Goal: Task Accomplishment & Management: Complete application form

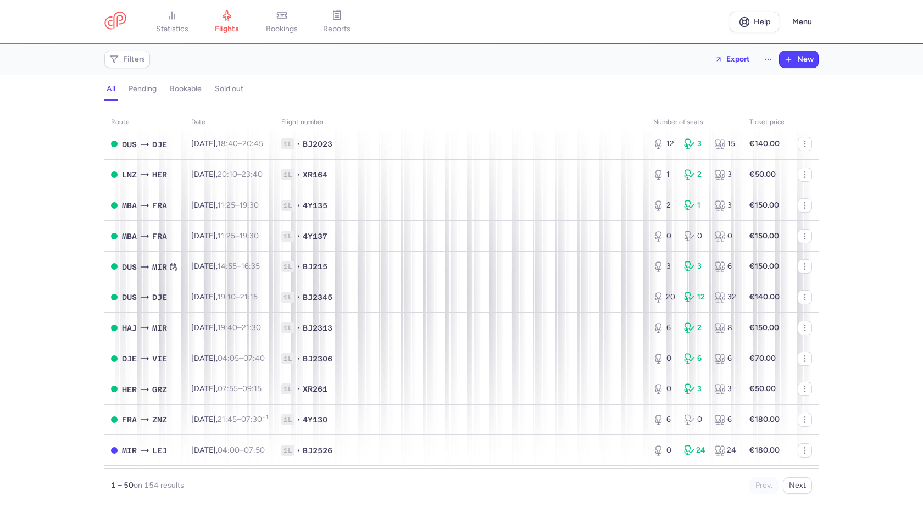
scroll to position [1212, 0]
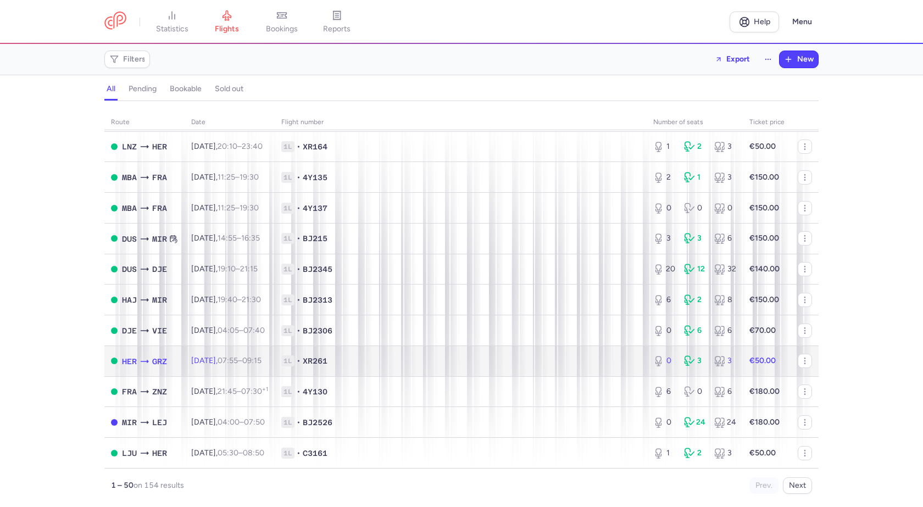
click at [458, 366] on span "1L • XR261" at bounding box center [460, 361] width 359 height 11
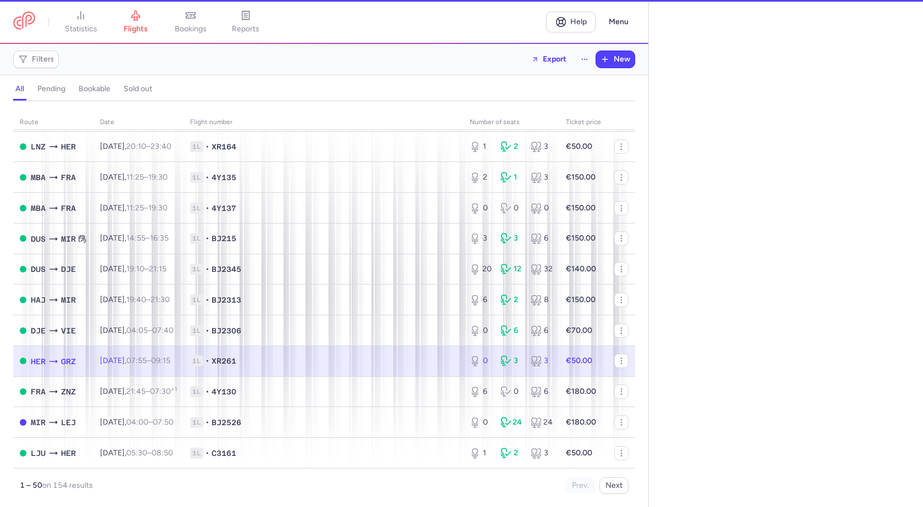
select select "days"
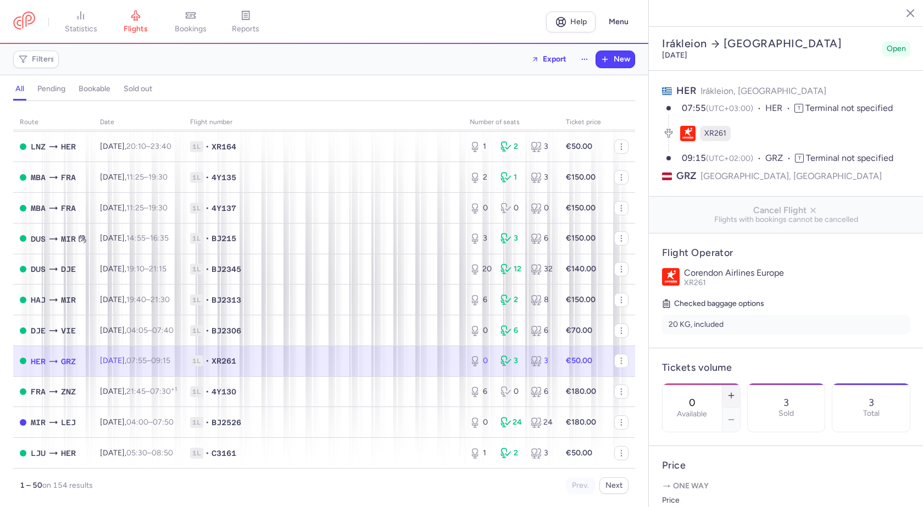
click at [736, 391] on icon "button" at bounding box center [731, 395] width 9 height 9
click at [715, 481] on span "Save changes" at bounding box center [699, 486] width 54 height 10
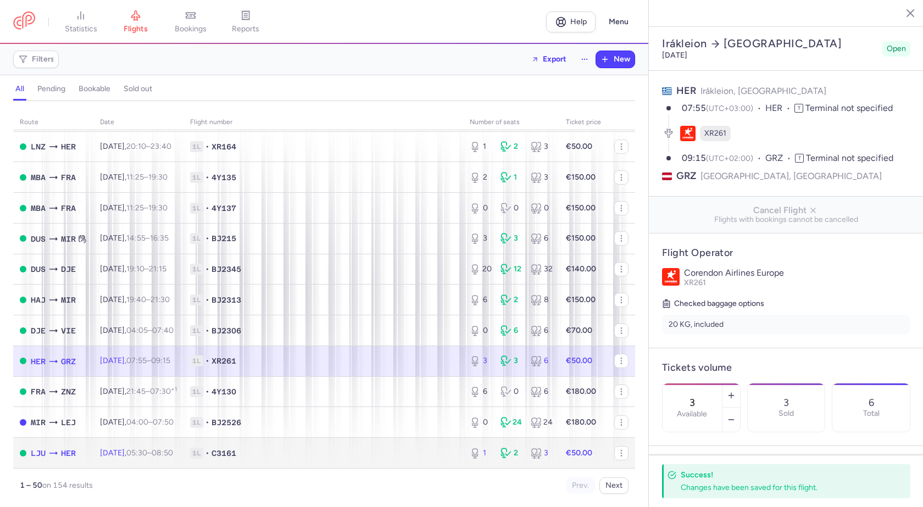
click at [281, 457] on span "1L • C3161" at bounding box center [323, 453] width 267 height 11
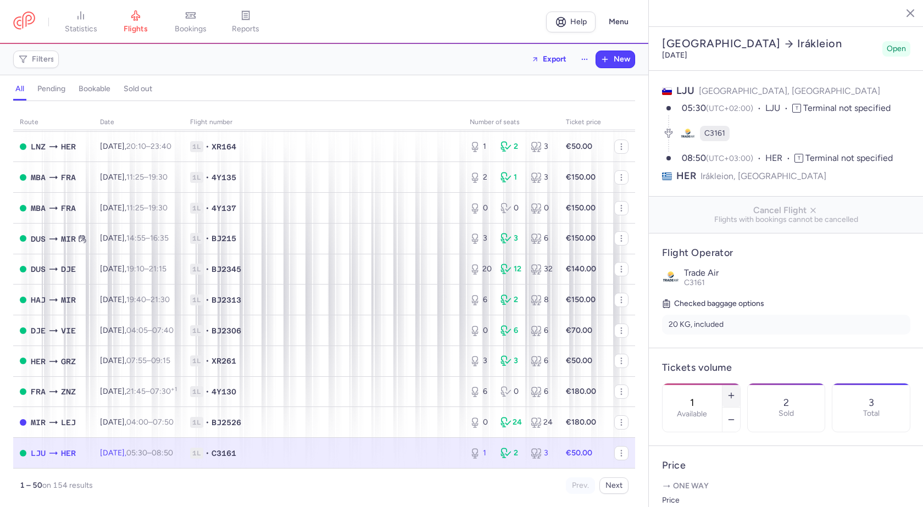
click at [736, 391] on icon "button" at bounding box center [731, 395] width 9 height 9
click at [715, 488] on span "Save changes" at bounding box center [699, 486] width 54 height 10
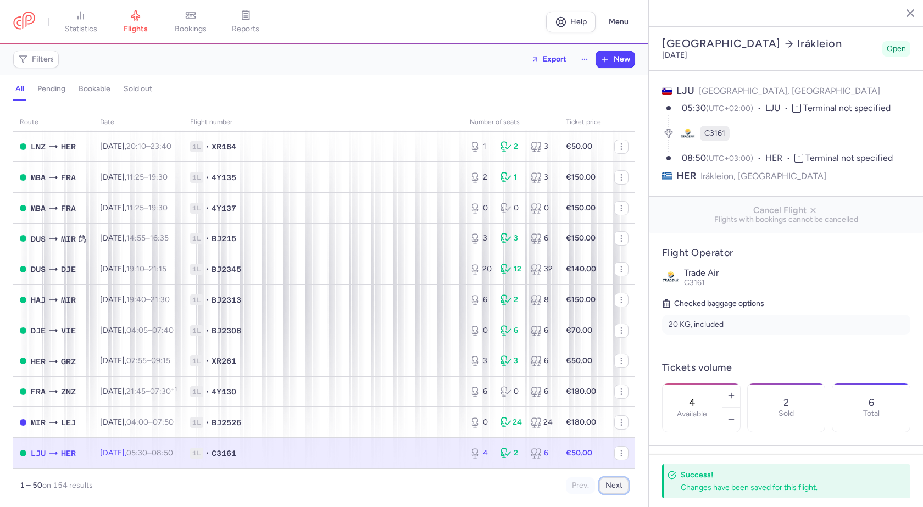
click at [612, 489] on button "Next" at bounding box center [614, 486] width 29 height 16
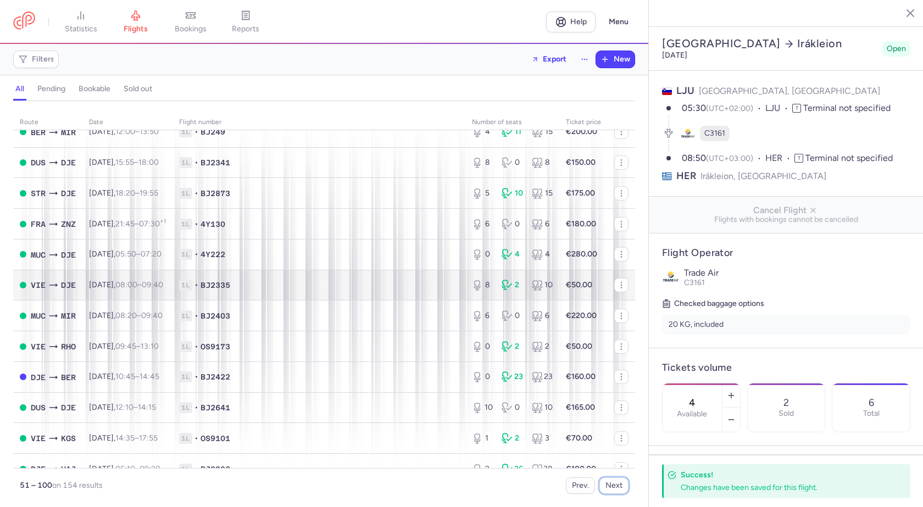
scroll to position [110, 0]
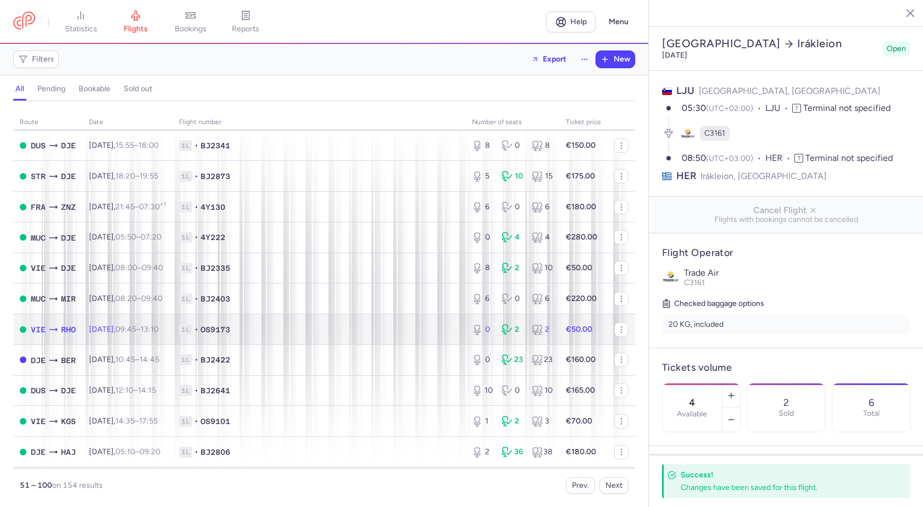
click at [173, 330] on td "Sat, 23 Aug, 09:45 – 13:10 +0" at bounding box center [127, 329] width 90 height 31
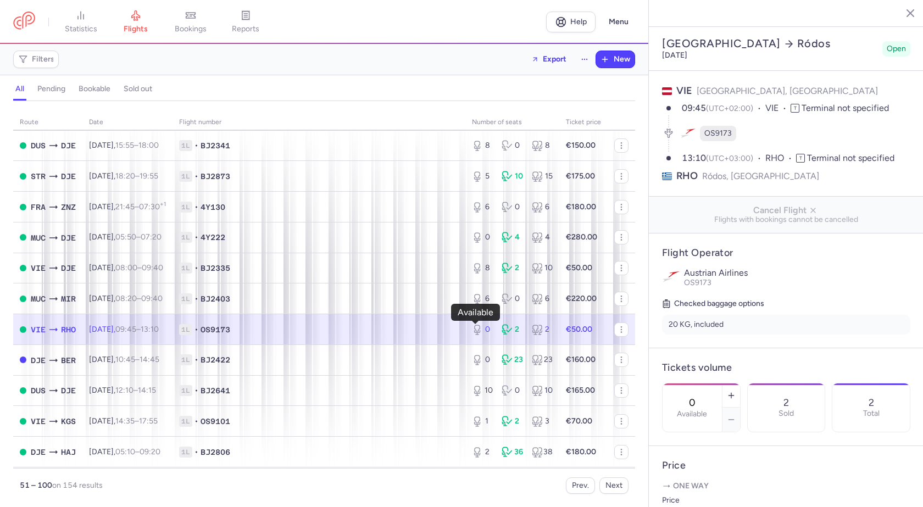
click at [483, 331] on div "0" at bounding box center [482, 329] width 21 height 11
click at [736, 391] on icon "button" at bounding box center [731, 395] width 9 height 9
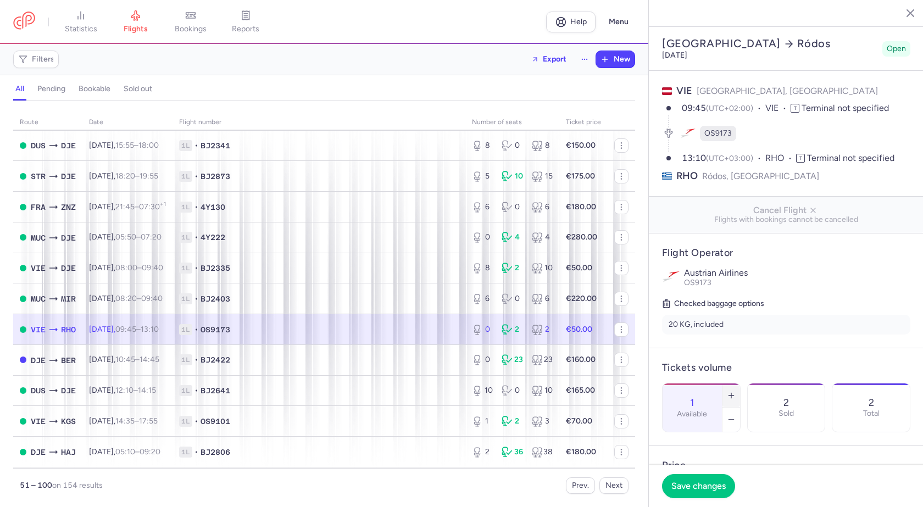
click at [736, 391] on icon "button" at bounding box center [731, 395] width 9 height 9
click at [732, 393] on line "button" at bounding box center [732, 395] width 0 height 5
click at [712, 488] on span "Save changes" at bounding box center [699, 486] width 54 height 10
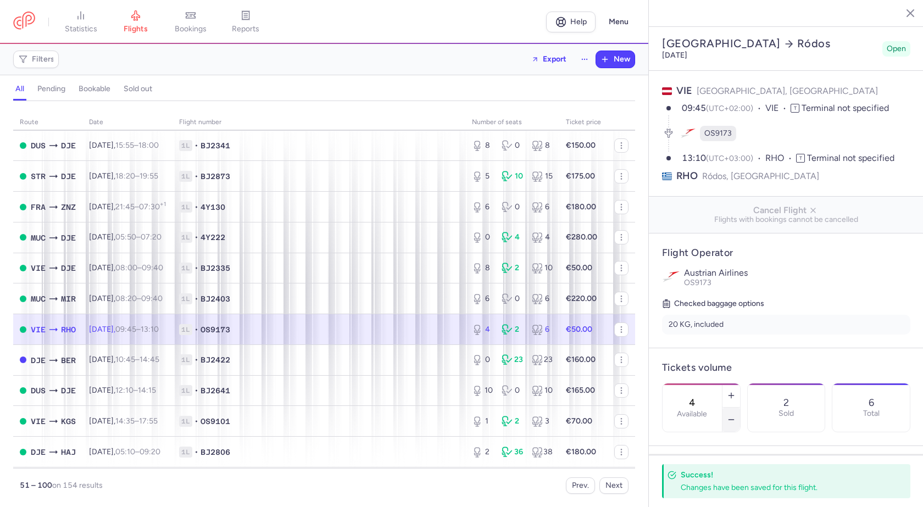
click at [740, 408] on button "button" at bounding box center [732, 420] width 18 height 24
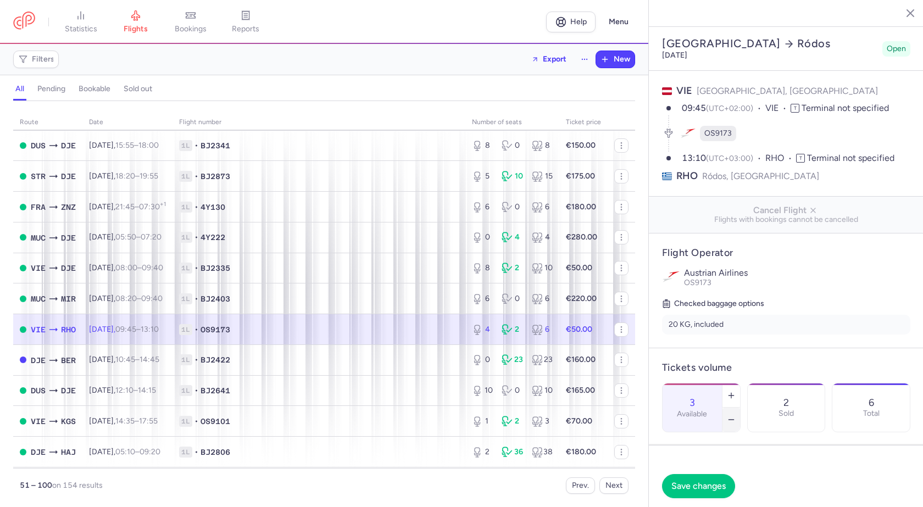
click at [740, 408] on button "button" at bounding box center [732, 420] width 18 height 24
click at [715, 486] on span "Save changes" at bounding box center [699, 486] width 54 height 10
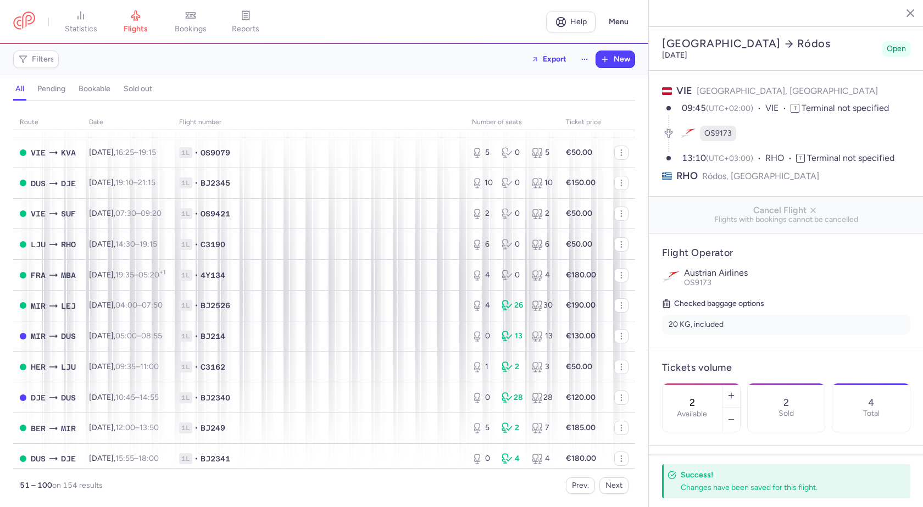
scroll to position [550, 0]
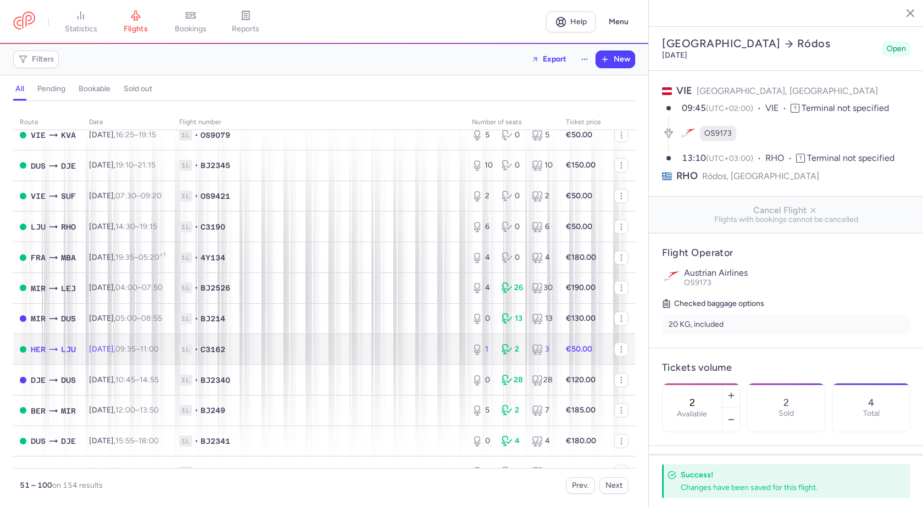
click at [305, 348] on span "1L • C3162" at bounding box center [319, 349] width 280 height 11
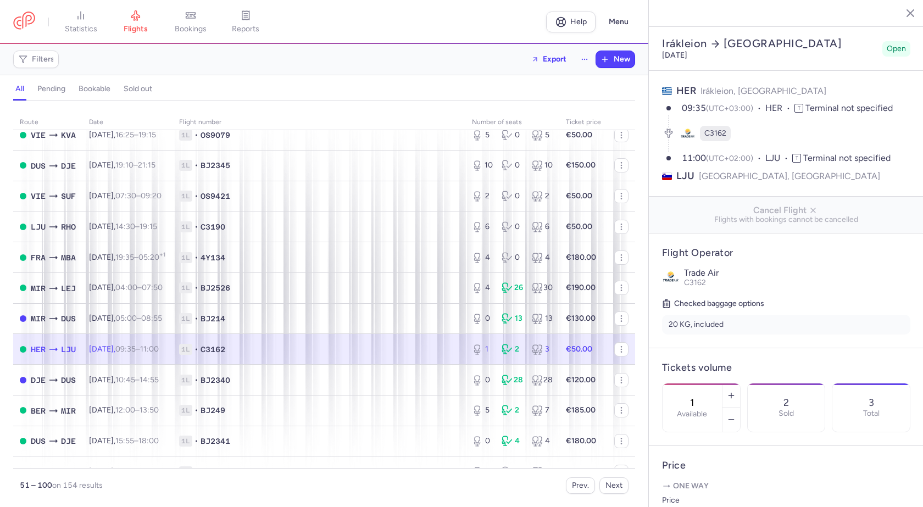
click at [443, 355] on span "1L • C3162" at bounding box center [319, 349] width 280 height 11
click at [736, 391] on icon "button" at bounding box center [731, 395] width 9 height 9
type input "4"
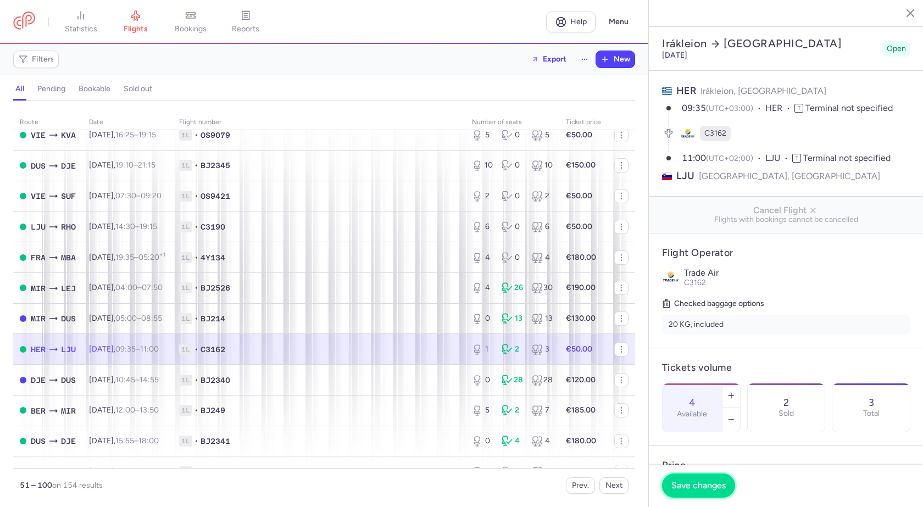
click at [703, 488] on span "Save changes" at bounding box center [699, 486] width 54 height 10
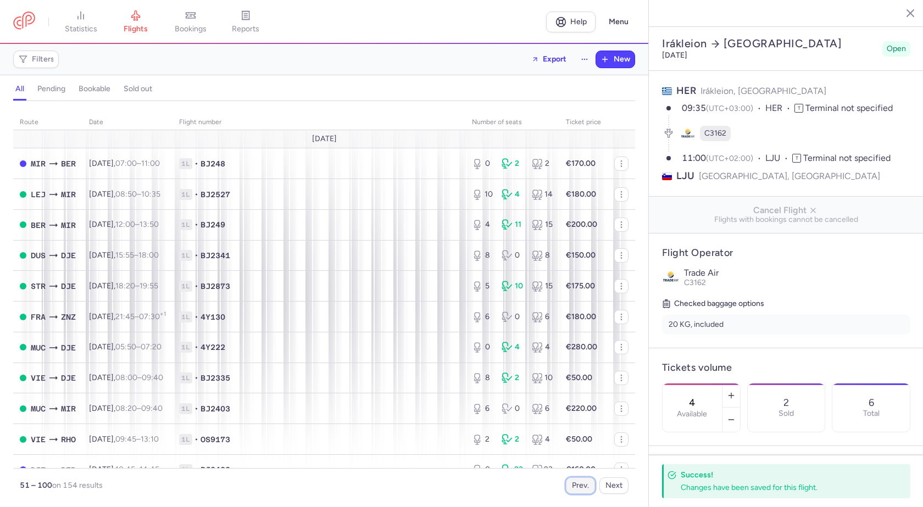
click at [587, 485] on button "Prev." at bounding box center [580, 486] width 29 height 16
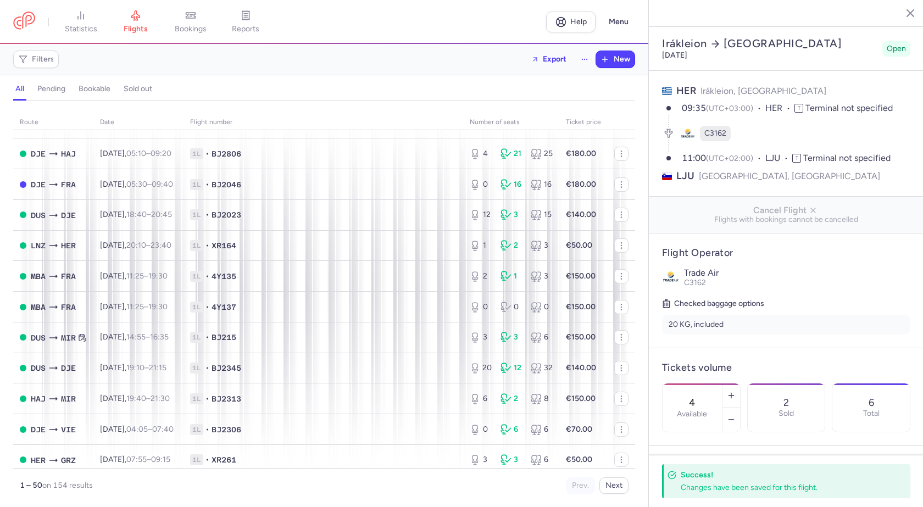
scroll to position [1209, 0]
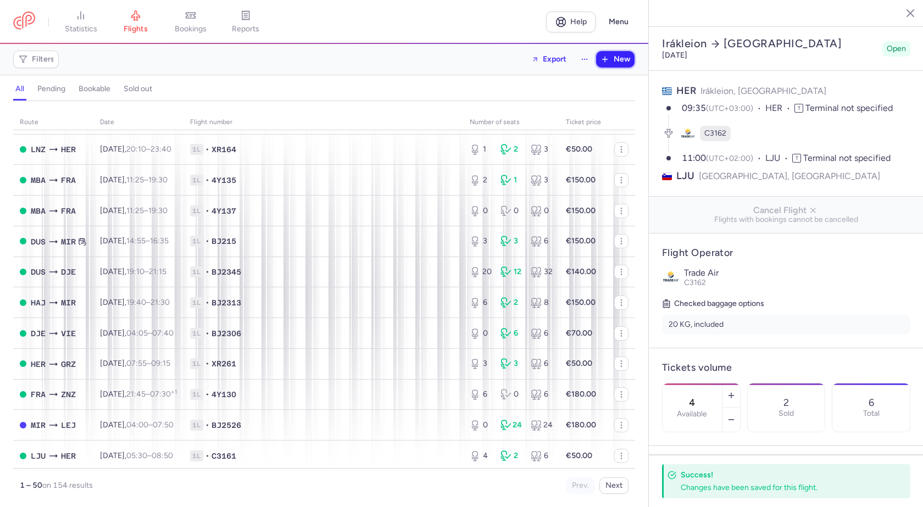
click at [623, 57] on span "New" at bounding box center [622, 59] width 16 height 9
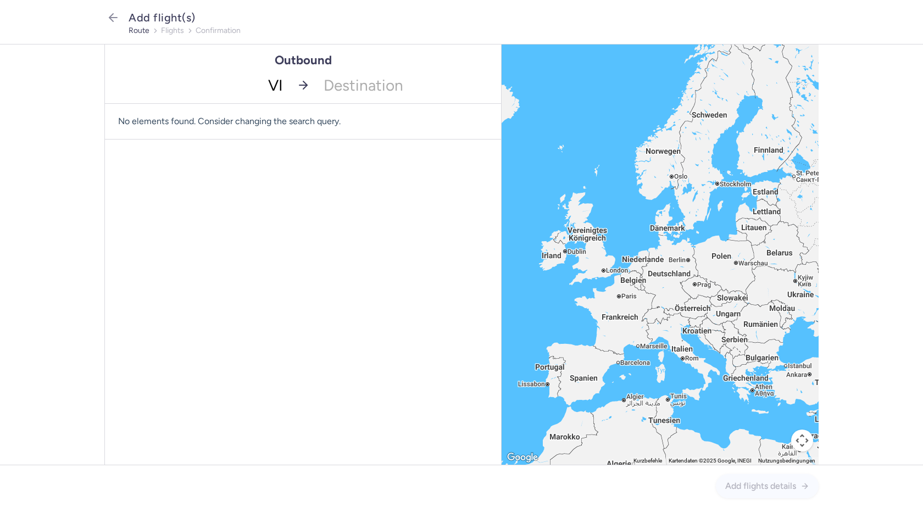
type input "VIE"
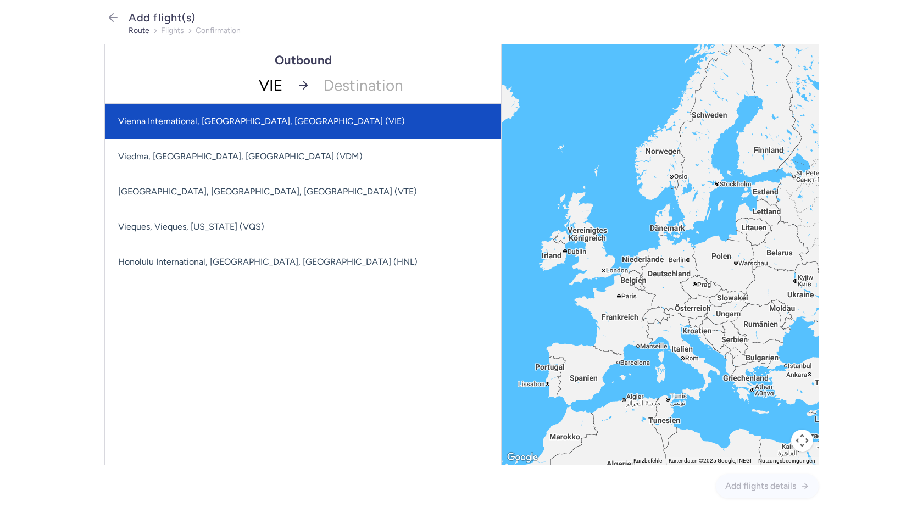
click at [247, 119] on span "Vienna International, Vienna, Austria (VIE)" at bounding box center [261, 121] width 287 height 10
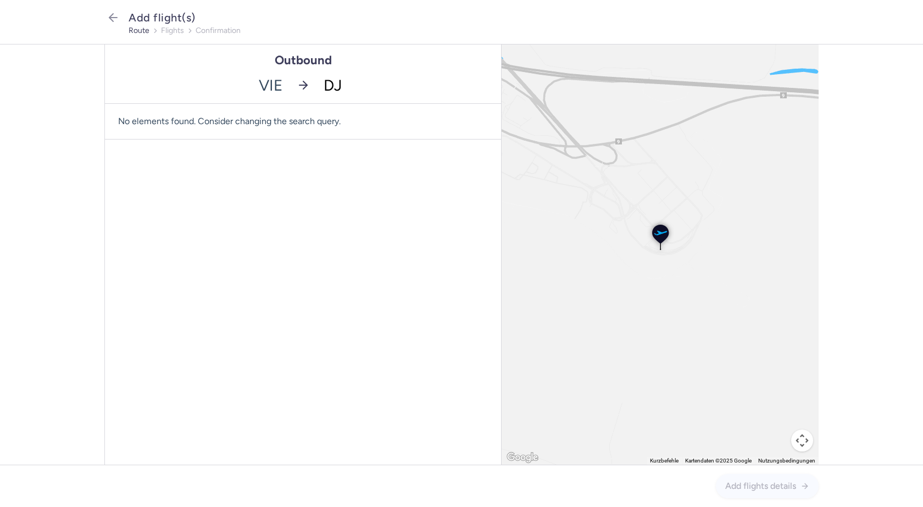
type input "DJE"
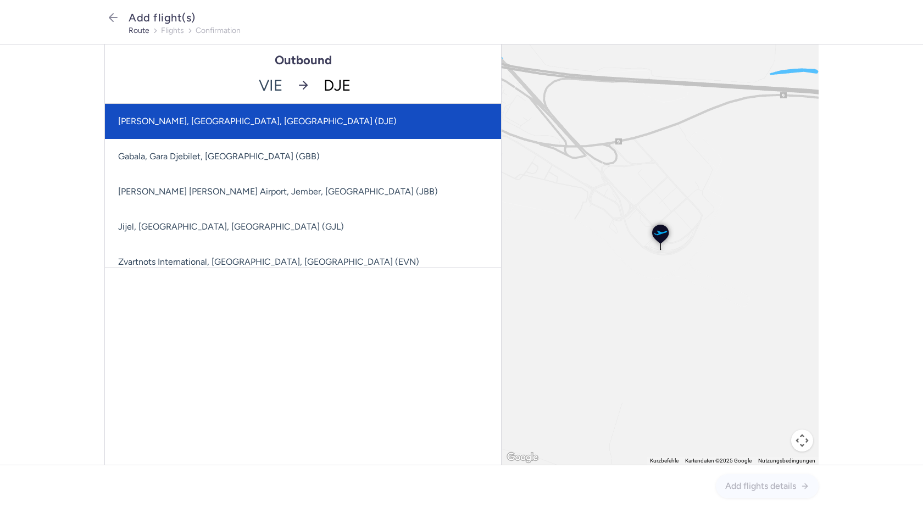
click at [308, 119] on span "Djerba-Zarzis, Djerba, Tunisia (DJE)" at bounding box center [310, 121] width 410 height 35
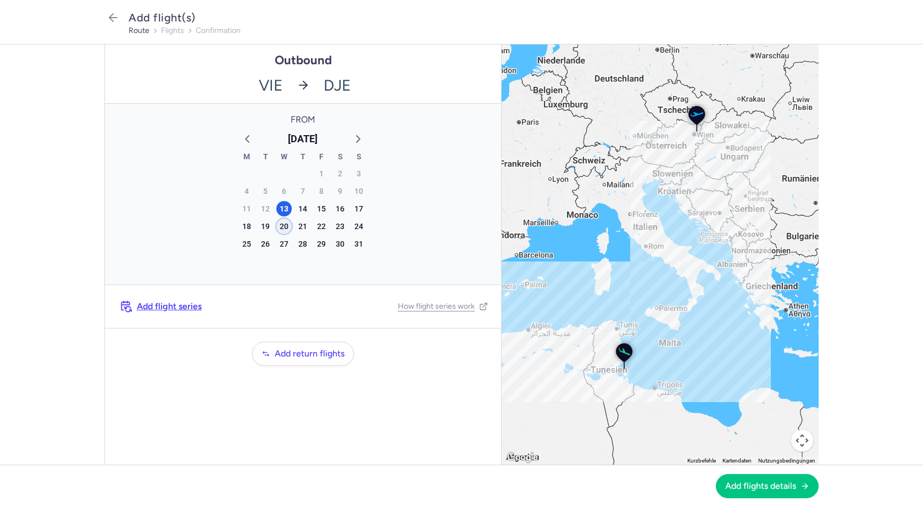
click at [282, 226] on div "20" at bounding box center [283, 226] width 15 height 15
click at [776, 490] on span "Add flights details" at bounding box center [761, 486] width 71 height 10
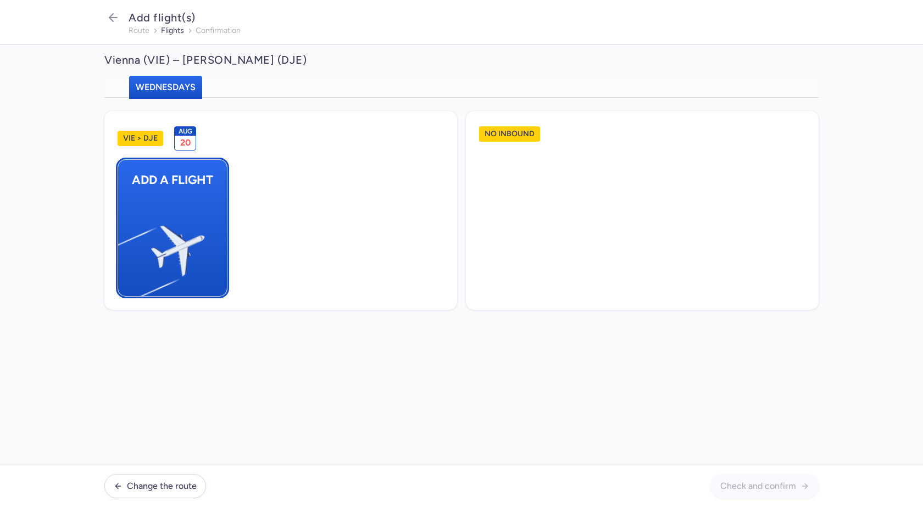
click at [190, 230] on img "button" at bounding box center [124, 246] width 186 height 170
select select "23"
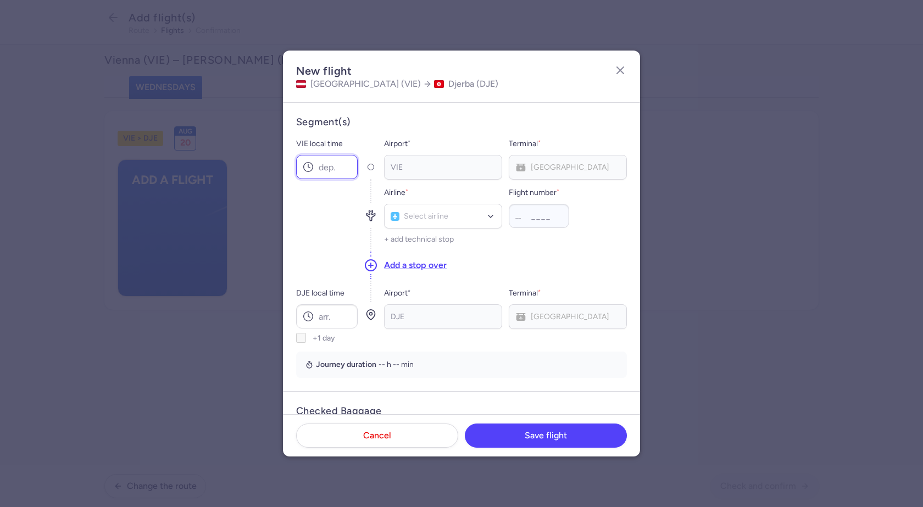
click at [333, 168] on input "VIE local time" at bounding box center [327, 167] width 62 height 24
type input "08:40"
type input "N"
type input "BJ"
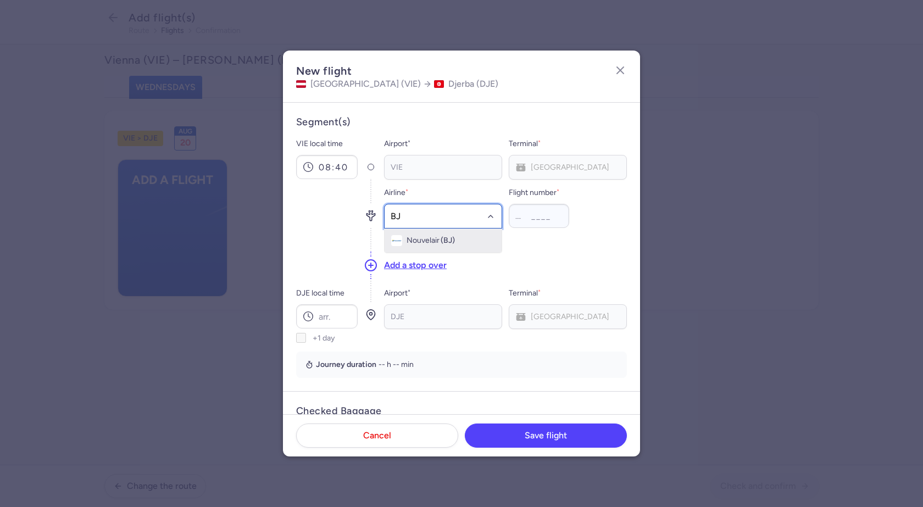
click at [424, 239] on span "Nouvelair" at bounding box center [423, 240] width 33 height 9
type input "2307"
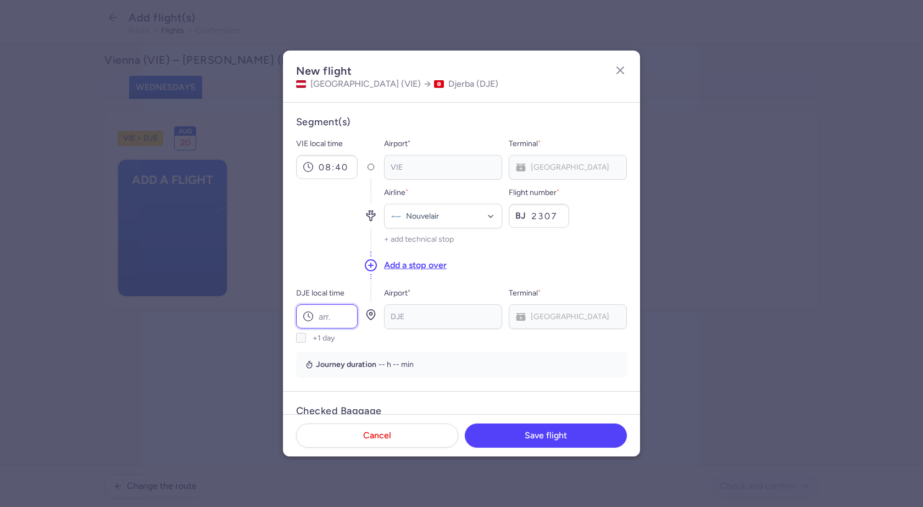
click at [324, 311] on input "DJE local time" at bounding box center [327, 317] width 62 height 24
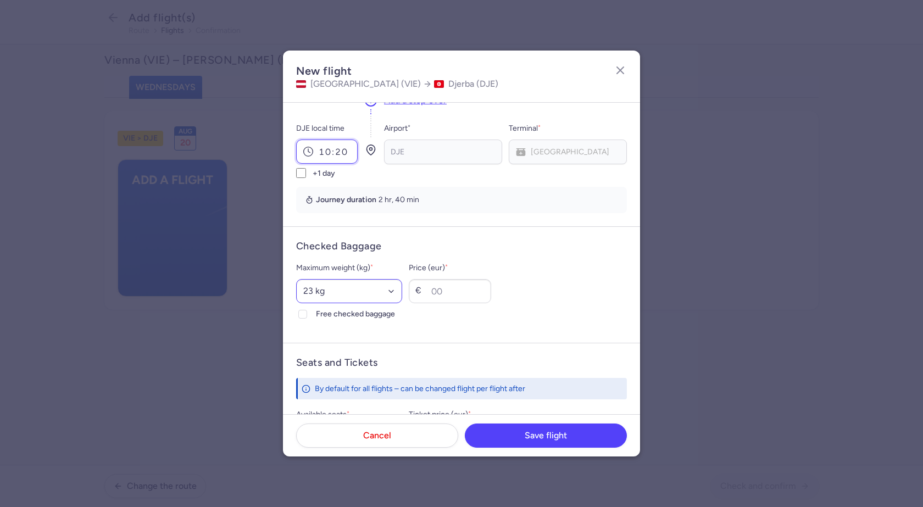
type input "10:20"
click at [336, 292] on select "Select an option 15 kg 16 kg 17 kg 18 kg 19 kg 20 kg 21 kg 22 kg 23 kg 24 kg 25…" at bounding box center [349, 291] width 106 height 24
select select "20"
click at [296, 279] on select "Select an option 15 kg 16 kg 17 kg 18 kg 19 kg 20 kg 21 kg 22 kg 23 kg 24 kg 25…" at bounding box center [349, 291] width 106 height 24
click at [302, 313] on icon at bounding box center [303, 314] width 7 height 7
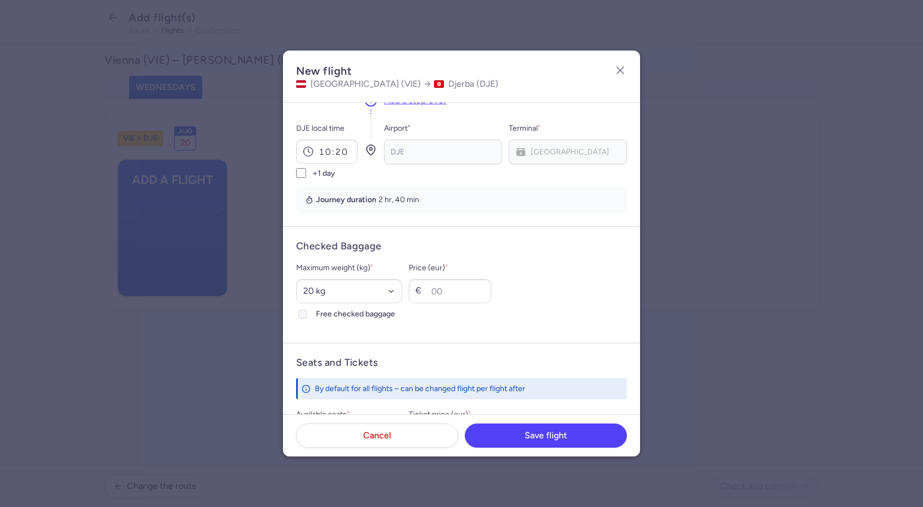
click at [302, 313] on input "Free checked baggage" at bounding box center [302, 314] width 9 height 9
checkbox input "true"
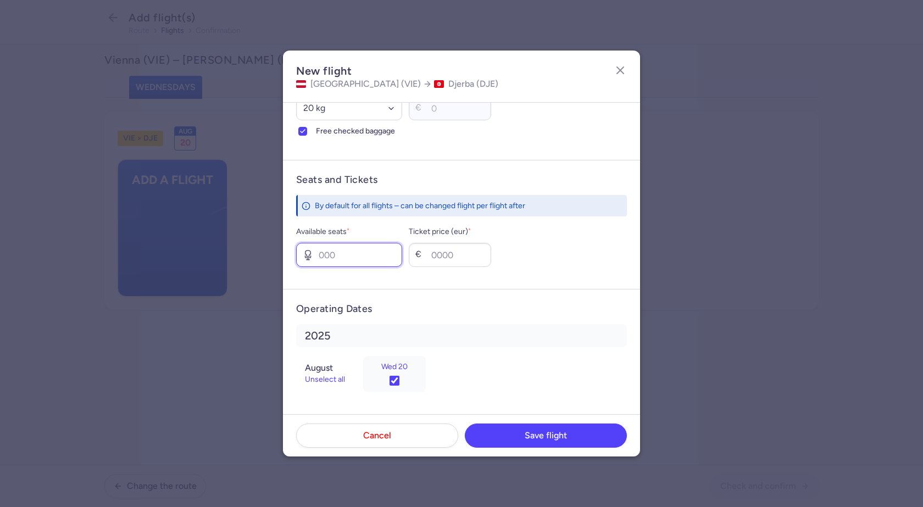
click at [363, 263] on input "Available seats *" at bounding box center [349, 255] width 106 height 24
type input "5"
click at [478, 263] on input "Ticket price (eur) *" at bounding box center [450, 255] width 82 height 24
type input "50"
click at [518, 429] on button "Save flight" at bounding box center [546, 435] width 162 height 24
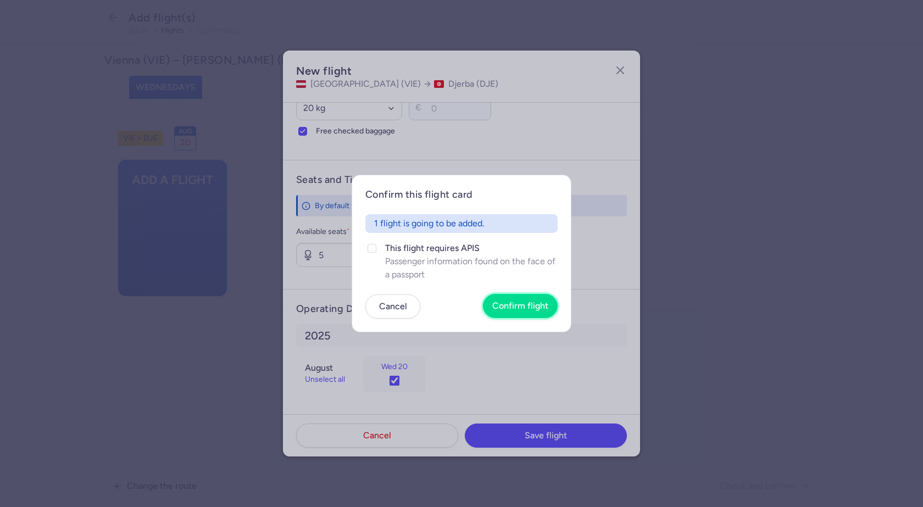
click at [522, 305] on span "Confirm flight" at bounding box center [521, 306] width 56 height 10
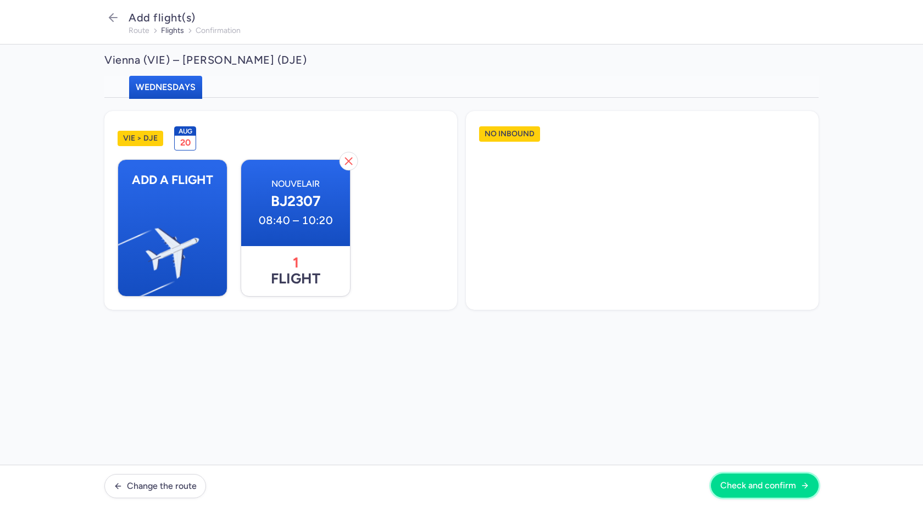
click at [751, 490] on span "Check and confirm" at bounding box center [759, 486] width 76 height 10
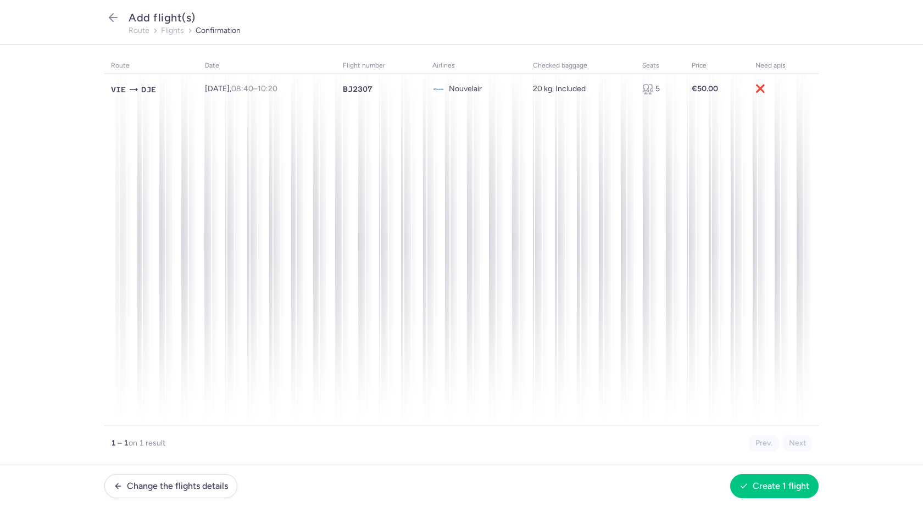
click at [922, 326] on section "route date flight number airlines checked baggage seats price need apis VIE DJE…" at bounding box center [461, 255] width 923 height 421
click at [797, 484] on span "Create 1 flight" at bounding box center [781, 486] width 57 height 10
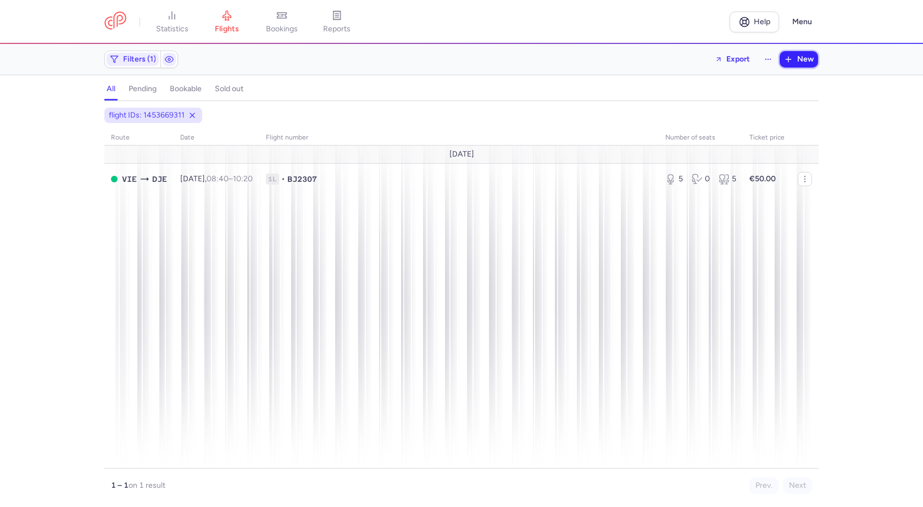
drag, startPoint x: 795, startPoint y: 57, endPoint x: 788, endPoint y: 65, distance: 10.9
click at [795, 57] on button "New" at bounding box center [799, 59] width 38 height 16
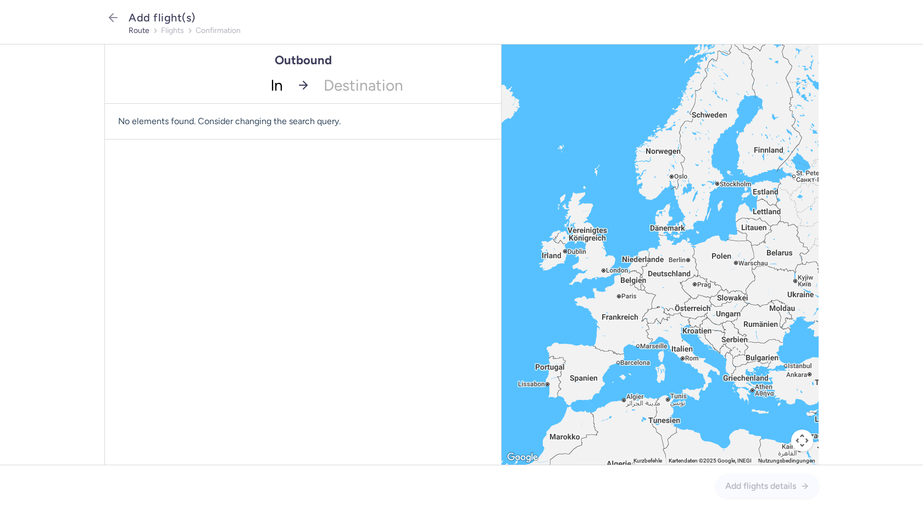
type input "lnz"
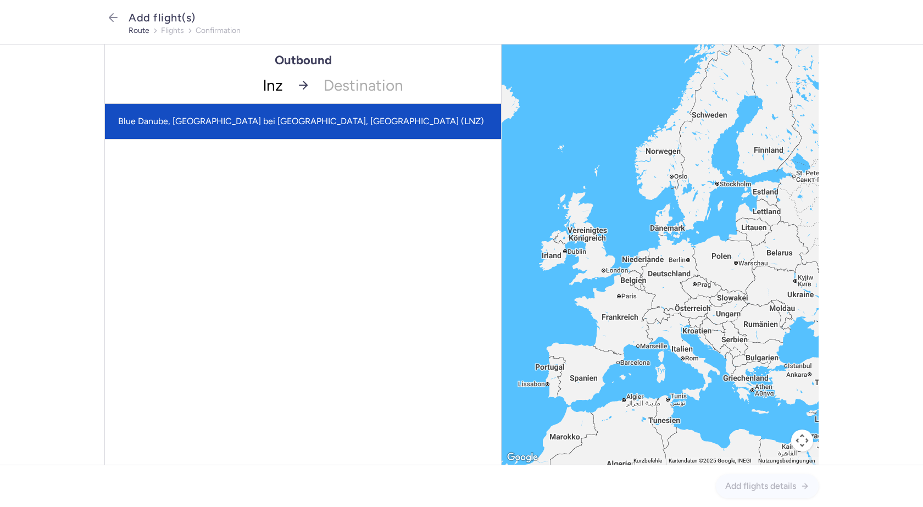
click at [262, 125] on span "Blue Danube, [GEOGRAPHIC_DATA] bei [GEOGRAPHIC_DATA], [GEOGRAPHIC_DATA] (LNZ)" at bounding box center [301, 121] width 366 height 10
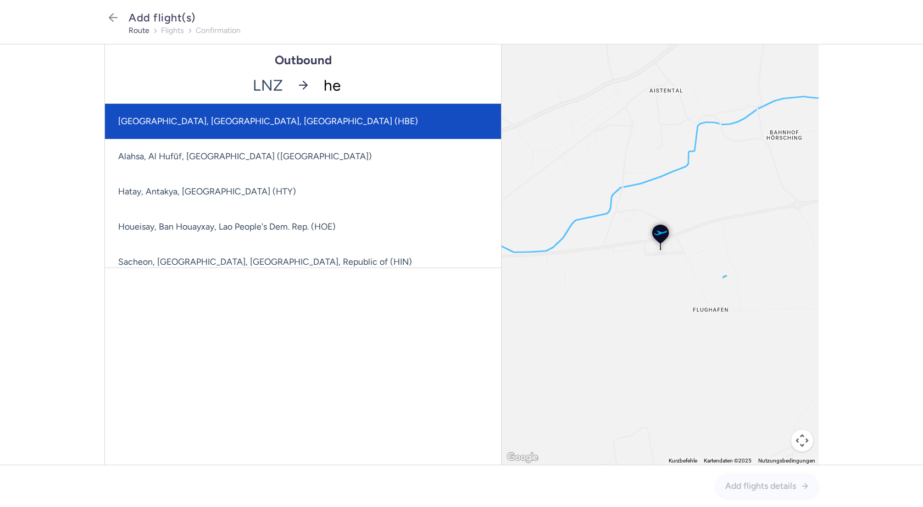
type input "her"
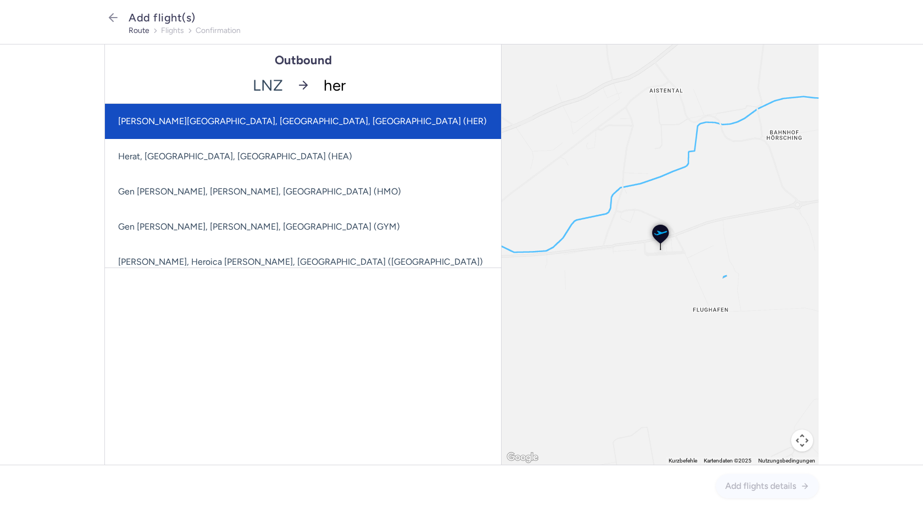
click at [269, 123] on span "[PERSON_NAME][GEOGRAPHIC_DATA], [GEOGRAPHIC_DATA], [GEOGRAPHIC_DATA] (HER)" at bounding box center [302, 121] width 369 height 10
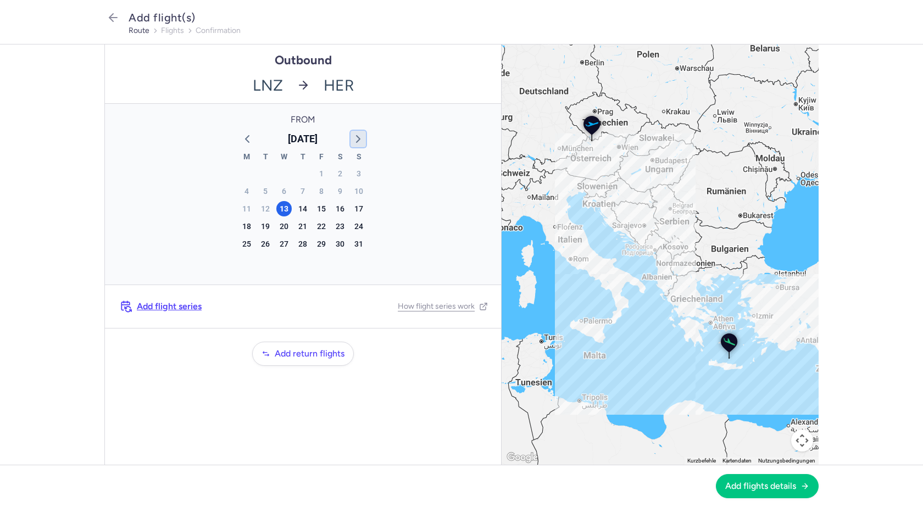
click at [359, 140] on polyline "button" at bounding box center [358, 139] width 3 height 7
click at [284, 170] on div "3" at bounding box center [283, 173] width 15 height 15
click at [800, 483] on span "Add flights details" at bounding box center [768, 486] width 84 height 10
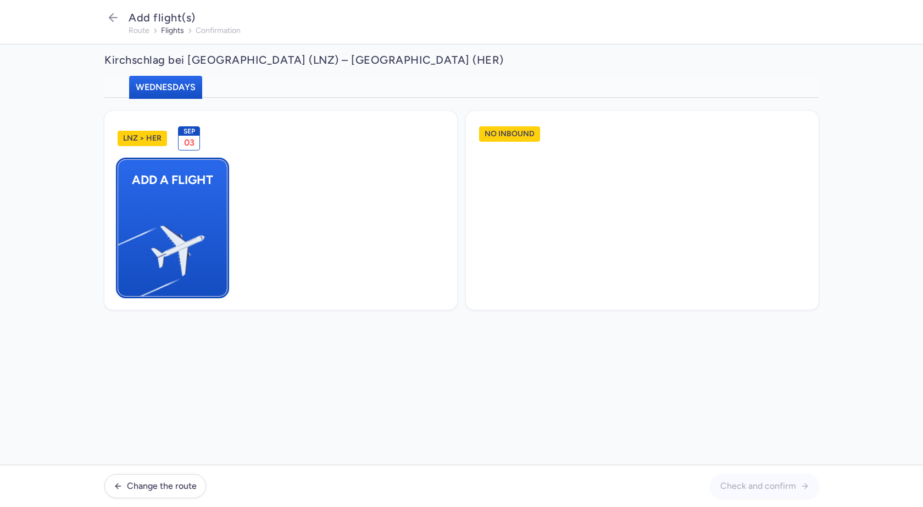
click at [180, 234] on img "button" at bounding box center [124, 246] width 186 height 170
select select "23"
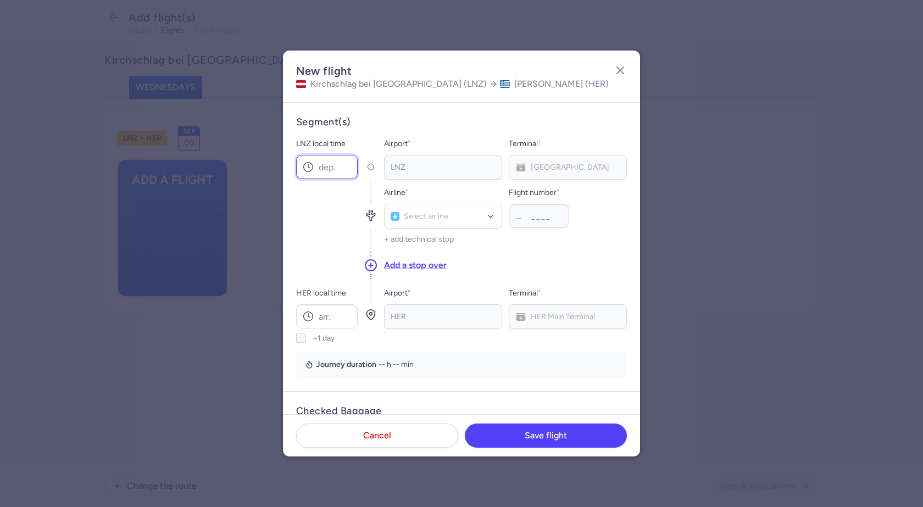
click at [339, 167] on input "LNZ local time" at bounding box center [327, 167] width 62 height 24
type input "19:30"
click at [455, 223] on div "Select airline" at bounding box center [443, 216] width 118 height 25
type input "xr"
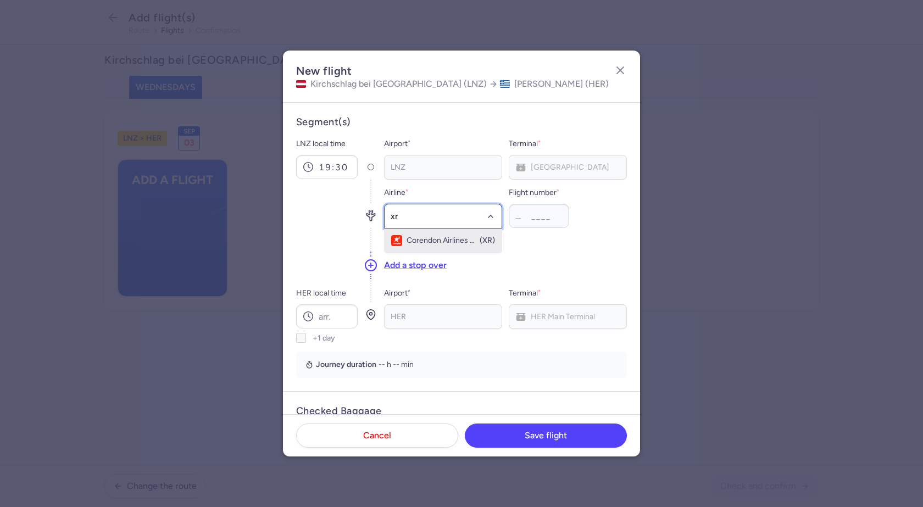
click at [454, 237] on span "Corendon Airlines Europe" at bounding box center [443, 240] width 72 height 9
type input "364"
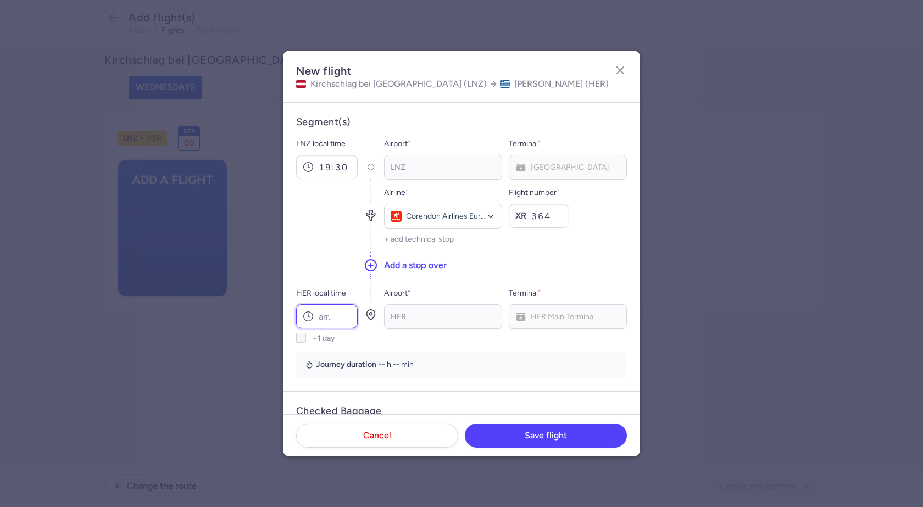
click at [334, 315] on input "HER local time" at bounding box center [327, 317] width 62 height 24
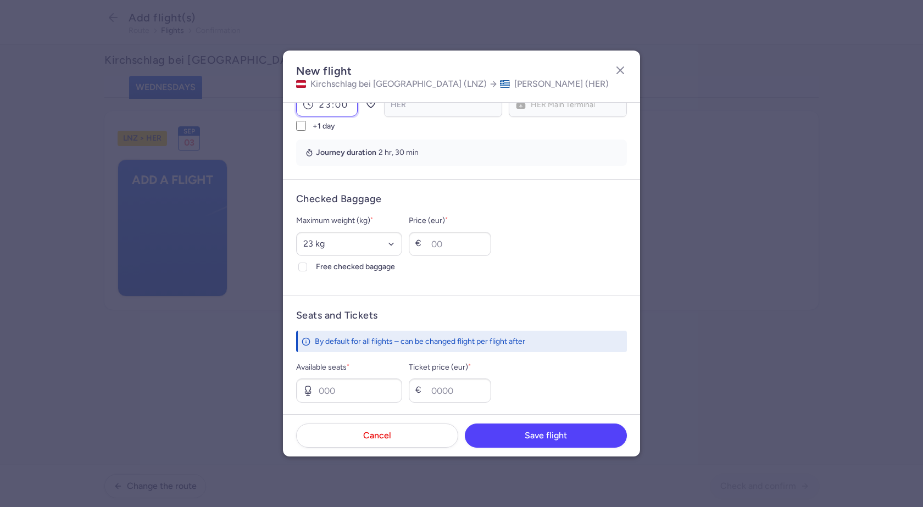
scroll to position [220, 0]
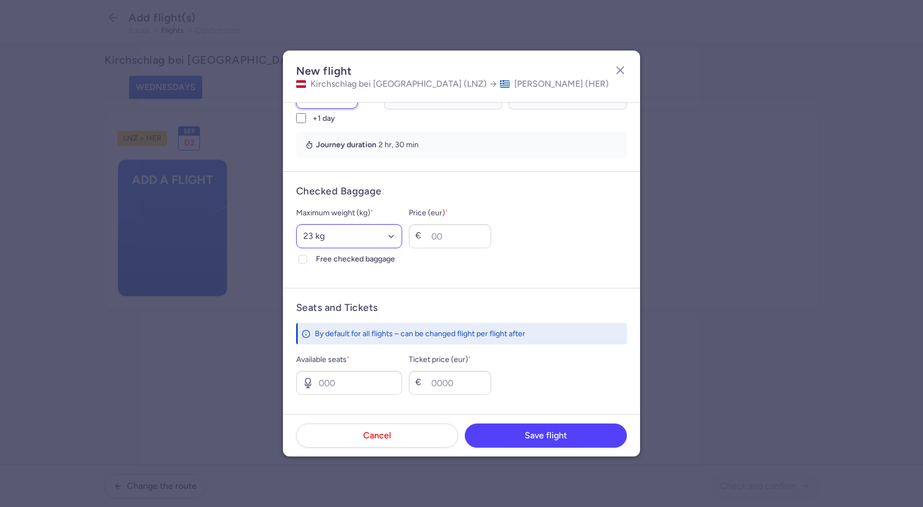
type input "23:00"
click at [338, 237] on select "Select an option 15 kg 16 kg 17 kg 18 kg 19 kg 20 kg 21 kg 22 kg 23 kg 24 kg 25…" at bounding box center [349, 236] width 106 height 24
select select "20"
click at [296, 224] on select "Select an option 15 kg 16 kg 17 kg 18 kg 19 kg 20 kg 21 kg 22 kg 23 kg 24 kg 25…" at bounding box center [349, 236] width 106 height 24
click at [302, 258] on icon at bounding box center [303, 259] width 7 height 7
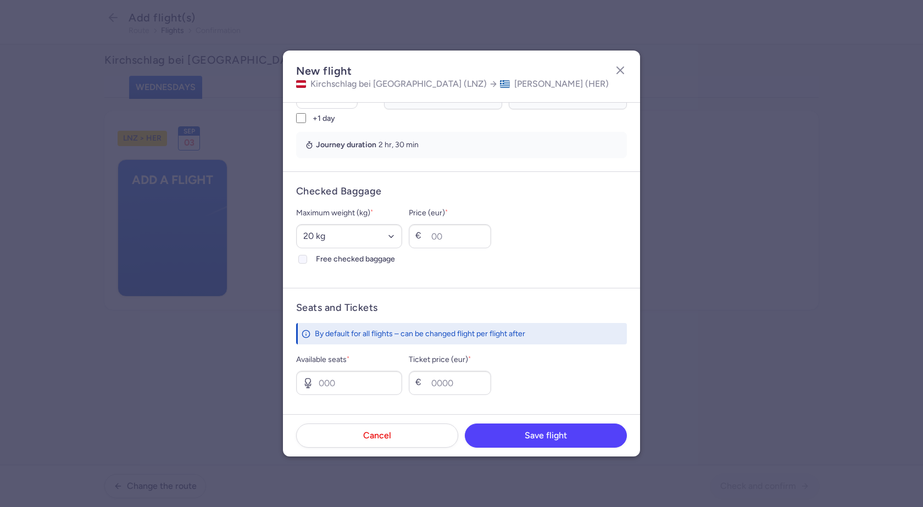
click at [302, 258] on input "Free checked baggage" at bounding box center [302, 259] width 9 height 9
checkbox input "true"
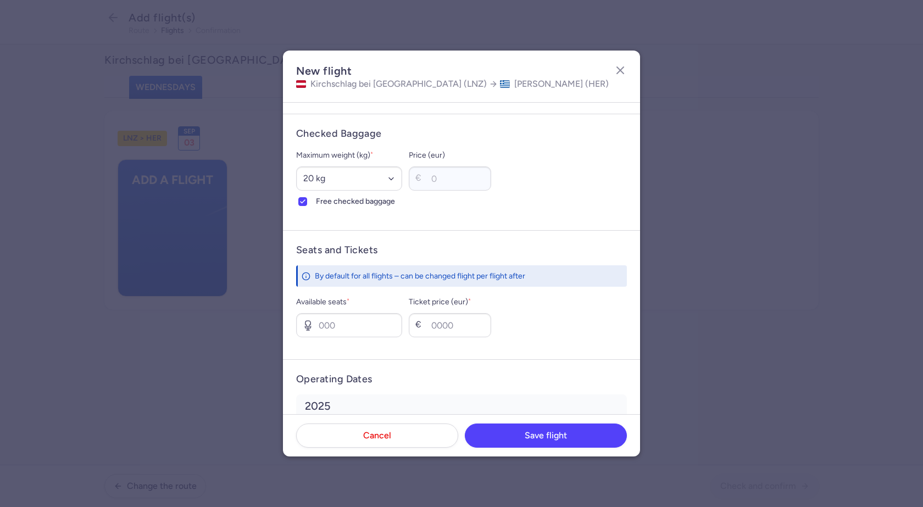
scroll to position [348, 0]
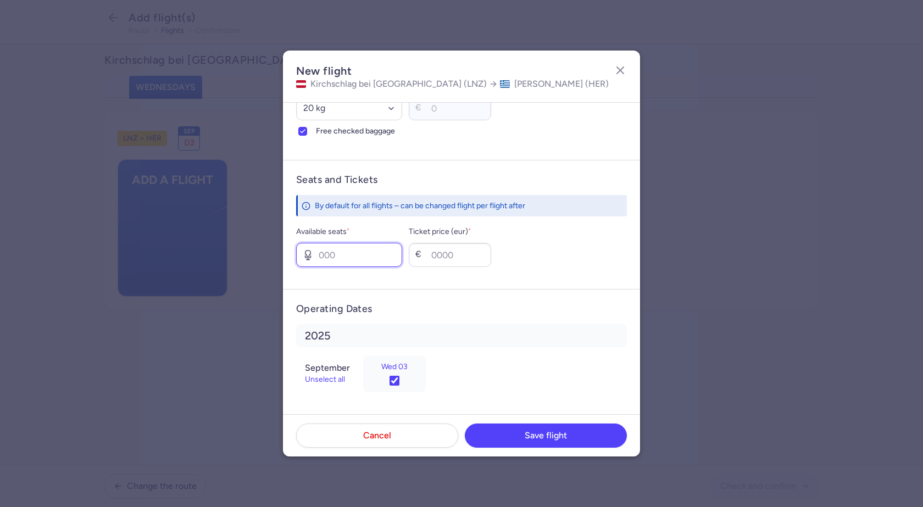
click at [376, 258] on input "Available seats *" at bounding box center [349, 255] width 106 height 24
type input "3"
click at [469, 267] on input "Ticket price (eur) *" at bounding box center [450, 255] width 82 height 24
type input "70"
click at [555, 436] on span "Save flight" at bounding box center [546, 435] width 42 height 10
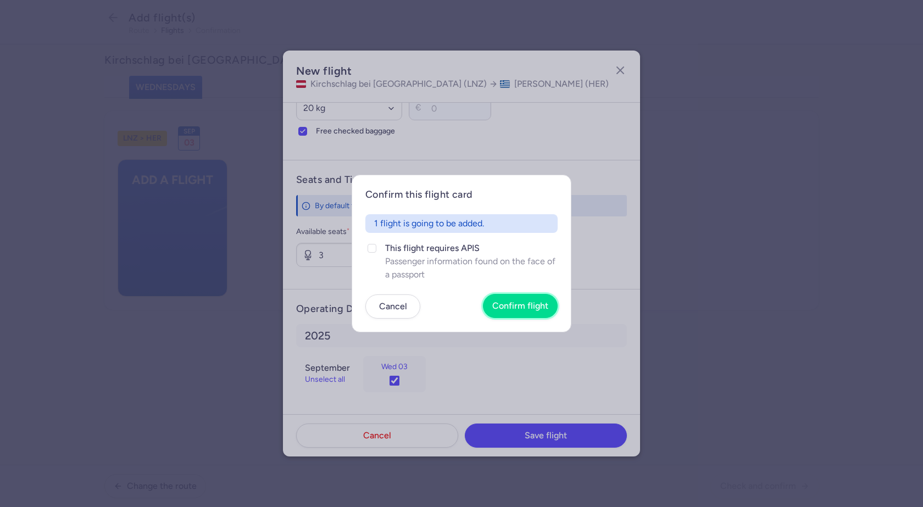
click at [532, 307] on span "Confirm flight" at bounding box center [521, 306] width 56 height 10
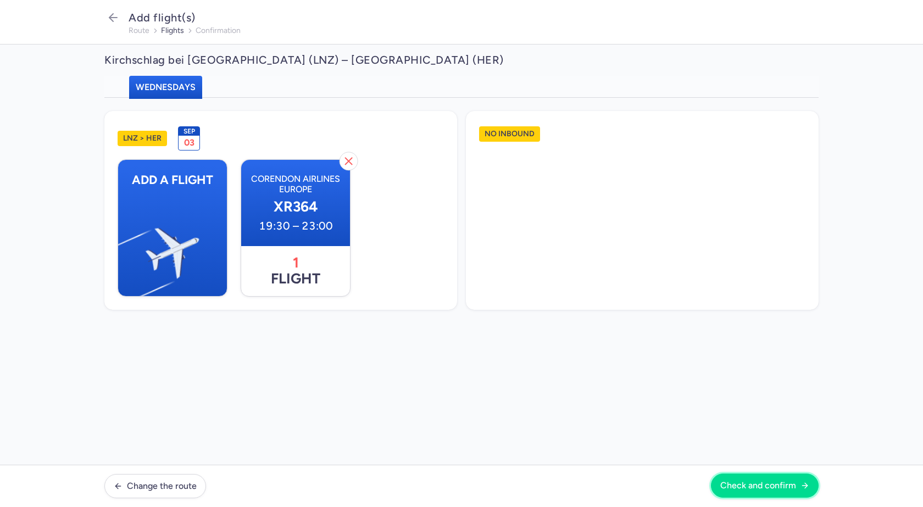
click at [767, 485] on span "Check and confirm" at bounding box center [759, 486] width 76 height 10
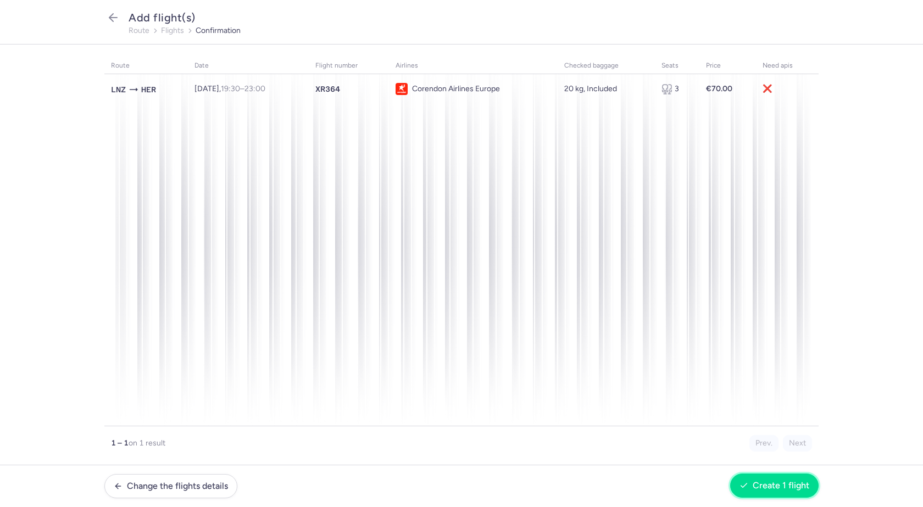
click at [793, 487] on span "Create 1 flight" at bounding box center [781, 486] width 57 height 10
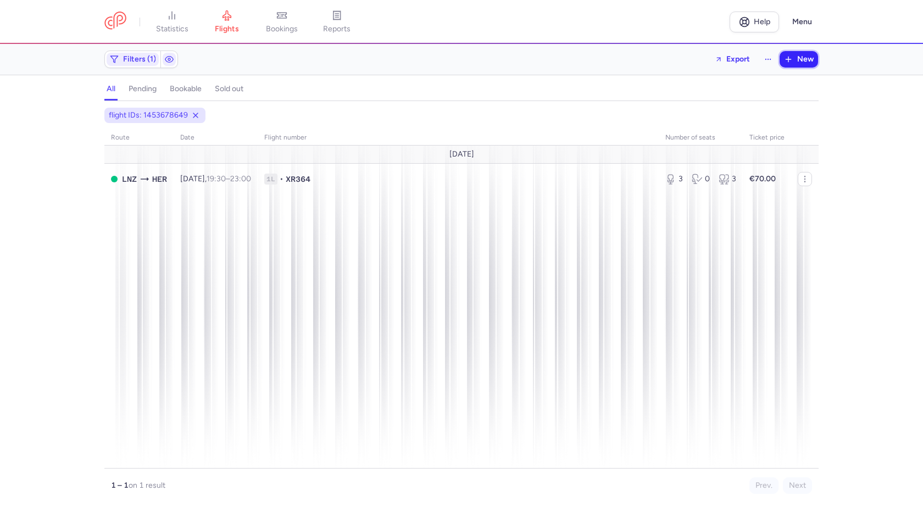
click at [798, 58] on span "New" at bounding box center [806, 59] width 16 height 9
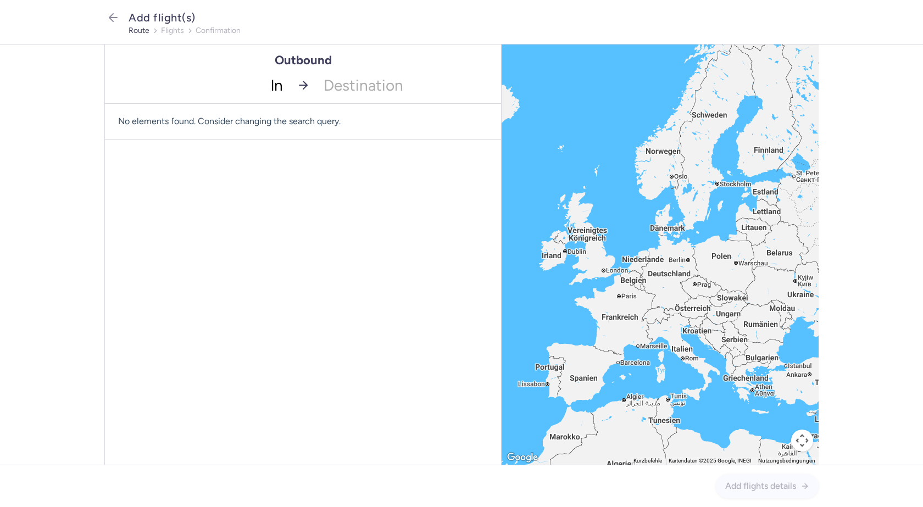
type input "lnz"
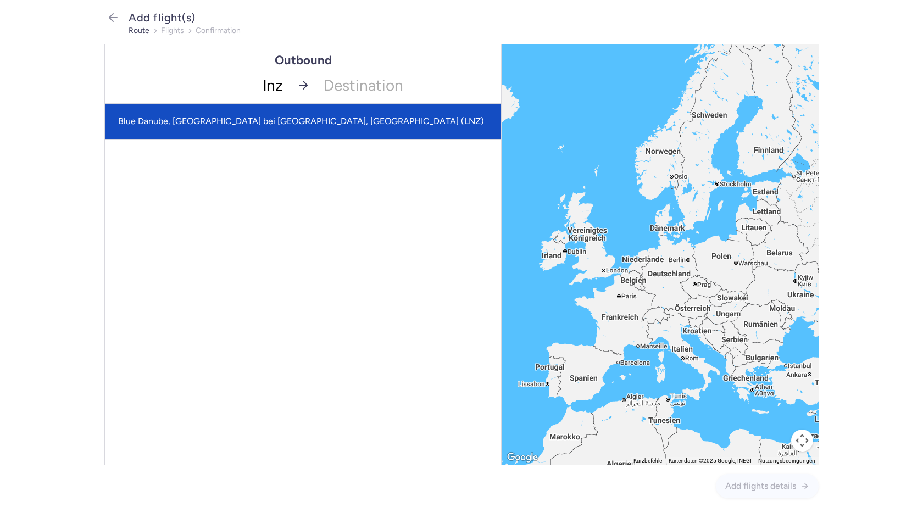
click at [273, 117] on span "Blue Danube, [GEOGRAPHIC_DATA] bei [GEOGRAPHIC_DATA], [GEOGRAPHIC_DATA] (LNZ)" at bounding box center [301, 121] width 366 height 10
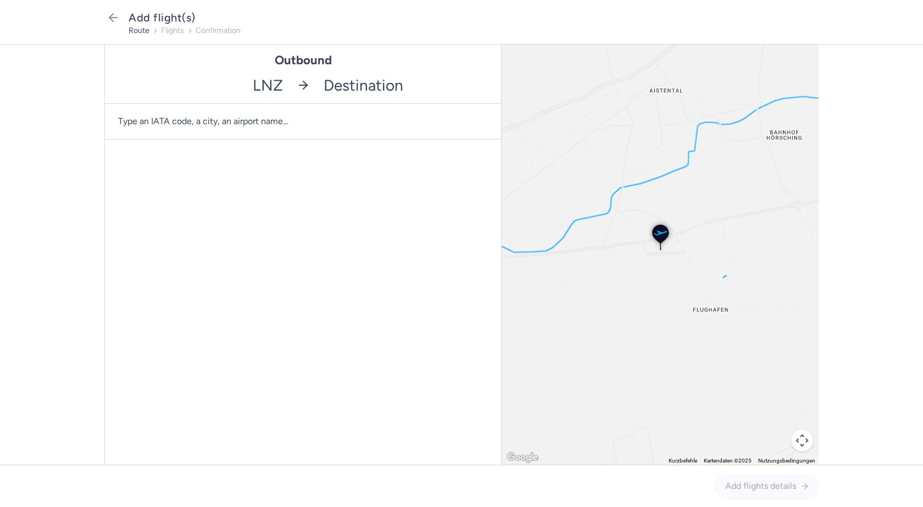
click at [351, 88] on input "-searchbox" at bounding box center [409, 85] width 185 height 36
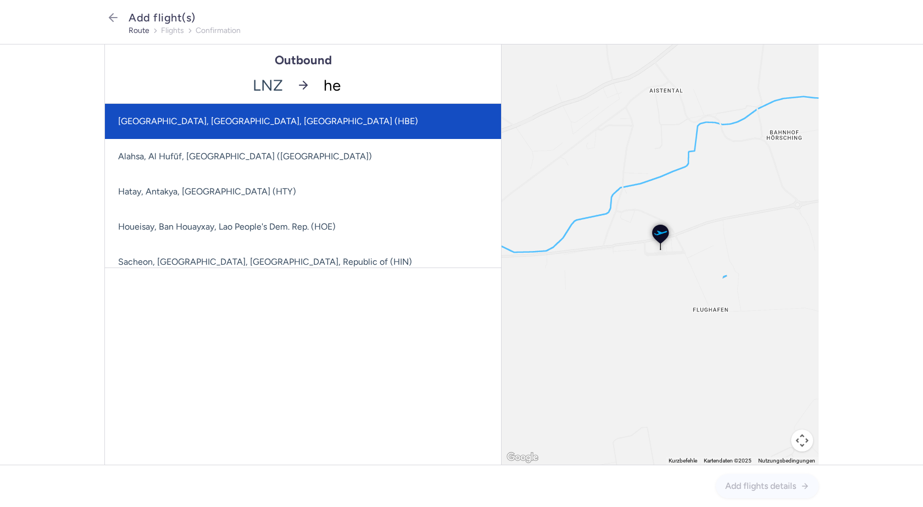
type input "her"
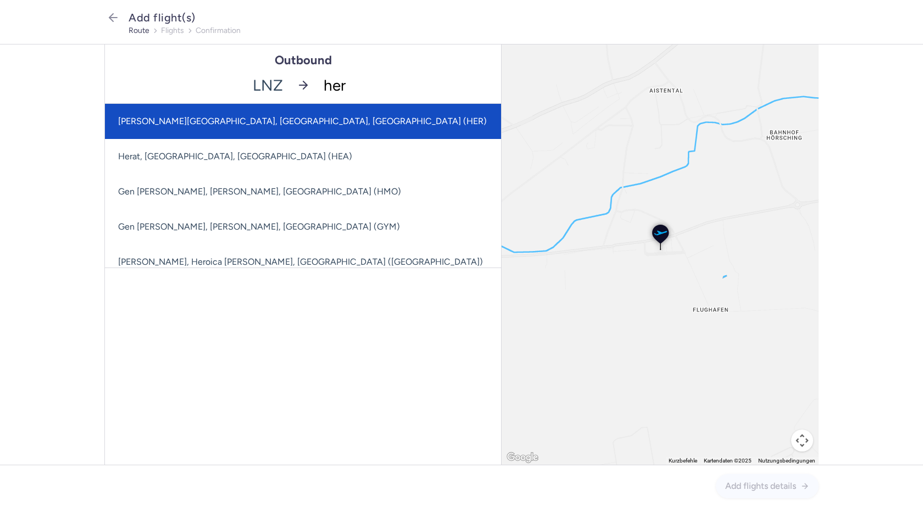
click at [298, 119] on span "[PERSON_NAME][GEOGRAPHIC_DATA], [GEOGRAPHIC_DATA], [GEOGRAPHIC_DATA] (HER)" at bounding box center [302, 121] width 369 height 10
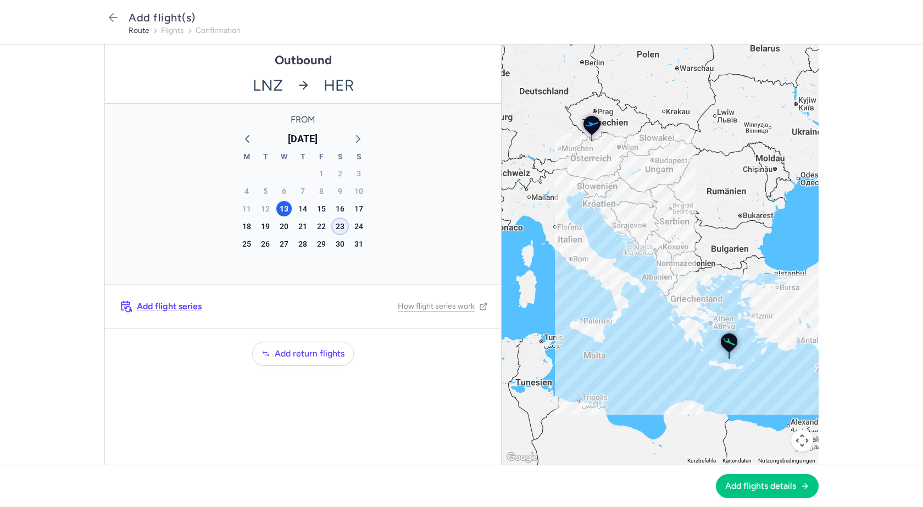
click at [341, 226] on div "23" at bounding box center [340, 226] width 15 height 15
click at [784, 483] on span "Add flights details" at bounding box center [761, 486] width 71 height 10
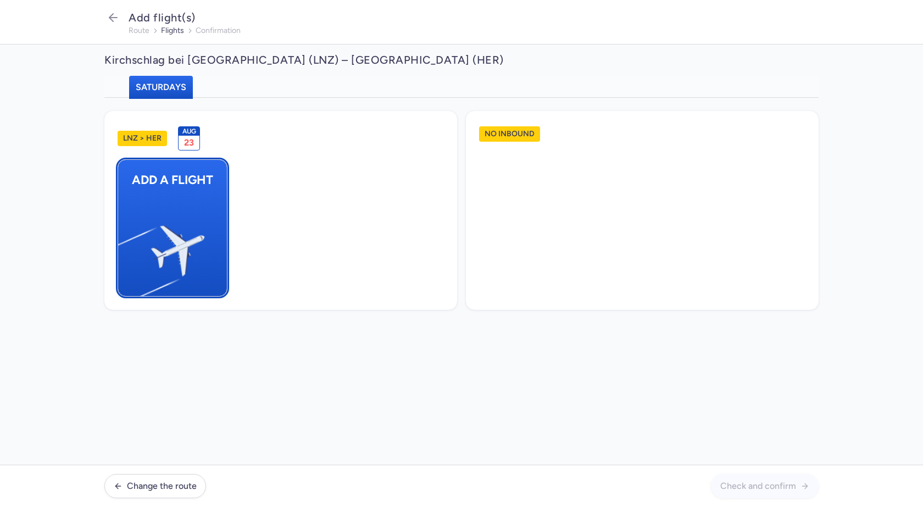
click at [200, 220] on img "button" at bounding box center [124, 246] width 186 height 170
select select "23"
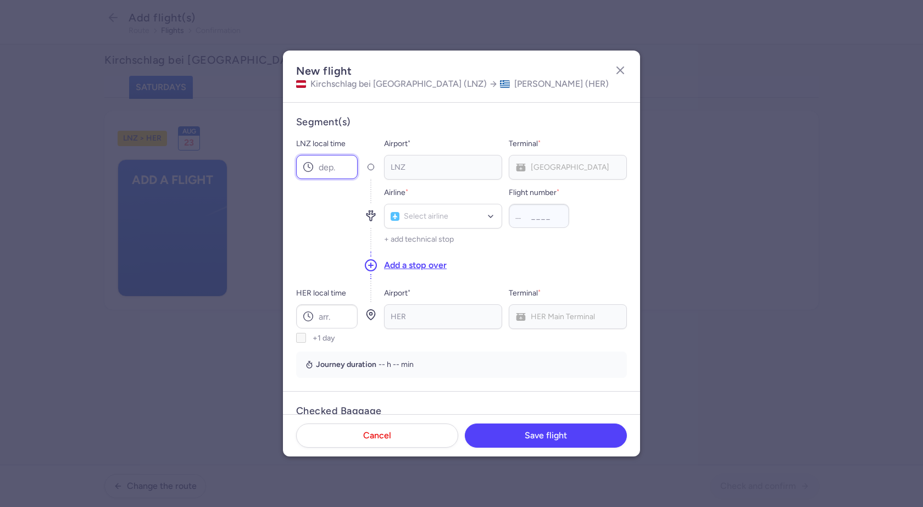
click at [329, 170] on input "LNZ local time" at bounding box center [327, 167] width 62 height 24
type input "18:00"
type input "xr"
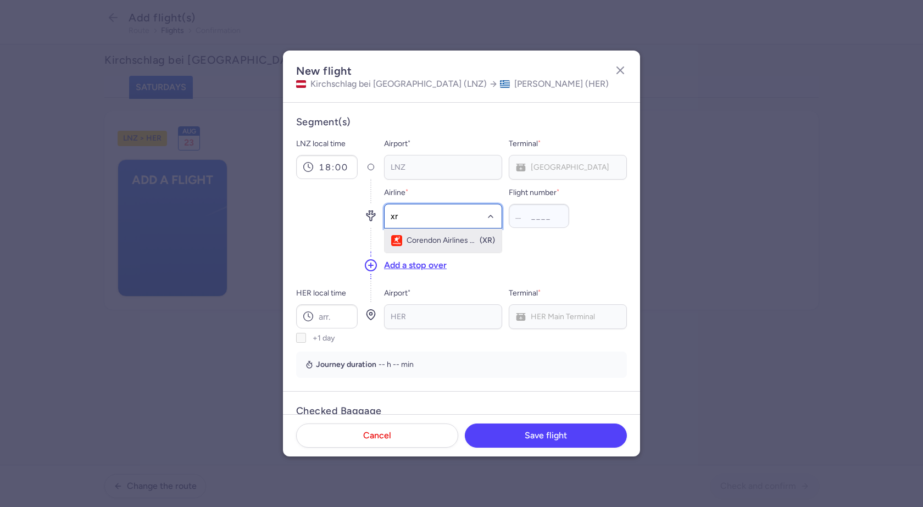
click at [427, 239] on span "Corendon Airlines Europe" at bounding box center [443, 240] width 72 height 9
type input "664"
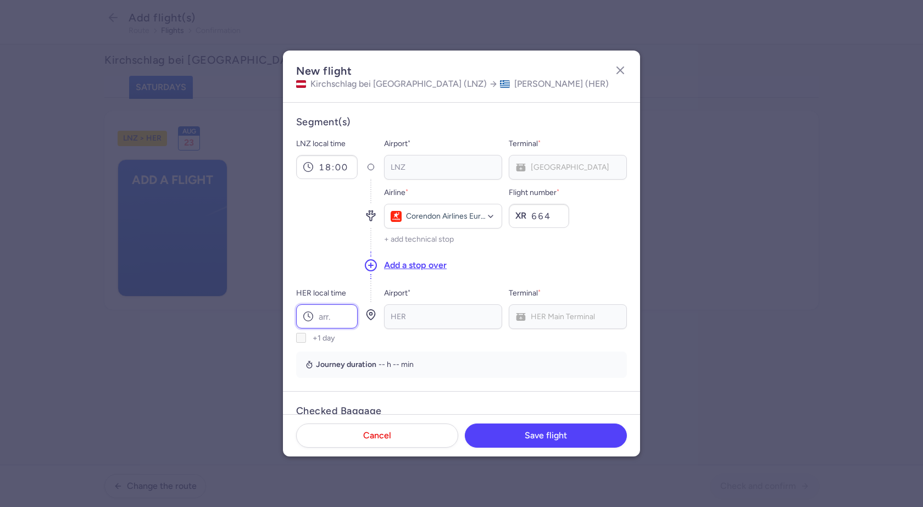
click at [330, 321] on input "HER local time" at bounding box center [327, 317] width 62 height 24
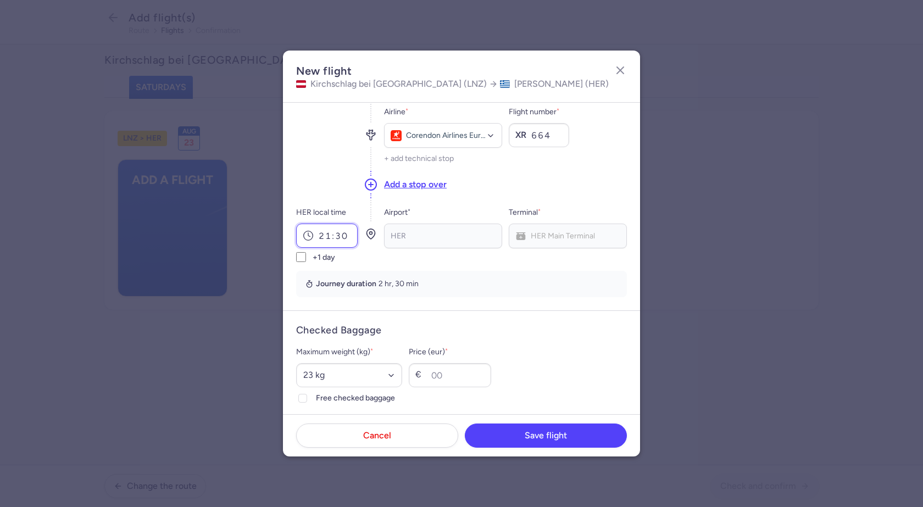
scroll to position [110, 0]
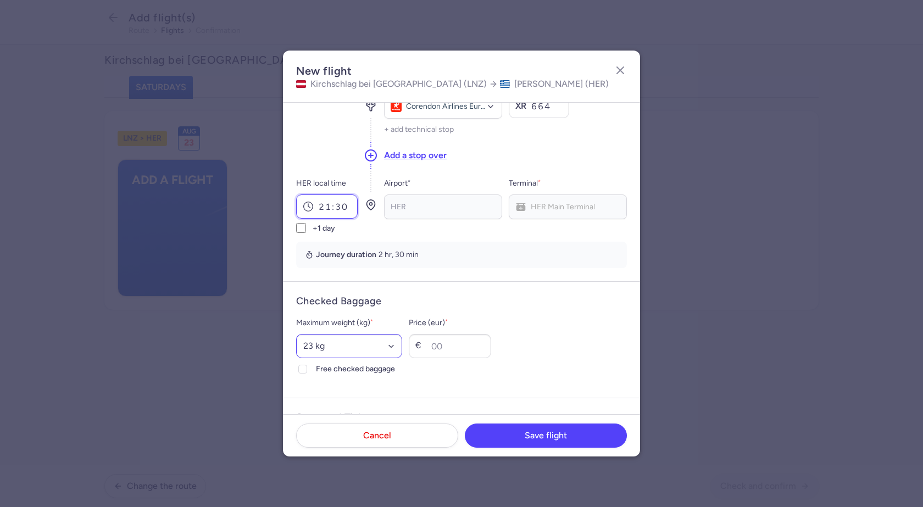
type input "21:30"
click at [374, 345] on select "Select an option 15 kg 16 kg 17 kg 18 kg 19 kg 20 kg 21 kg 22 kg 23 kg 24 kg 25…" at bounding box center [349, 346] width 106 height 24
select select "20"
click at [296, 334] on select "Select an option 15 kg 16 kg 17 kg 18 kg 19 kg 20 kg 21 kg 22 kg 23 kg 24 kg 25…" at bounding box center [349, 346] width 106 height 24
click at [303, 368] on icon at bounding box center [303, 369] width 7 height 7
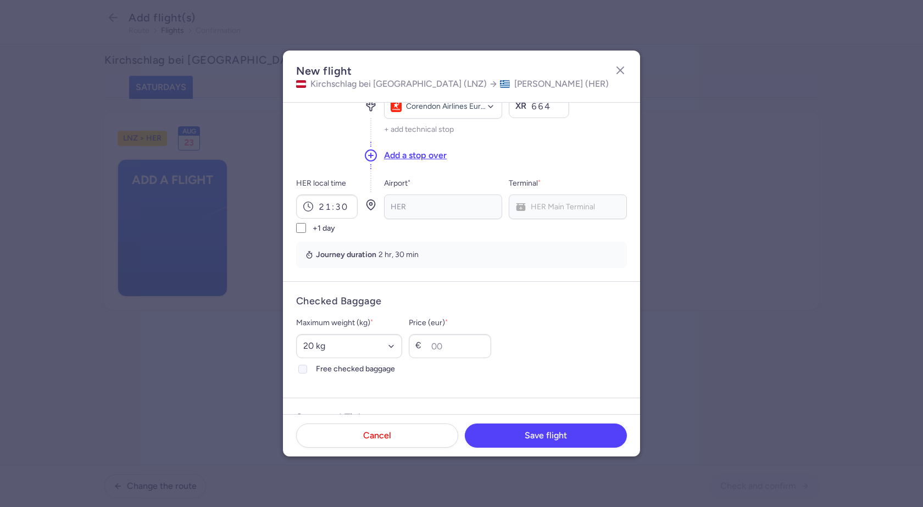
click at [303, 368] on input "Free checked baggage" at bounding box center [302, 369] width 9 height 9
checkbox input "true"
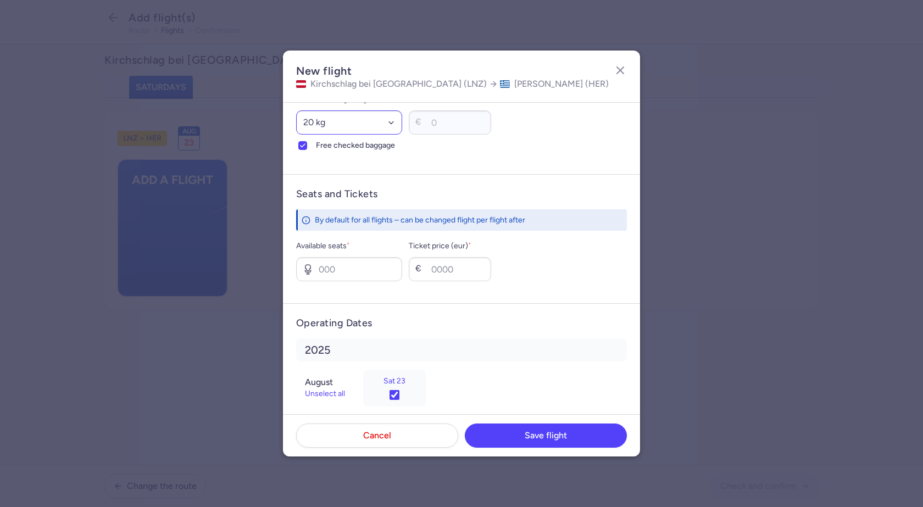
scroll to position [348, 0]
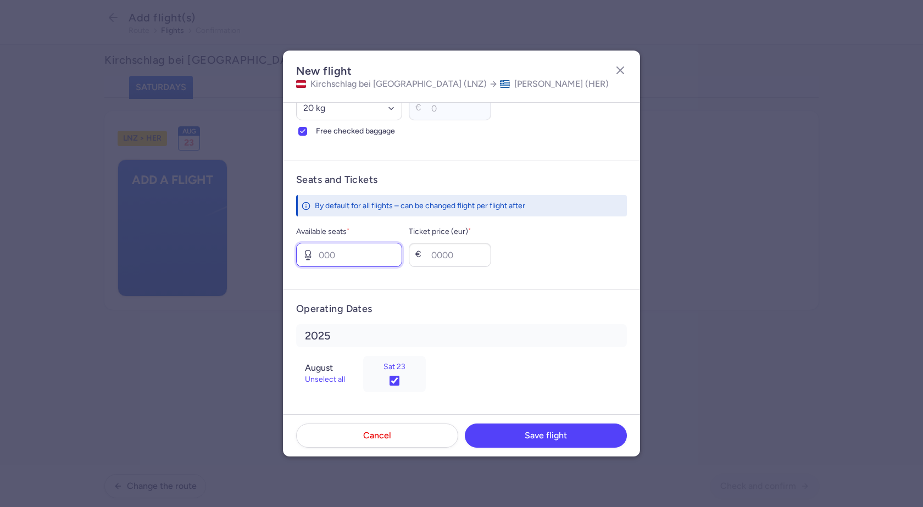
drag, startPoint x: 347, startPoint y: 256, endPoint x: 305, endPoint y: 252, distance: 41.9
click at [305, 252] on div at bounding box center [349, 255] width 106 height 24
type input "3"
click at [467, 257] on input "Ticket price (eur) *" at bounding box center [450, 255] width 82 height 24
type input "50"
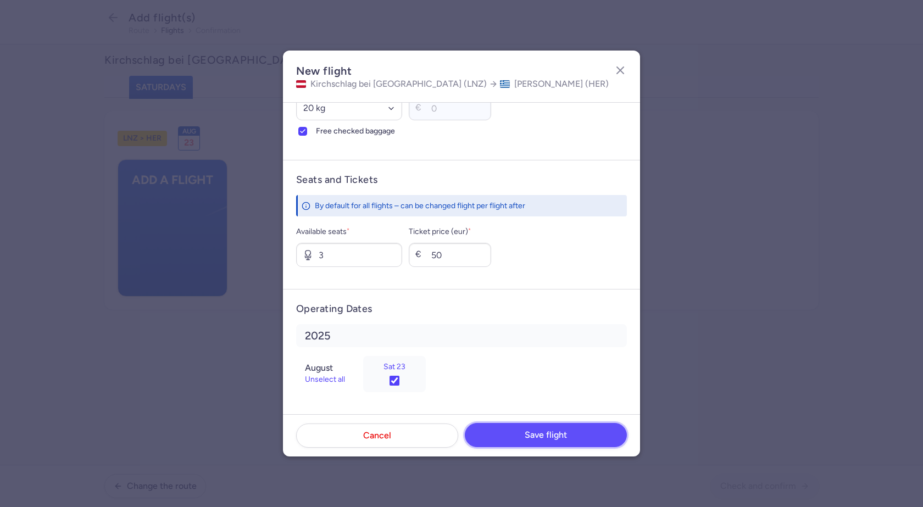
click at [546, 430] on span "Save flight" at bounding box center [546, 435] width 42 height 10
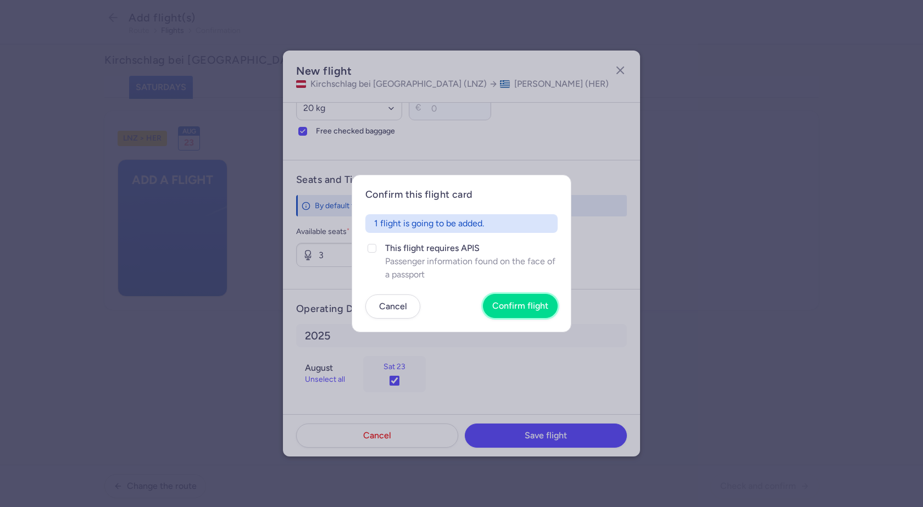
click at [526, 307] on span "Confirm flight" at bounding box center [521, 306] width 56 height 10
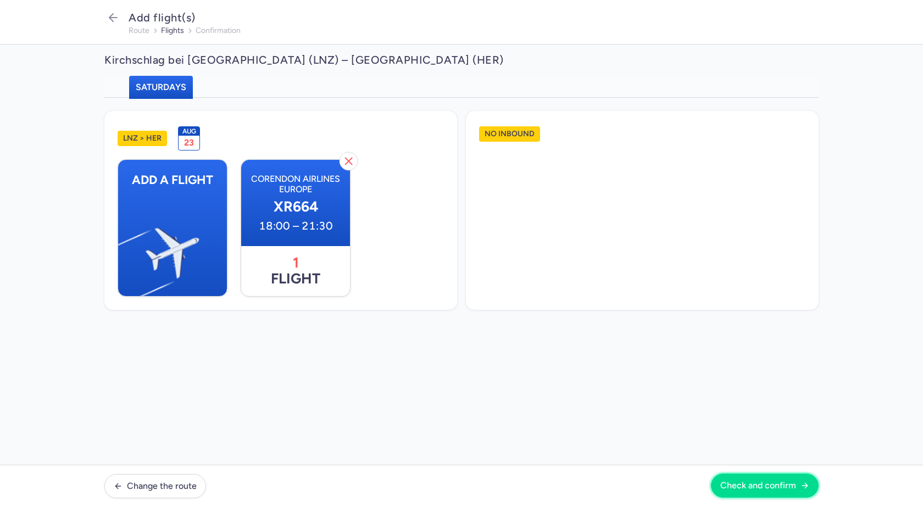
click at [749, 485] on span "Check and confirm" at bounding box center [759, 486] width 76 height 10
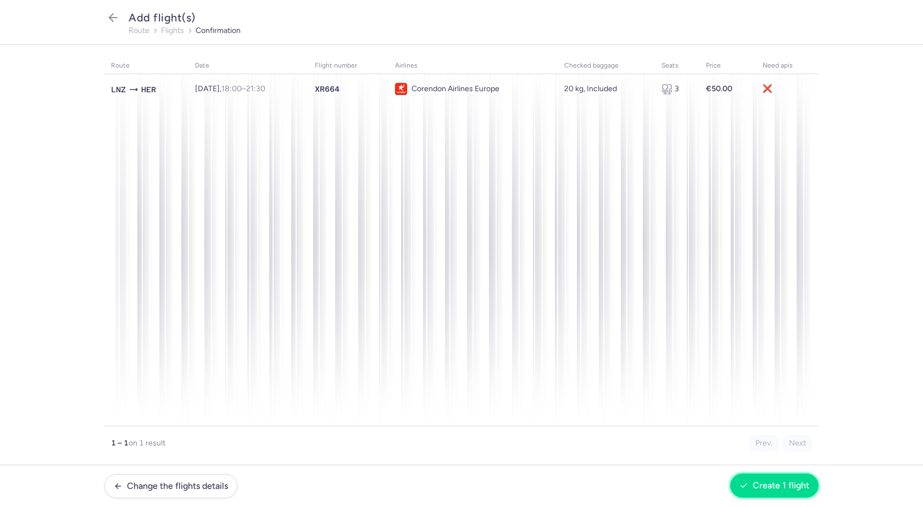
click at [785, 485] on span "Create 1 flight" at bounding box center [781, 486] width 57 height 10
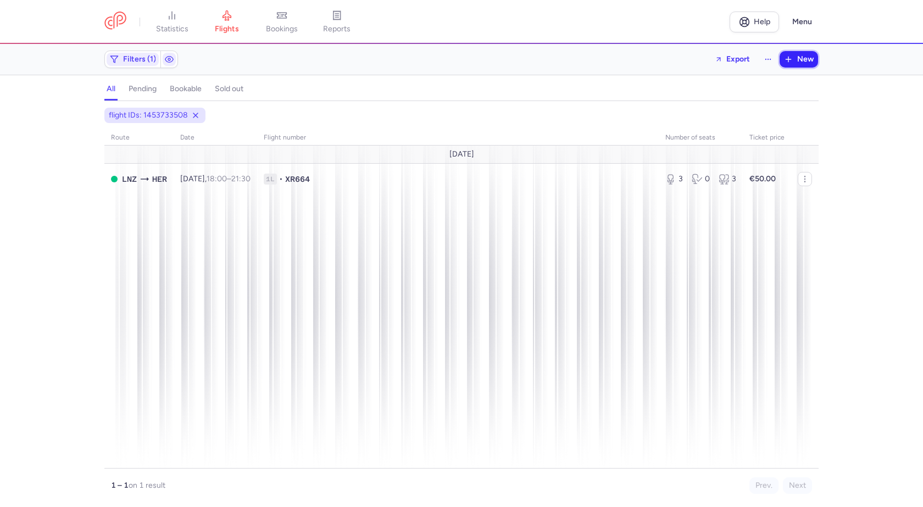
click at [805, 59] on span "New" at bounding box center [806, 59] width 16 height 9
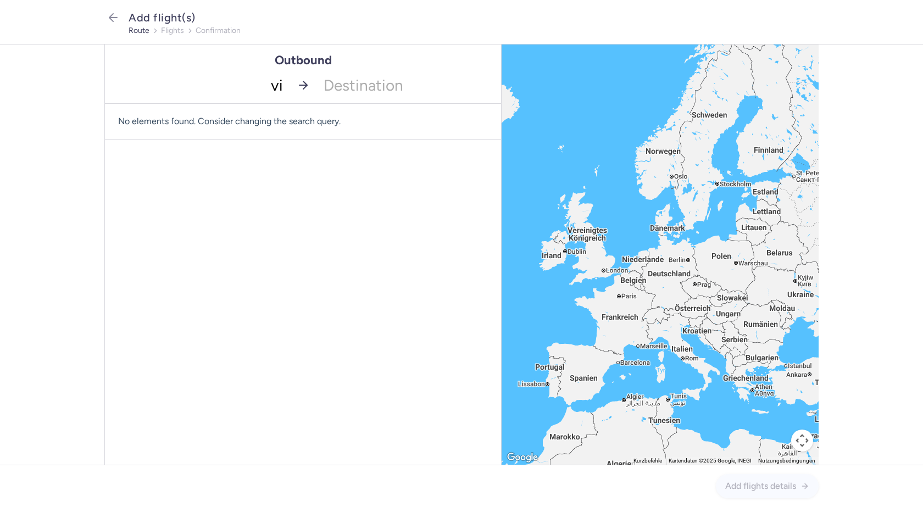
type input "vie"
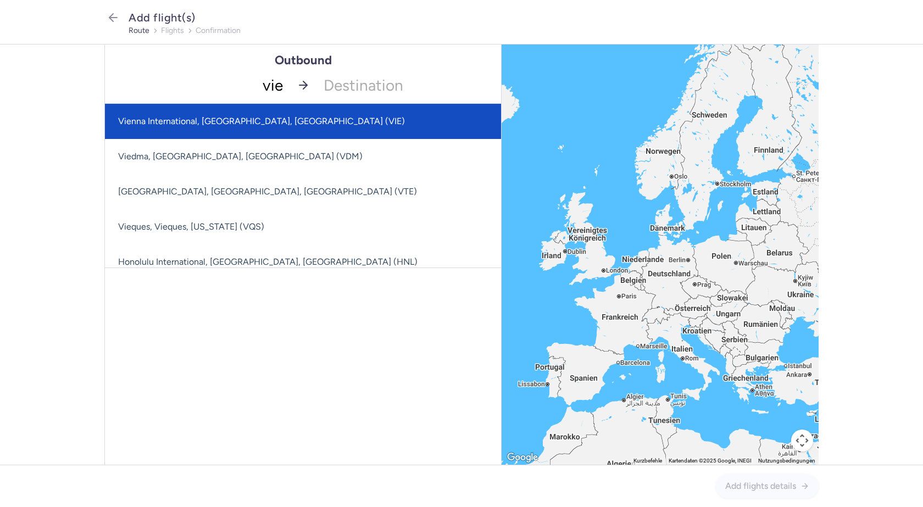
click at [258, 119] on span "Vienna International, Vienna, Austria (VIE)" at bounding box center [261, 121] width 287 height 10
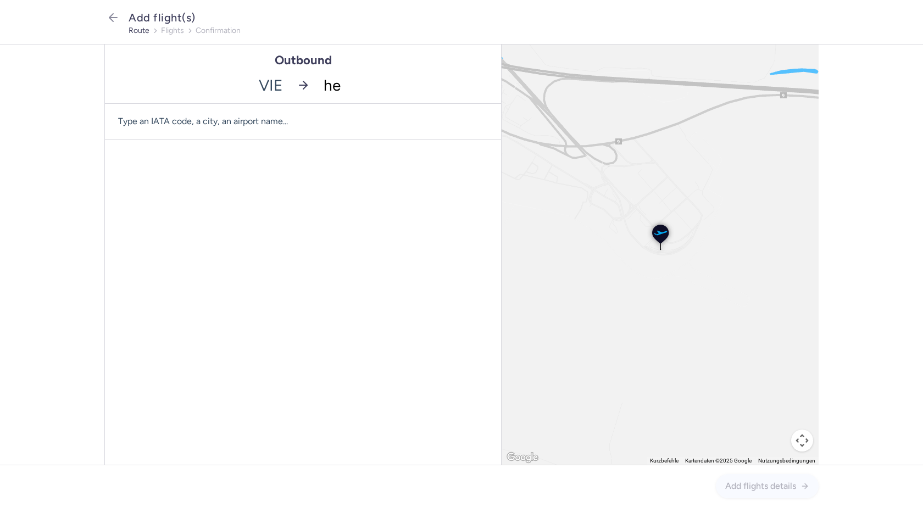
type input "her"
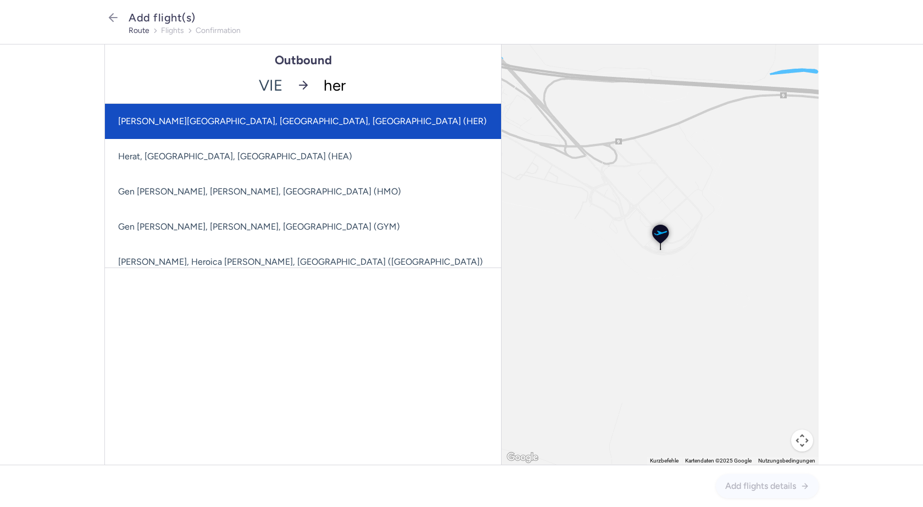
click at [278, 121] on span "[PERSON_NAME][GEOGRAPHIC_DATA], [GEOGRAPHIC_DATA], [GEOGRAPHIC_DATA] (HER)" at bounding box center [302, 121] width 369 height 10
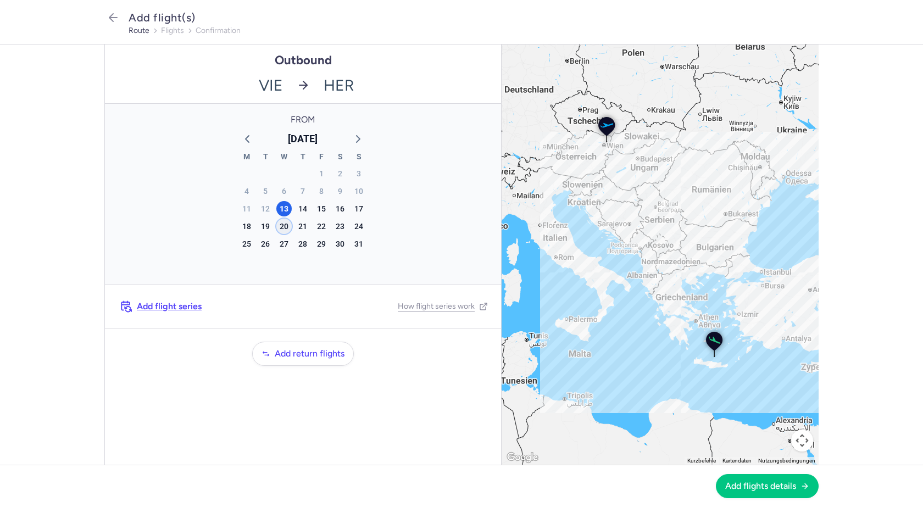
click at [287, 229] on div "20" at bounding box center [283, 226] width 15 height 15
click at [756, 483] on span "Add flights details" at bounding box center [761, 486] width 71 height 10
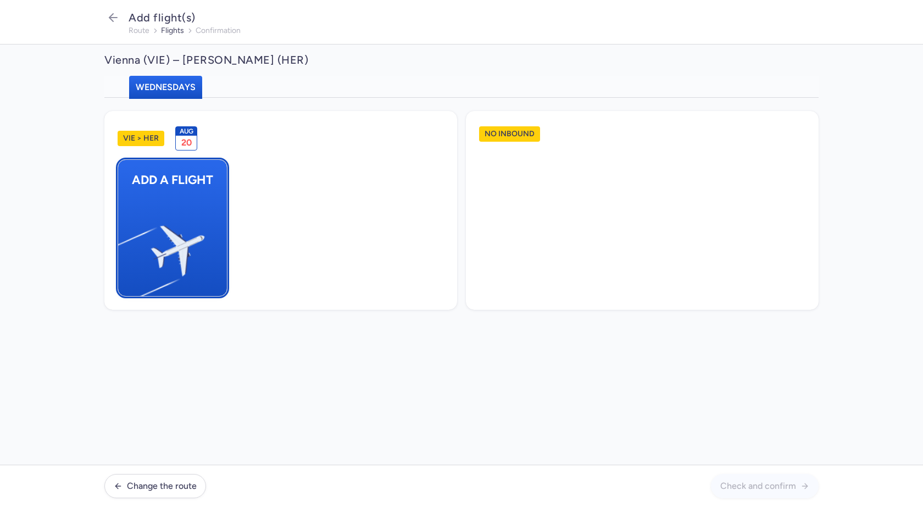
click at [178, 224] on img "button" at bounding box center [124, 246] width 186 height 170
select select "23"
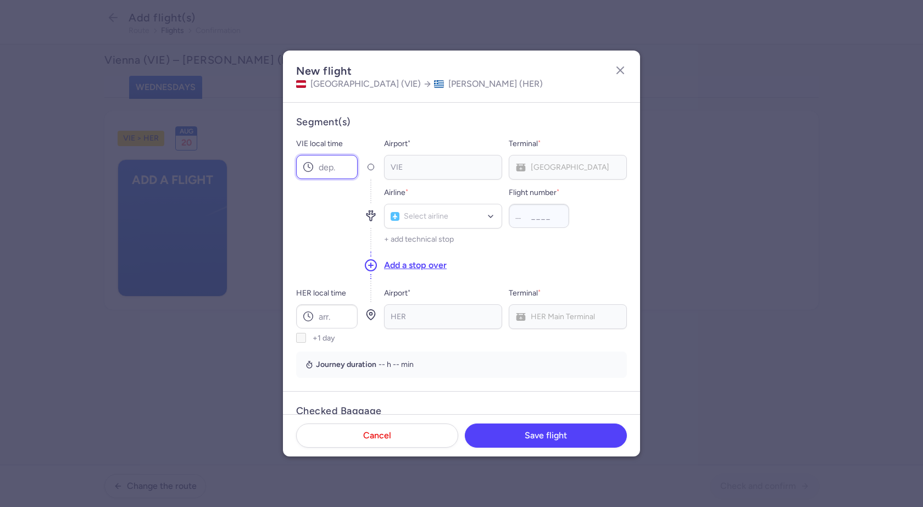
click at [328, 173] on input "VIE local time" at bounding box center [327, 167] width 62 height 24
type input "16:25"
type input "os"
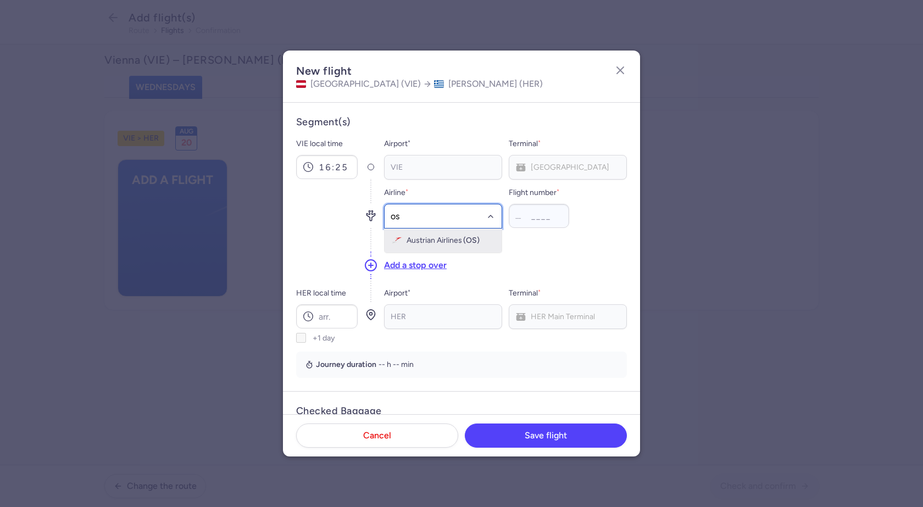
click at [447, 244] on span "Austrian Airlines" at bounding box center [435, 240] width 56 height 9
type input "9001"
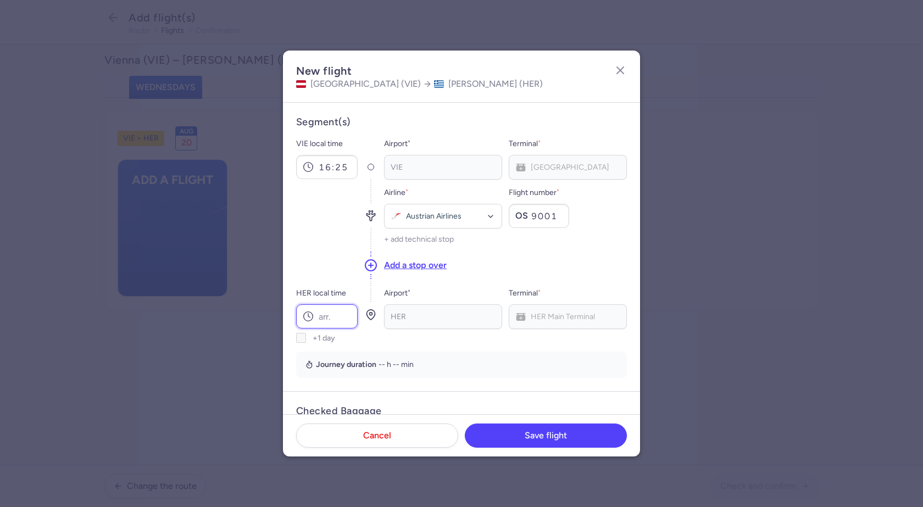
click at [340, 319] on input "HER local time" at bounding box center [327, 317] width 62 height 24
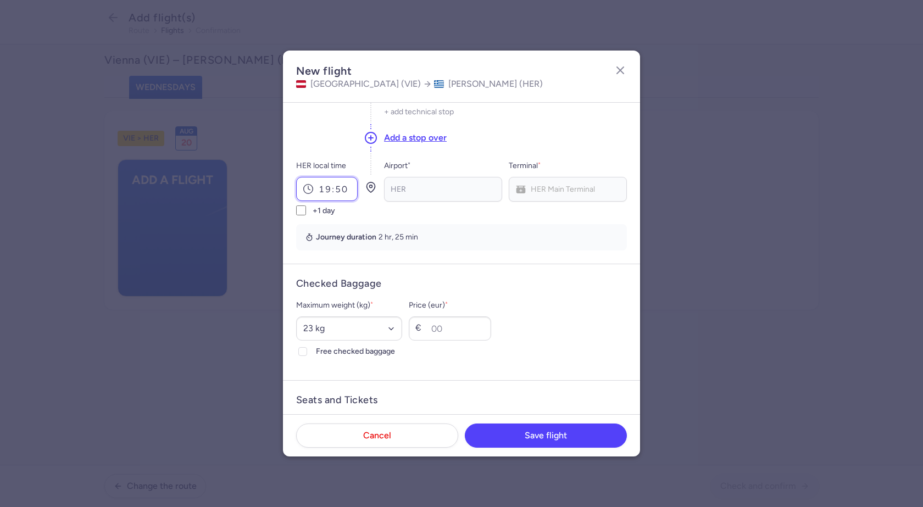
scroll to position [165, 0]
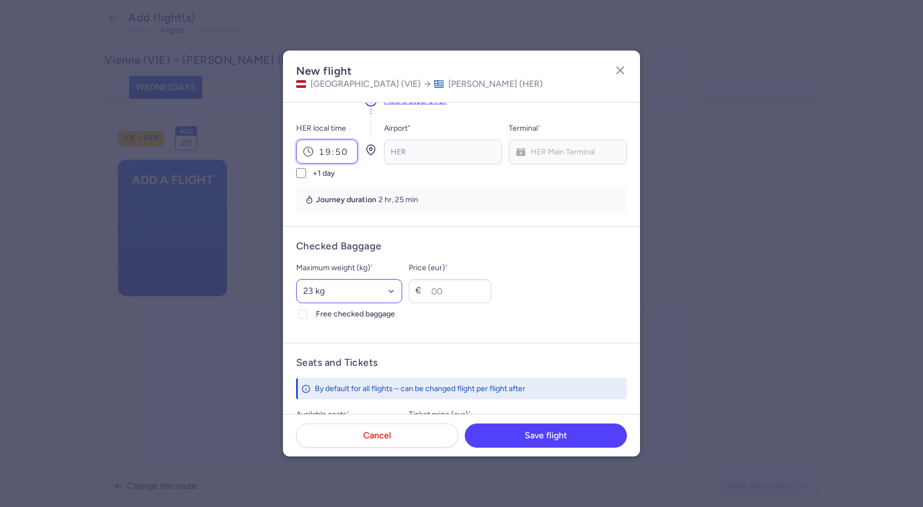
type input "19:50"
click at [321, 287] on select "Select an option 15 kg 16 kg 17 kg 18 kg 19 kg 20 kg 21 kg 22 kg 23 kg 24 kg 25…" at bounding box center [349, 291] width 106 height 24
select select "20"
click at [296, 279] on select "Select an option 15 kg 16 kg 17 kg 18 kg 19 kg 20 kg 21 kg 22 kg 23 kg 24 kg 25…" at bounding box center [349, 291] width 106 height 24
click at [301, 314] on polyline at bounding box center [303, 314] width 4 height 3
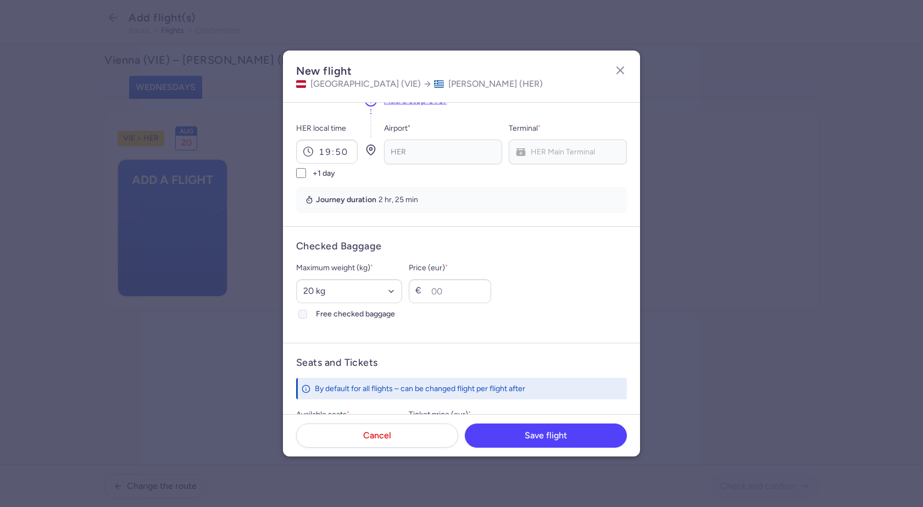
click at [301, 314] on input "Free checked baggage" at bounding box center [302, 314] width 9 height 9
checkbox input "true"
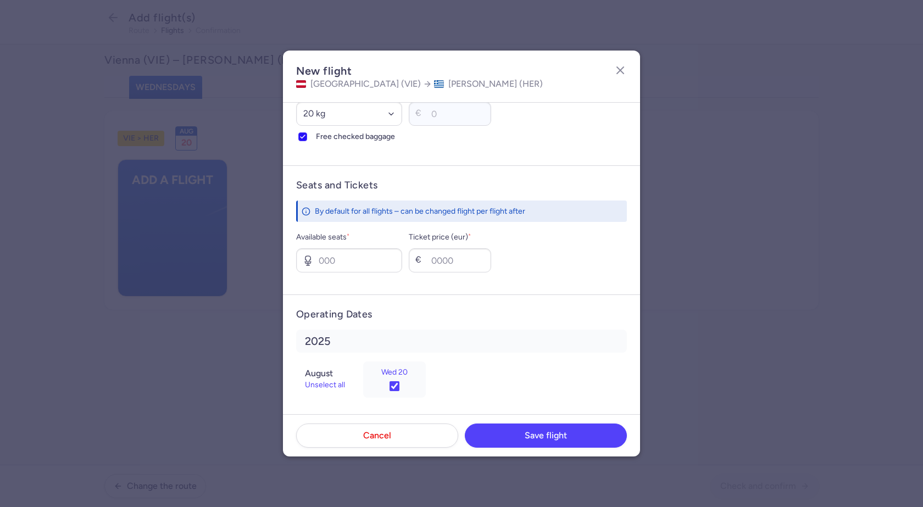
scroll to position [348, 0]
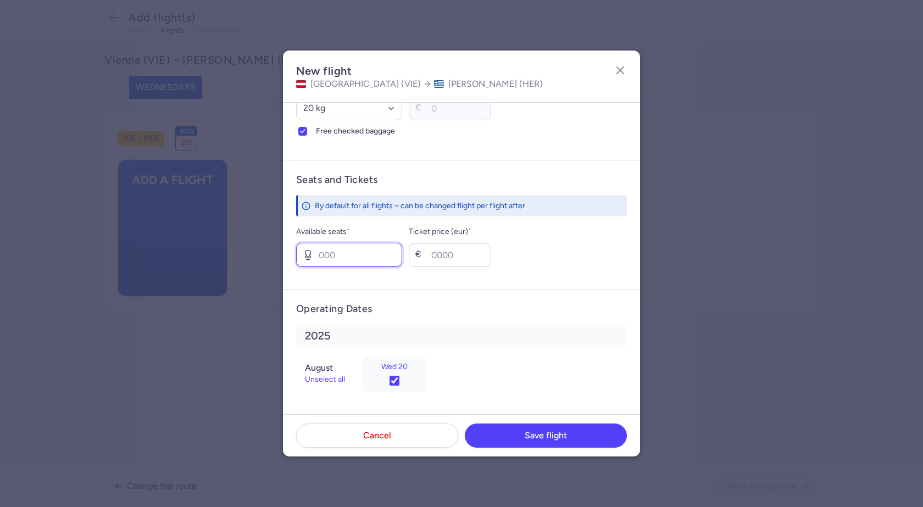
click at [356, 257] on input "Available seats *" at bounding box center [349, 255] width 106 height 24
type input "2"
click at [462, 253] on input "Ticket price (eur) *" at bounding box center [450, 255] width 82 height 24
type input "50"
click at [558, 437] on span "Save flight" at bounding box center [546, 435] width 42 height 10
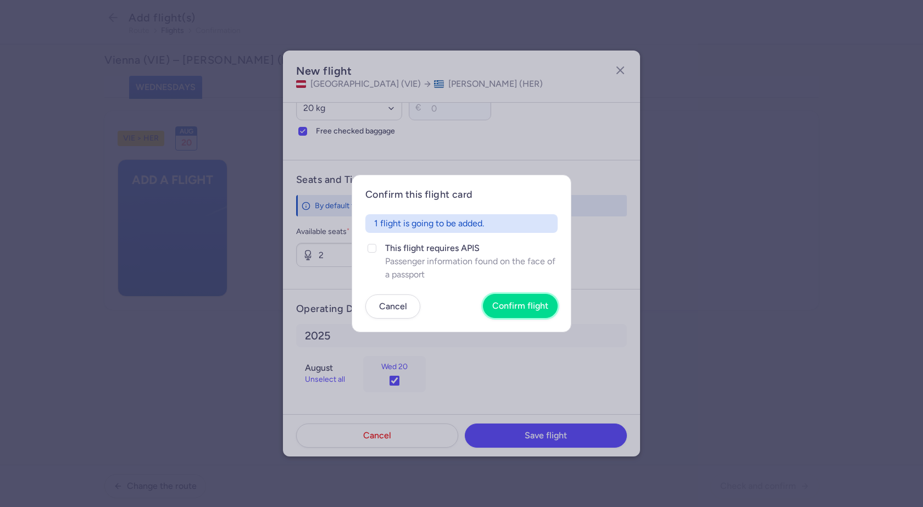
click at [518, 308] on span "Confirm flight" at bounding box center [521, 306] width 56 height 10
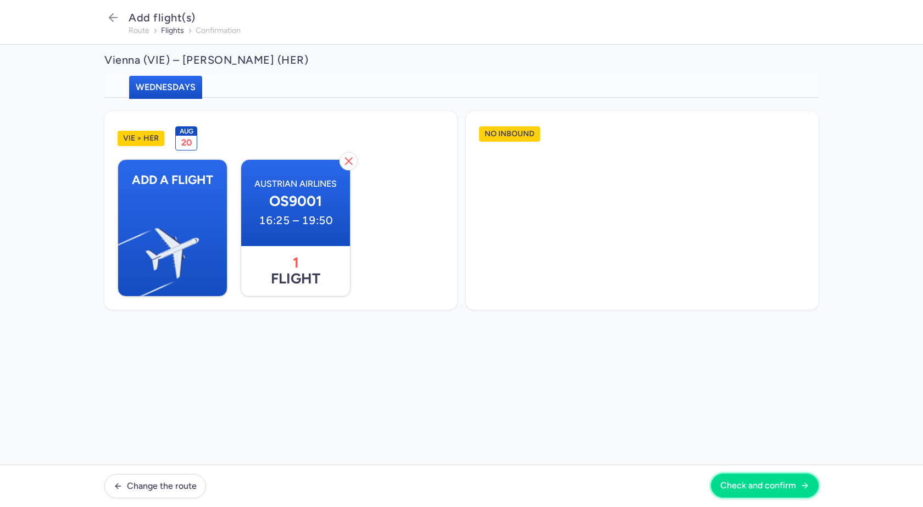
click at [777, 484] on span "Check and confirm" at bounding box center [759, 486] width 76 height 10
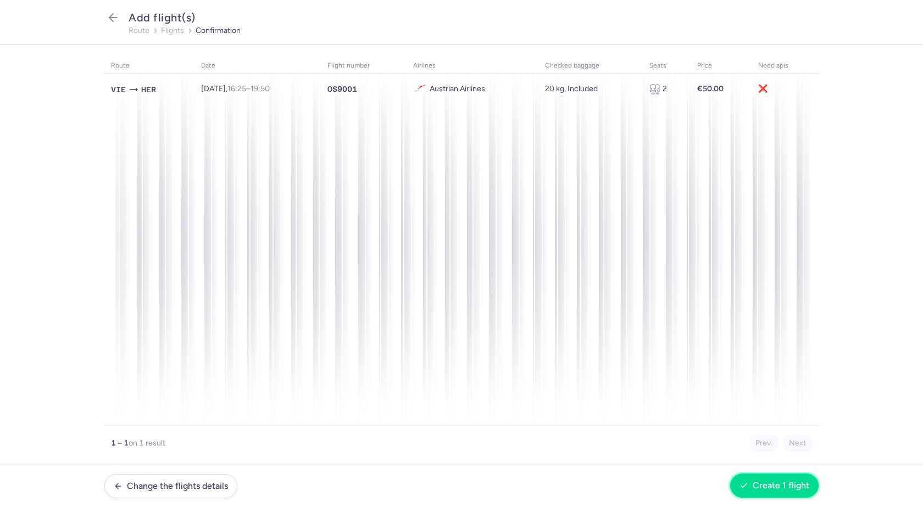
click at [802, 483] on span "Create 1 flight" at bounding box center [781, 486] width 57 height 10
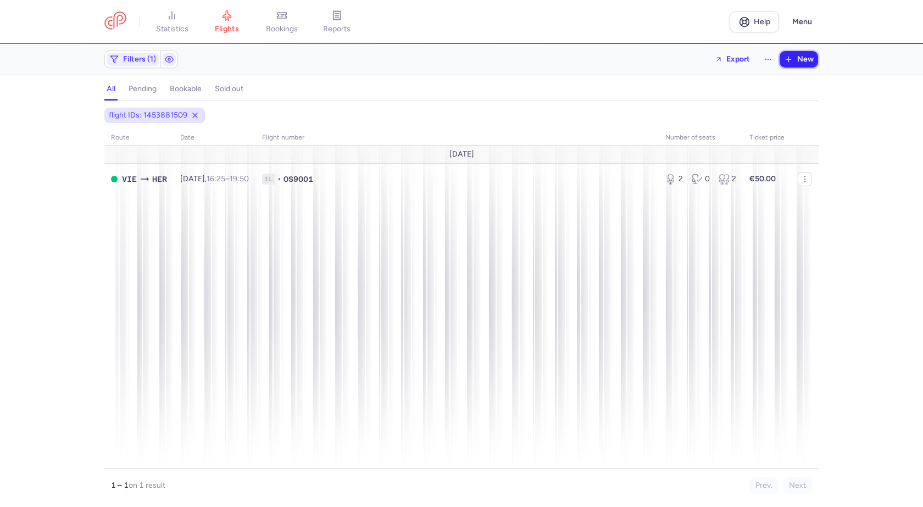
drag, startPoint x: 805, startPoint y: 58, endPoint x: 795, endPoint y: 64, distance: 11.1
click at [805, 58] on span "New" at bounding box center [806, 59] width 16 height 9
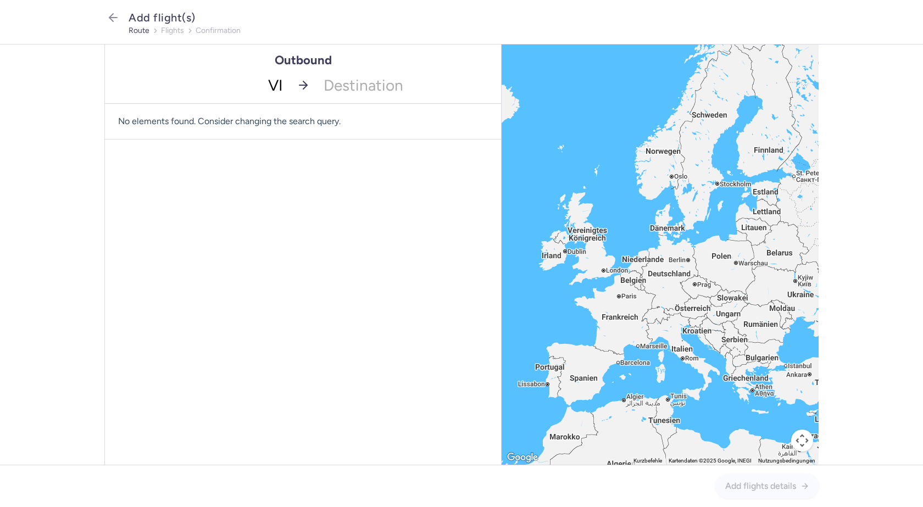
type input "VIE"
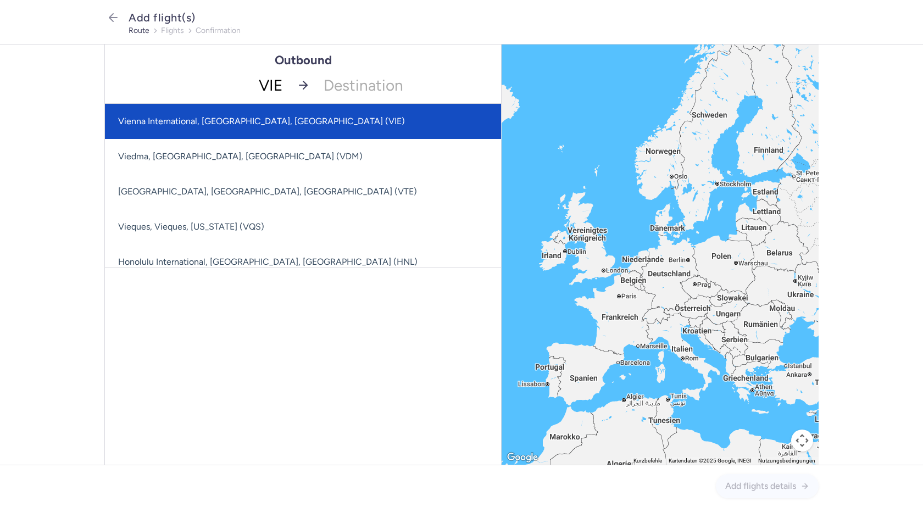
click at [252, 122] on span "Vienna International, Vienna, Austria (VIE)" at bounding box center [261, 121] width 287 height 10
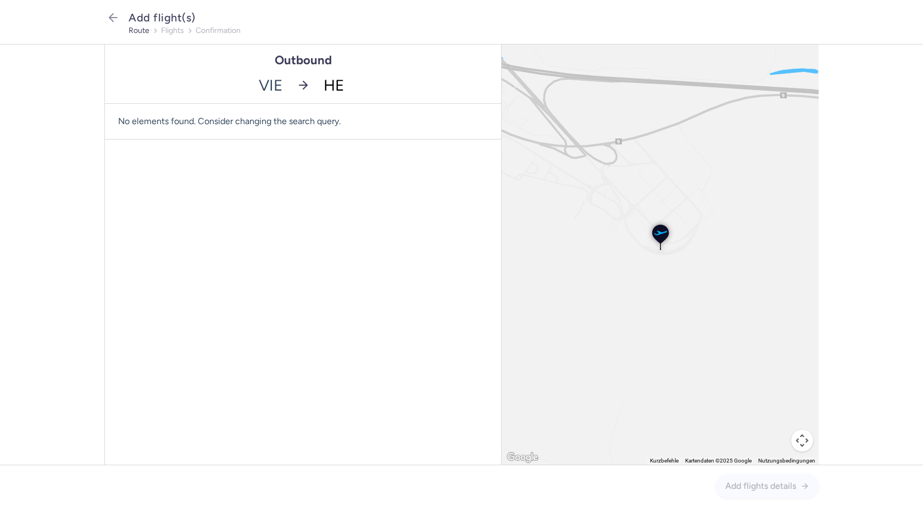
type input "HER"
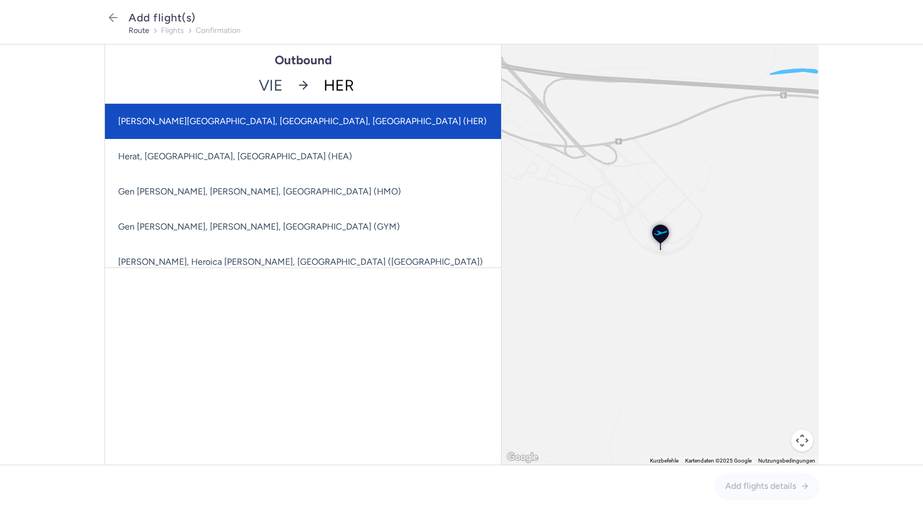
click at [258, 124] on span "[PERSON_NAME][GEOGRAPHIC_DATA], [GEOGRAPHIC_DATA], [GEOGRAPHIC_DATA] (HER)" at bounding box center [302, 121] width 369 height 10
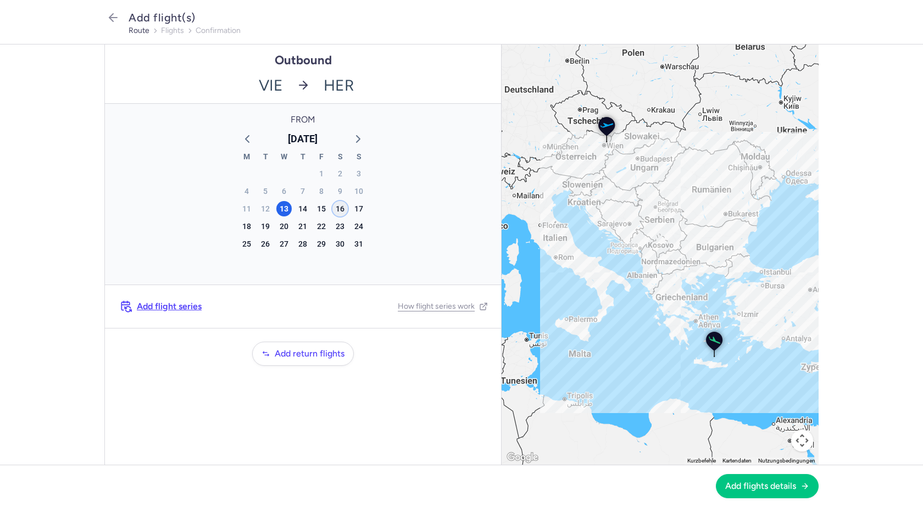
click at [341, 208] on div "16" at bounding box center [340, 208] width 15 height 15
click at [763, 486] on span "Add flights details" at bounding box center [761, 486] width 71 height 10
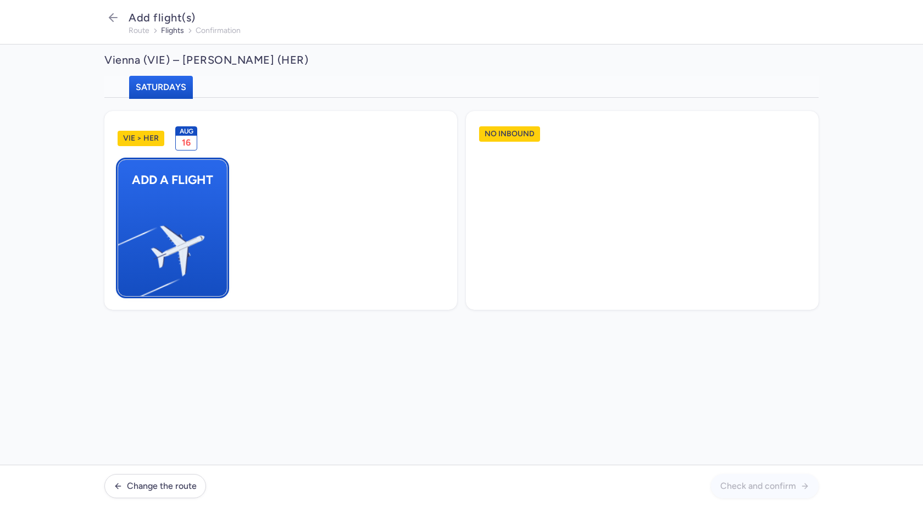
click at [179, 209] on img "button" at bounding box center [124, 246] width 186 height 170
select select "23"
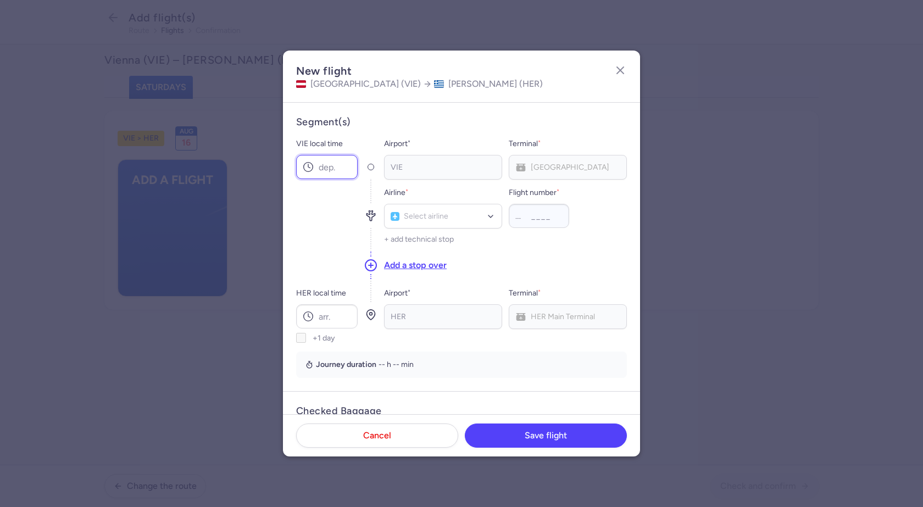
click at [326, 170] on input "VIE local time" at bounding box center [327, 167] width 62 height 24
type input "17:05"
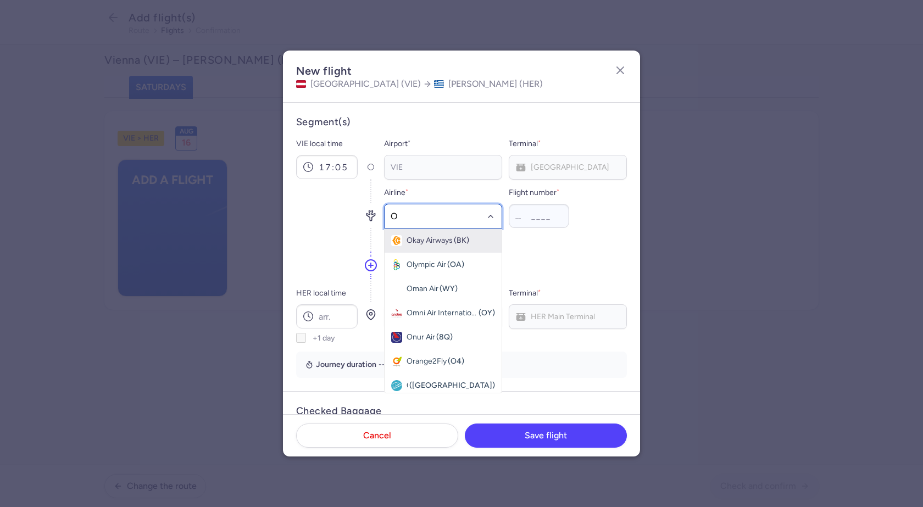
type input "OS"
click at [438, 238] on span "Austrian Airlines" at bounding box center [435, 240] width 56 height 9
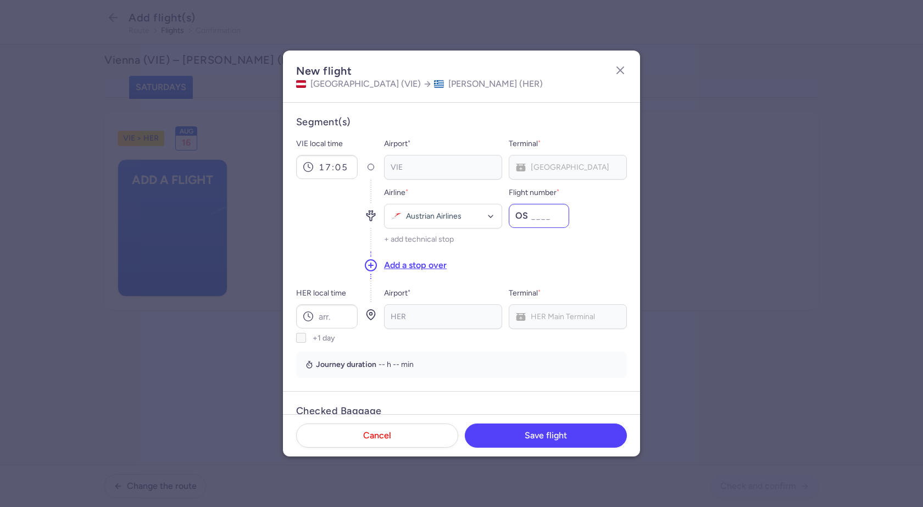
click at [536, 218] on input "Flight number *" at bounding box center [539, 216] width 60 height 24
type input "9007"
click at [333, 316] on input "HER local time" at bounding box center [327, 317] width 62 height 24
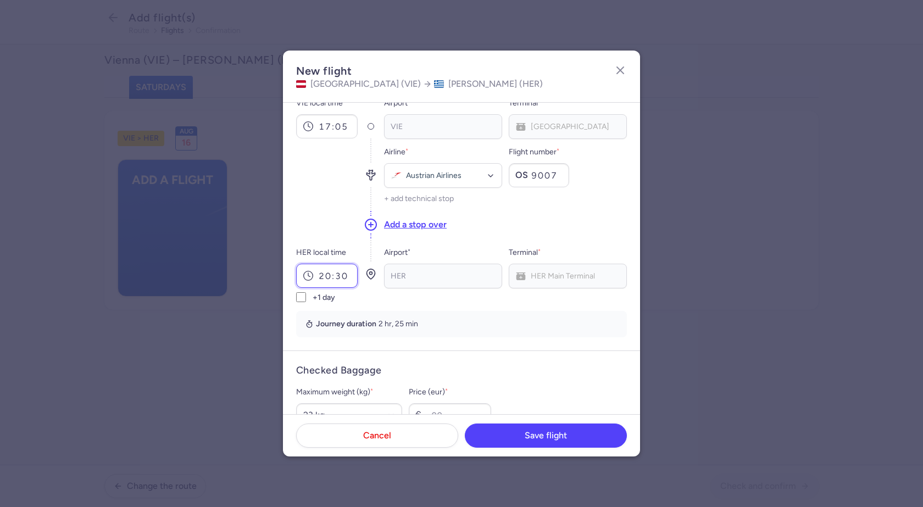
scroll to position [165, 0]
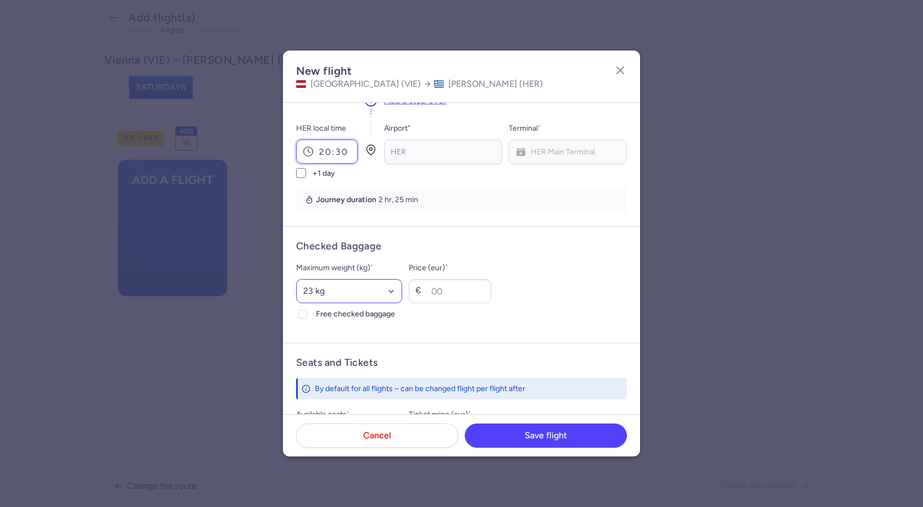
type input "20:30"
click at [366, 296] on select "Select an option 15 kg 16 kg 17 kg 18 kg 19 kg 20 kg 21 kg 22 kg 23 kg 24 kg 25…" at bounding box center [349, 291] width 106 height 24
select select "20"
click at [296, 279] on select "Select an option 15 kg 16 kg 17 kg 18 kg 19 kg 20 kg 21 kg 22 kg 23 kg 24 kg 25…" at bounding box center [349, 291] width 106 height 24
click at [301, 311] on icon at bounding box center [303, 314] width 7 height 7
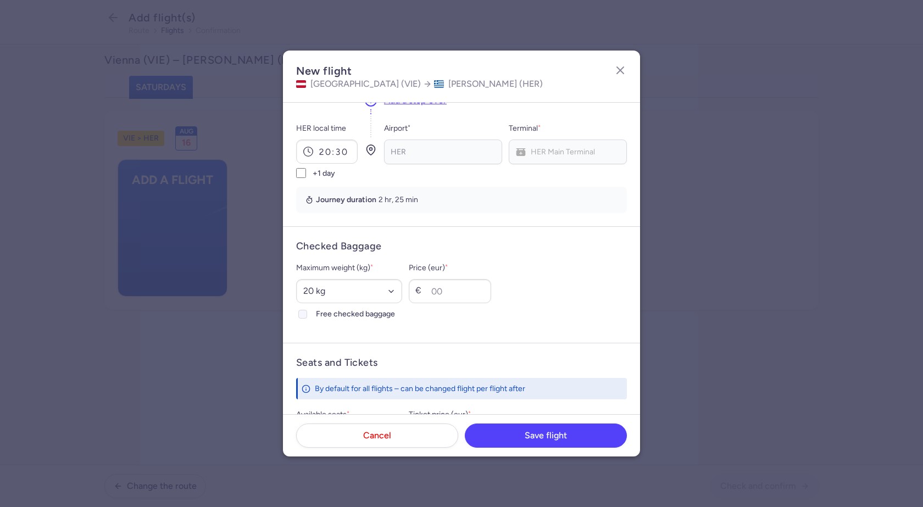
click at [301, 311] on input "Free checked baggage" at bounding box center [302, 314] width 9 height 9
checkbox input "true"
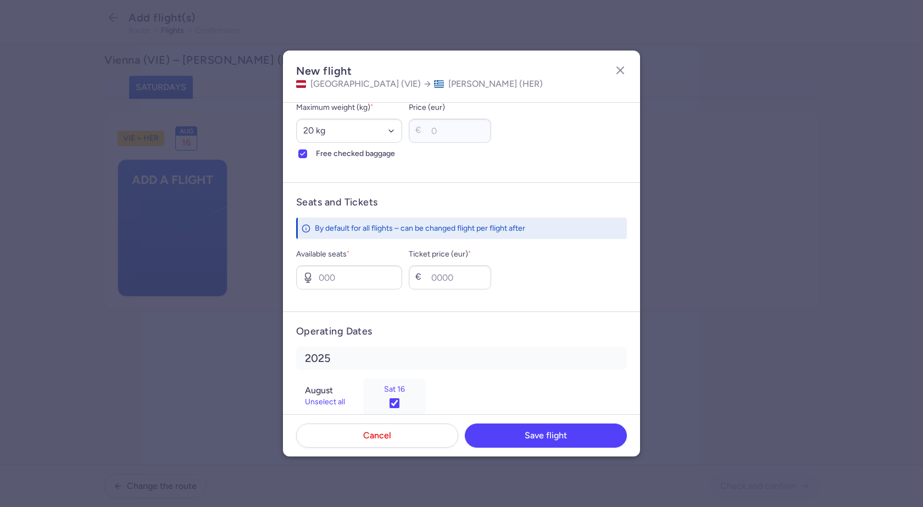
scroll to position [330, 0]
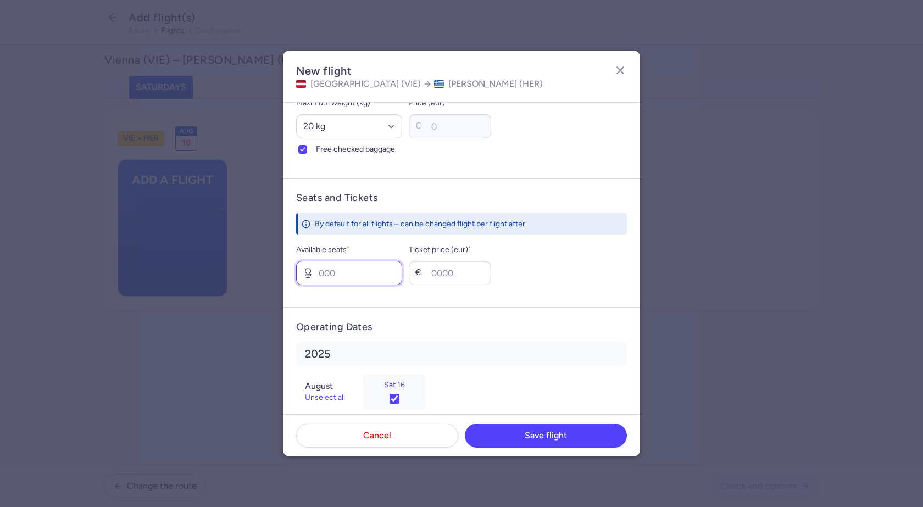
click at [362, 276] on input "Available seats *" at bounding box center [349, 273] width 106 height 24
type input "2"
click at [447, 276] on input "Ticket price (eur) *" at bounding box center [450, 273] width 82 height 24
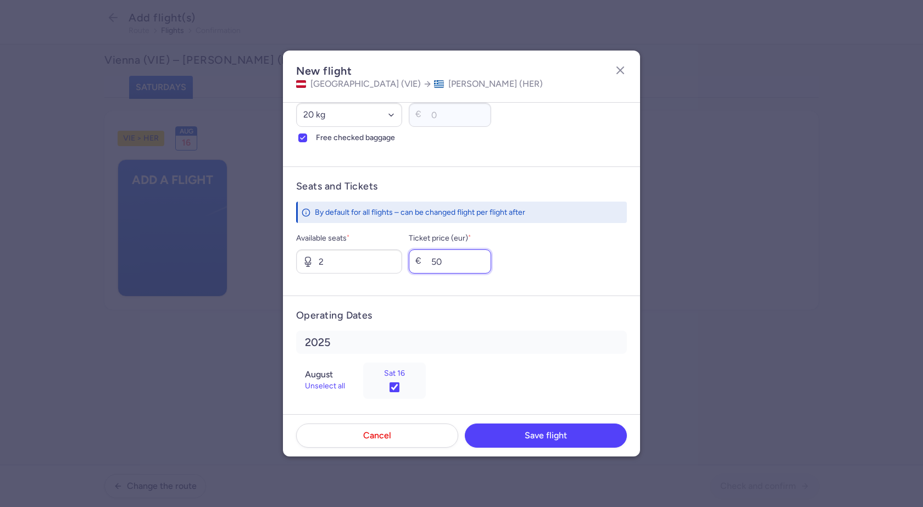
scroll to position [348, 0]
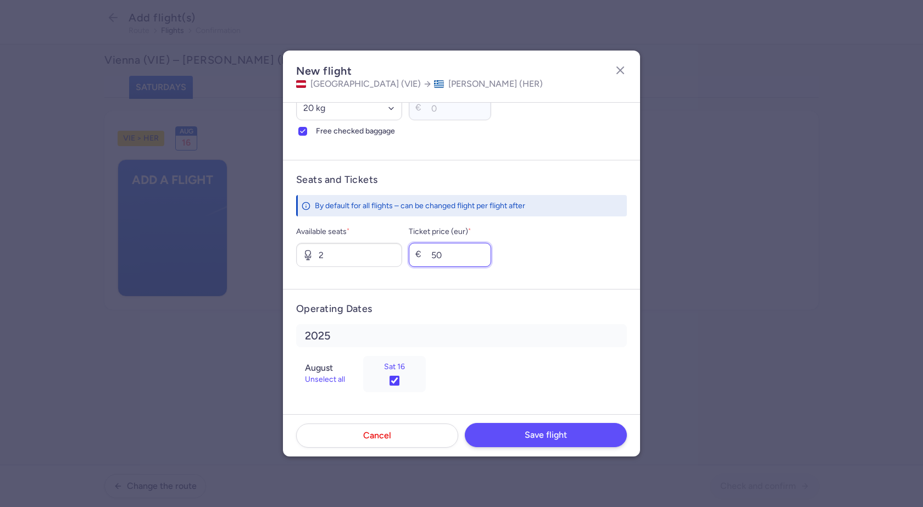
type input "50"
click at [532, 433] on span "Save flight" at bounding box center [546, 435] width 42 height 10
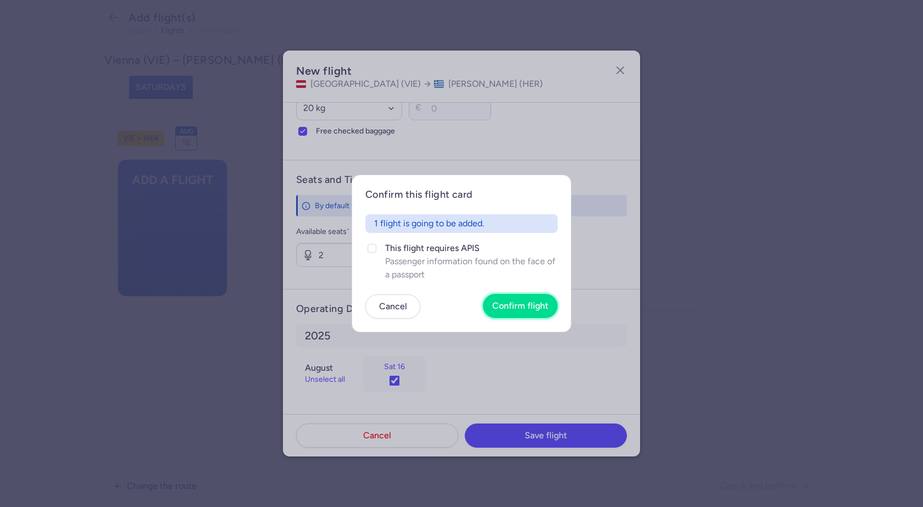
click at [524, 305] on span "Confirm flight" at bounding box center [521, 306] width 56 height 10
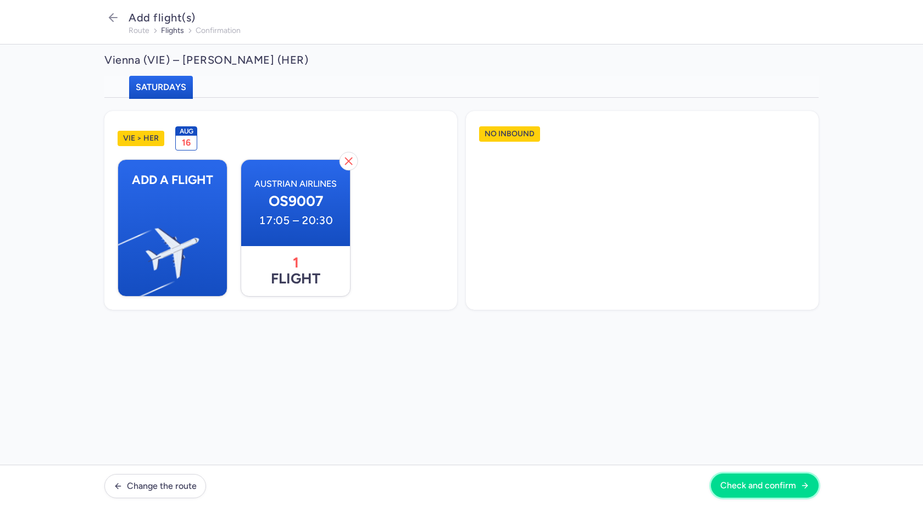
click at [795, 488] on span "Check and confirm" at bounding box center [759, 486] width 76 height 10
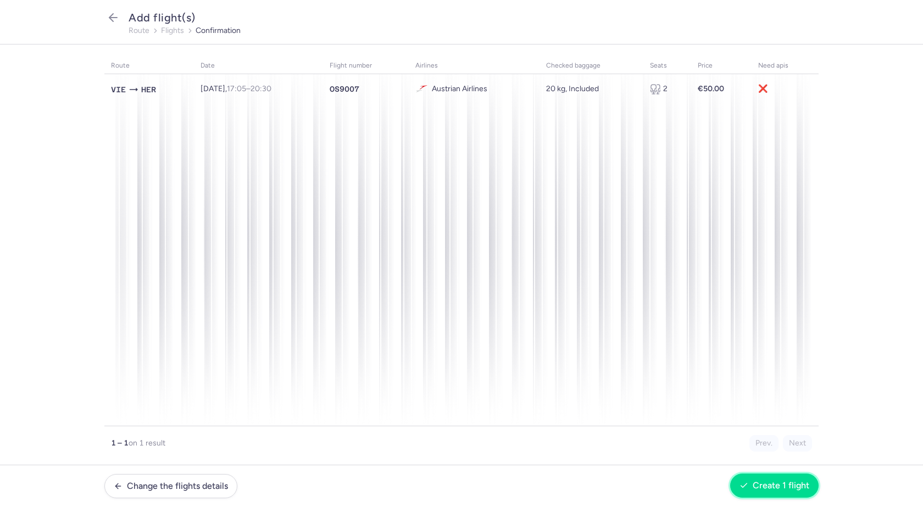
click at [784, 487] on span "Create 1 flight" at bounding box center [781, 486] width 57 height 10
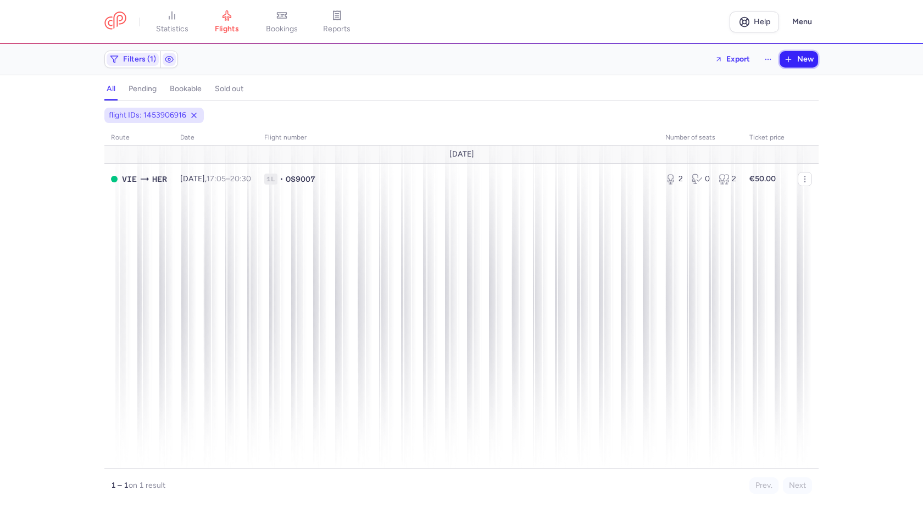
drag, startPoint x: 803, startPoint y: 57, endPoint x: 798, endPoint y: 65, distance: 10.1
click at [803, 57] on span "New" at bounding box center [806, 59] width 16 height 9
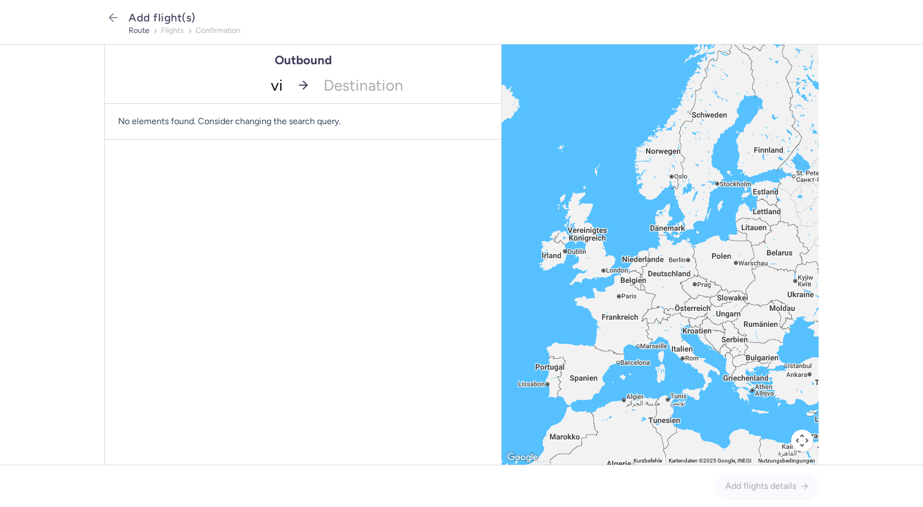
type input "vie"
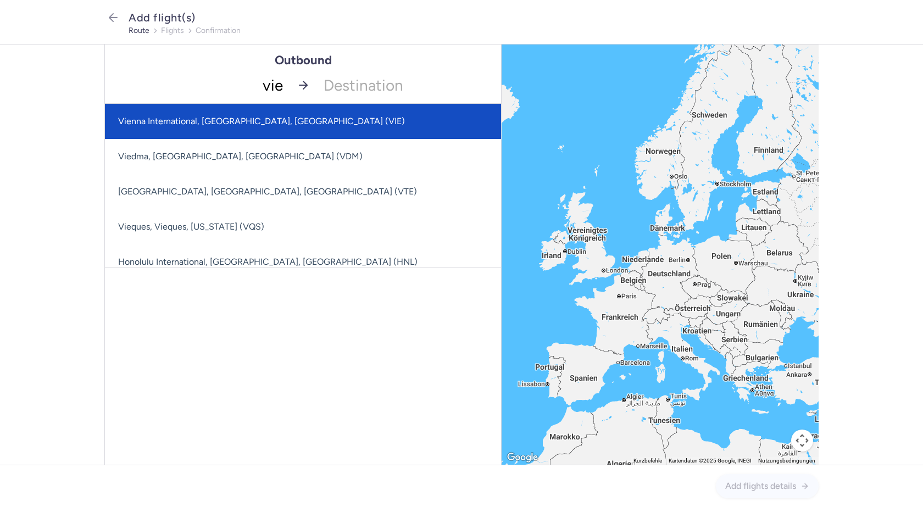
click at [272, 130] on span "Vienna International, Vienna, Austria (VIE)" at bounding box center [371, 121] width 533 height 35
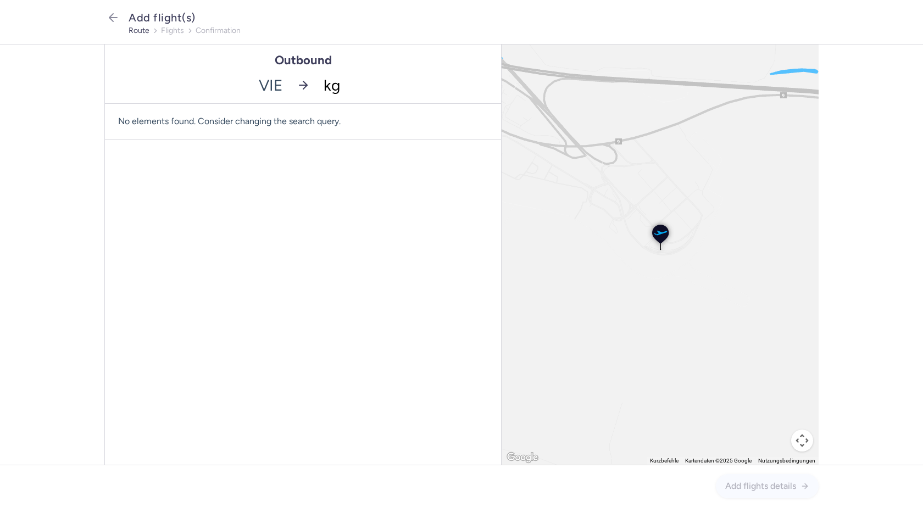
type input "kgs"
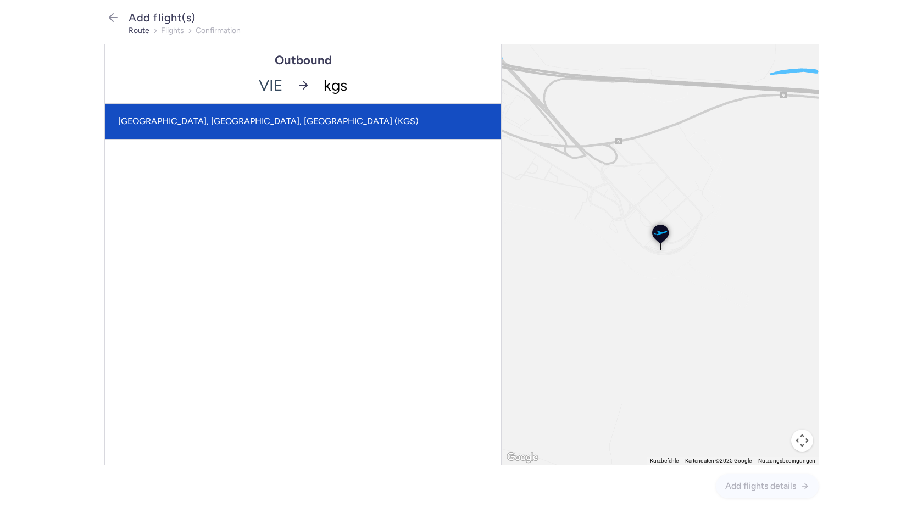
click at [324, 123] on span "Kos Island International Airport, Kos, Greece (KGS)" at bounding box center [303, 121] width 396 height 35
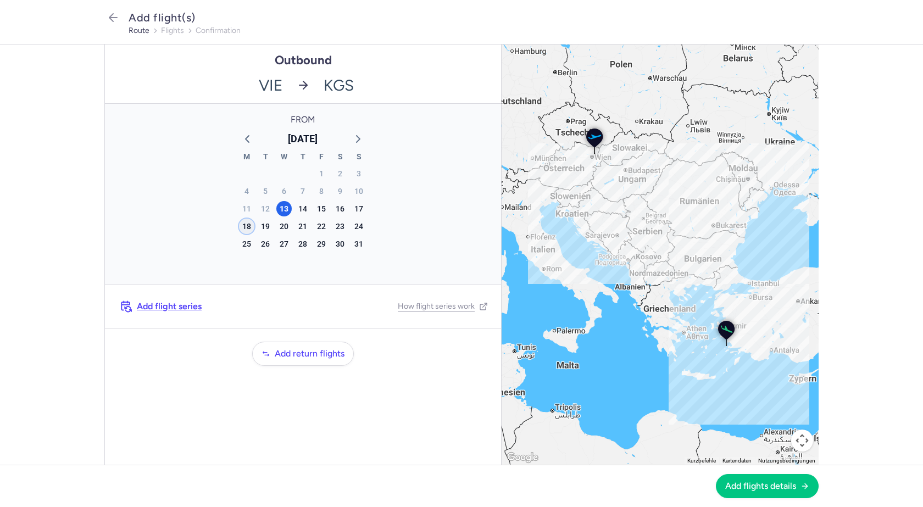
click at [245, 226] on div "18" at bounding box center [246, 226] width 15 height 15
click at [768, 484] on span "Add flights details" at bounding box center [761, 486] width 71 height 10
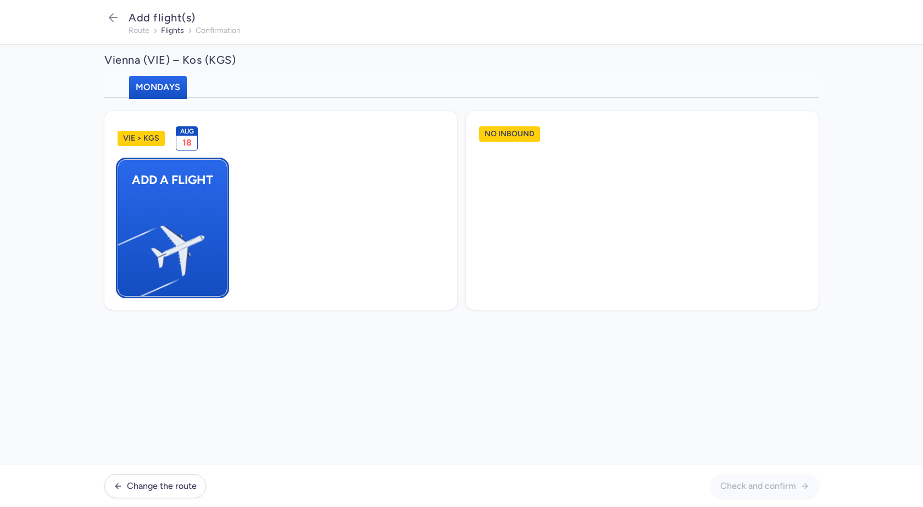
click at [195, 225] on img "button" at bounding box center [124, 246] width 186 height 170
select select "23"
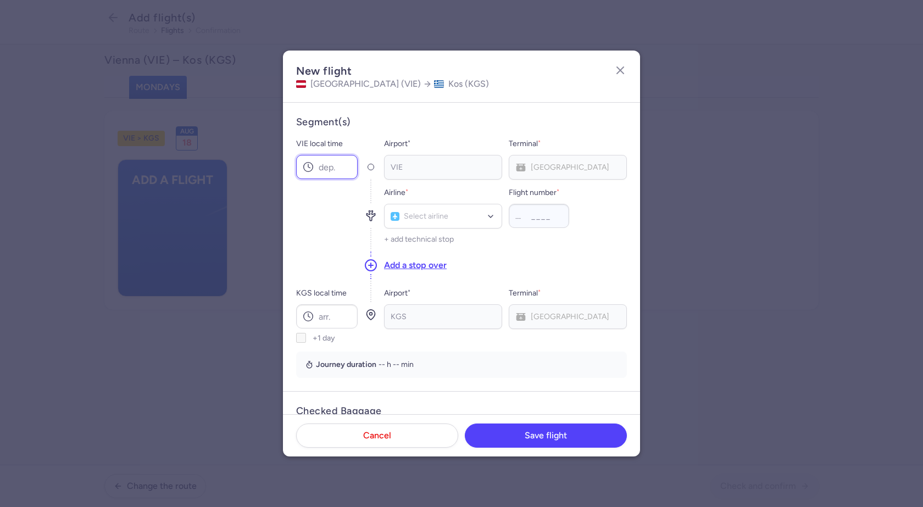
click at [337, 175] on input "VIE local time" at bounding box center [327, 167] width 62 height 24
type input "16:45"
type input "os"
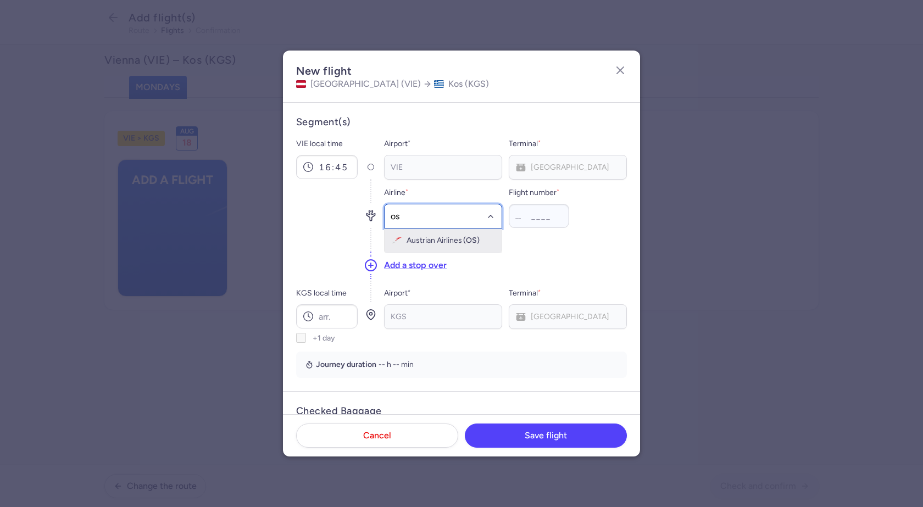
click at [447, 242] on span "Austrian Airlines" at bounding box center [435, 240] width 56 height 9
click at [542, 218] on input "Flight number *" at bounding box center [539, 216] width 60 height 24
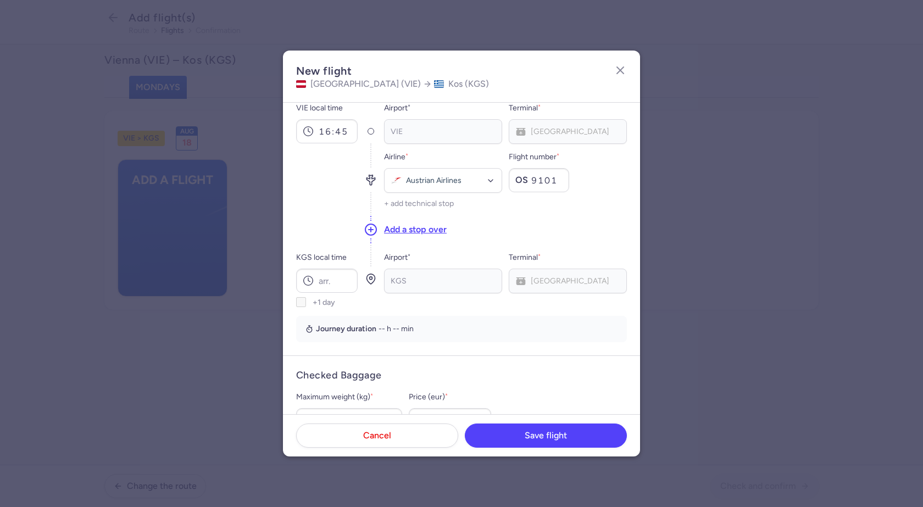
scroll to position [55, 0]
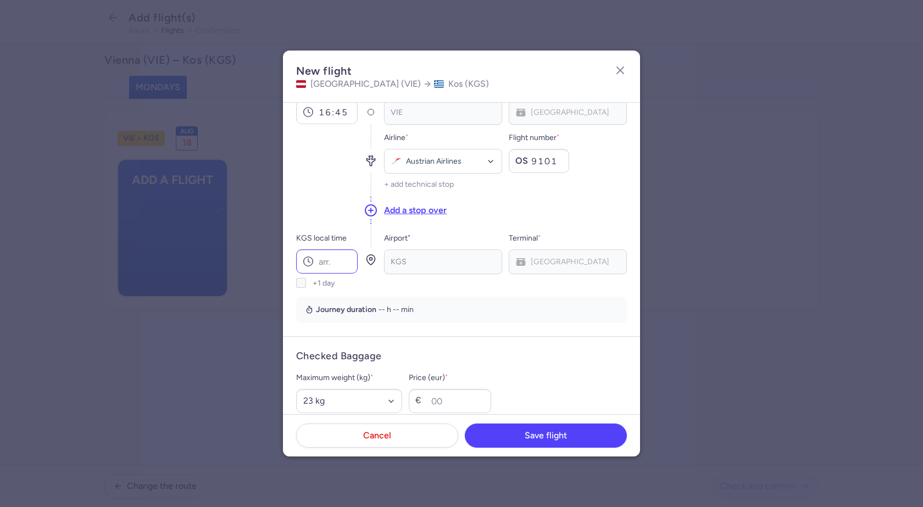
type input "9101"
click at [338, 263] on input "KGS local time" at bounding box center [327, 262] width 62 height 24
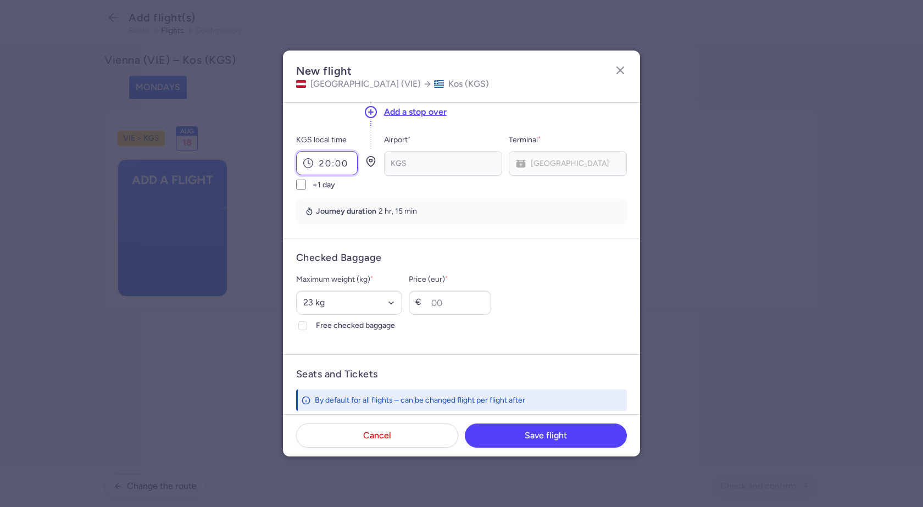
scroll to position [165, 0]
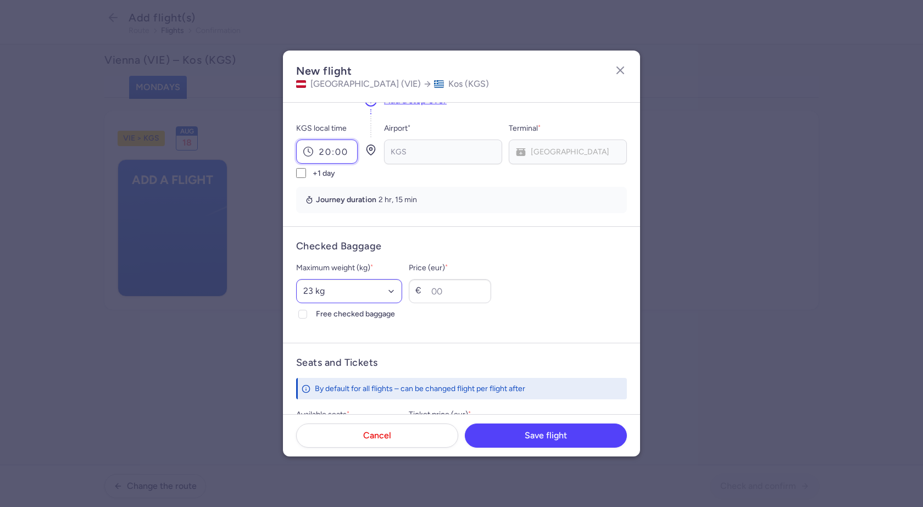
type input "20:00"
click at [362, 296] on select "Select an option 15 kg 16 kg 17 kg 18 kg 19 kg 20 kg 21 kg 22 kg 23 kg 24 kg 25…" at bounding box center [349, 291] width 106 height 24
select select "20"
click at [296, 279] on select "Select an option 15 kg 16 kg 17 kg 18 kg 19 kg 20 kg 21 kg 22 kg 23 kg 24 kg 25…" at bounding box center [349, 291] width 106 height 24
click at [304, 315] on icon at bounding box center [303, 314] width 7 height 7
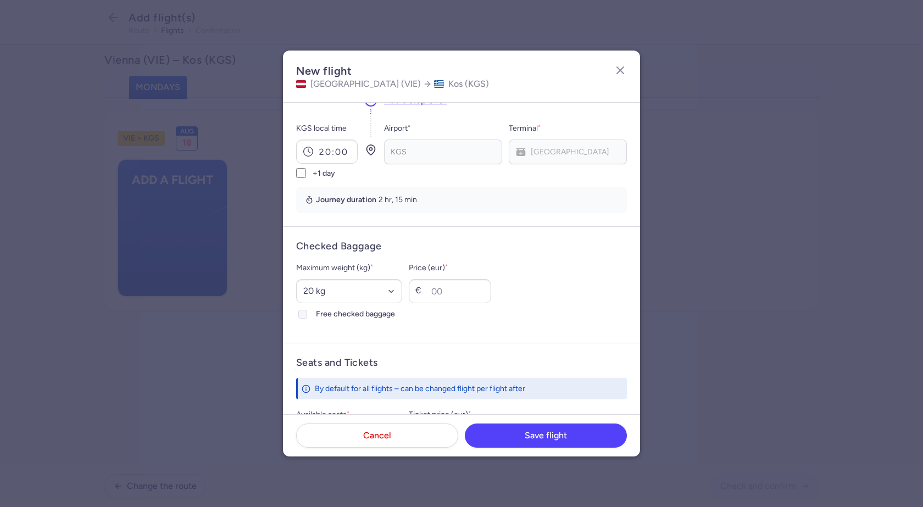
click at [304, 315] on input "Free checked baggage" at bounding box center [302, 314] width 9 height 9
checkbox input "true"
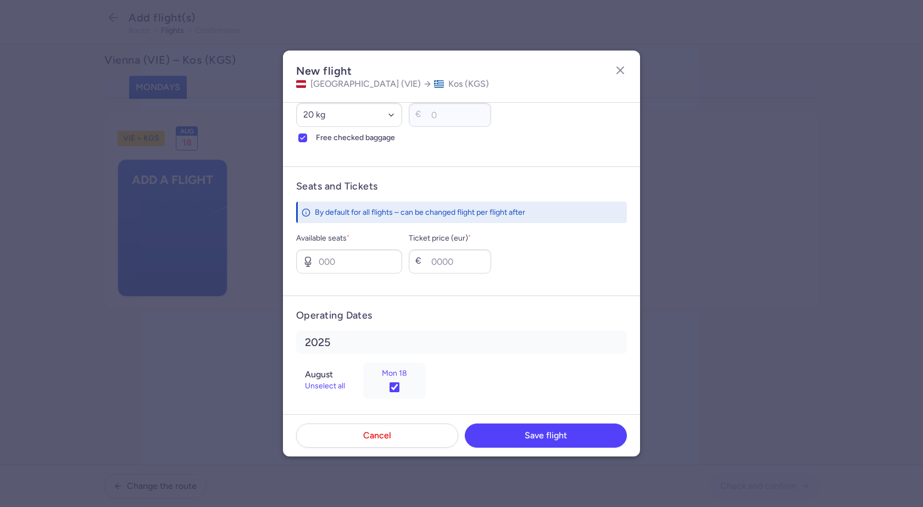
scroll to position [348, 0]
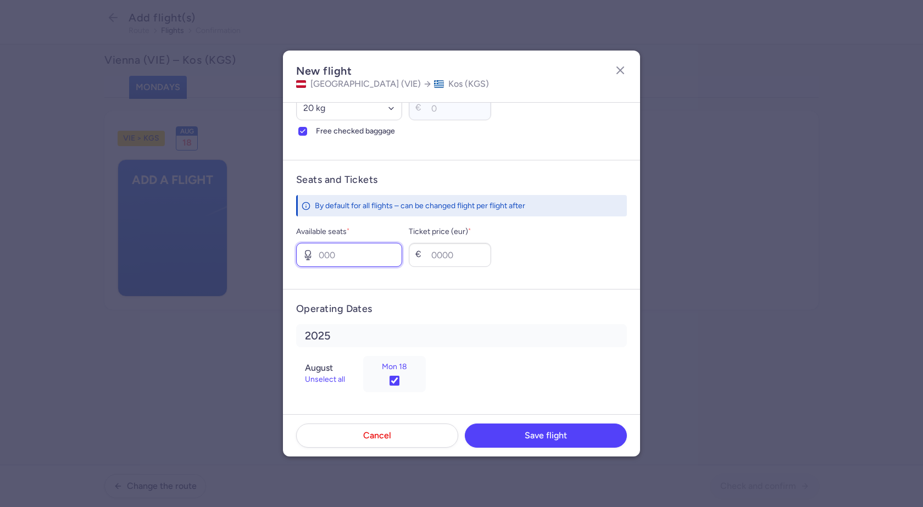
click at [368, 256] on input "Available seats *" at bounding box center [349, 255] width 106 height 24
type input "2"
type input "50"
click at [556, 435] on span "Save flight" at bounding box center [546, 435] width 42 height 10
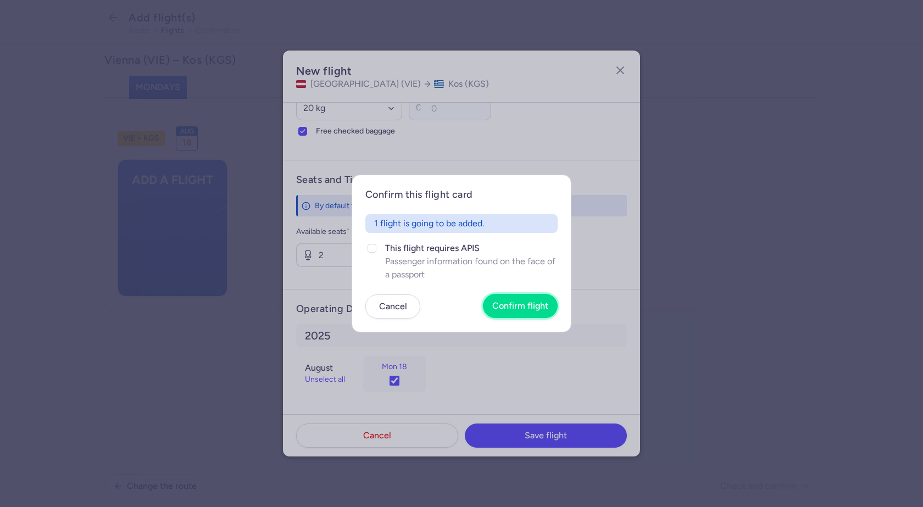
click at [504, 303] on span "Confirm flight" at bounding box center [521, 306] width 56 height 10
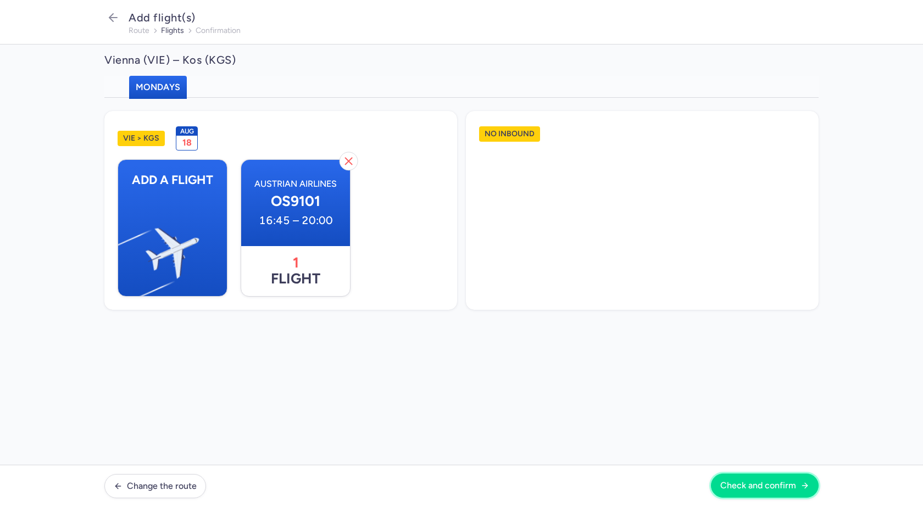
click at [792, 486] on span "Check and confirm" at bounding box center [759, 486] width 76 height 10
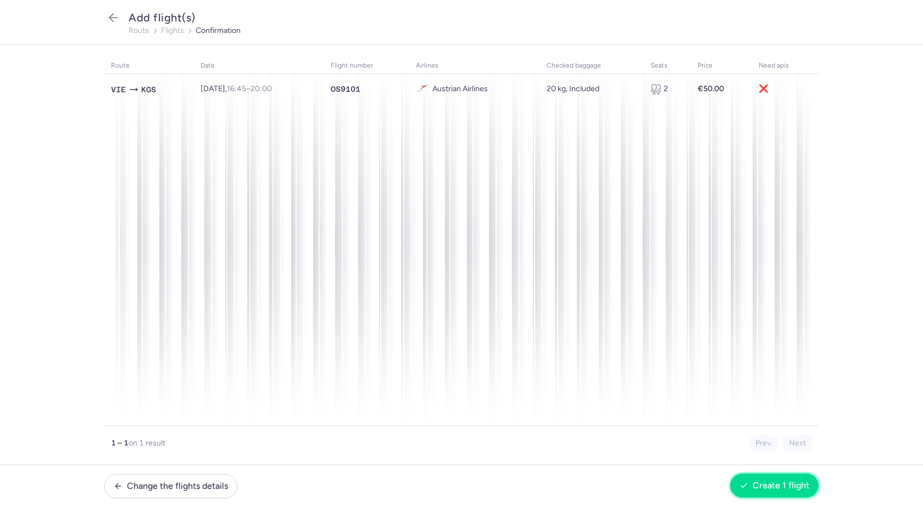
click at [782, 486] on span "Create 1 flight" at bounding box center [781, 486] width 57 height 10
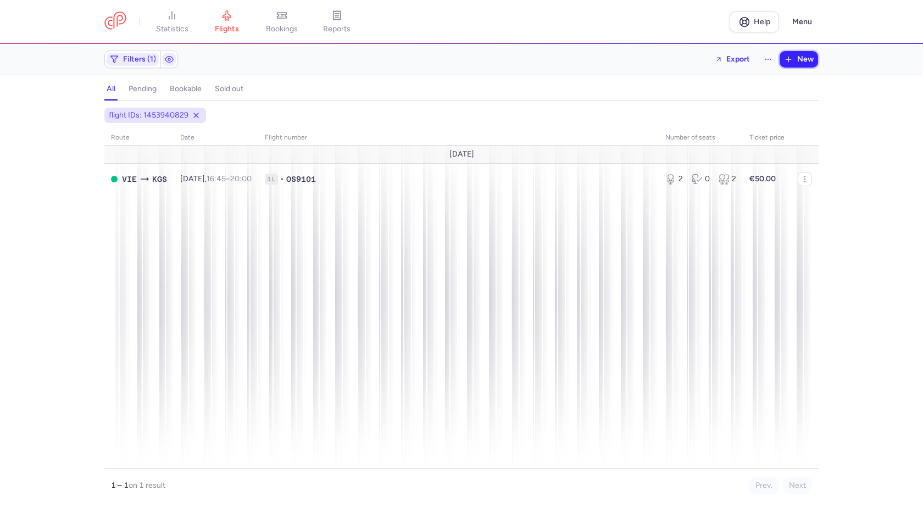
click at [804, 62] on span "New" at bounding box center [806, 59] width 16 height 9
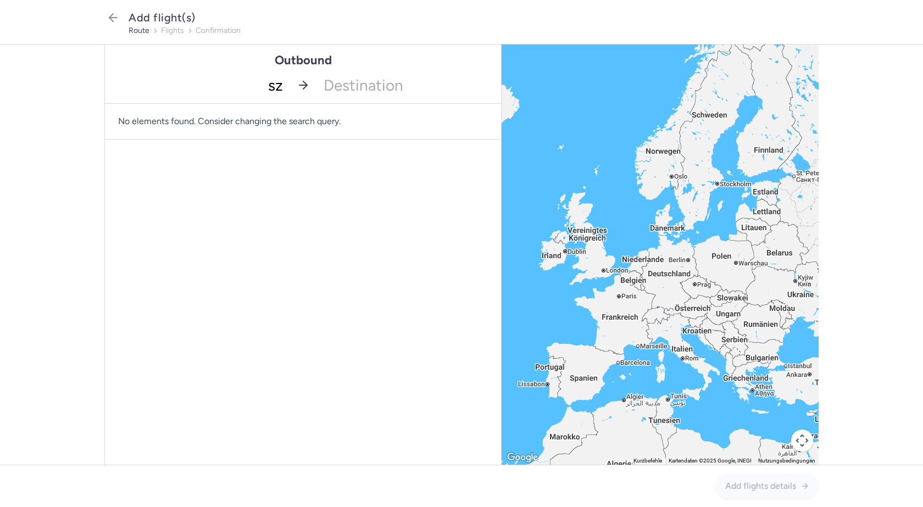
type input "szg"
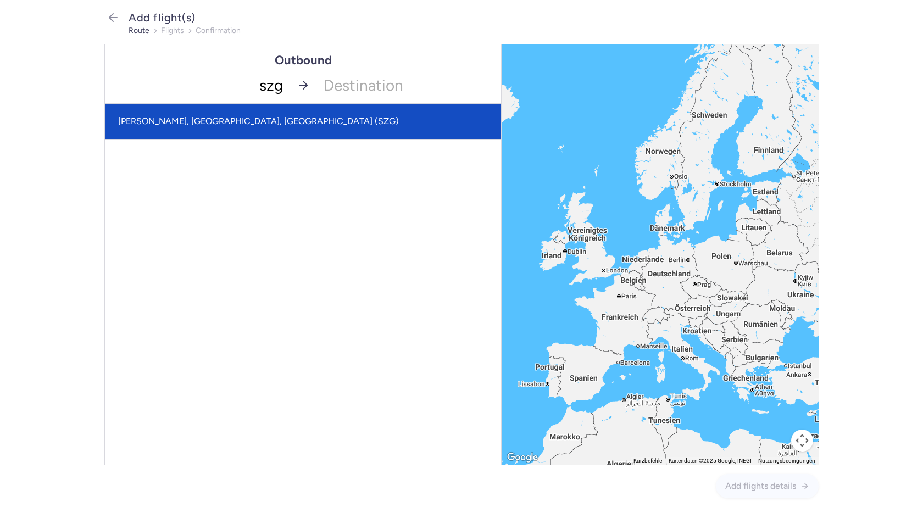
click at [274, 117] on span "W. A. Mozart, Salzburg, Austria (SZG)" at bounding box center [303, 121] width 396 height 35
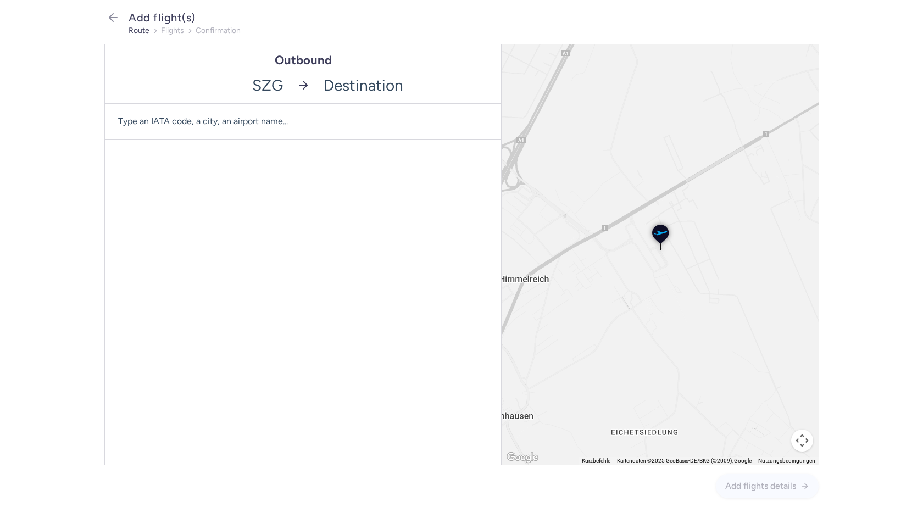
click at [350, 91] on input "-searchbox" at bounding box center [409, 85] width 185 height 36
type input "mir"
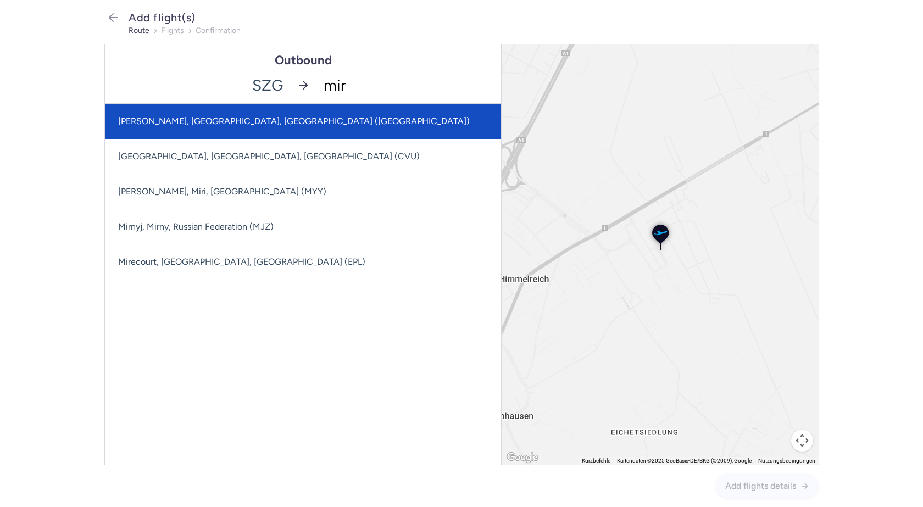
click at [272, 121] on span "Habib Bourguiba, Monastir, Tunisia (MIR)" at bounding box center [294, 121] width 352 height 10
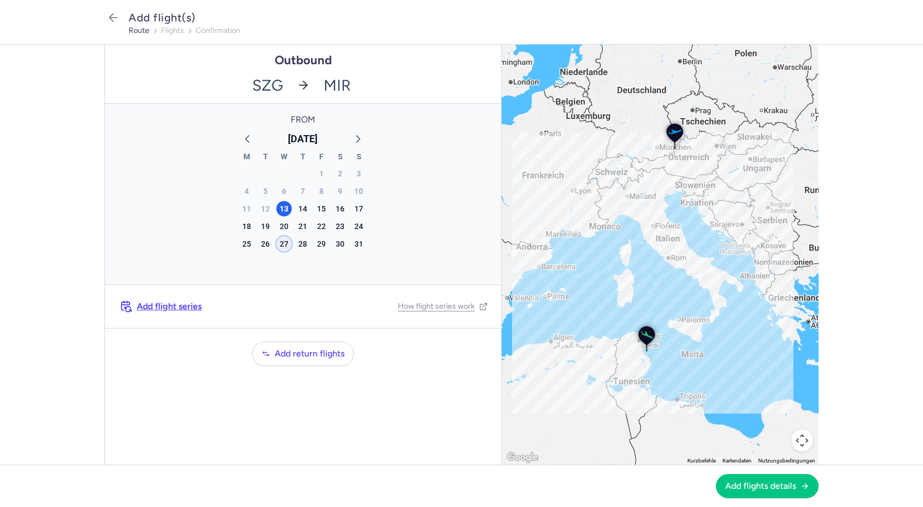
click at [283, 242] on div "27" at bounding box center [283, 243] width 15 height 15
click at [767, 486] on span "Add flights details" at bounding box center [761, 486] width 71 height 10
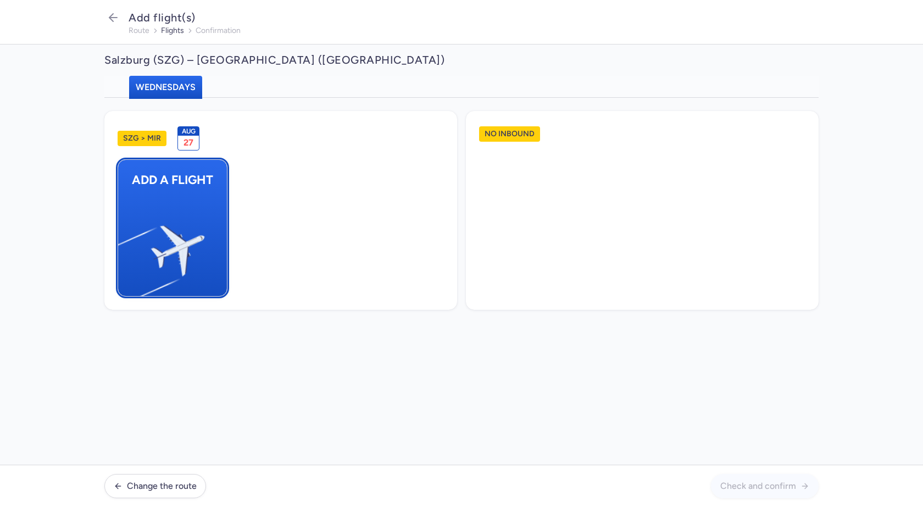
click at [203, 228] on button "Add a flight" at bounding box center [173, 227] width 110 height 137
select select "23"
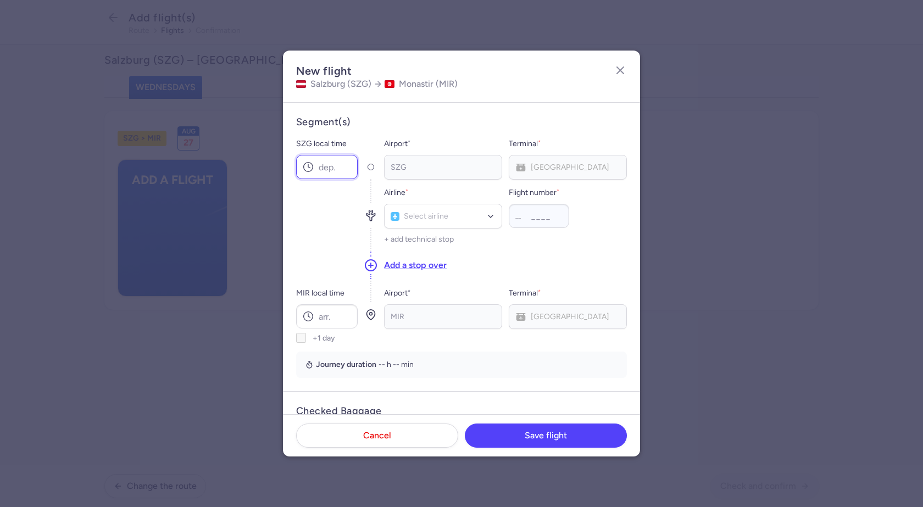
click at [340, 169] on input "SZG local time" at bounding box center [327, 167] width 62 height 24
type input "11:45"
type input "n"
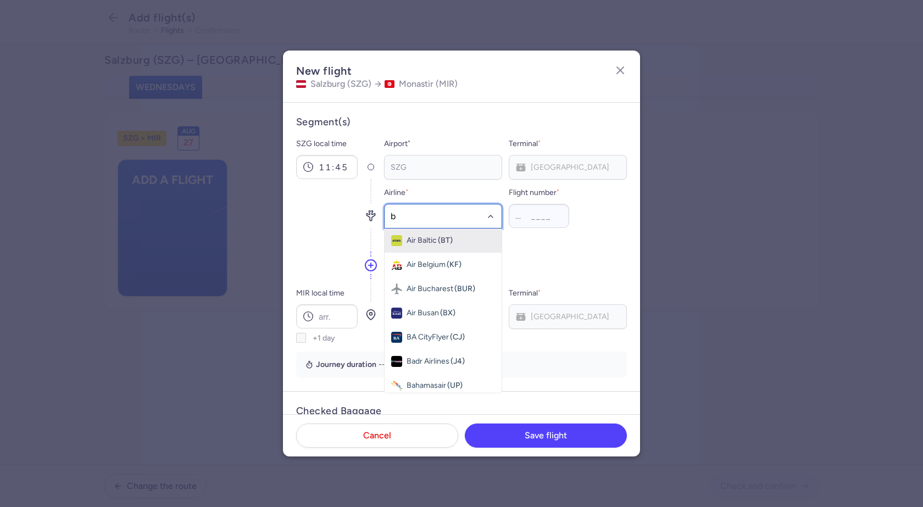
type input "bj"
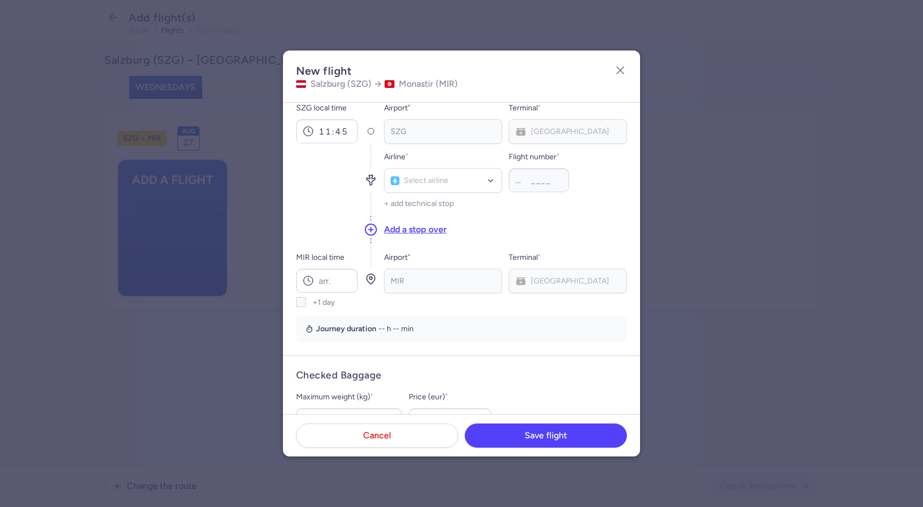
scroll to position [55, 0]
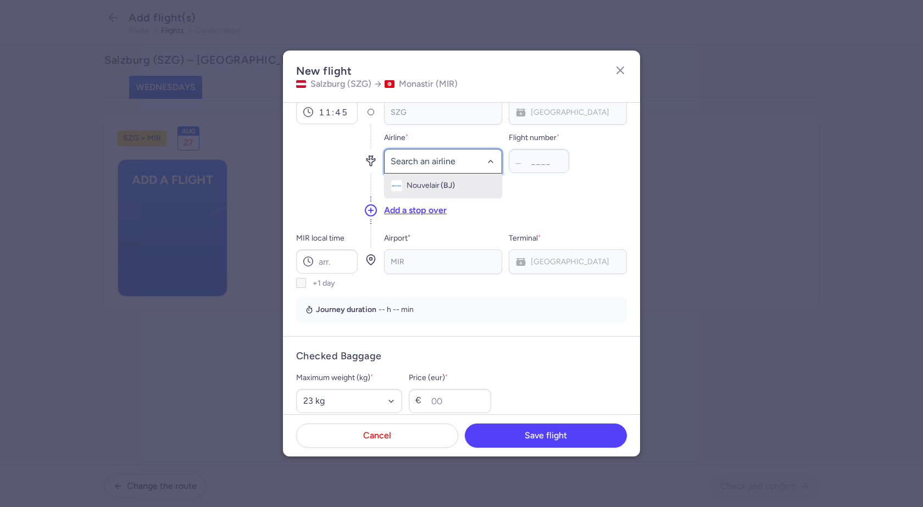
click at [427, 186] on span "Nouvelair" at bounding box center [423, 185] width 33 height 9
type input "2339"
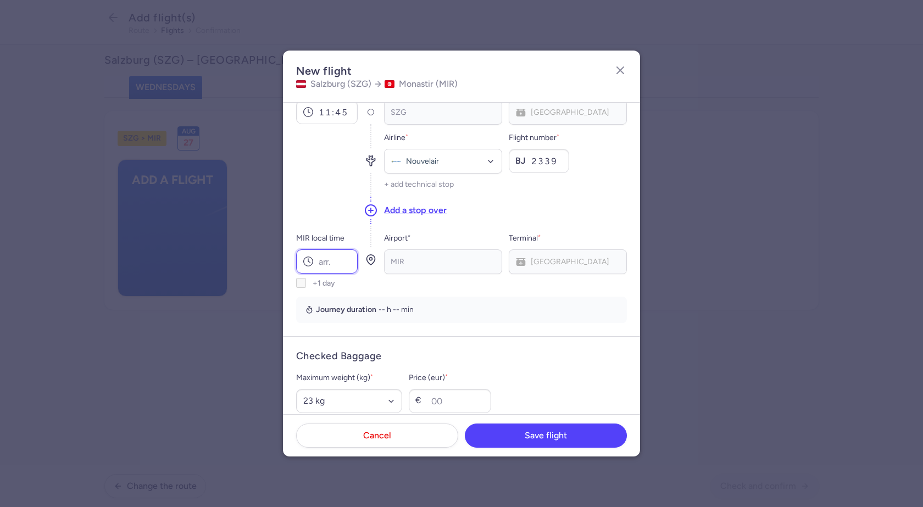
click at [333, 264] on input "MIR local time" at bounding box center [327, 262] width 62 height 24
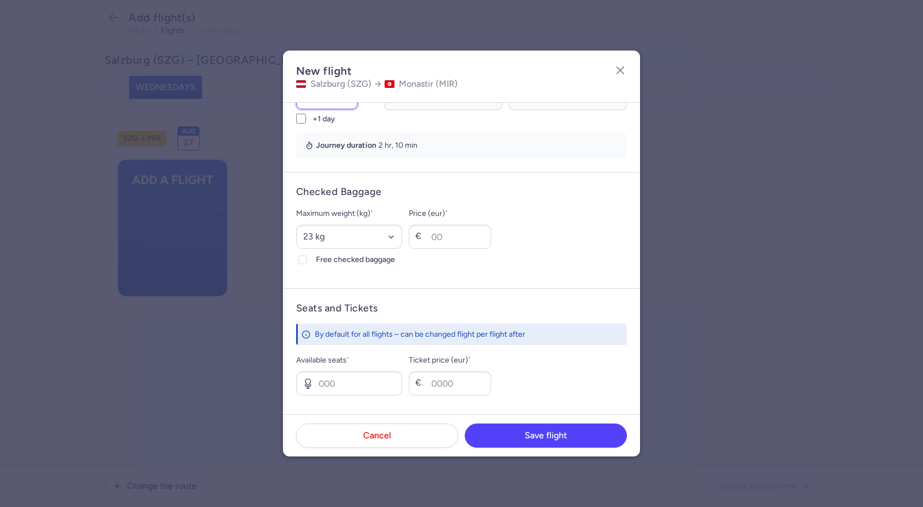
scroll to position [220, 0]
type input "12:55"
click at [331, 240] on select "Select an option 15 kg 16 kg 17 kg 18 kg 19 kg 20 kg 21 kg 22 kg 23 kg 24 kg 25…" at bounding box center [349, 236] width 106 height 24
select select "20"
click at [296, 224] on select "Select an option 15 kg 16 kg 17 kg 18 kg 19 kg 20 kg 21 kg 22 kg 23 kg 24 kg 25…" at bounding box center [349, 236] width 106 height 24
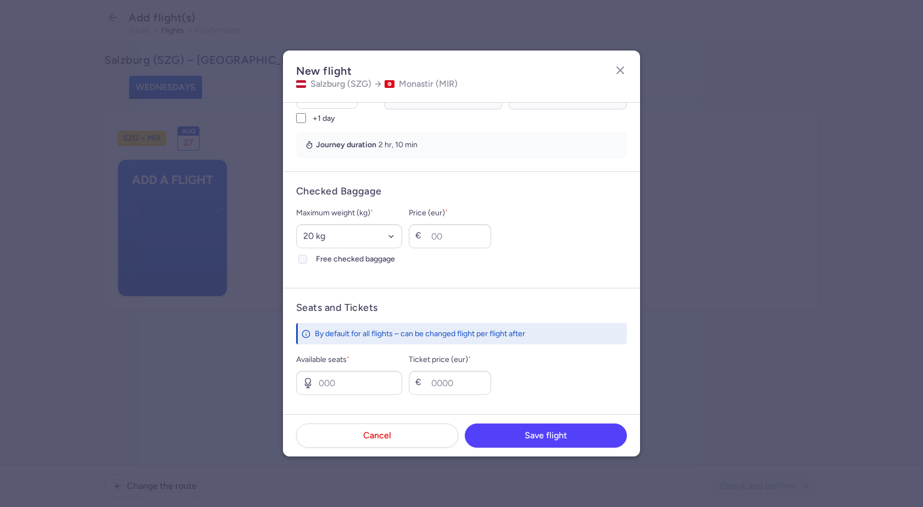
click at [303, 259] on polyline at bounding box center [303, 259] width 4 height 3
click at [303, 259] on input "Free checked baggage" at bounding box center [302, 259] width 9 height 9
checkbox input "true"
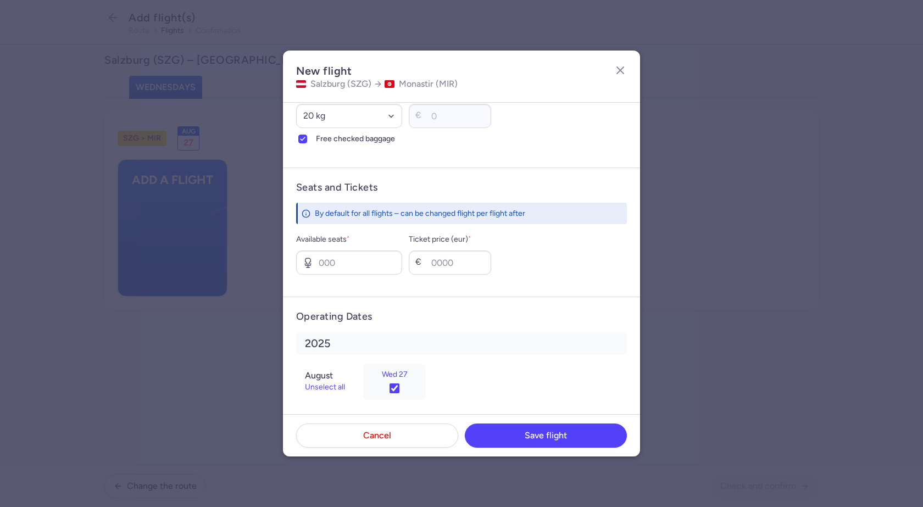
scroll to position [348, 0]
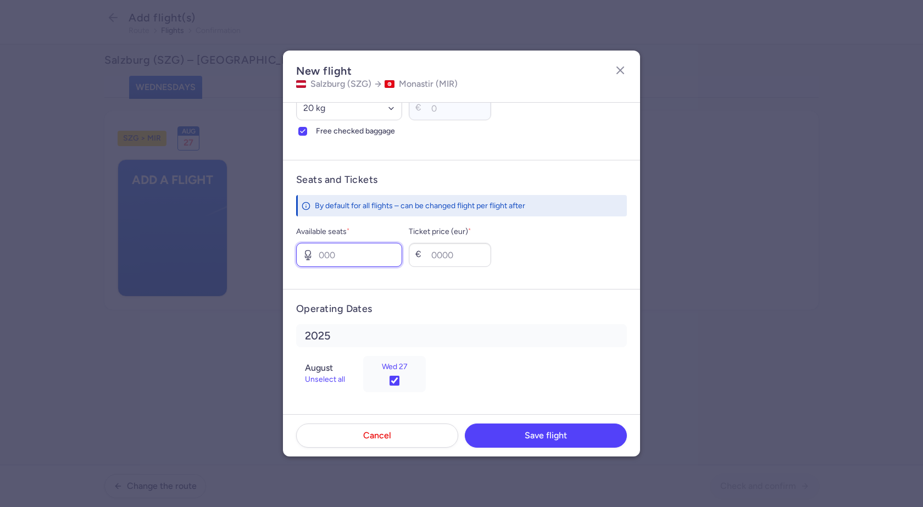
click at [347, 255] on input "Available seats *" at bounding box center [349, 255] width 106 height 24
type input "3"
click at [470, 258] on input "Ticket price (eur) *" at bounding box center [450, 255] width 82 height 24
type input "50"
click at [520, 433] on button "Save flight" at bounding box center [546, 435] width 162 height 24
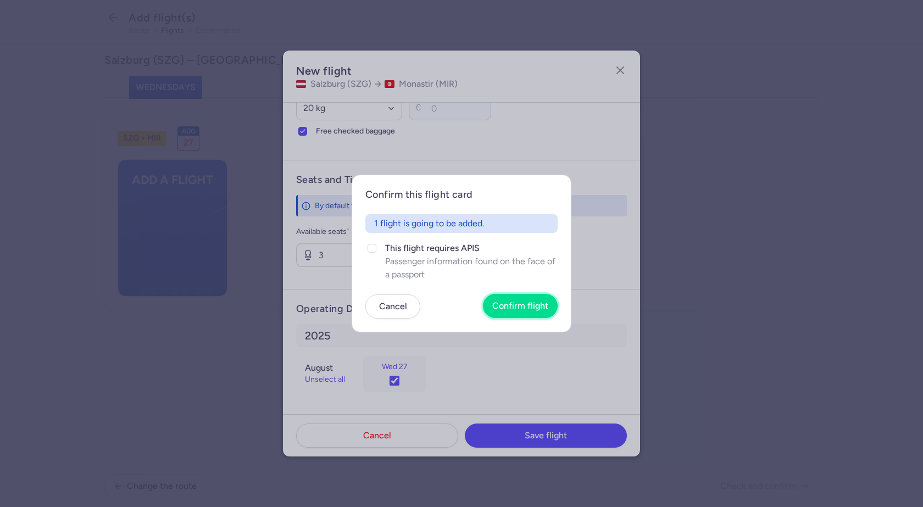
click at [518, 303] on span "Confirm flight" at bounding box center [521, 306] width 56 height 10
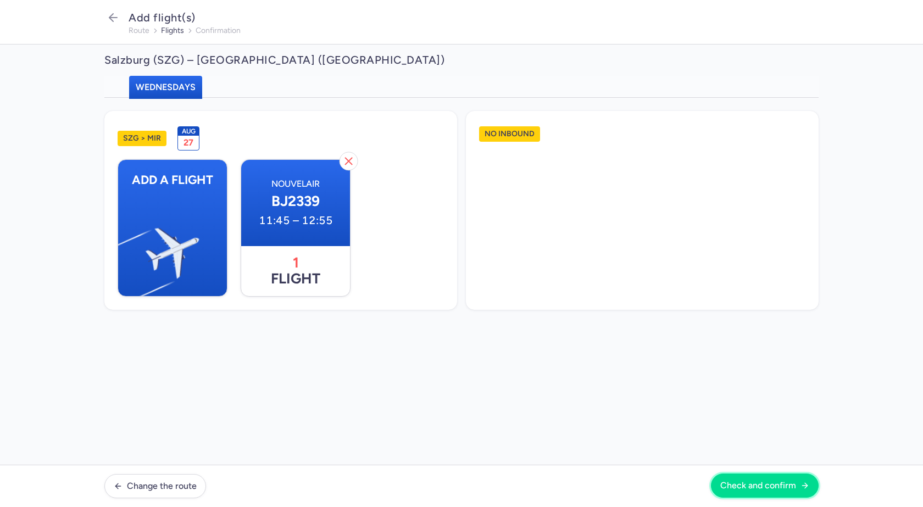
click at [745, 479] on button "Check and confirm" at bounding box center [765, 486] width 108 height 24
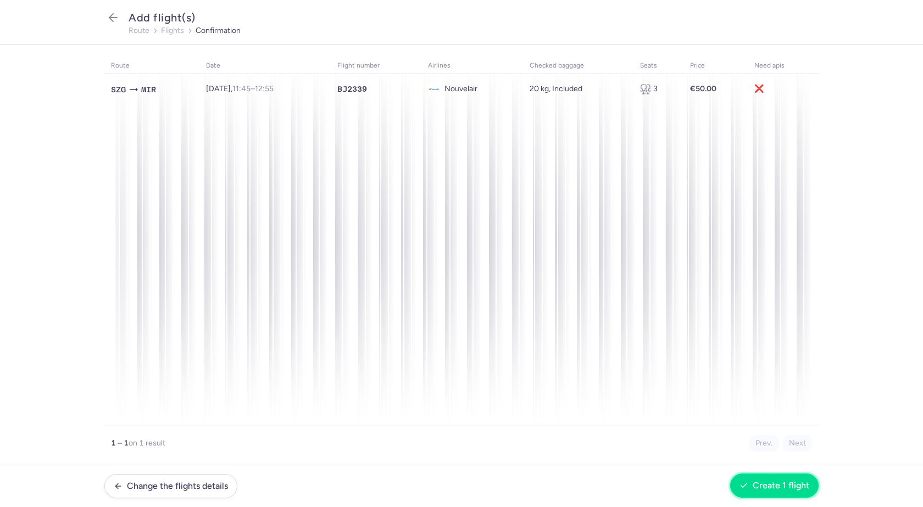
click at [794, 485] on span "Create 1 flight" at bounding box center [781, 486] width 57 height 10
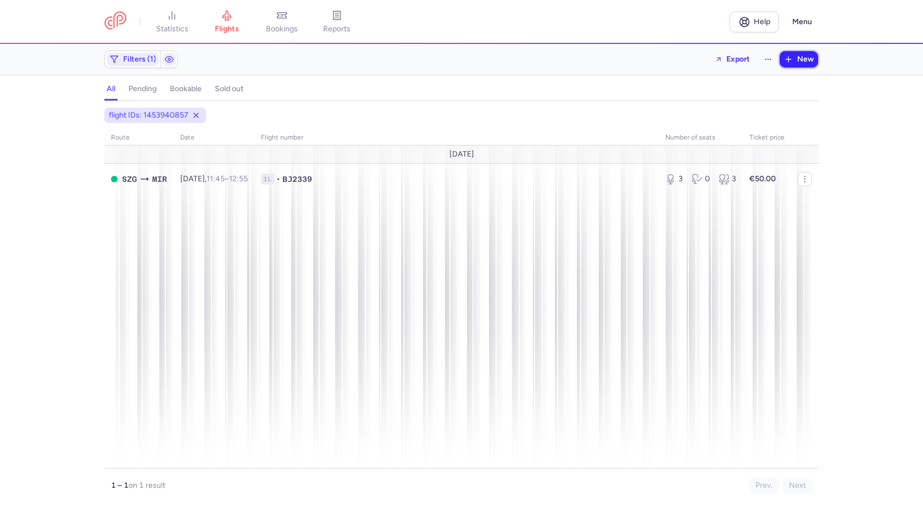
click at [809, 59] on span "New" at bounding box center [806, 59] width 16 height 9
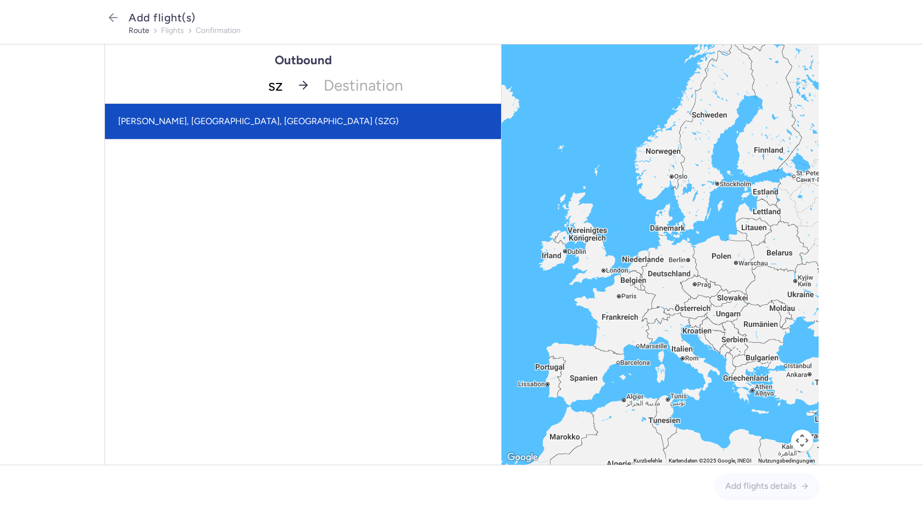
type input "s"
type input "vie"
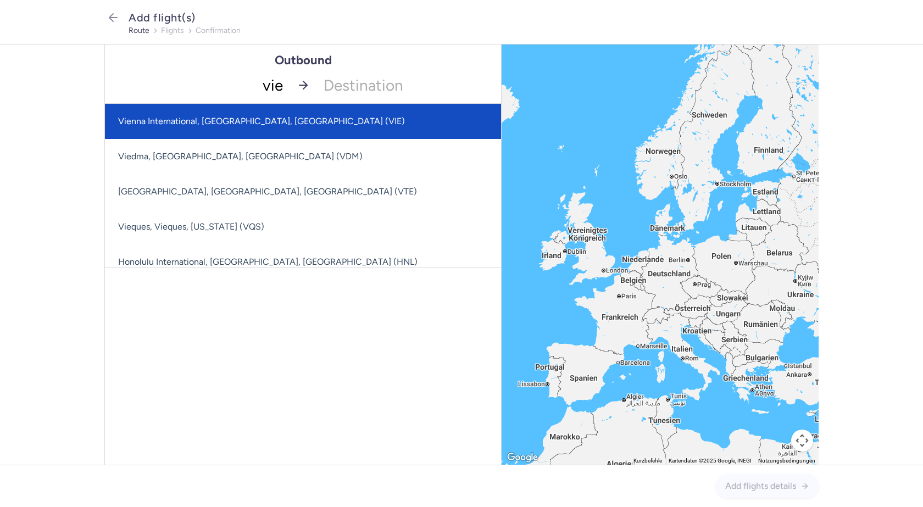
click at [275, 122] on span "Vienna International, Vienna, Austria (VIE)" at bounding box center [261, 121] width 287 height 10
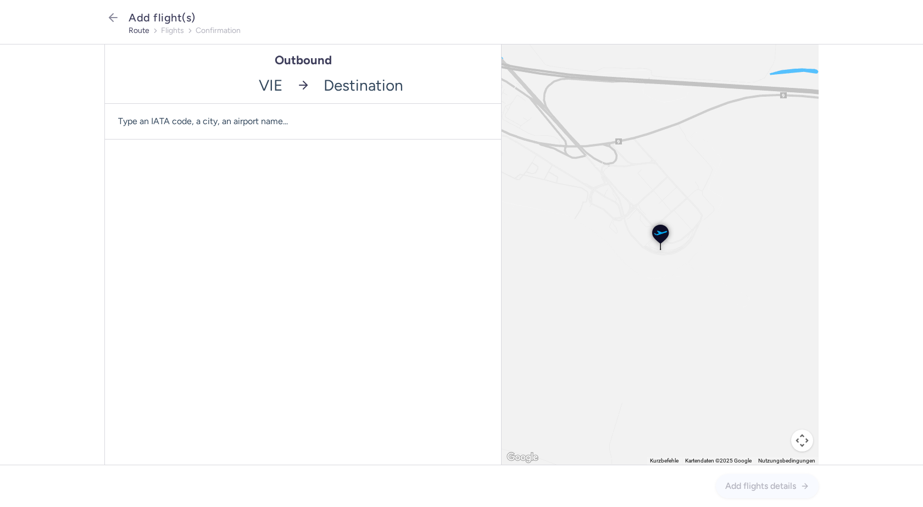
click at [346, 84] on input "-searchbox" at bounding box center [409, 85] width 185 height 36
type input "mir"
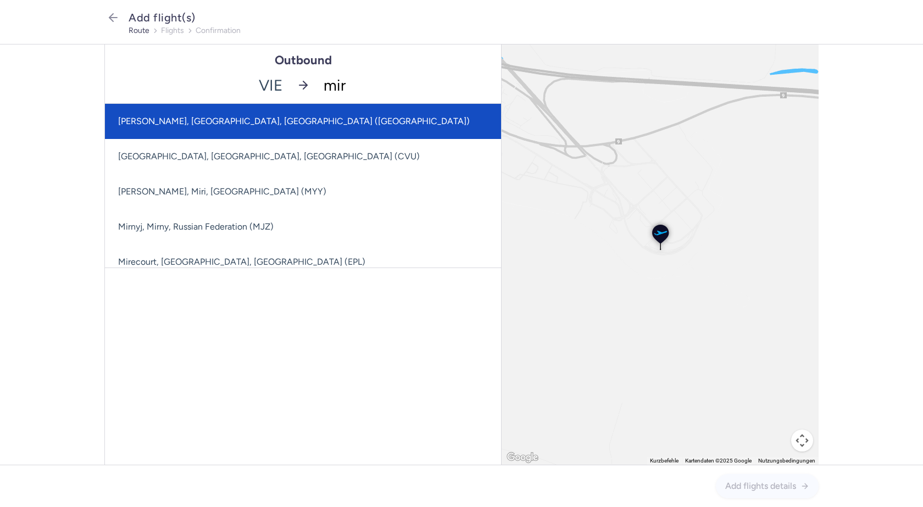
click at [338, 118] on span "Habib Bourguiba, Monastir, Tunisia (MIR)" at bounding box center [342, 121] width 474 height 35
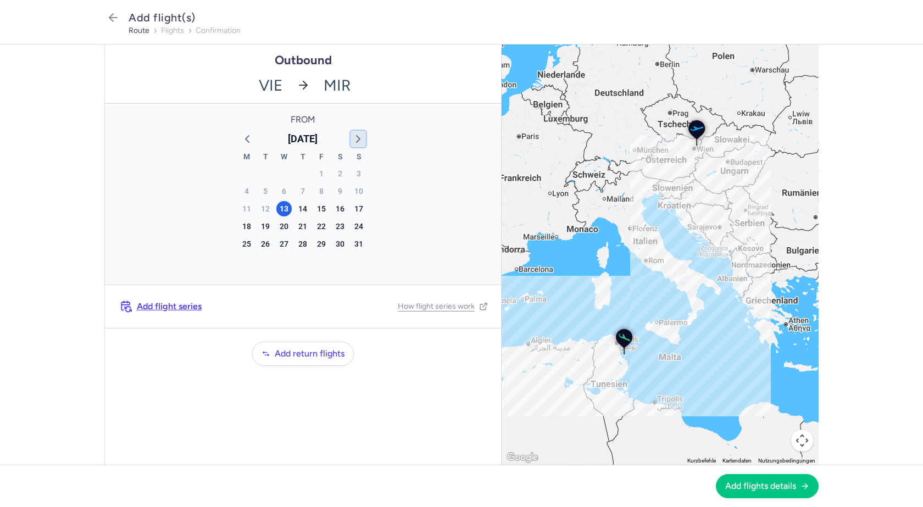
click at [358, 139] on icon "button" at bounding box center [358, 138] width 13 height 13
click at [286, 224] on div "24" at bounding box center [283, 226] width 15 height 15
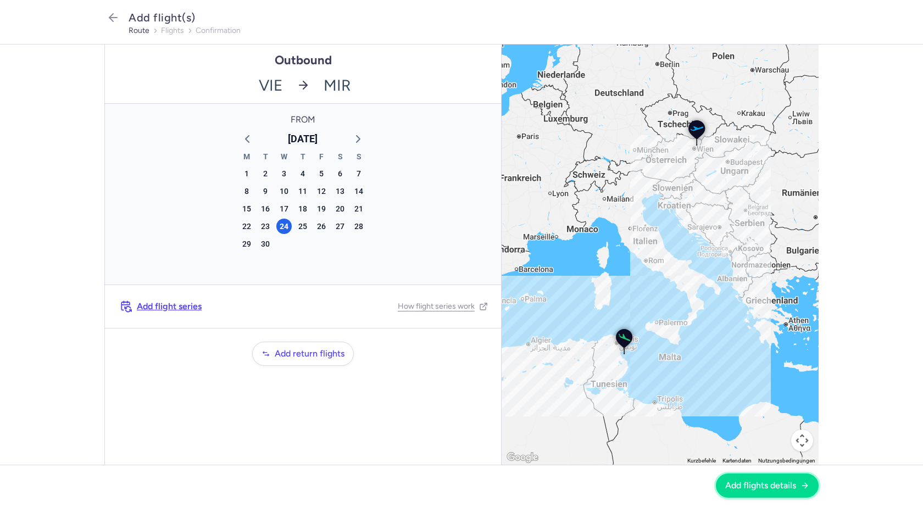
click at [803, 486] on icon "button" at bounding box center [805, 486] width 9 height 9
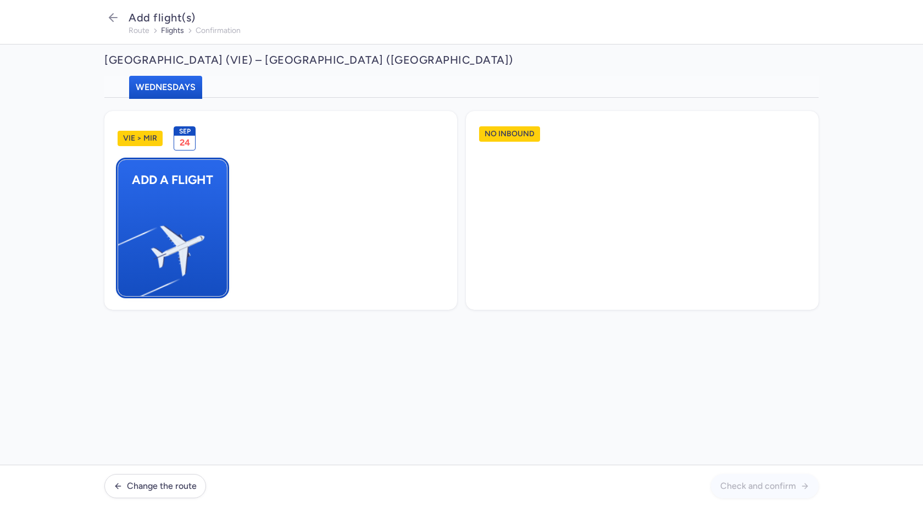
click at [207, 229] on button "Add a flight" at bounding box center [173, 227] width 110 height 137
select select "23"
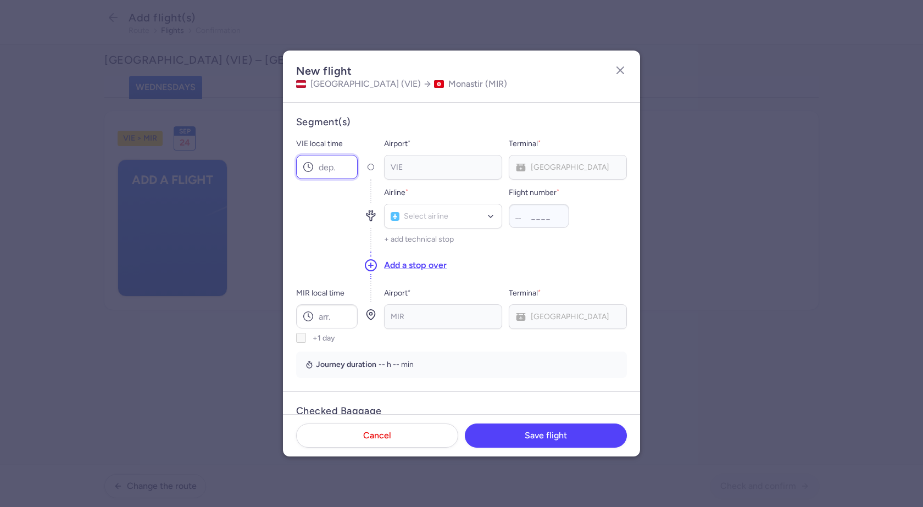
click at [331, 171] on input "VIE local time" at bounding box center [327, 167] width 62 height 24
type input "16:00"
type input "bj"
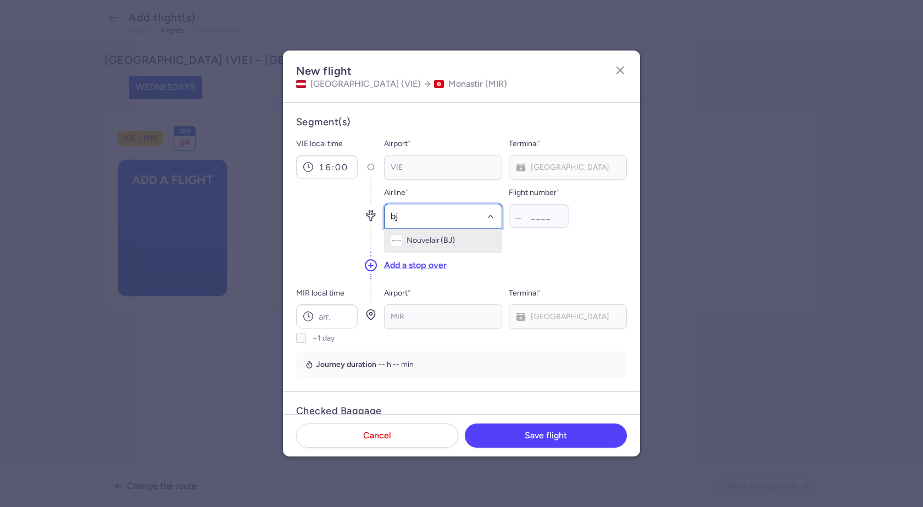
click at [430, 239] on span "Nouvelair" at bounding box center [423, 240] width 33 height 9
click at [541, 213] on input "Flight number *" at bounding box center [539, 216] width 60 height 24
type input "2351"
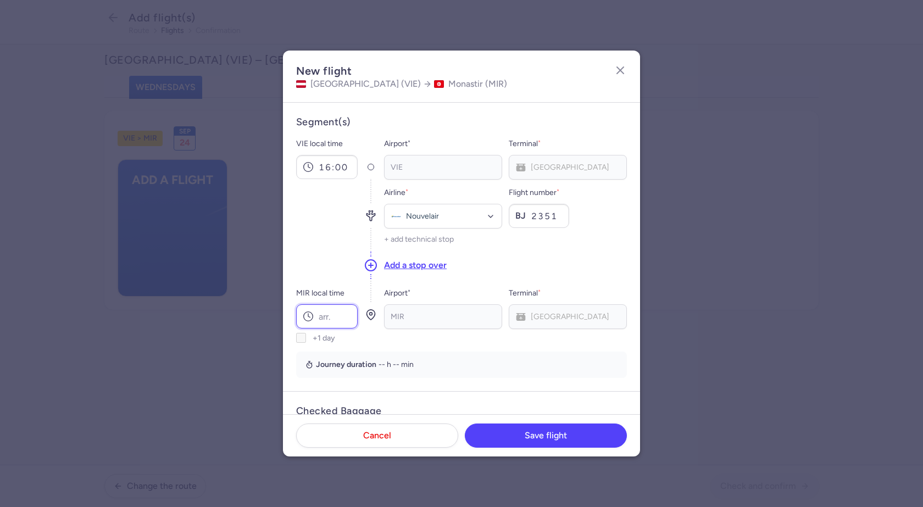
click at [329, 320] on input "MIR local time" at bounding box center [327, 317] width 62 height 24
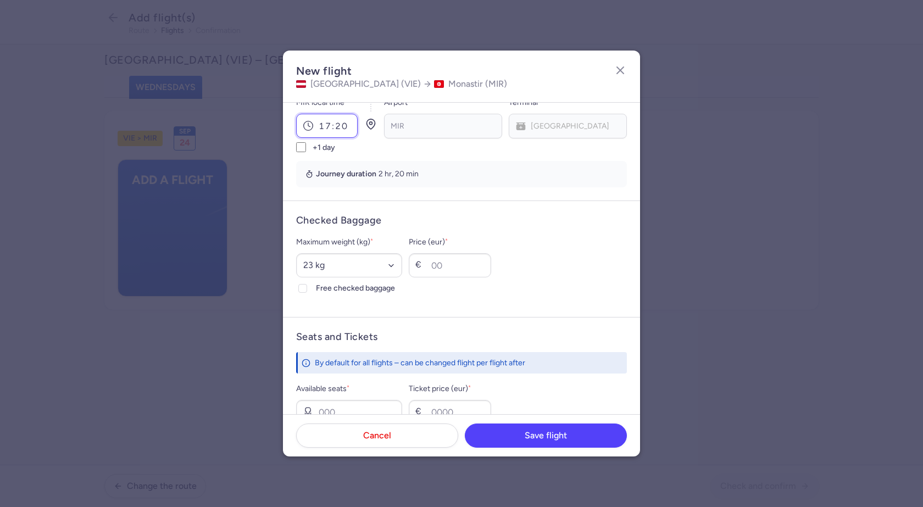
scroll to position [220, 0]
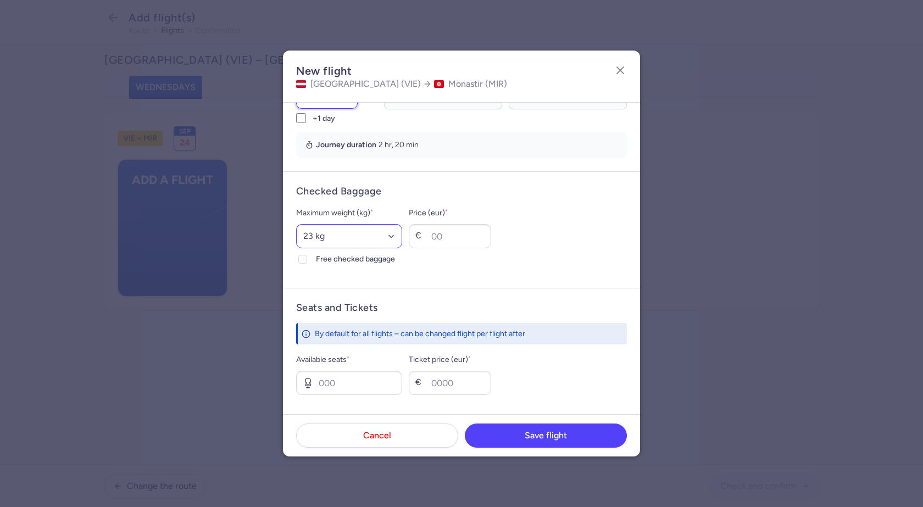
type input "17:20"
click at [332, 242] on select "Select an option 15 kg 16 kg 17 kg 18 kg 19 kg 20 kg 21 kg 22 kg 23 kg 24 kg 25…" at bounding box center [349, 236] width 106 height 24
select select "20"
click at [296, 224] on select "Select an option 15 kg 16 kg 17 kg 18 kg 19 kg 20 kg 21 kg 22 kg 23 kg 24 kg 25…" at bounding box center [349, 236] width 106 height 24
click at [307, 259] on div at bounding box center [302, 259] width 13 height 13
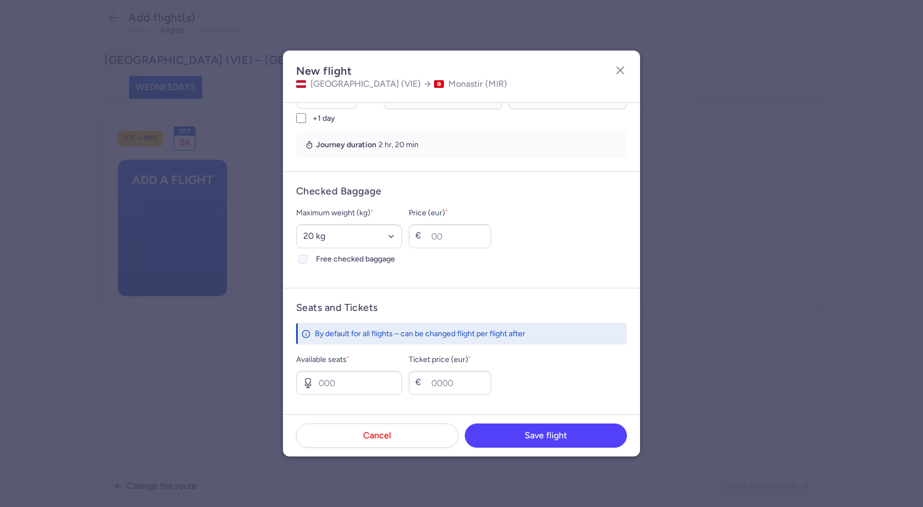
click at [307, 259] on input "Free checked baggage" at bounding box center [302, 259] width 9 height 9
checkbox input "true"
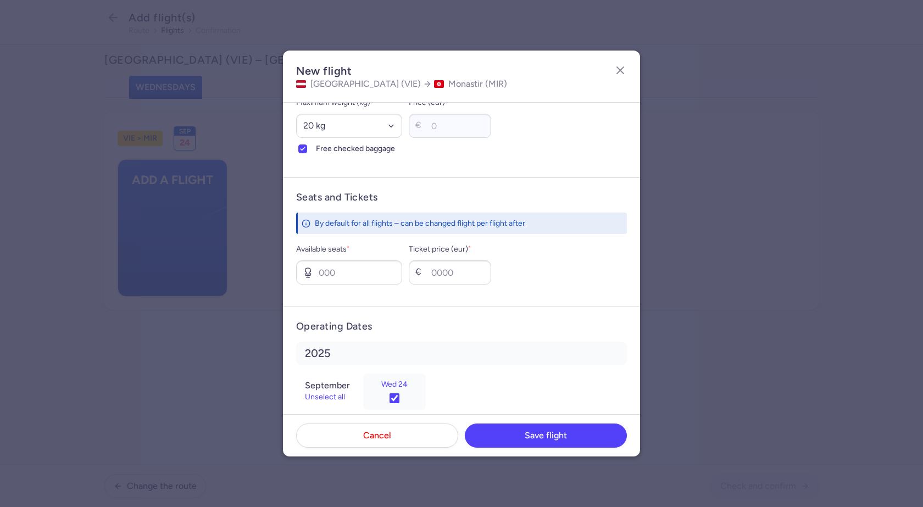
scroll to position [348, 0]
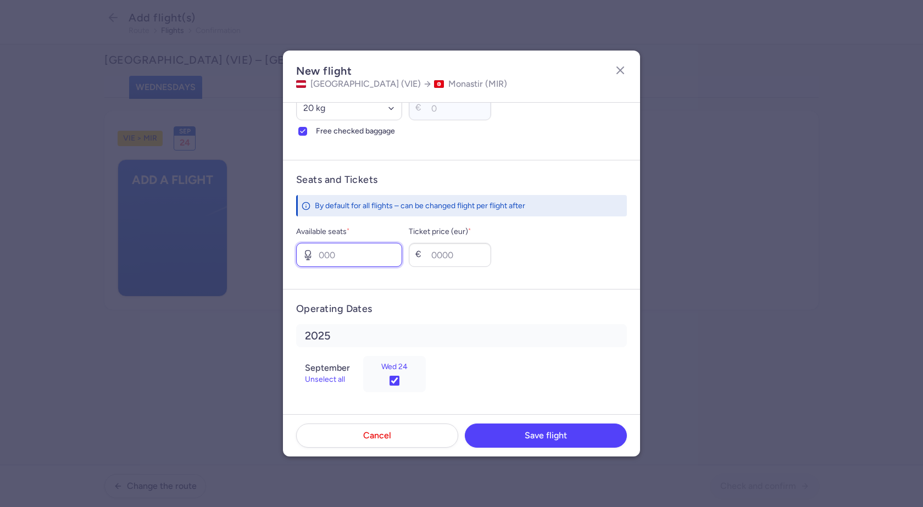
click at [350, 257] on input "Available seats *" at bounding box center [349, 255] width 106 height 24
type input "10"
click at [449, 257] on input "Ticket price (eur) *" at bounding box center [450, 255] width 82 height 24
type input "70"
click at [556, 433] on span "Save flight" at bounding box center [546, 435] width 42 height 10
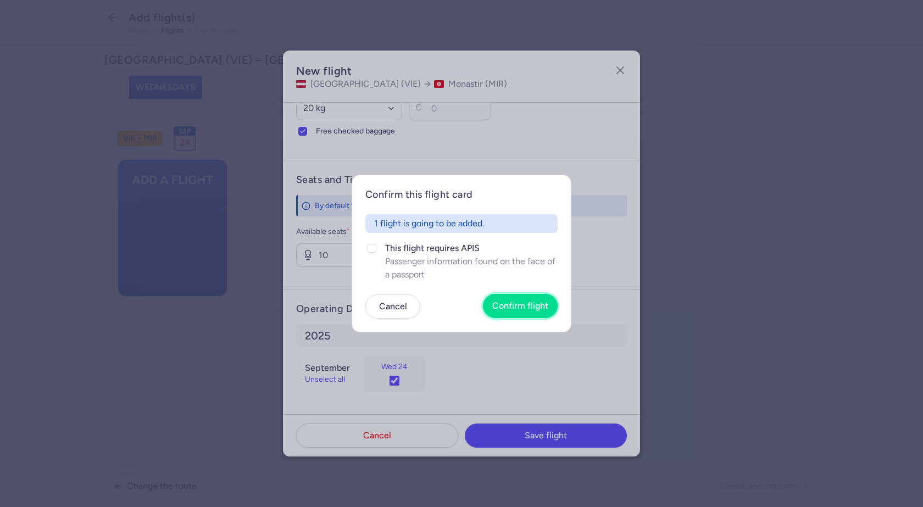
click at [543, 311] on span "Confirm flight" at bounding box center [521, 306] width 56 height 10
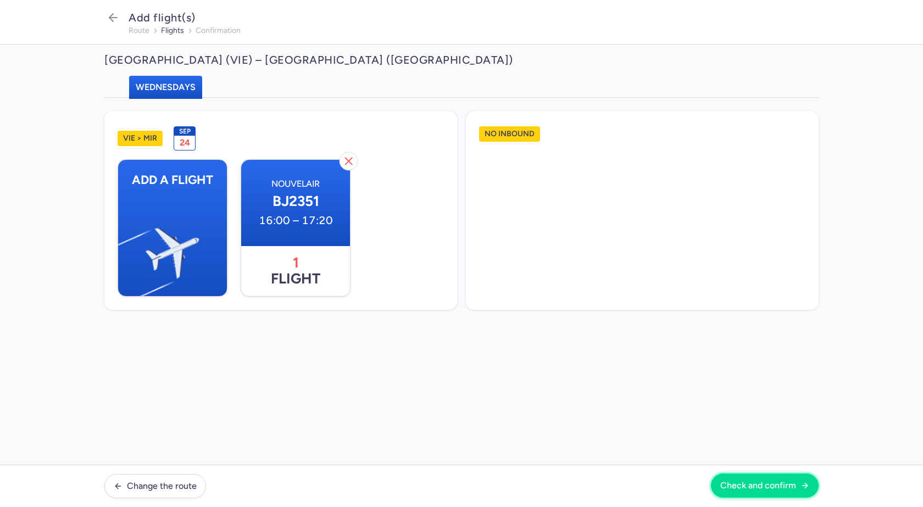
click at [764, 486] on span "Check and confirm" at bounding box center [759, 486] width 76 height 10
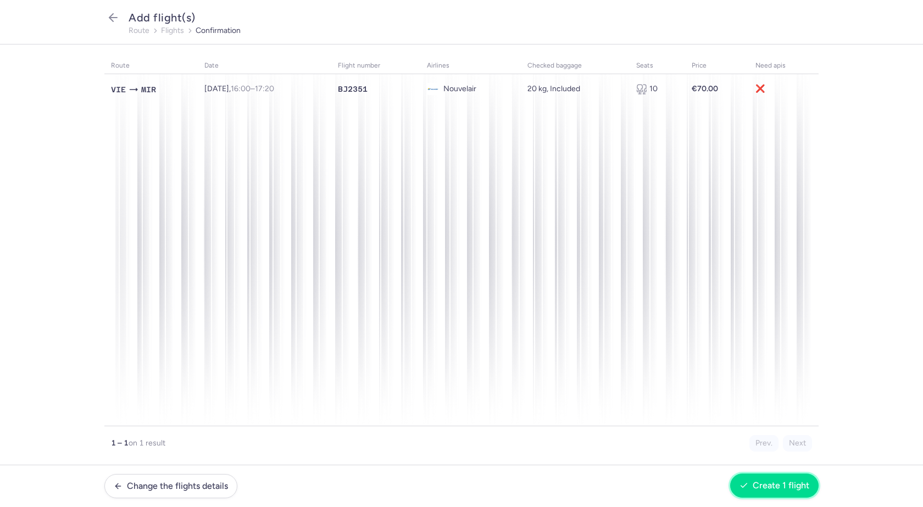
click at [796, 478] on button "Create 1 flight" at bounding box center [775, 486] width 88 height 24
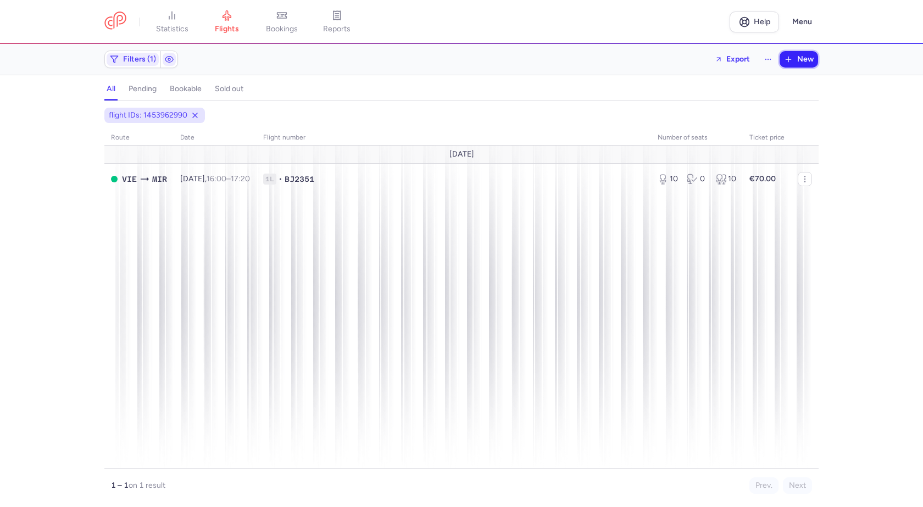
drag, startPoint x: 804, startPoint y: 60, endPoint x: 795, endPoint y: 64, distance: 9.4
click at [804, 60] on span "New" at bounding box center [806, 59] width 16 height 9
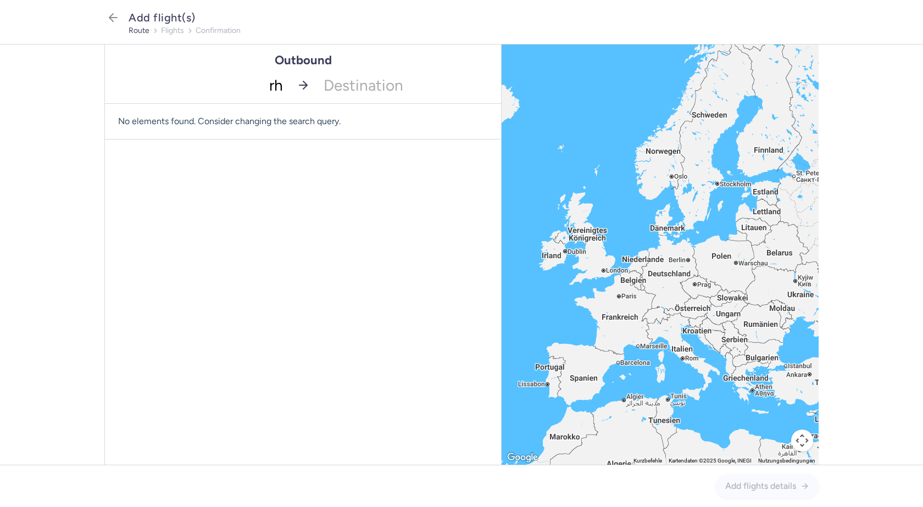
type input "rho"
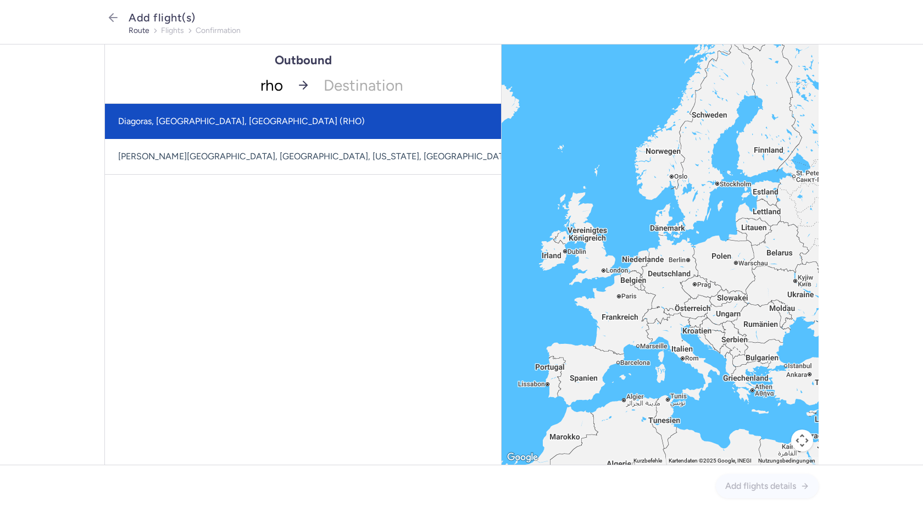
click at [247, 125] on span "Diagoras, [GEOGRAPHIC_DATA], [GEOGRAPHIC_DATA] (RHO)" at bounding box center [328, 121] width 446 height 35
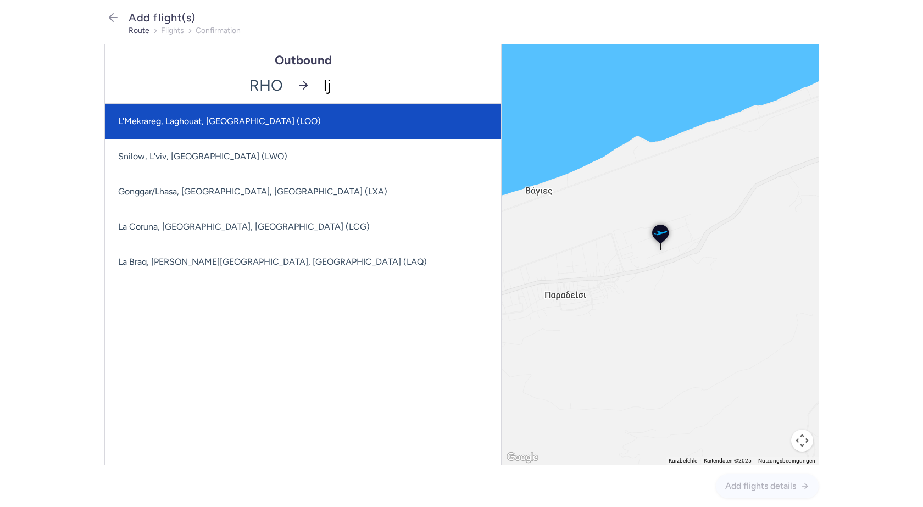
type input "lju"
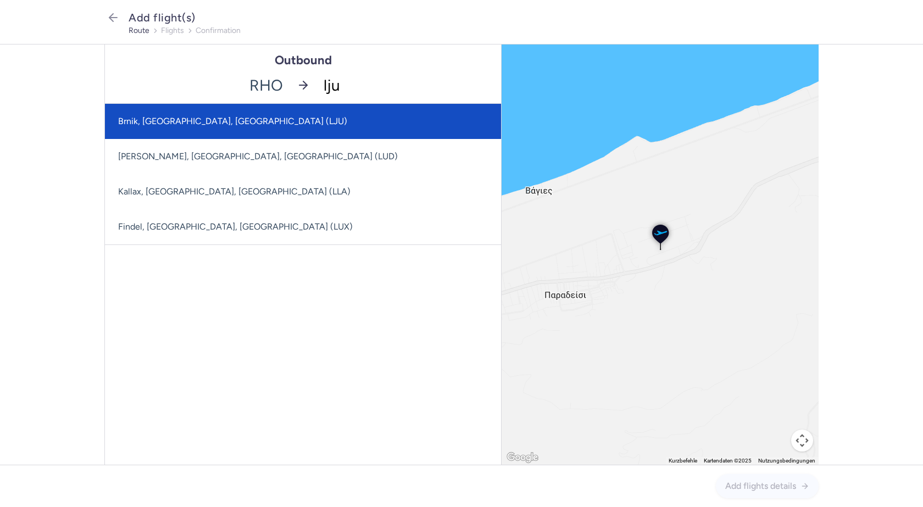
click at [247, 125] on span "Brnik, [GEOGRAPHIC_DATA], [GEOGRAPHIC_DATA] (LJU)" at bounding box center [303, 121] width 396 height 35
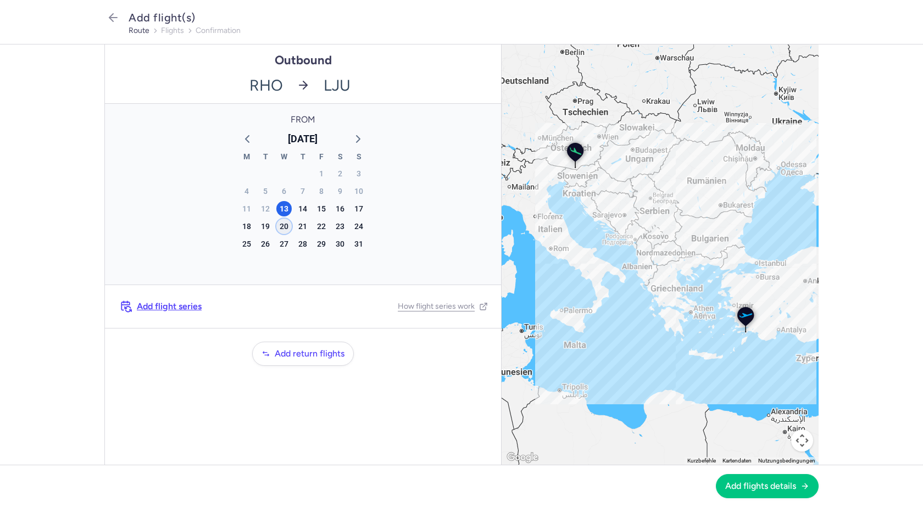
click at [283, 227] on div "20" at bounding box center [283, 226] width 15 height 15
click at [776, 486] on span "Add flights details" at bounding box center [761, 486] width 71 height 10
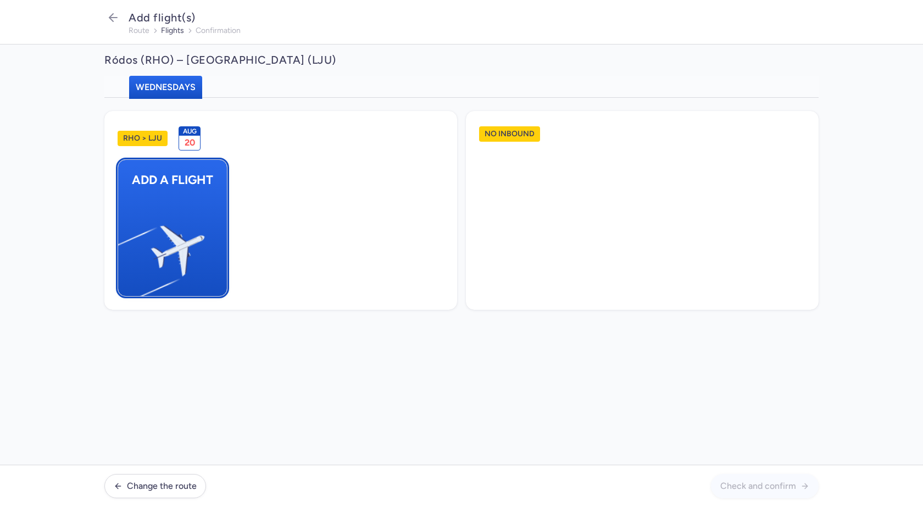
click at [190, 230] on img "button" at bounding box center [124, 246] width 186 height 170
select select "23"
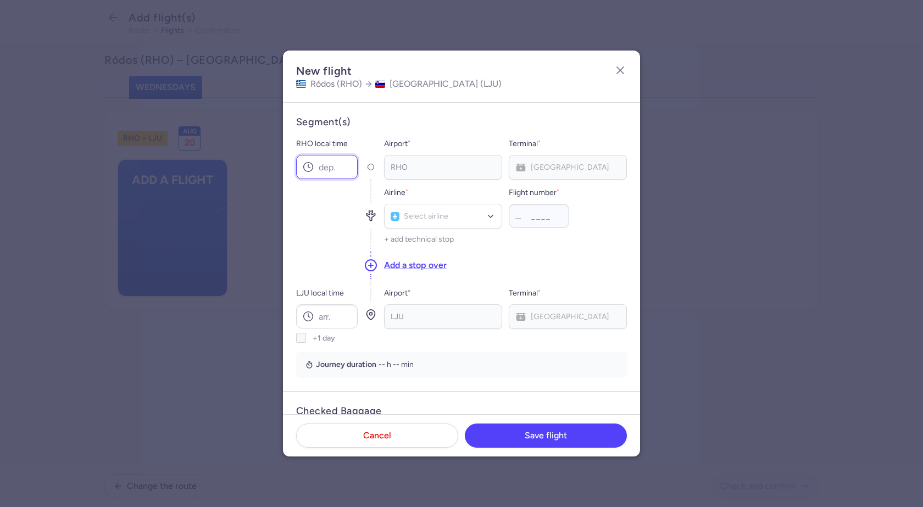
click at [329, 166] on input "RHO local time" at bounding box center [327, 167] width 62 height 24
type input "14:30"
type input "c3"
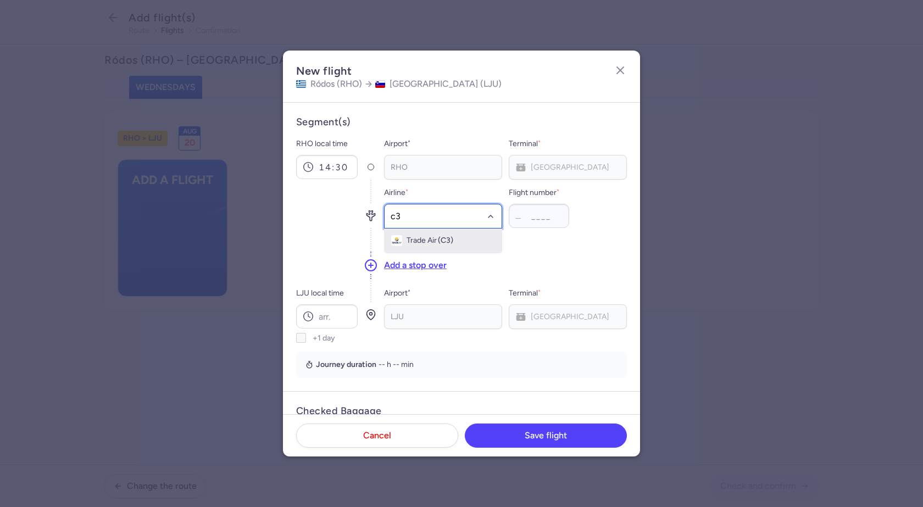
click at [442, 241] on span "(C3)" at bounding box center [445, 240] width 15 height 9
type input "190"
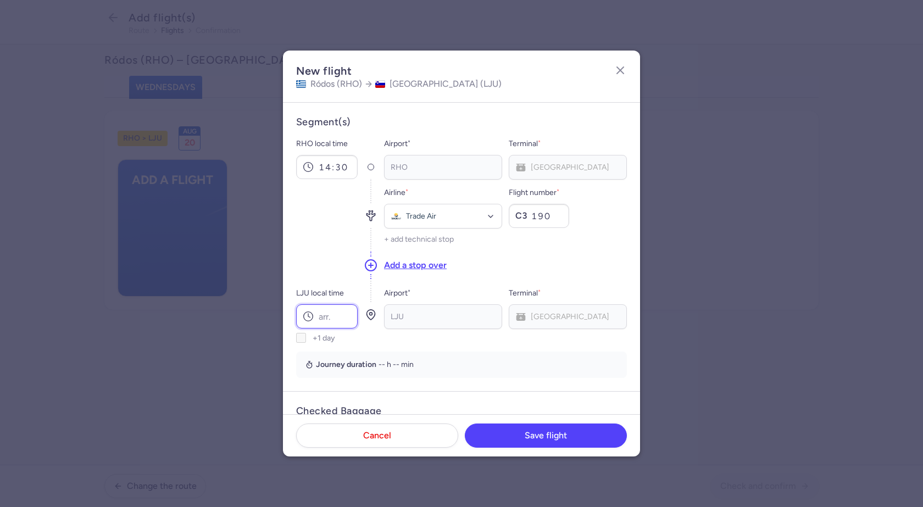
click at [349, 319] on input "LJU local time" at bounding box center [327, 317] width 62 height 24
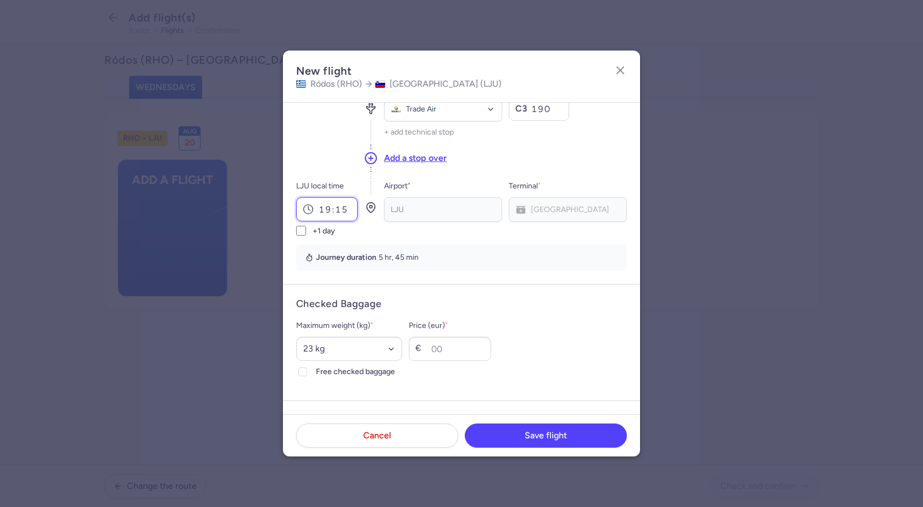
scroll to position [165, 0]
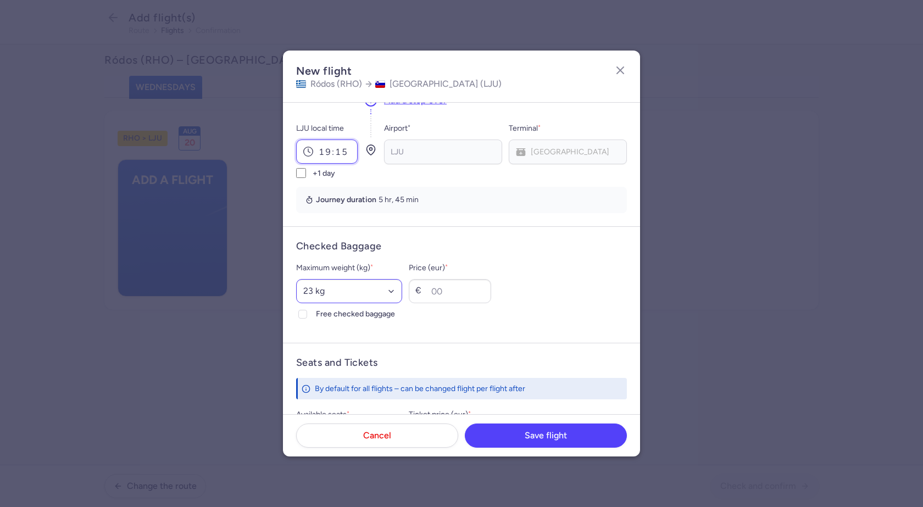
type input "19:15"
click at [344, 296] on select "Select an option 15 kg 16 kg 17 kg 18 kg 19 kg 20 kg 21 kg 22 kg 23 kg 24 kg 25…" at bounding box center [349, 291] width 106 height 24
select select "20"
click at [296, 279] on select "Select an option 15 kg 16 kg 17 kg 18 kg 19 kg 20 kg 21 kg 22 kg 23 kg 24 kg 25…" at bounding box center [349, 291] width 106 height 24
click at [303, 313] on icon at bounding box center [303, 314] width 7 height 7
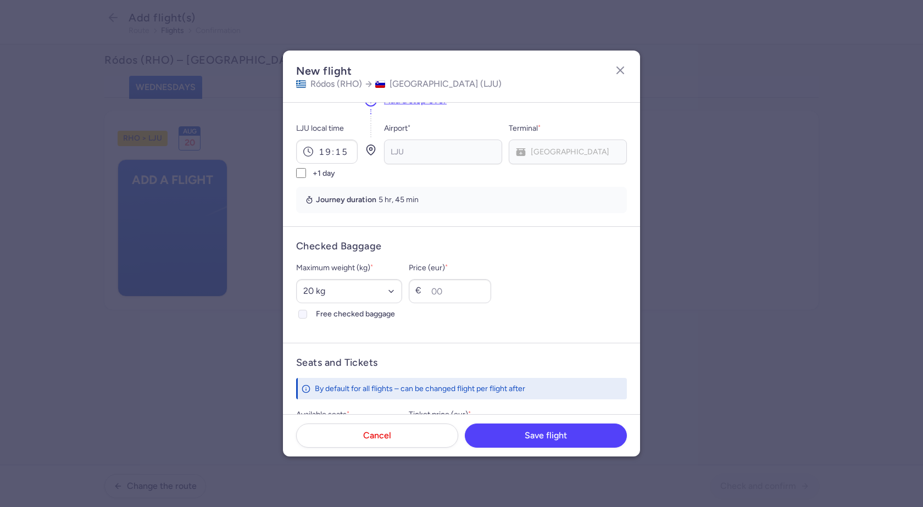
click at [303, 313] on input "Free checked baggage" at bounding box center [302, 314] width 9 height 9
checkbox input "true"
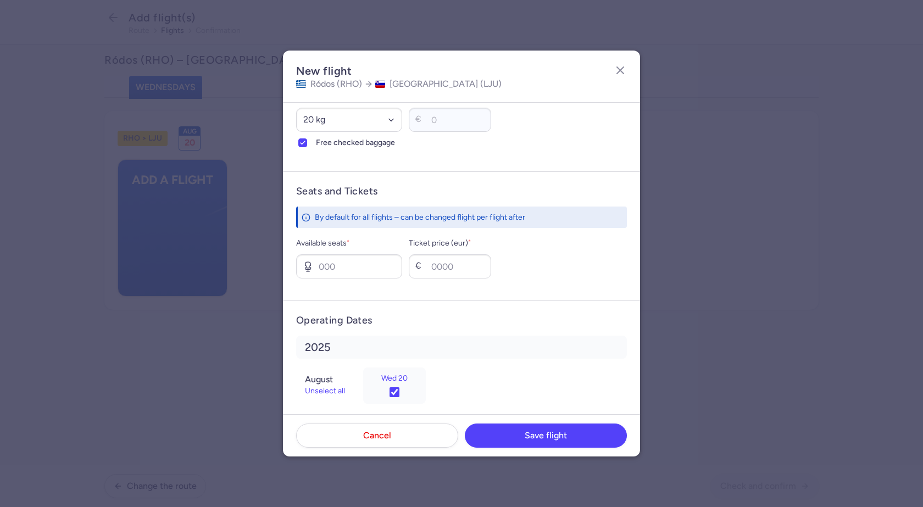
scroll to position [348, 0]
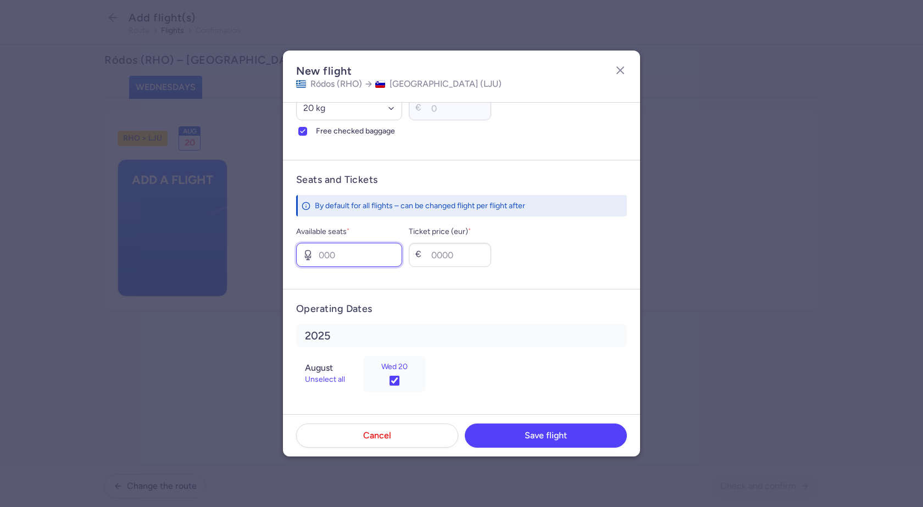
drag, startPoint x: 380, startPoint y: 263, endPoint x: 333, endPoint y: 258, distance: 47.0
click at [333, 258] on input "Available seats *" at bounding box center [349, 255] width 106 height 24
type input "2"
type input "50"
click at [556, 431] on span "Save flight" at bounding box center [546, 435] width 42 height 10
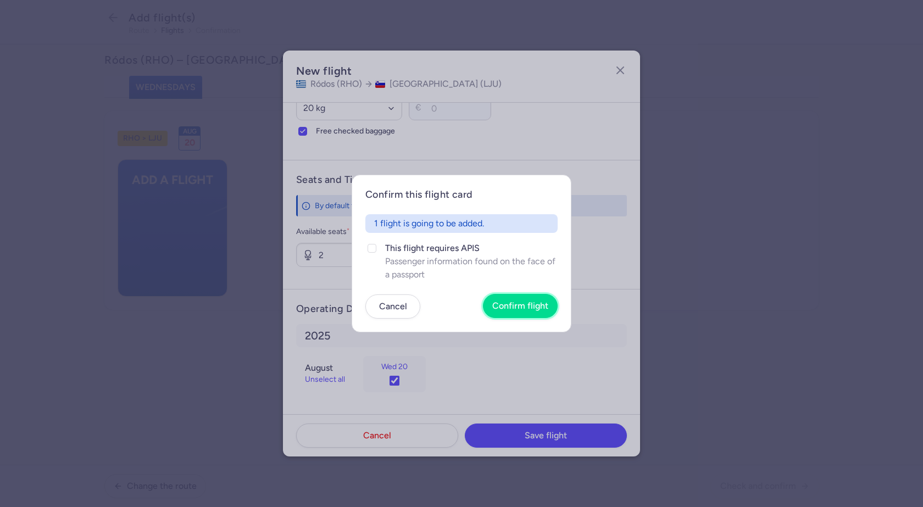
click at [531, 310] on span "Confirm flight" at bounding box center [521, 306] width 56 height 10
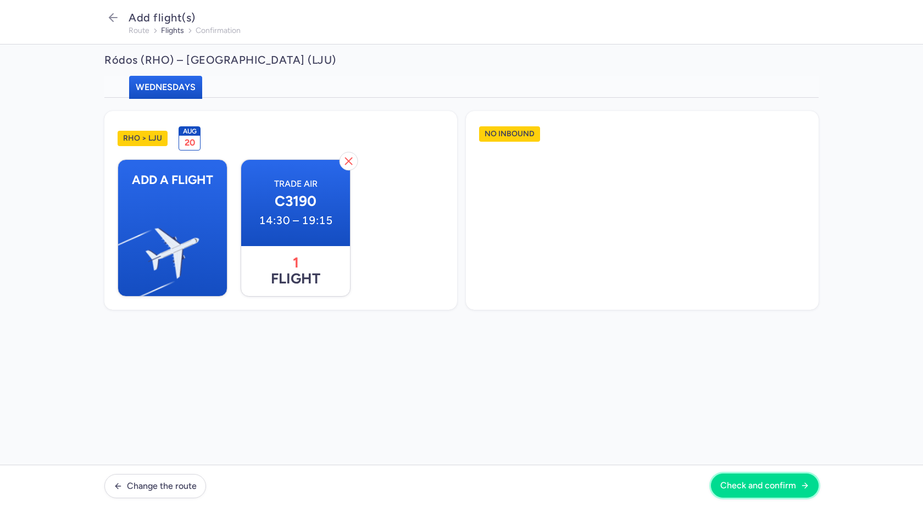
click at [788, 496] on button "Check and confirm" at bounding box center [765, 486] width 108 height 24
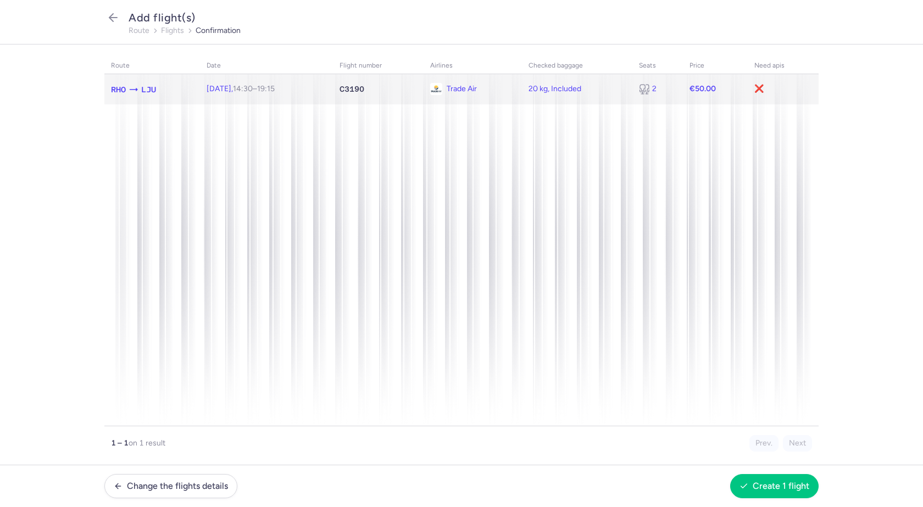
click at [766, 88] on td "❌" at bounding box center [783, 89] width 71 height 30
select select "20"
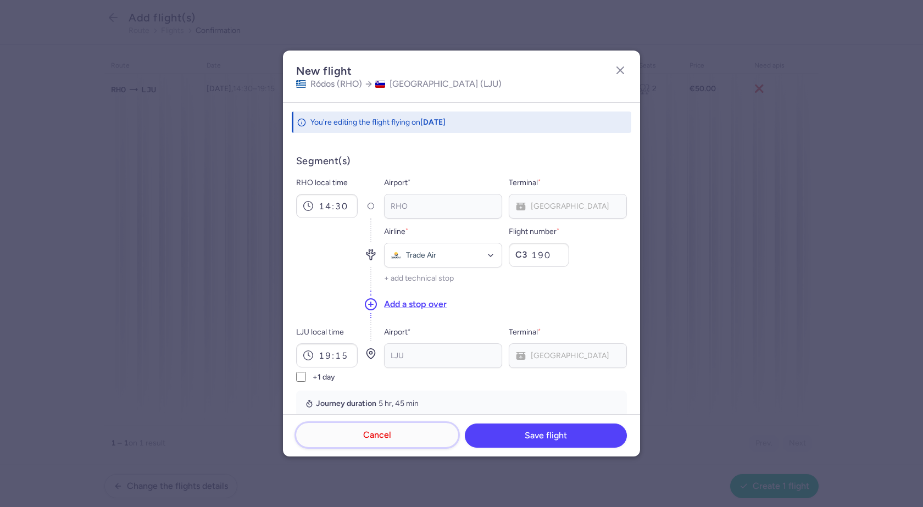
click at [413, 438] on button "Cancel" at bounding box center [377, 435] width 162 height 24
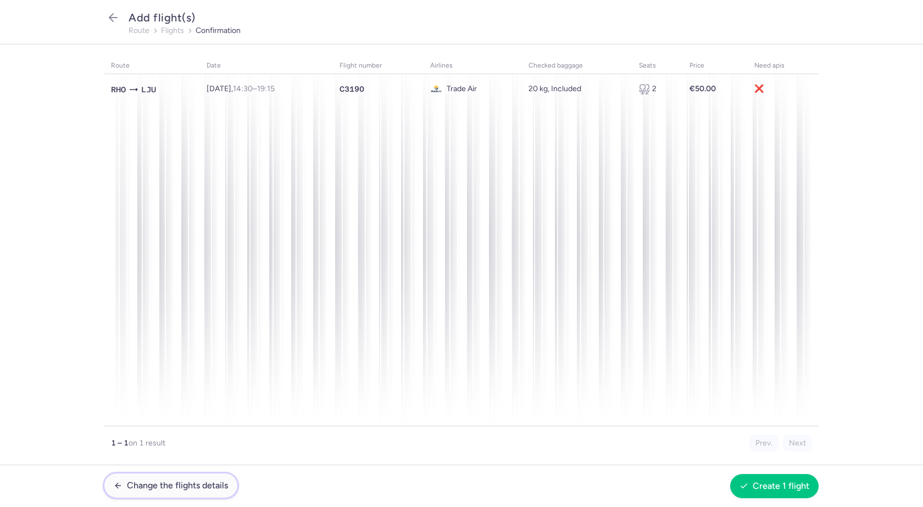
click at [192, 485] on span "Change the flights details" at bounding box center [177, 486] width 101 height 10
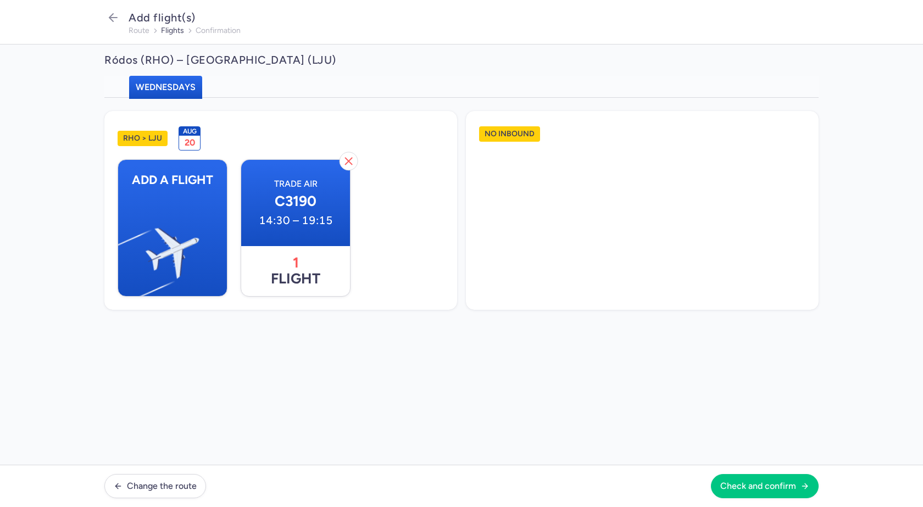
click at [189, 137] on span "20" at bounding box center [190, 142] width 10 height 10
click at [183, 488] on span "Change the route" at bounding box center [162, 486] width 70 height 10
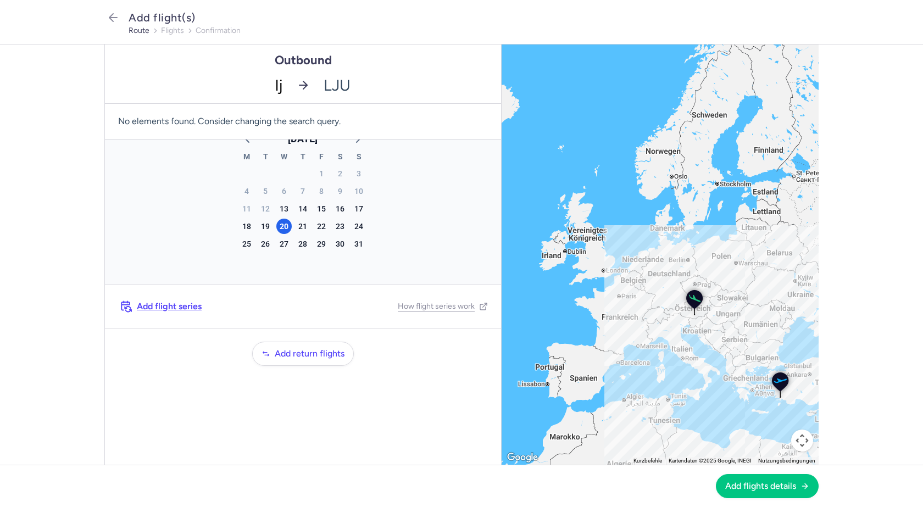
type input "lju"
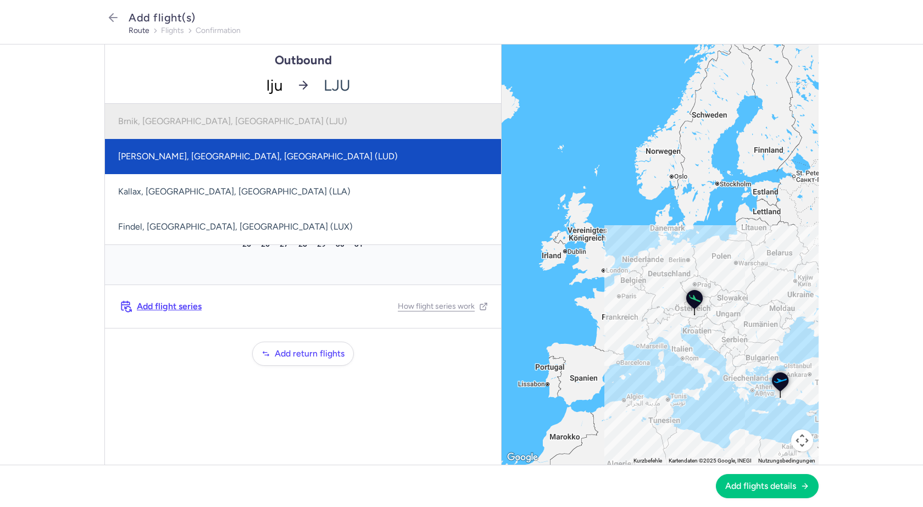
click at [230, 117] on li "Brnik, [GEOGRAPHIC_DATA], [GEOGRAPHIC_DATA] (LJU)" at bounding box center [303, 121] width 396 height 35
click at [247, 122] on li "Brnik, [GEOGRAPHIC_DATA], [GEOGRAPHIC_DATA] (LJU)" at bounding box center [303, 121] width 396 height 35
click at [247, 123] on li "Brnik, [GEOGRAPHIC_DATA], [GEOGRAPHIC_DATA] (LJU)" at bounding box center [303, 121] width 396 height 35
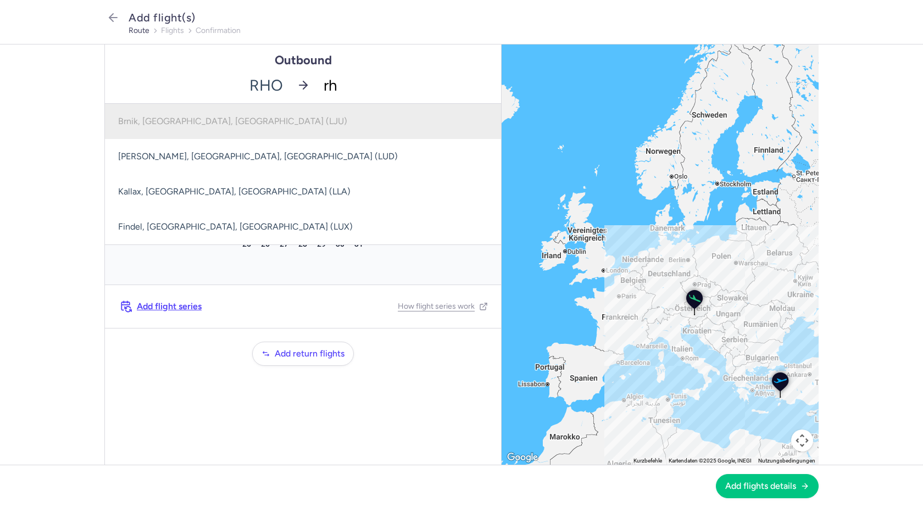
type input "rho"
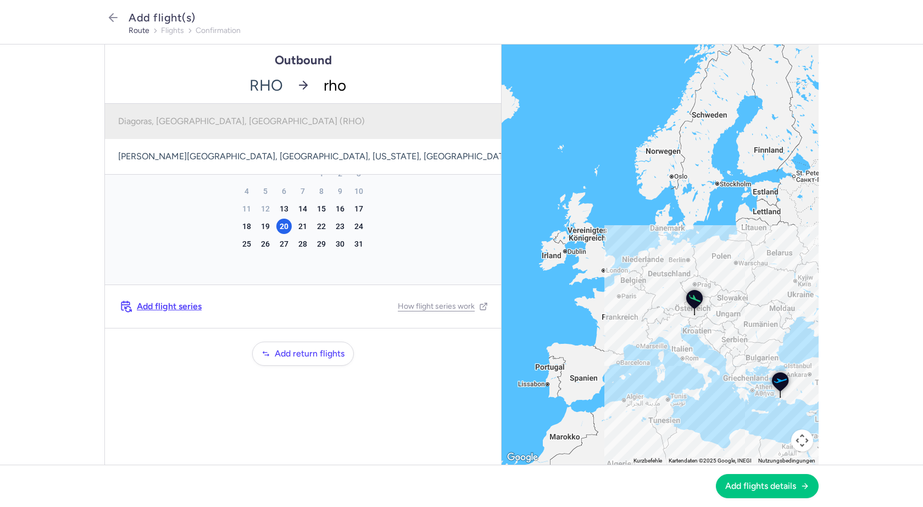
click at [263, 122] on li "Diagoras, [GEOGRAPHIC_DATA], [GEOGRAPHIC_DATA] (RHO)" at bounding box center [328, 121] width 446 height 35
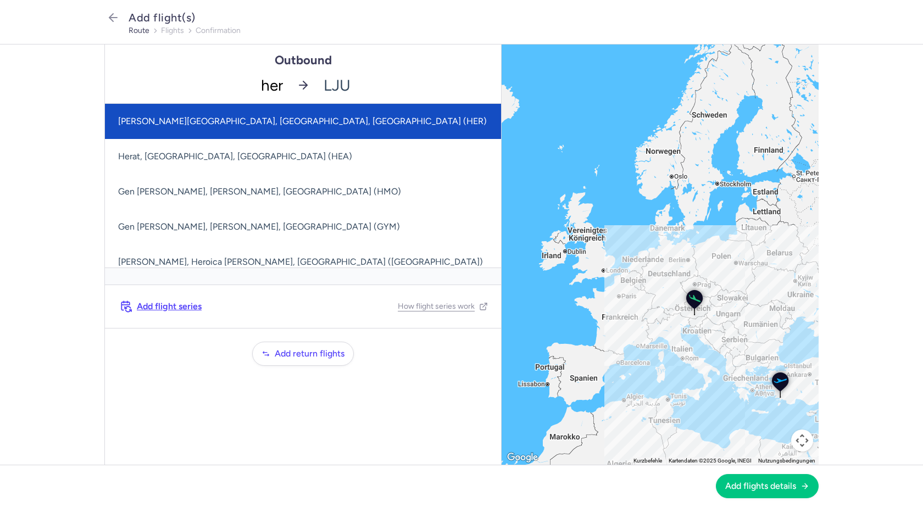
click at [267, 124] on span "[PERSON_NAME][GEOGRAPHIC_DATA], [GEOGRAPHIC_DATA], [GEOGRAPHIC_DATA] (HER)" at bounding box center [302, 121] width 369 height 10
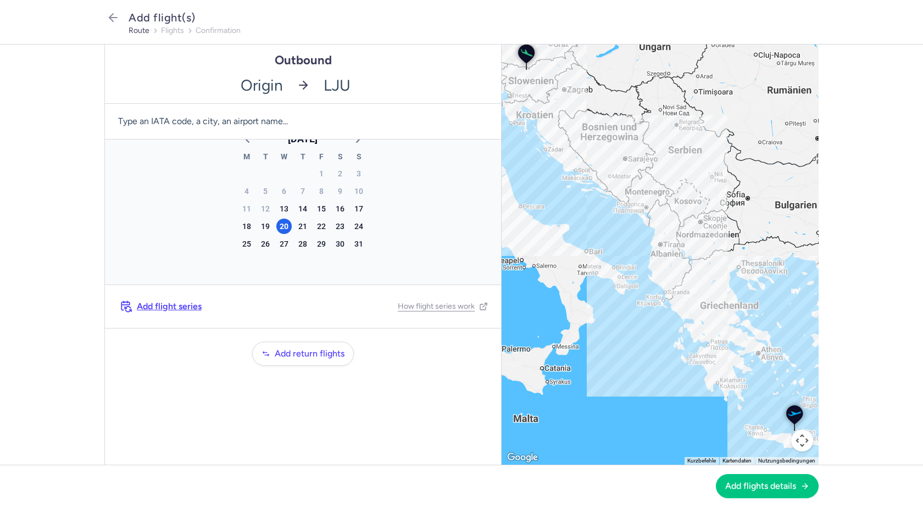
drag, startPoint x: 281, startPoint y: 84, endPoint x: 230, endPoint y: 79, distance: 51.4
type input "rho"
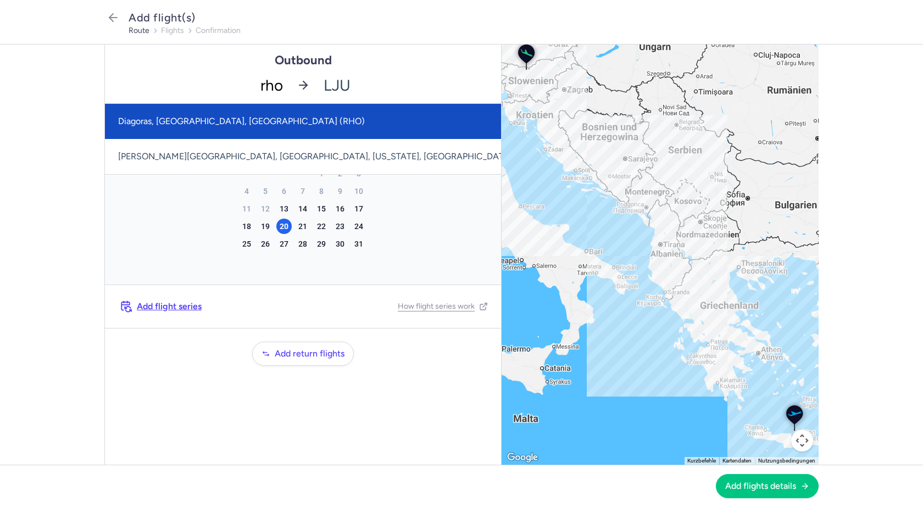
click at [231, 126] on span "Diagoras, [GEOGRAPHIC_DATA], [GEOGRAPHIC_DATA] (RHO)" at bounding box center [241, 121] width 247 height 10
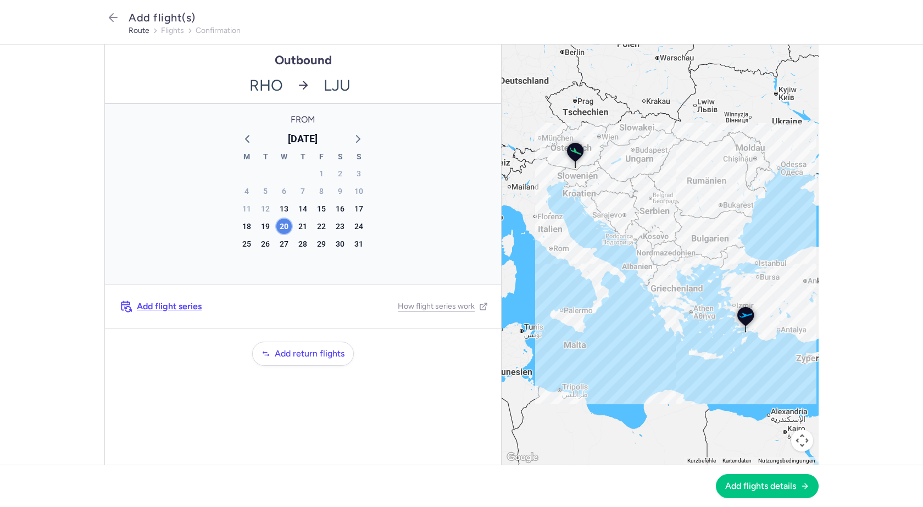
click at [284, 224] on div "20" at bounding box center [283, 226] width 15 height 15
type input "vie"
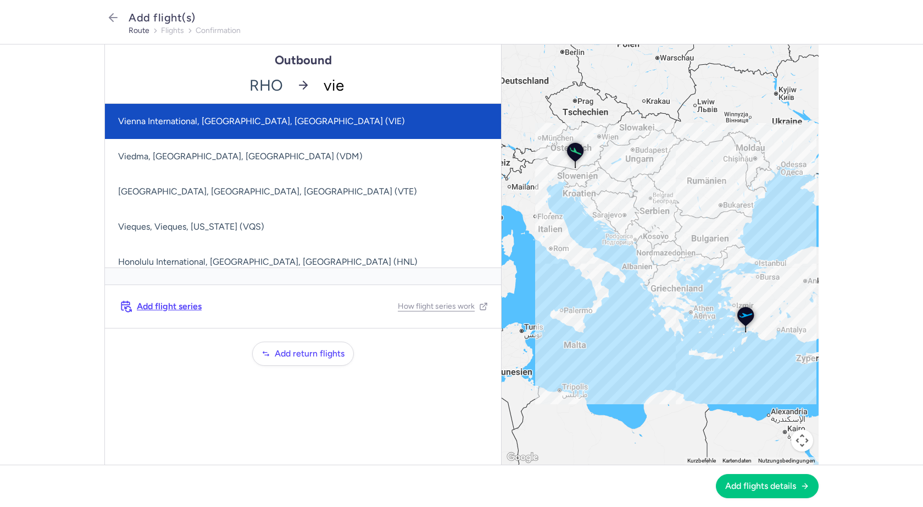
click at [267, 124] on span "Vienna International, Vienna, Austria (VIE)" at bounding box center [261, 121] width 287 height 10
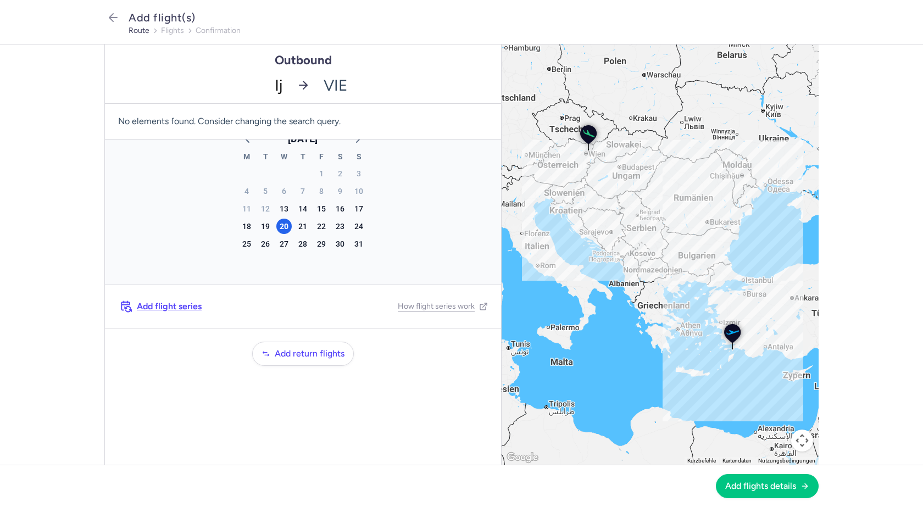
type input "lju"
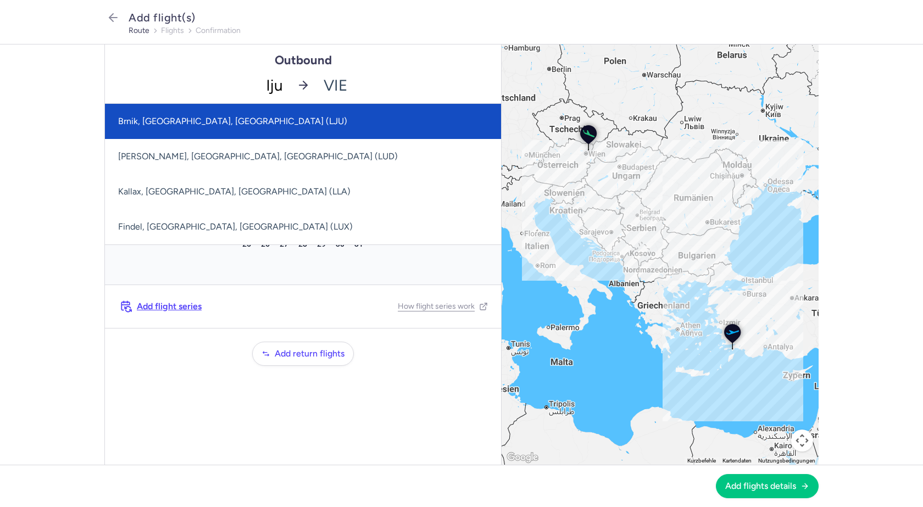
click at [310, 120] on span "Brnik, [GEOGRAPHIC_DATA], [GEOGRAPHIC_DATA] (LJU)" at bounding box center [303, 121] width 396 height 35
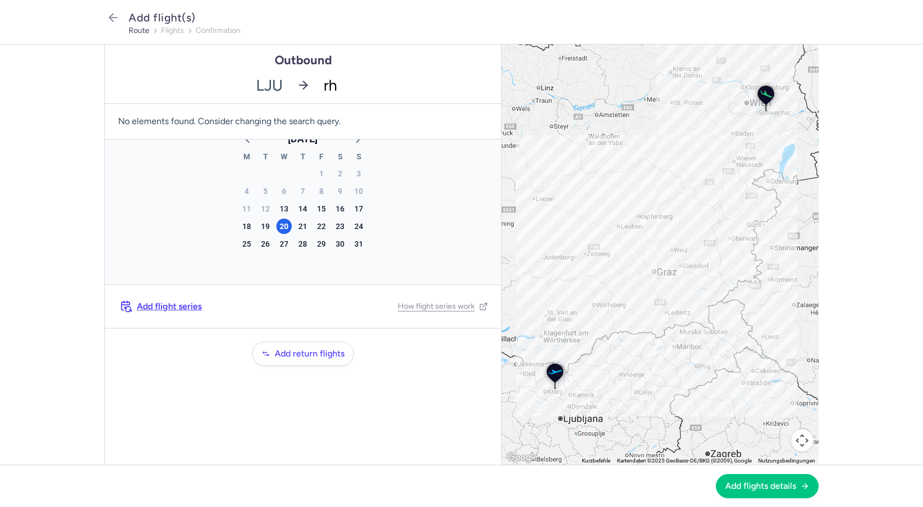
type input "rho"
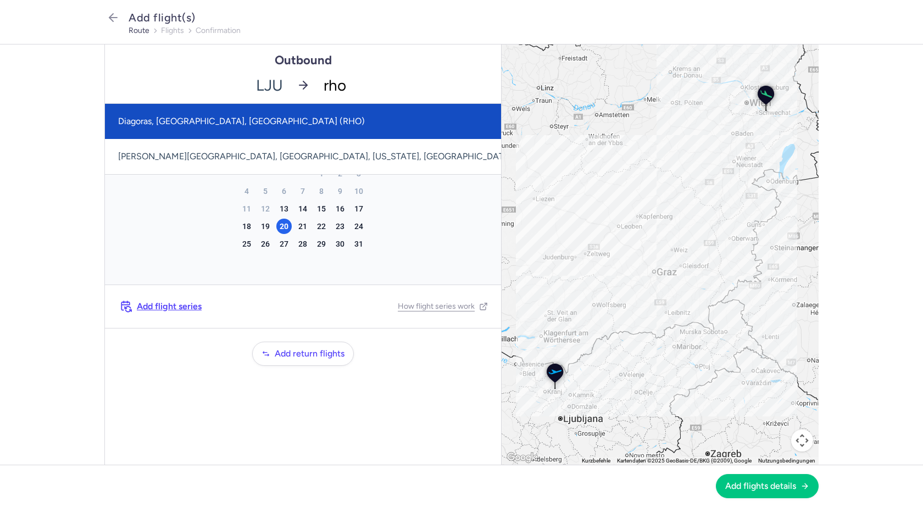
click at [327, 127] on span "Diagoras, [GEOGRAPHIC_DATA], [GEOGRAPHIC_DATA] (RHO)" at bounding box center [328, 121] width 446 height 35
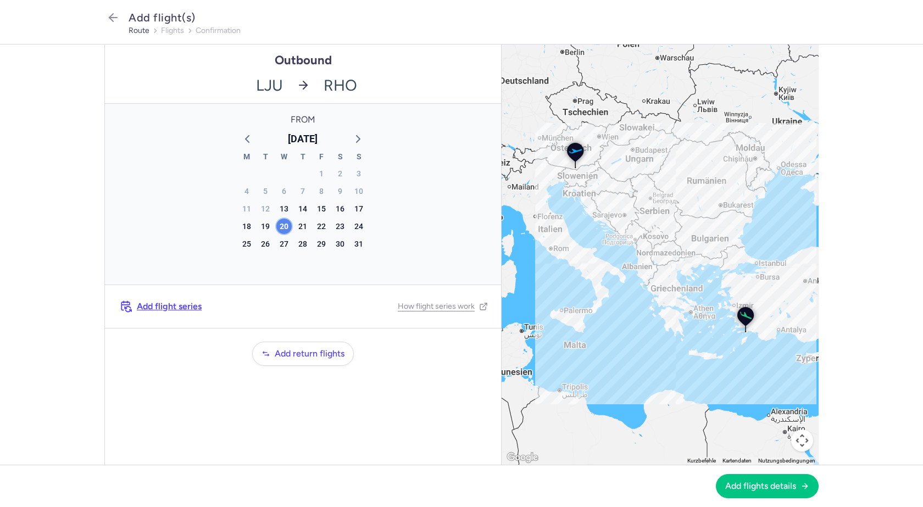
click at [285, 224] on div "20" at bounding box center [283, 226] width 15 height 15
click at [803, 486] on icon "button" at bounding box center [805, 486] width 9 height 9
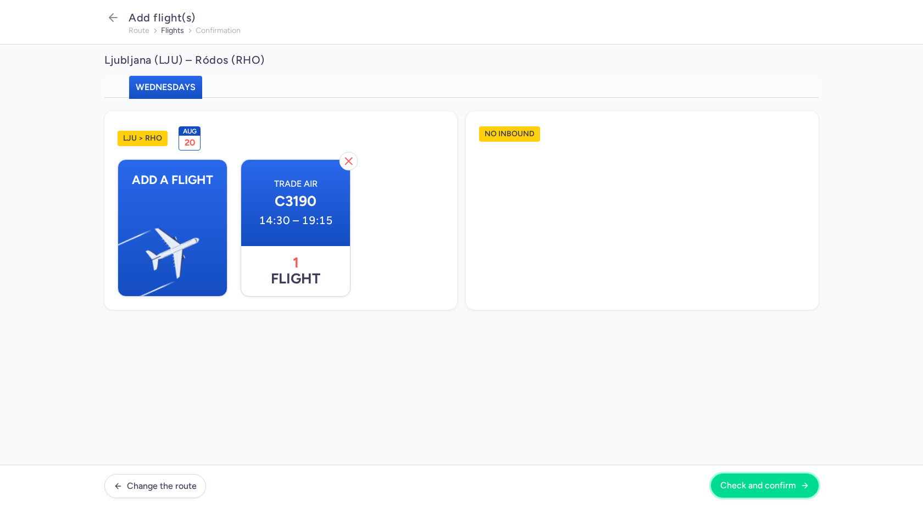
click at [767, 486] on span "Check and confirm" at bounding box center [759, 486] width 76 height 10
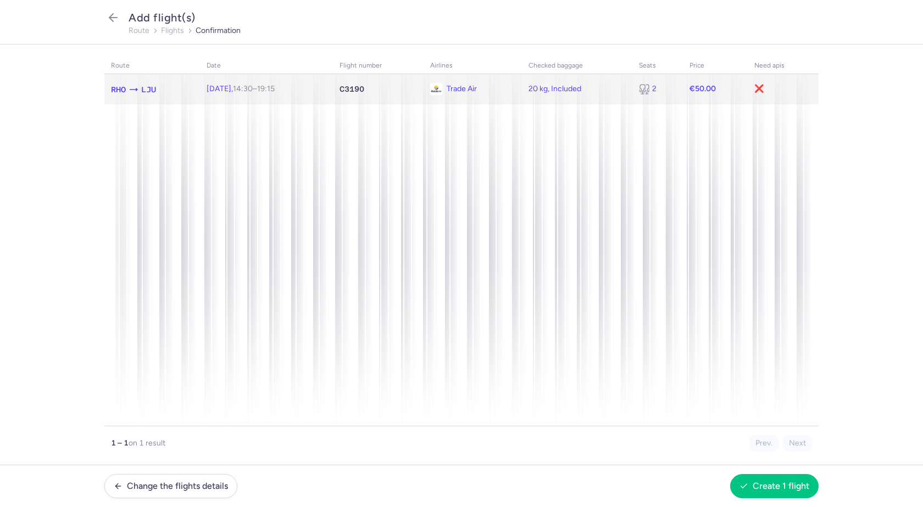
click at [766, 82] on td "❌" at bounding box center [783, 89] width 71 height 30
select select "20"
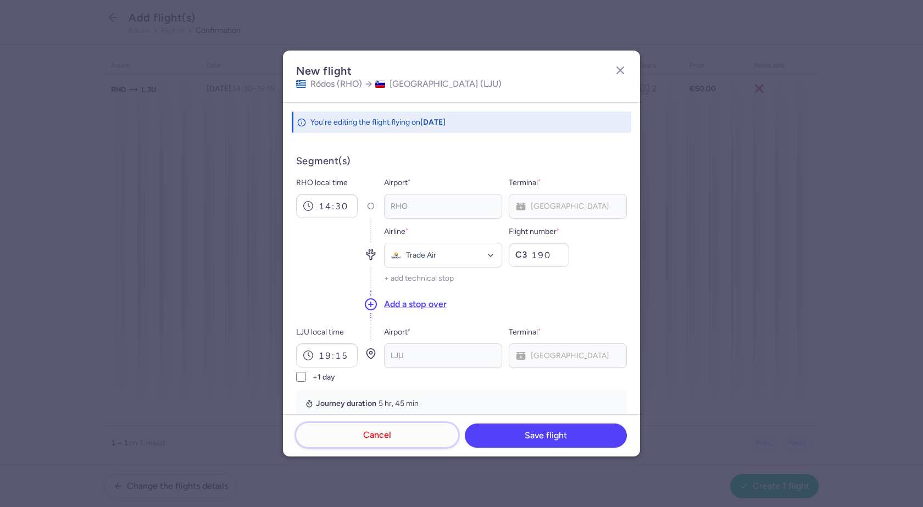
click at [417, 430] on button "Cancel" at bounding box center [377, 435] width 162 height 24
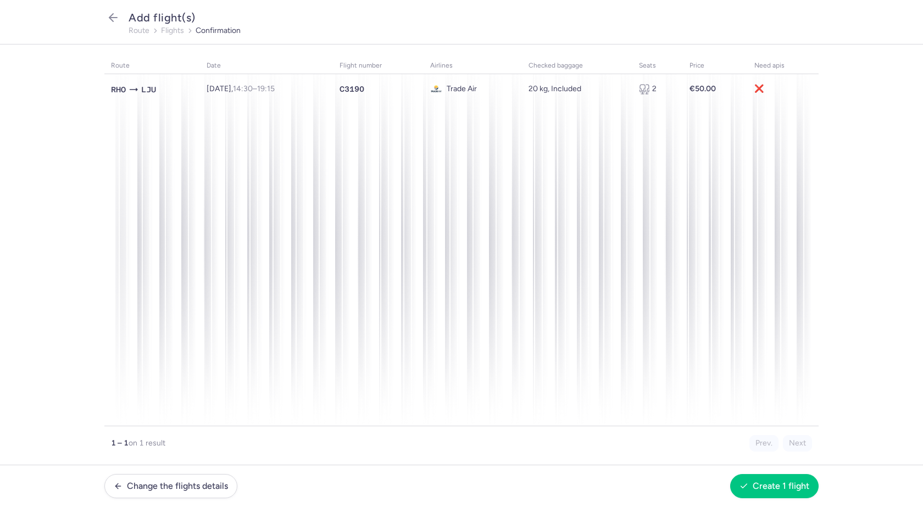
click at [209, 500] on footer "Change the flights details Create 1 flight" at bounding box center [461, 486] width 923 height 42
click at [219, 486] on span "Change the flights details" at bounding box center [177, 486] width 101 height 10
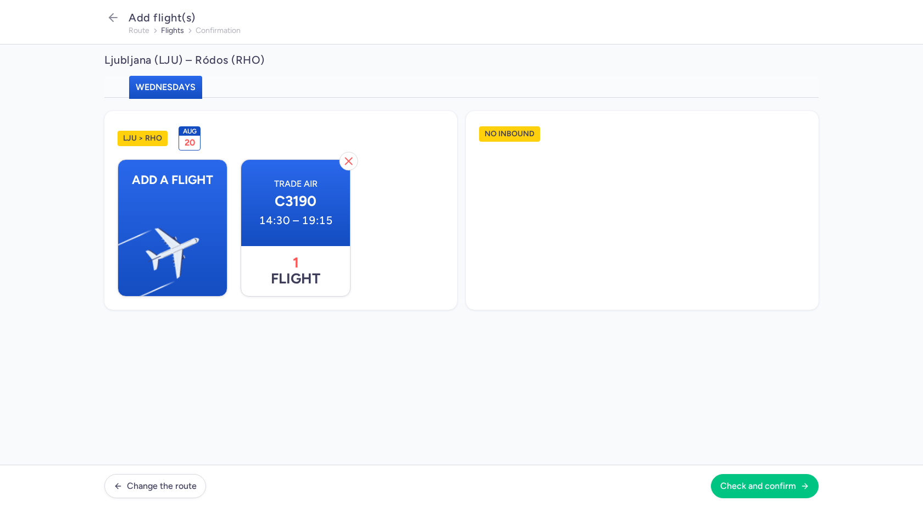
click at [147, 138] on h1 "LJU > RHO" at bounding box center [143, 138] width 50 height 15
click at [190, 141] on span "20" at bounding box center [190, 142] width 10 height 10
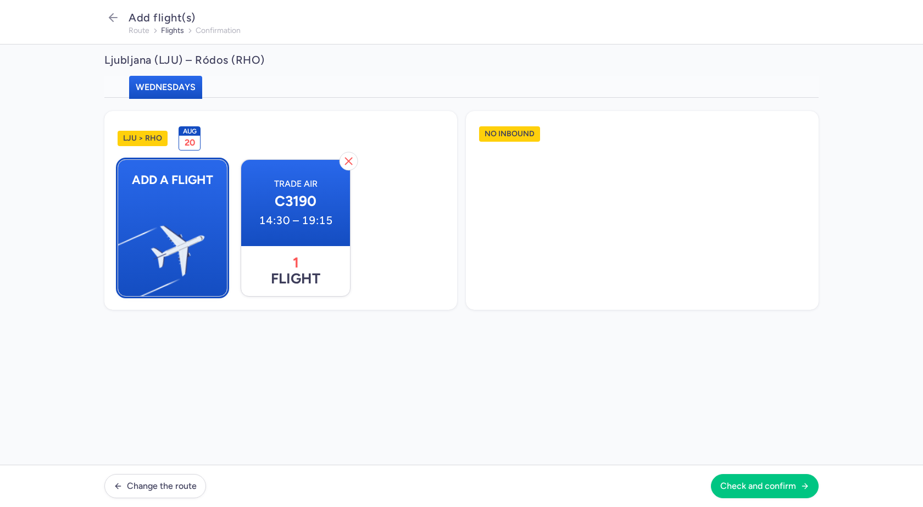
click at [185, 209] on img "button" at bounding box center [124, 246] width 186 height 170
select select "23"
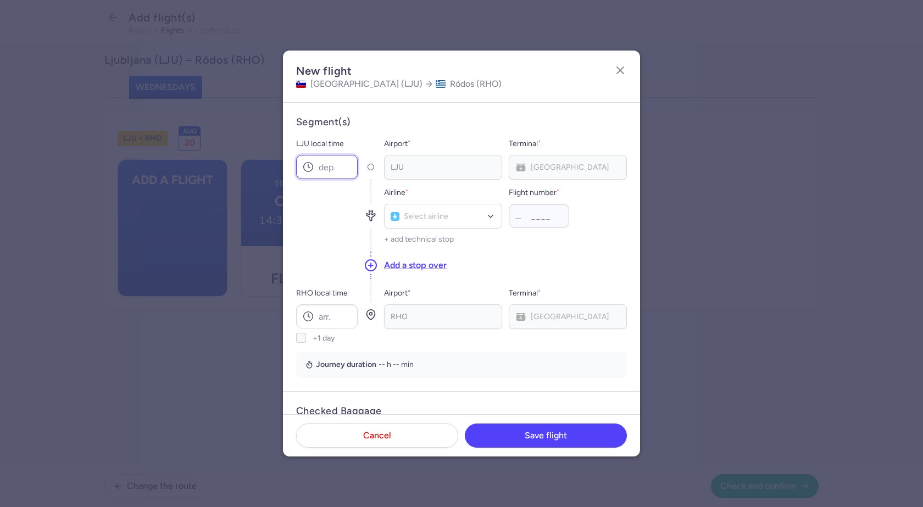
click at [341, 165] on input "LJU local time" at bounding box center [327, 167] width 62 height 24
type input "14:30"
click at [426, 208] on div at bounding box center [443, 216] width 118 height 25
type input "c3"
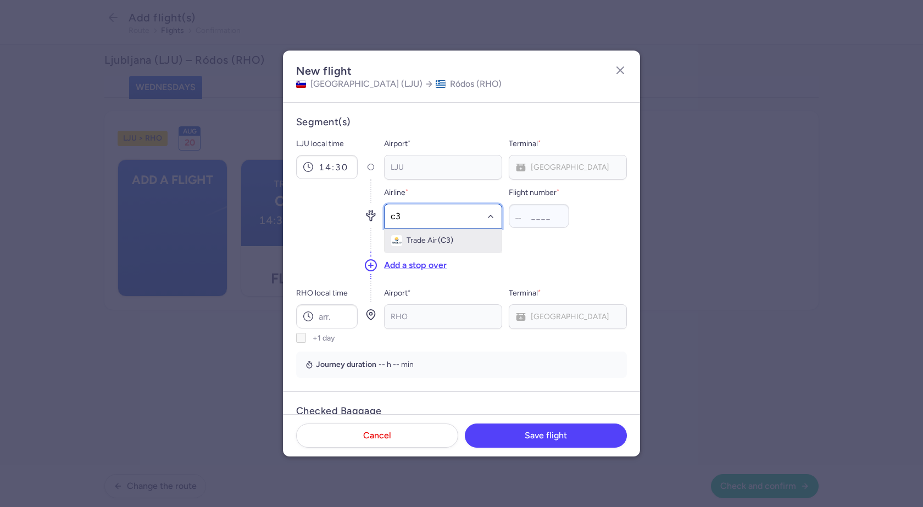
click at [425, 242] on span "Trade Air" at bounding box center [422, 240] width 30 height 9
type input "190"
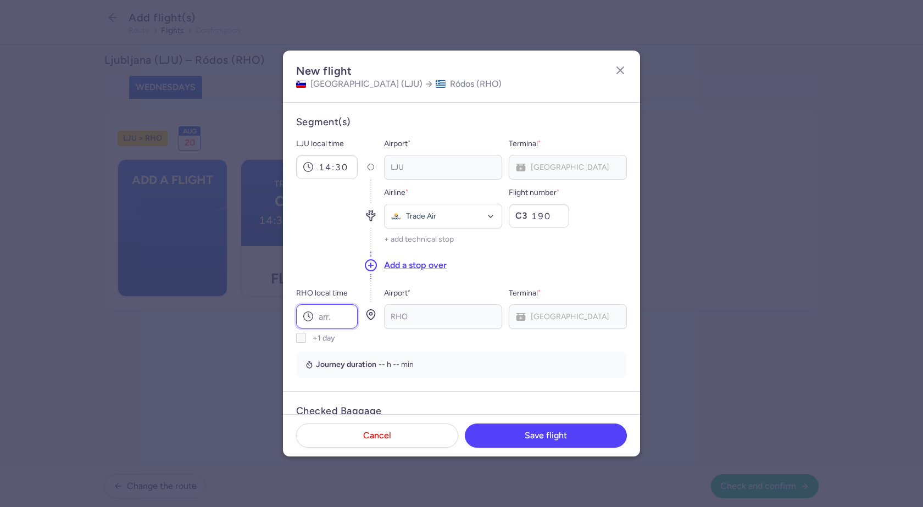
click at [342, 316] on input "RHO local time" at bounding box center [327, 317] width 62 height 24
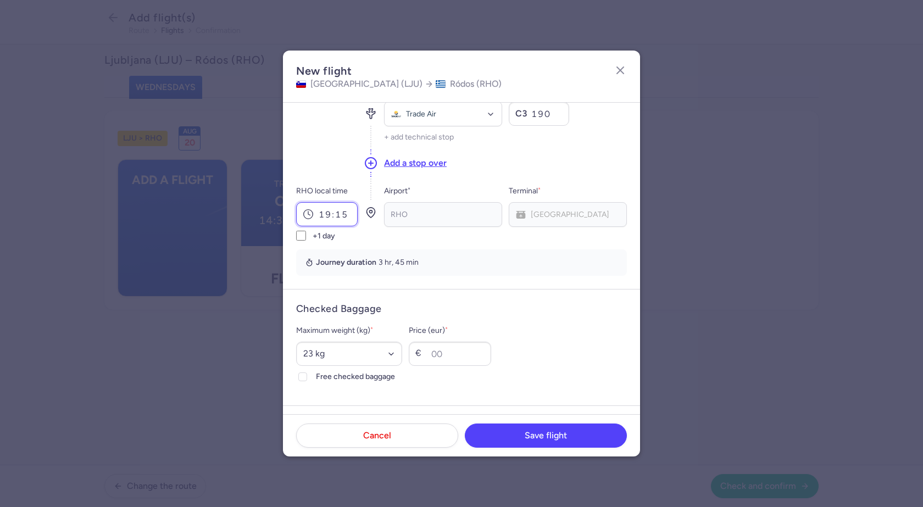
scroll to position [165, 0]
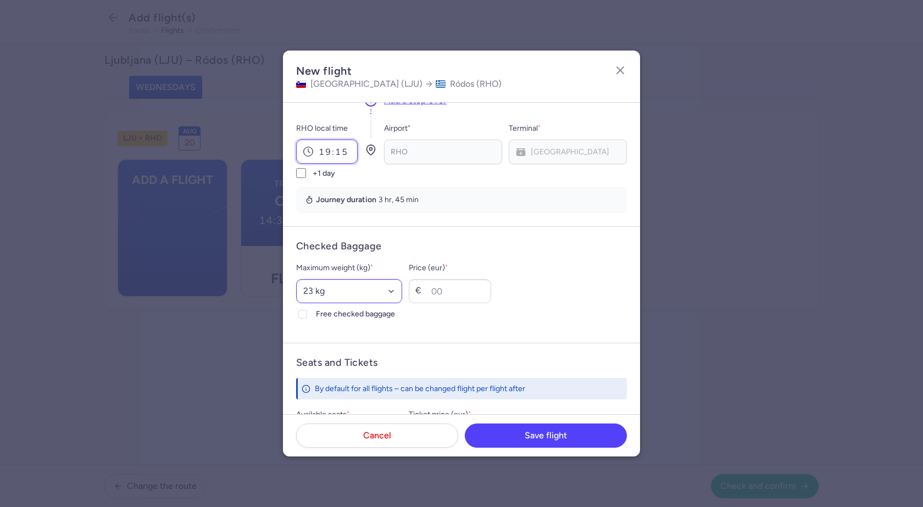
type input "19:15"
click at [362, 298] on select "Select an option 15 kg 16 kg 17 kg 18 kg 19 kg 20 kg 21 kg 22 kg 23 kg 24 kg 25…" at bounding box center [349, 291] width 106 height 24
select select "20"
click at [296, 279] on select "Select an option 15 kg 16 kg 17 kg 18 kg 19 kg 20 kg 21 kg 22 kg 23 kg 24 kg 25…" at bounding box center [349, 291] width 106 height 24
click at [300, 311] on icon at bounding box center [303, 314] width 7 height 7
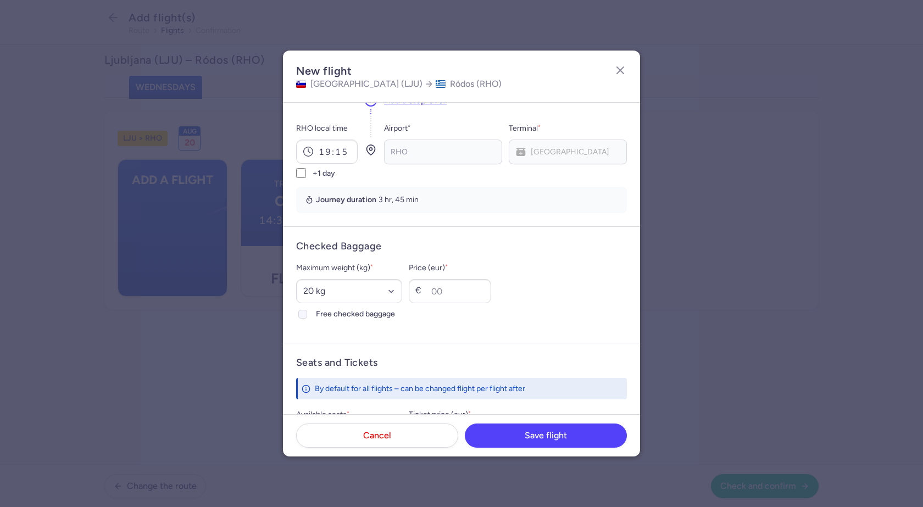
click at [300, 311] on input "Free checked baggage" at bounding box center [302, 314] width 9 height 9
checkbox input "true"
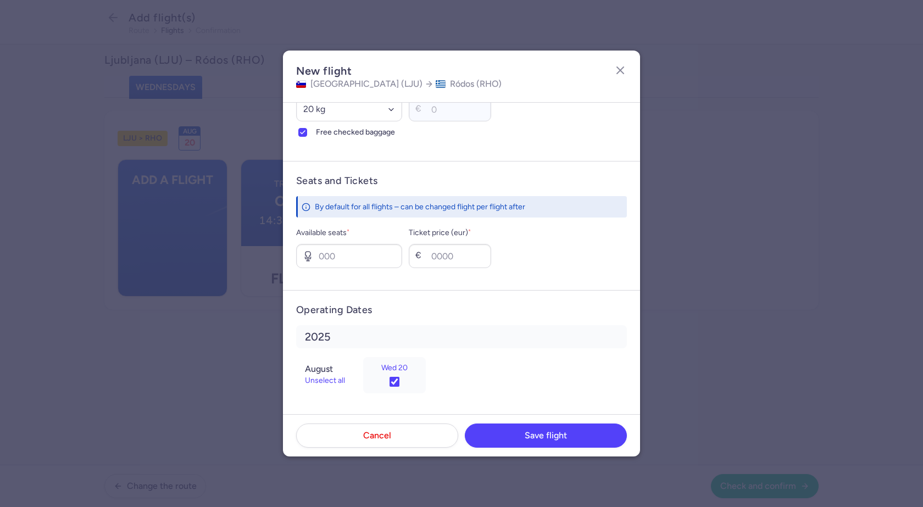
scroll to position [348, 0]
click at [364, 262] on input "Available seats *" at bounding box center [349, 255] width 106 height 24
type input "2"
click at [467, 251] on input "Ticket price (eur) *" at bounding box center [450, 255] width 82 height 24
type input "50"
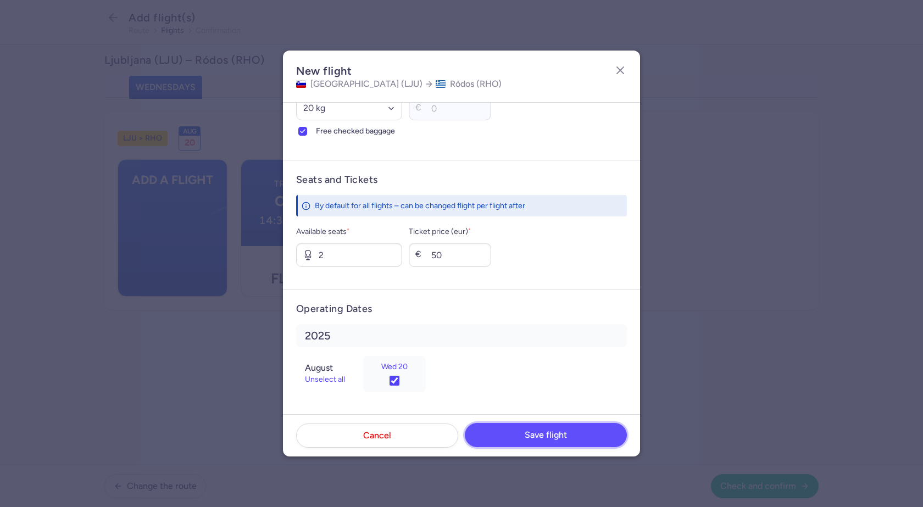
click at [579, 430] on button "Save flight" at bounding box center [546, 435] width 162 height 24
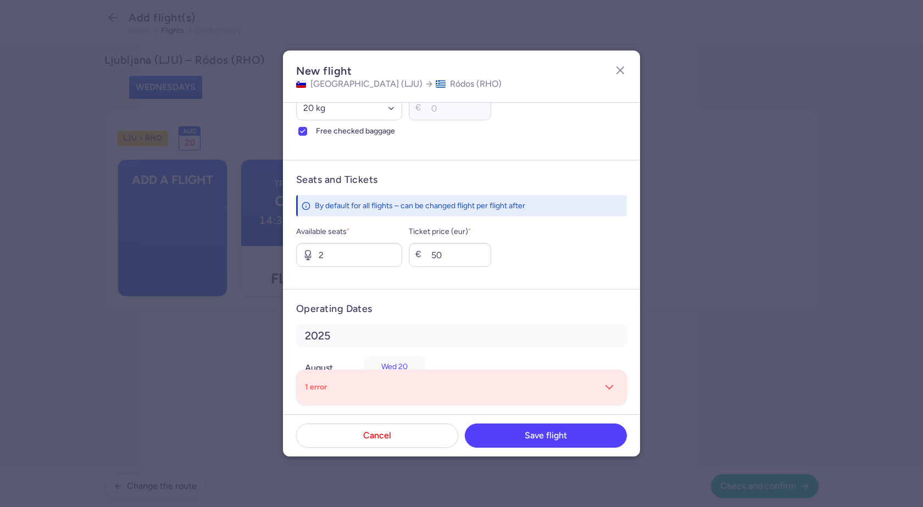
click at [590, 330] on h5 "2025" at bounding box center [461, 335] width 331 height 23
click at [604, 390] on icon "button" at bounding box center [609, 387] width 13 height 13
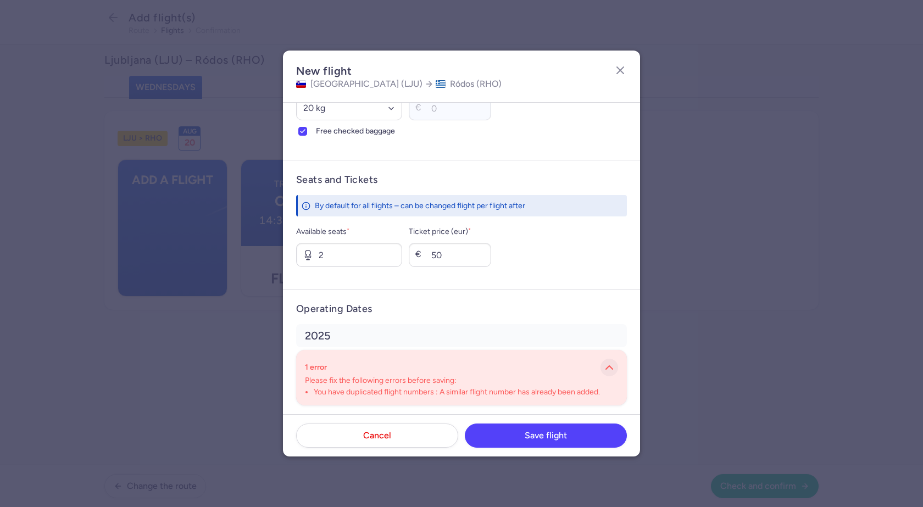
click at [606, 368] on polyline "button" at bounding box center [609, 368] width 7 height 3
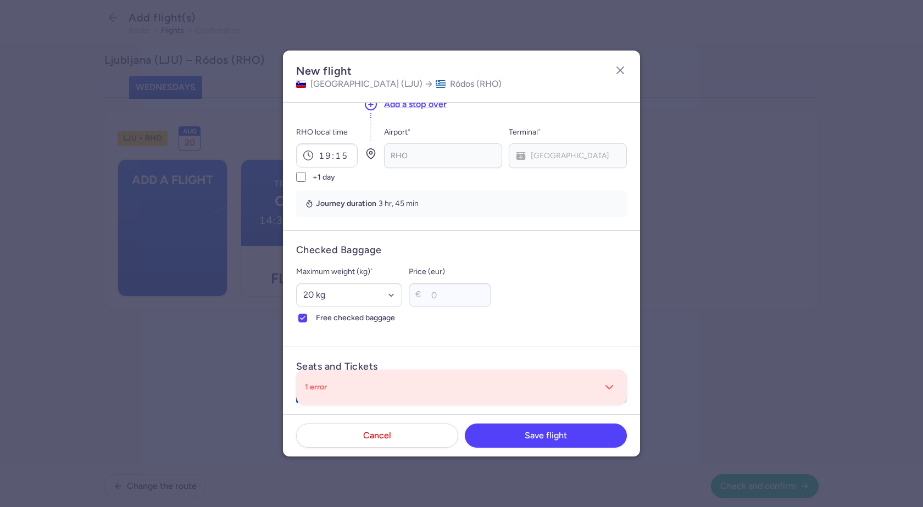
scroll to position [0, 0]
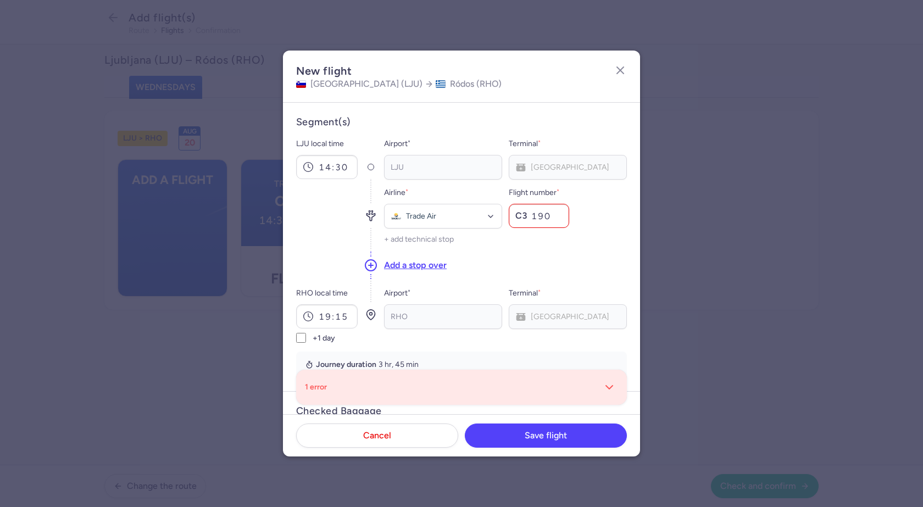
click at [316, 217] on div at bounding box center [327, 215] width 62 height 71
click at [508, 351] on section "Segment(s) LJU local time 14:30 Airport * LJU Terminal * LJU Main Terminal Airl…" at bounding box center [461, 247] width 331 height 262
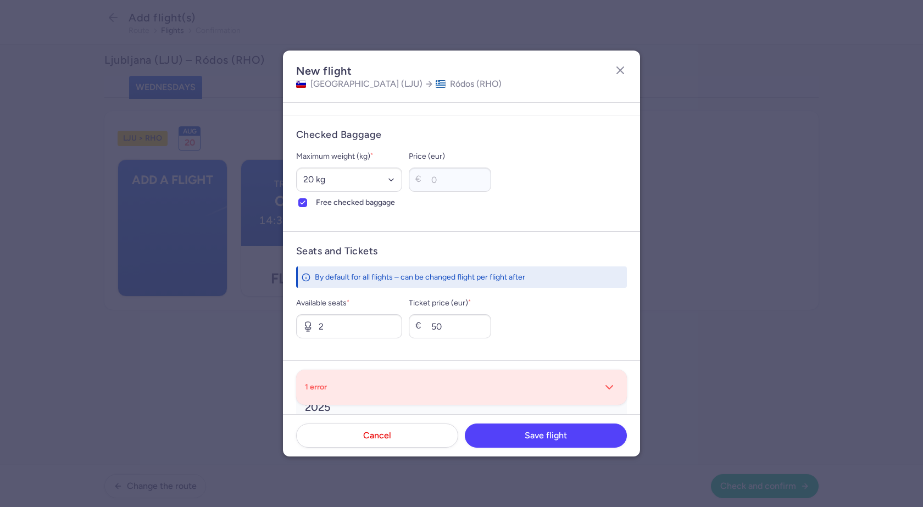
scroll to position [330, 0]
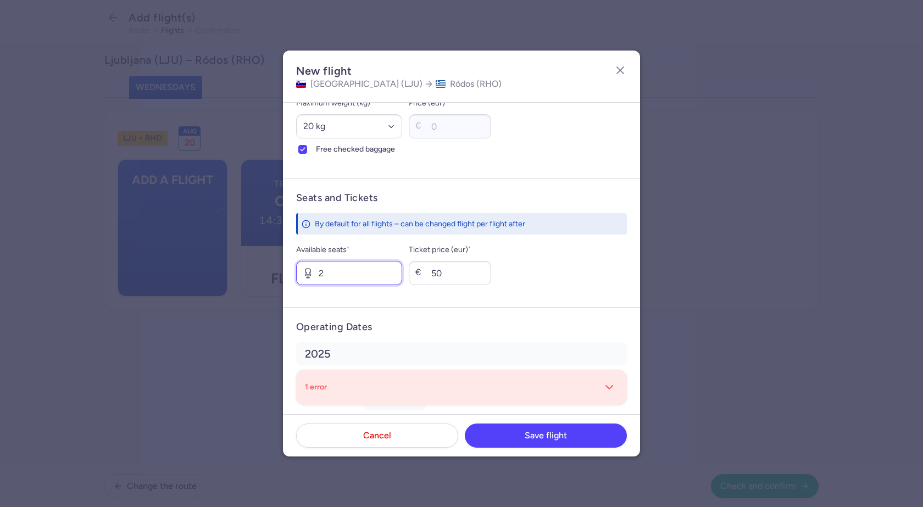
click at [361, 272] on input "2" at bounding box center [349, 273] width 106 height 24
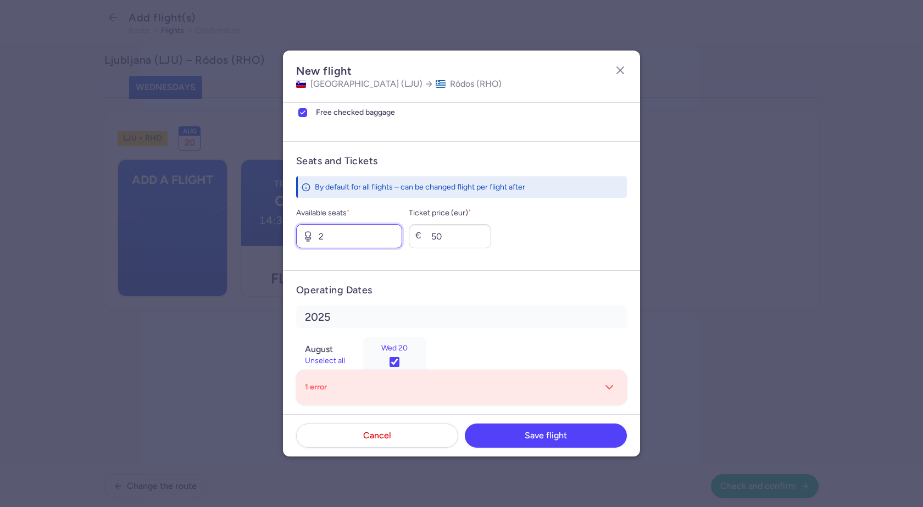
scroll to position [383, 0]
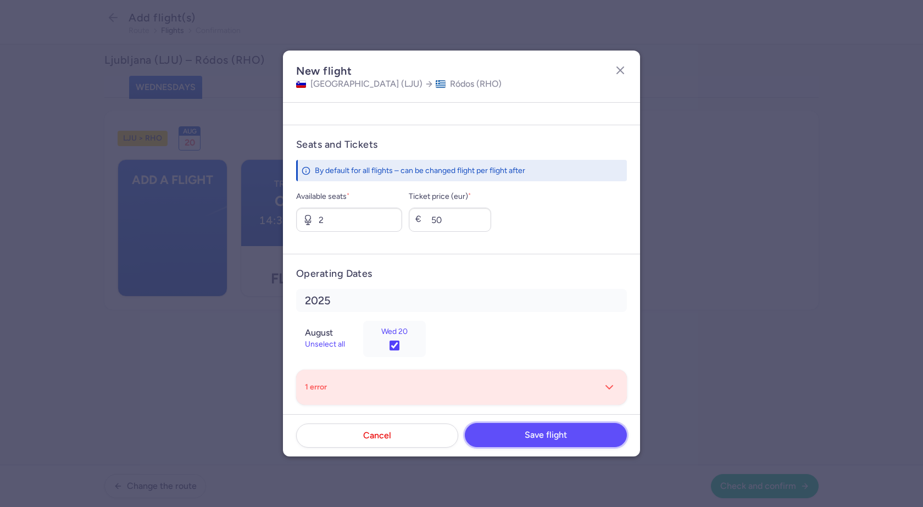
click at [521, 436] on button "Save flight" at bounding box center [546, 435] width 162 height 24
click at [601, 383] on button "button" at bounding box center [610, 388] width 18 height 18
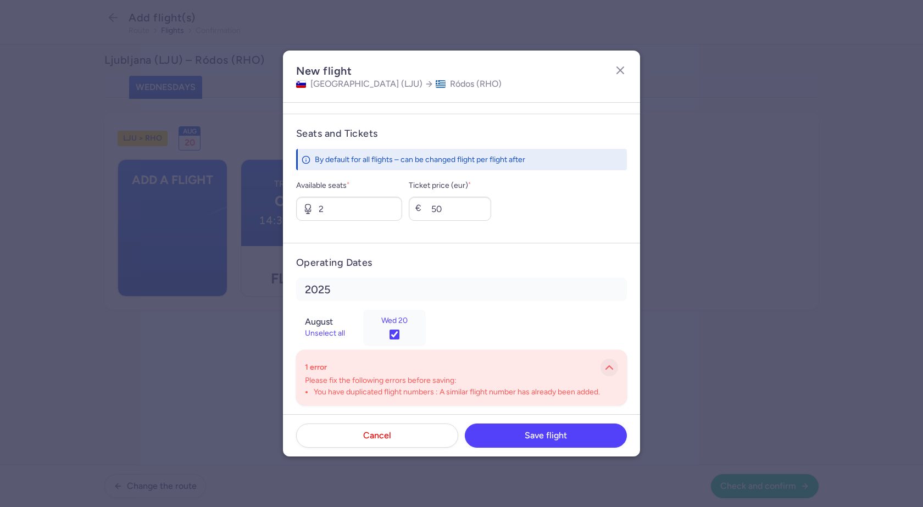
scroll to position [403, 0]
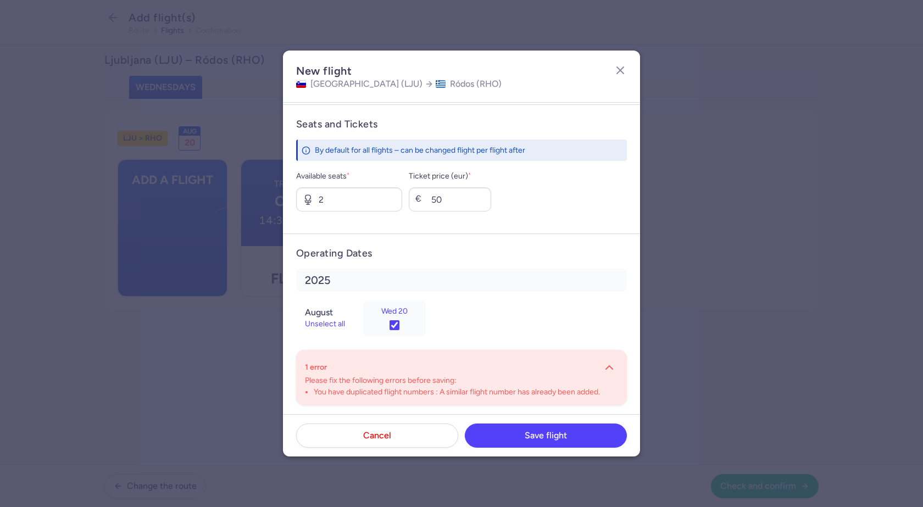
click at [439, 386] on div "Please fix the following errors before saving: You have duplicated flight numbe…" at bounding box center [461, 387] width 313 height 20
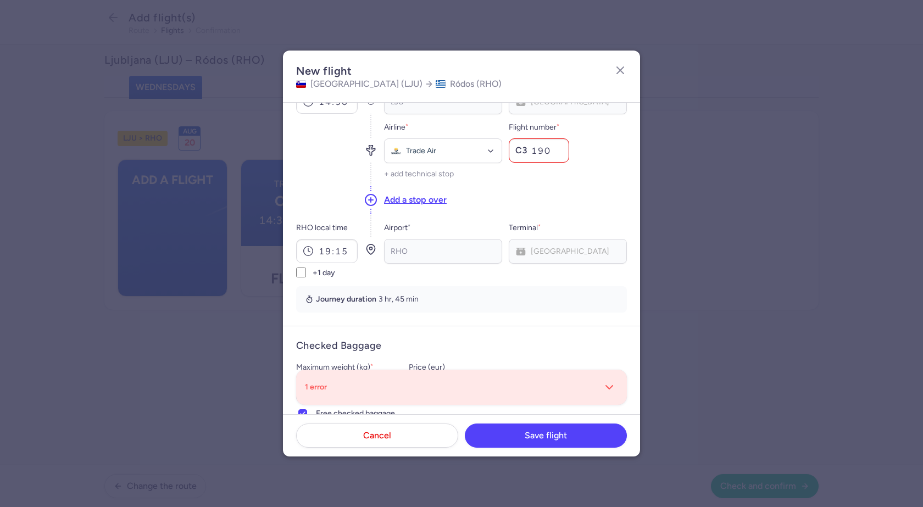
scroll to position [0, 0]
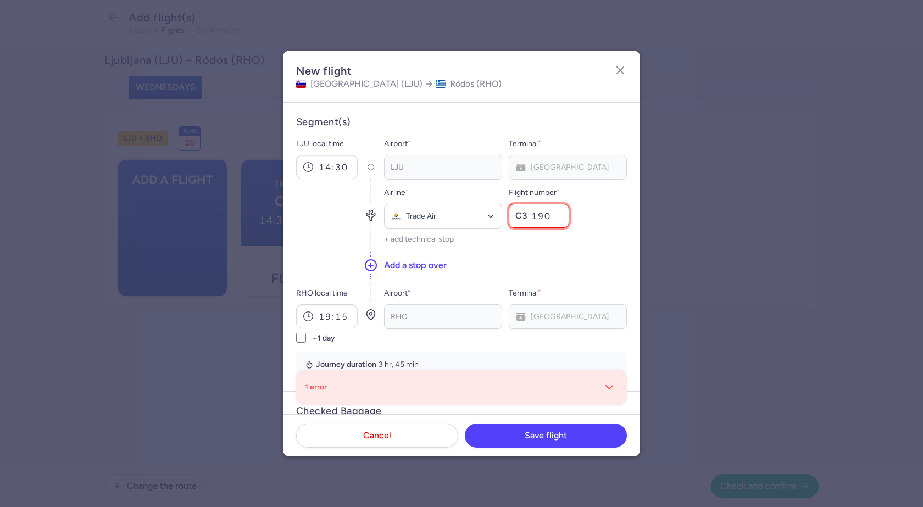
click at [540, 215] on input "190" at bounding box center [539, 216] width 60 height 24
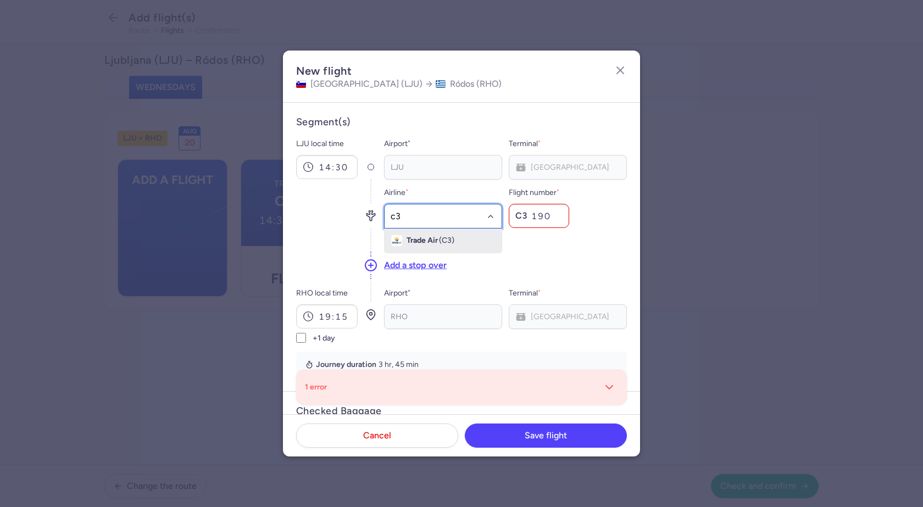
click at [423, 244] on span "Trade Air" at bounding box center [422, 240] width 31 height 9
type input "c3"
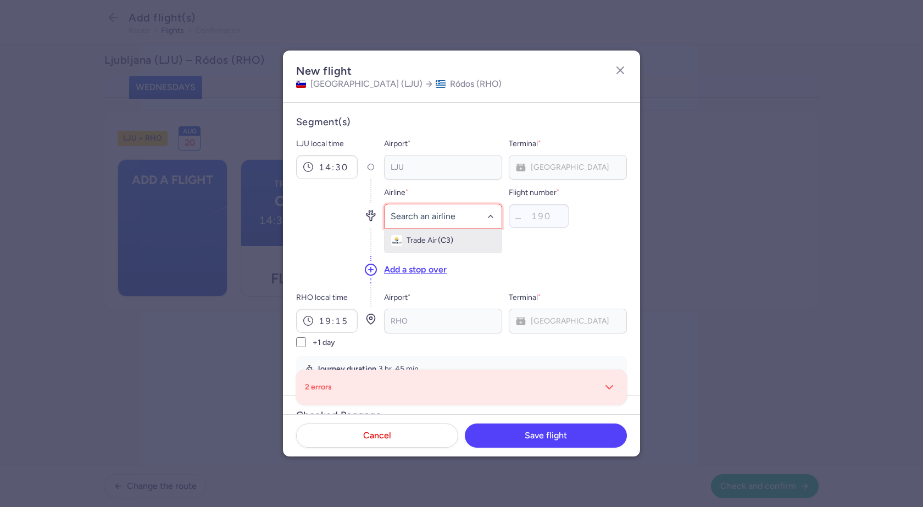
click at [432, 245] on span "Trade Air" at bounding box center [422, 240] width 30 height 9
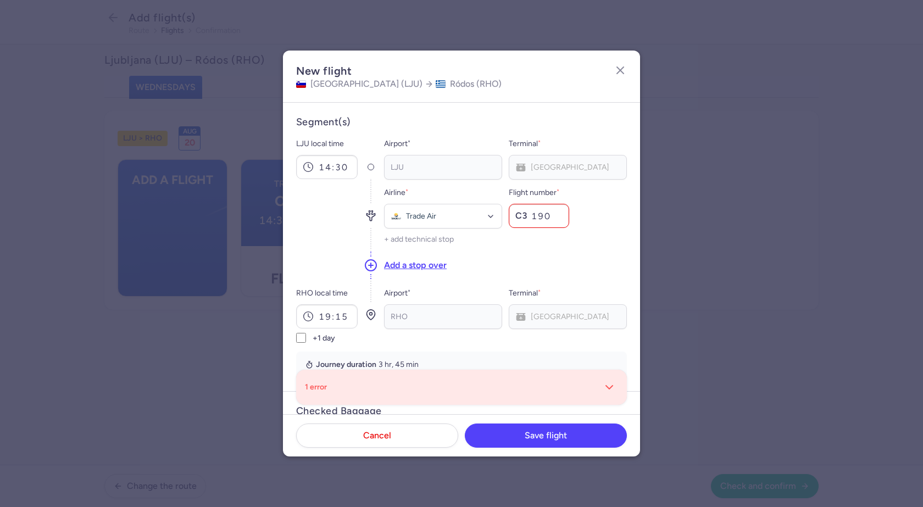
click at [551, 261] on div "Add a stop over" at bounding box center [505, 266] width 243 height 30
drag, startPoint x: 550, startPoint y: 218, endPoint x: 517, endPoint y: 218, distance: 32.4
click at [517, 218] on div "C3 190" at bounding box center [539, 216] width 60 height 24
type input "190"
click at [571, 270] on div "Add a stop over" at bounding box center [505, 266] width 243 height 30
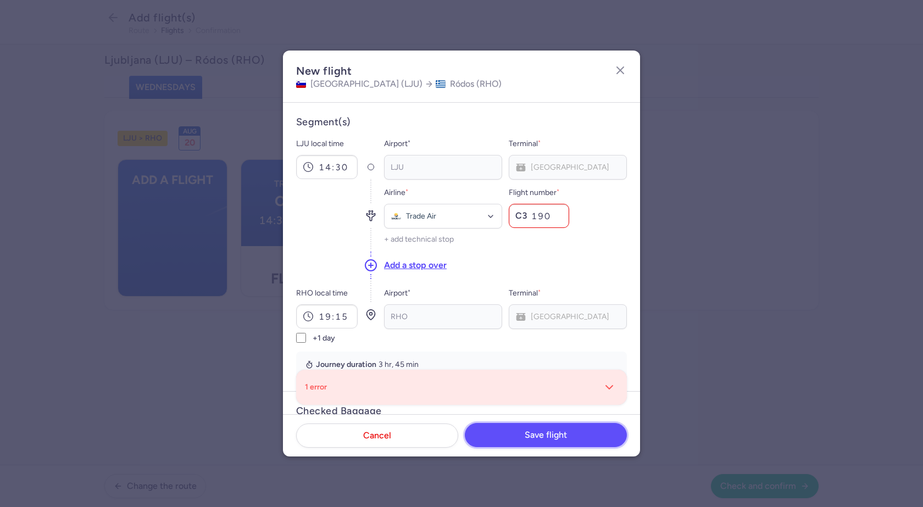
click at [536, 435] on span "Save flight" at bounding box center [546, 435] width 42 height 10
click at [560, 440] on button "Save flight" at bounding box center [546, 435] width 162 height 24
click at [561, 440] on span "Save flight" at bounding box center [546, 435] width 42 height 10
click at [561, 439] on span "Save flight" at bounding box center [546, 435] width 42 height 10
click at [562, 438] on span "Save flight" at bounding box center [546, 435] width 42 height 10
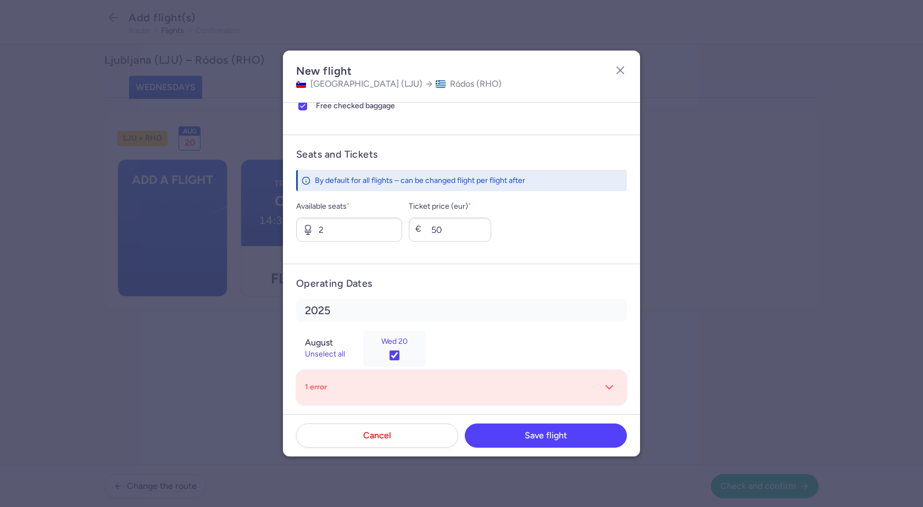
scroll to position [383, 0]
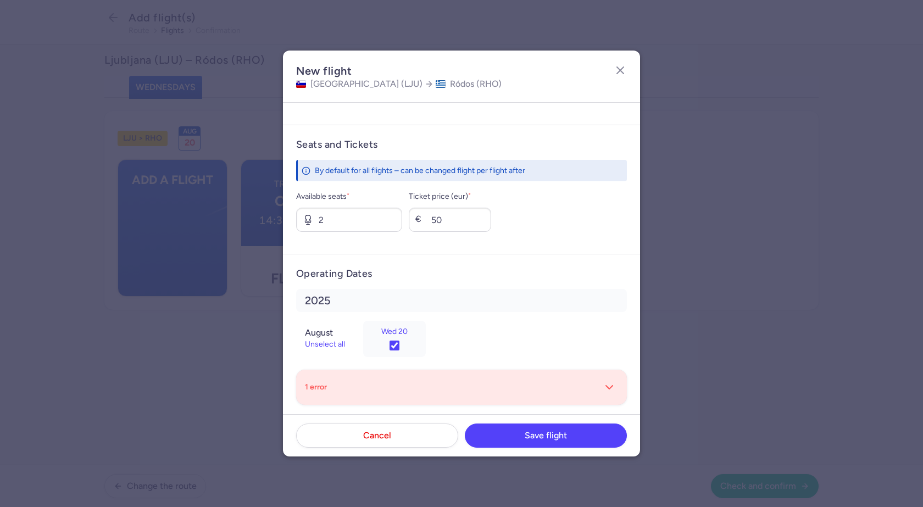
click at [517, 270] on h4 "Operating Dates" at bounding box center [461, 274] width 331 height 13
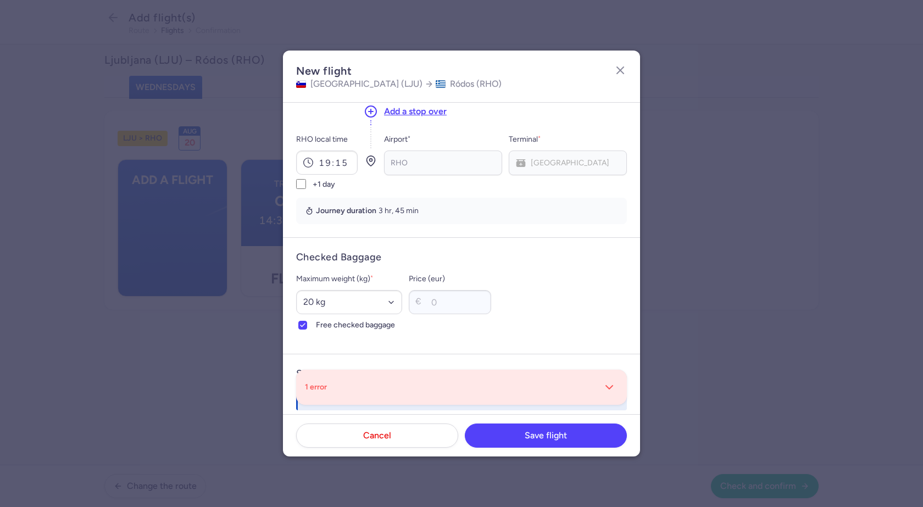
scroll to position [0, 0]
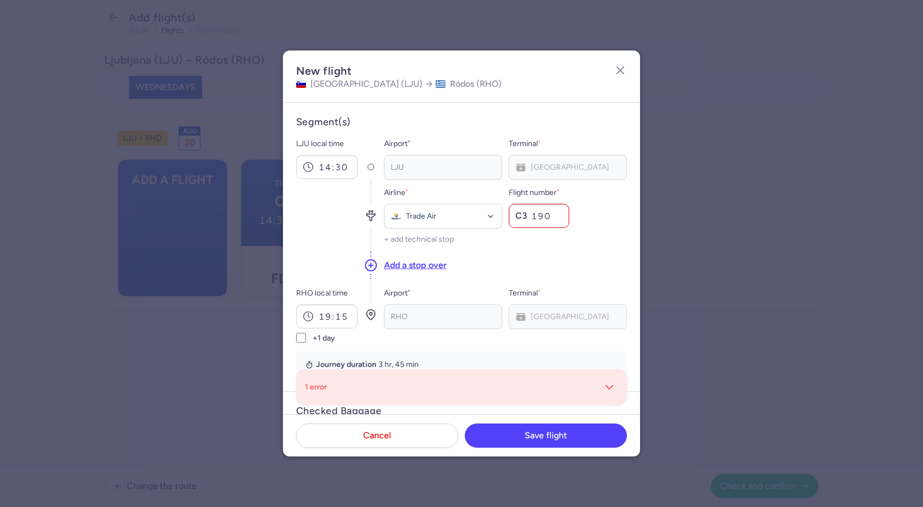
click at [338, 247] on div at bounding box center [327, 215] width 62 height 71
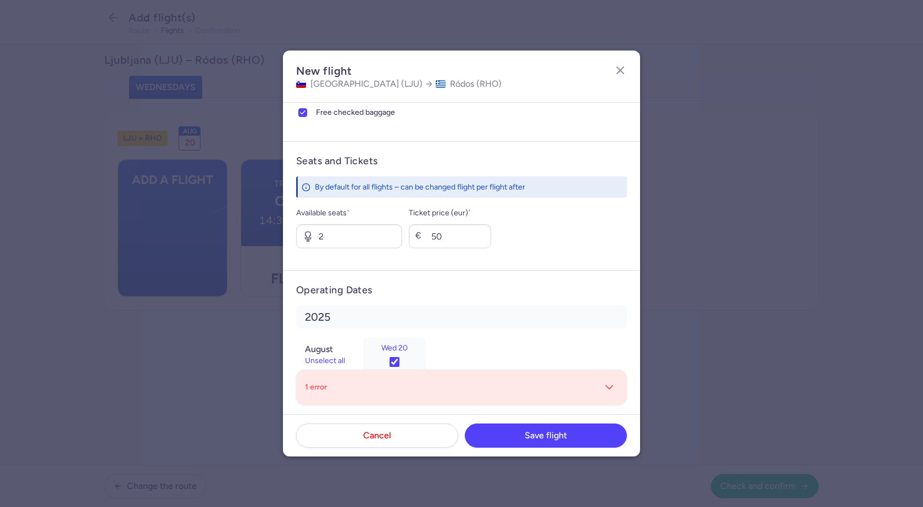
scroll to position [383, 0]
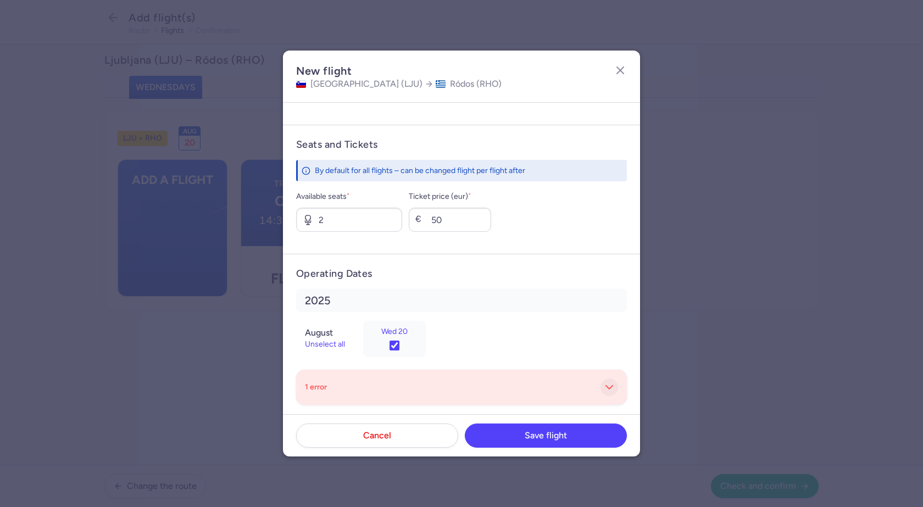
click at [606, 389] on polyline "button" at bounding box center [609, 387] width 7 height 3
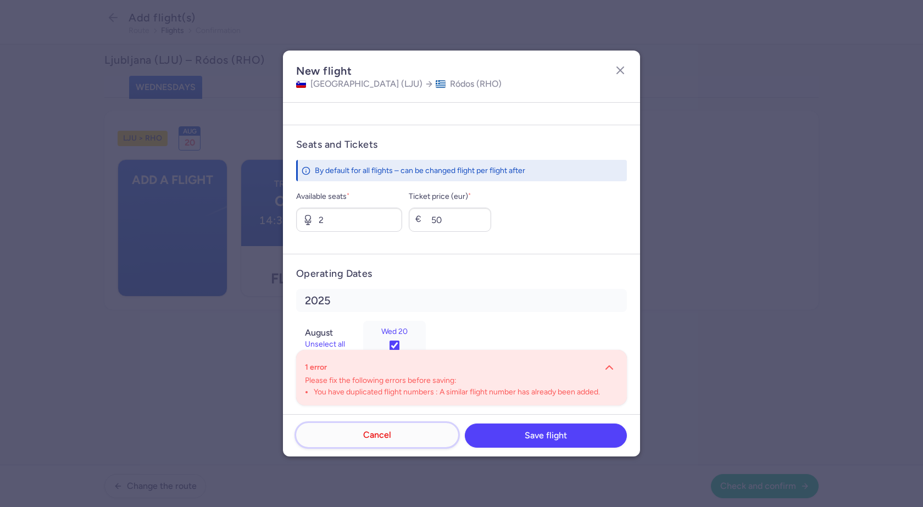
click at [411, 440] on button "Cancel" at bounding box center [377, 435] width 162 height 24
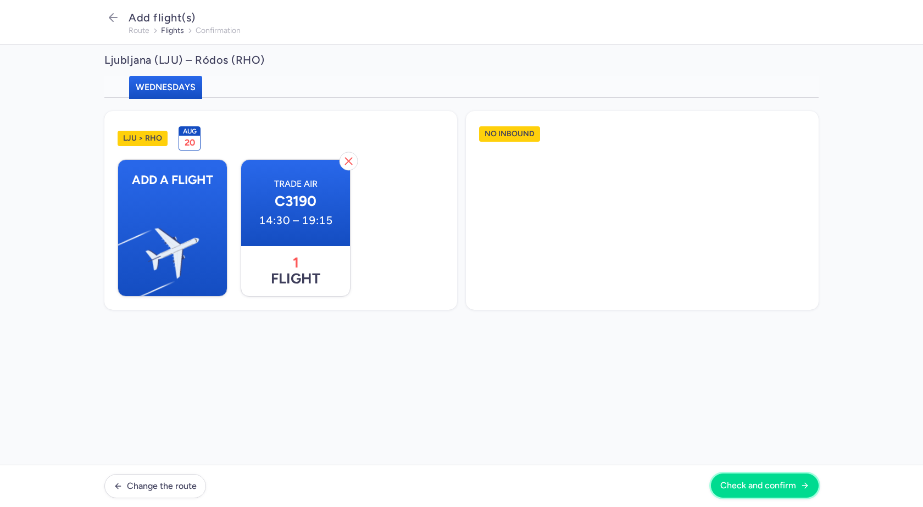
click at [781, 488] on span "Check and confirm" at bounding box center [759, 486] width 76 height 10
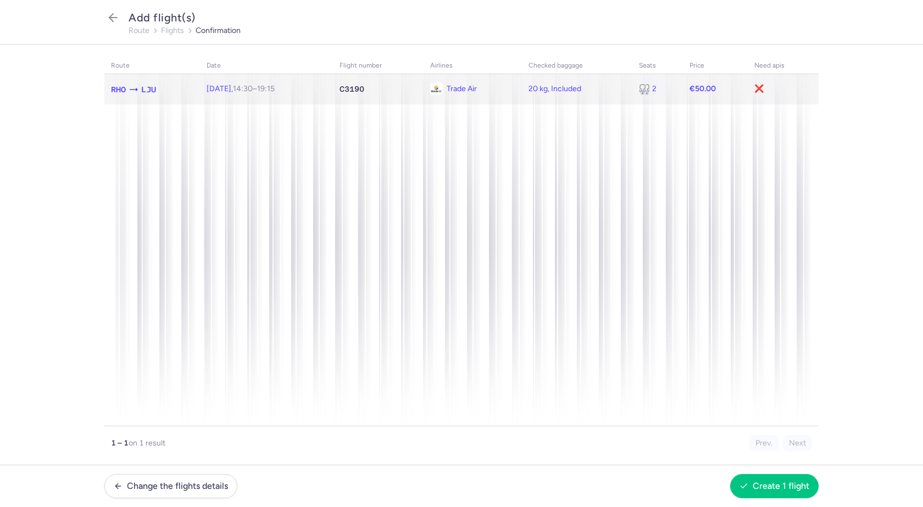
click at [633, 99] on td "Trade Air" at bounding box center [658, 89] width 51 height 30
select select "20"
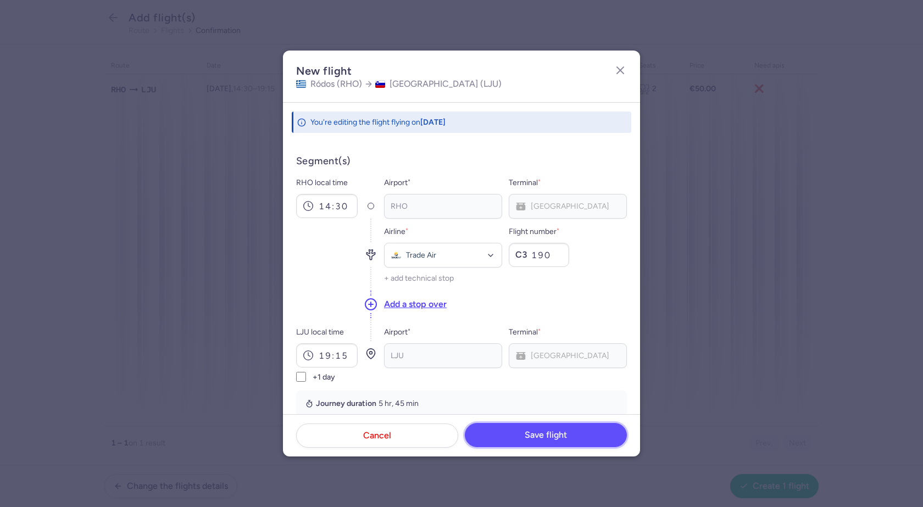
click at [556, 430] on span "Save flight" at bounding box center [546, 435] width 42 height 10
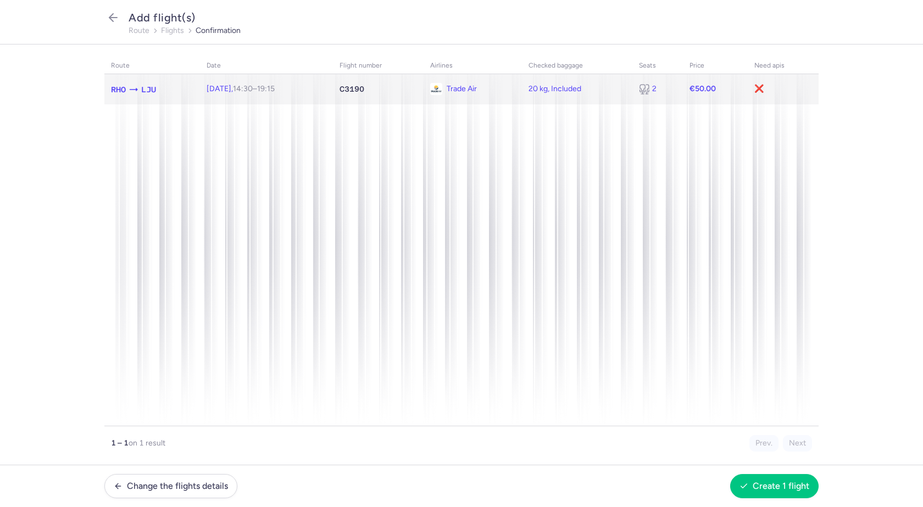
click at [769, 90] on td "❌" at bounding box center [783, 89] width 71 height 30
select select "20"
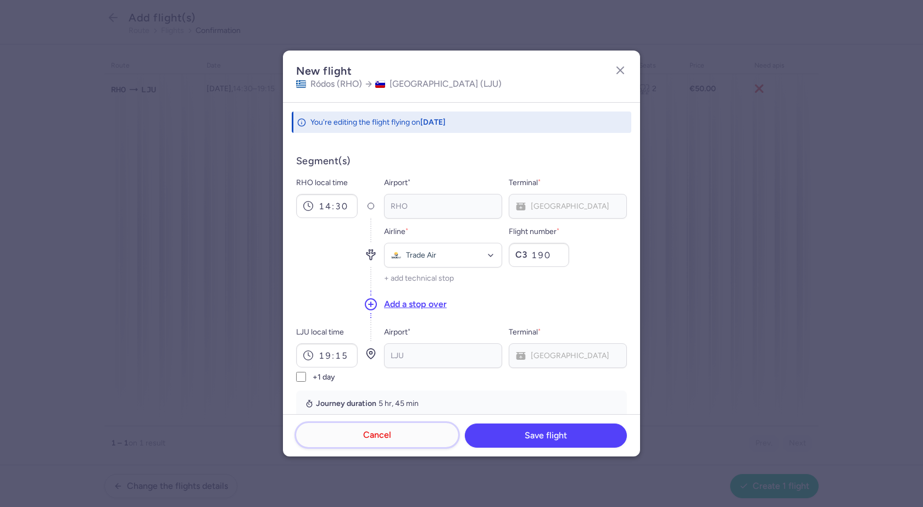
click at [423, 430] on button "Cancel" at bounding box center [377, 435] width 162 height 24
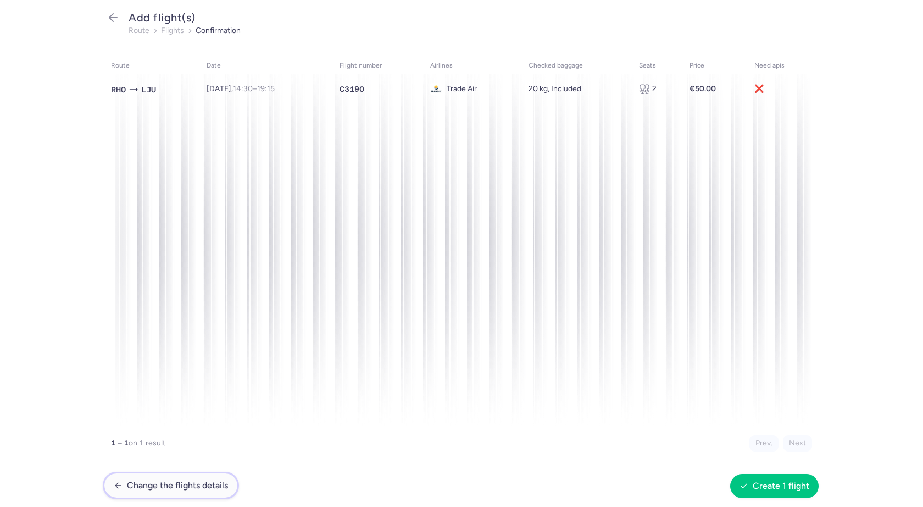
click at [211, 484] on span "Change the flights details" at bounding box center [177, 486] width 101 height 10
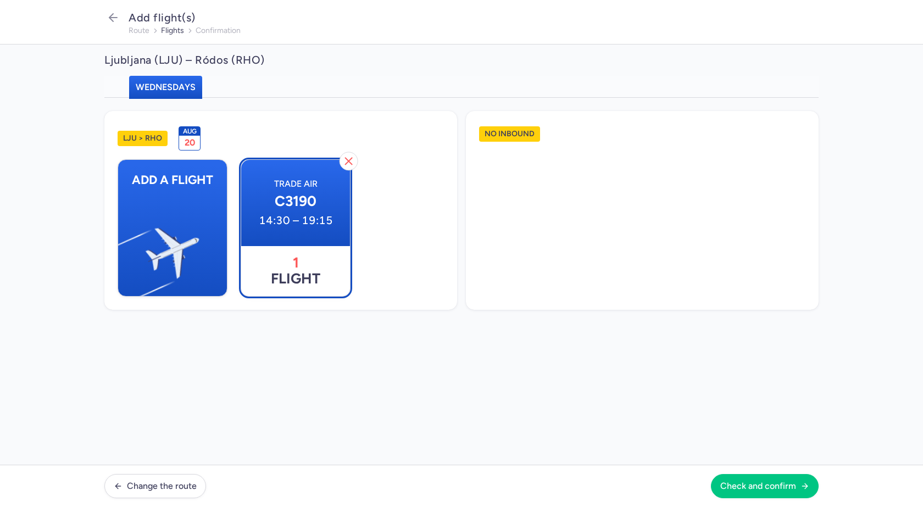
click at [293, 214] on time "14:30 – 19:15" at bounding box center [295, 220] width 91 height 13
select select "20"
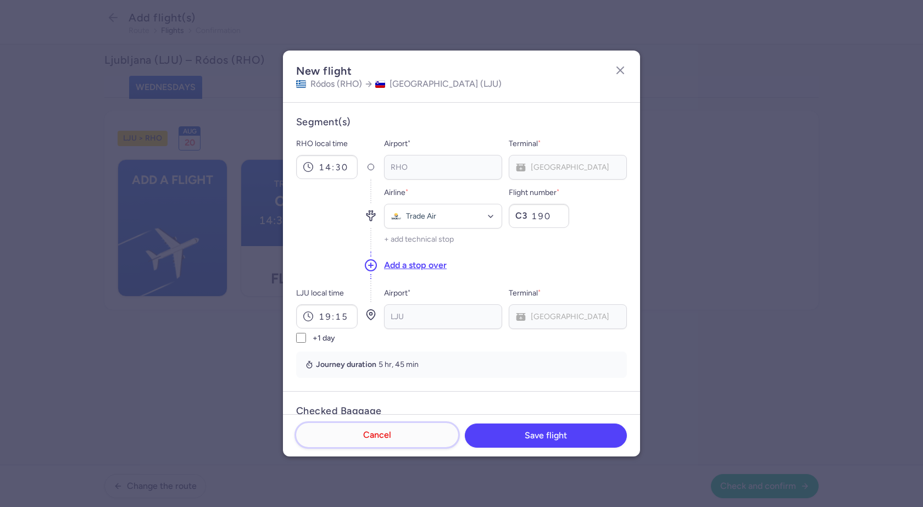
click at [411, 447] on button "Cancel" at bounding box center [377, 435] width 162 height 24
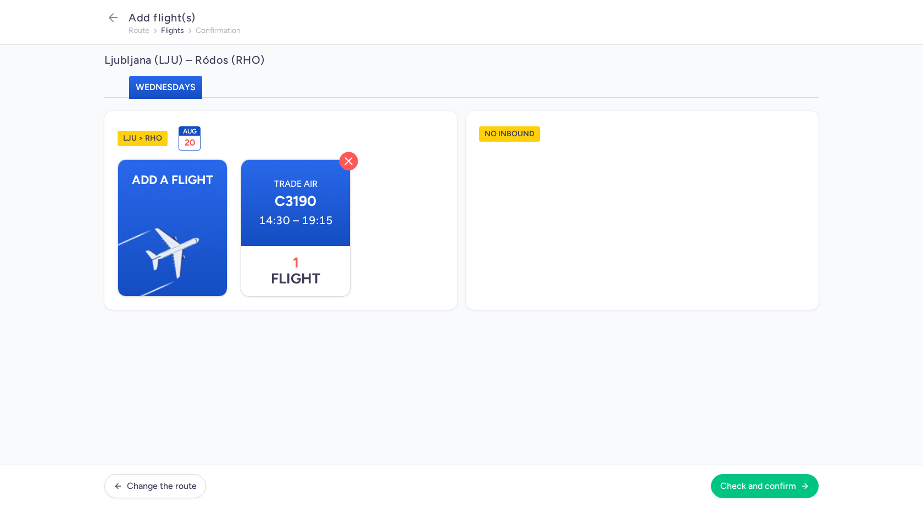
click at [351, 162] on icon "button" at bounding box center [348, 161] width 13 height 13
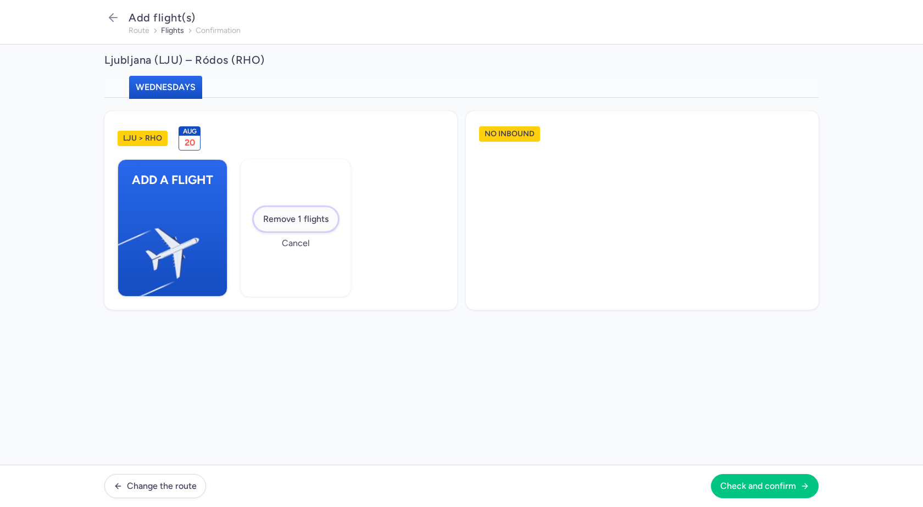
click at [297, 217] on span "Remove 1 flights" at bounding box center [295, 219] width 65 height 10
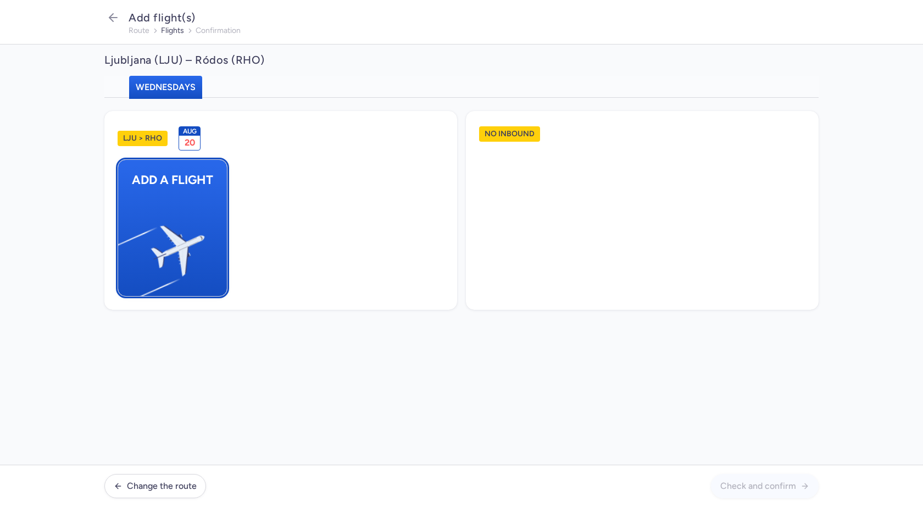
click at [201, 212] on button "Add a flight" at bounding box center [173, 227] width 110 height 137
select select "23"
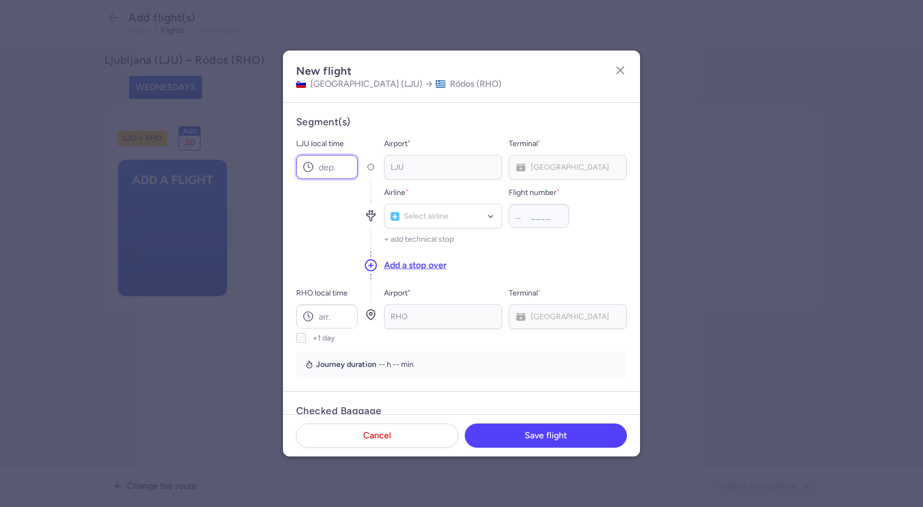
click at [334, 169] on input "LJU local time" at bounding box center [327, 167] width 62 height 24
type input "14:30"
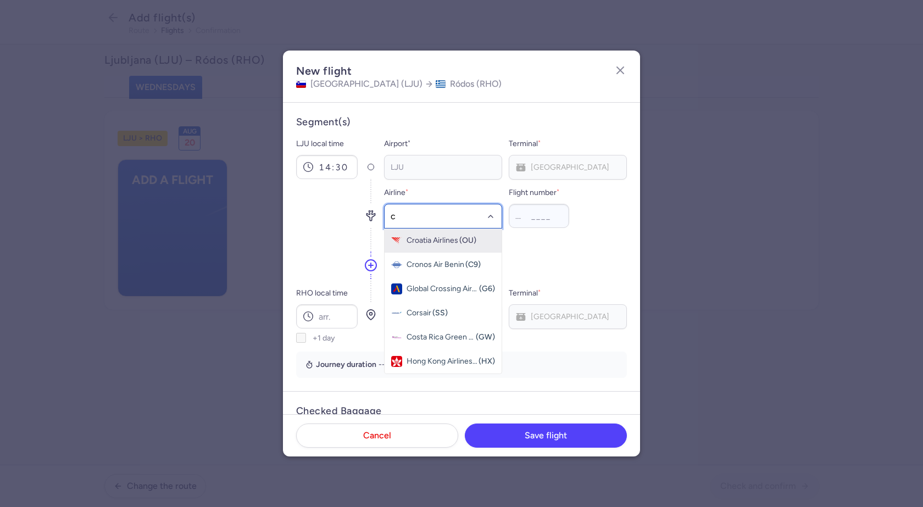
type input "c3"
click at [432, 242] on span "Trade Air" at bounding box center [422, 240] width 30 height 9
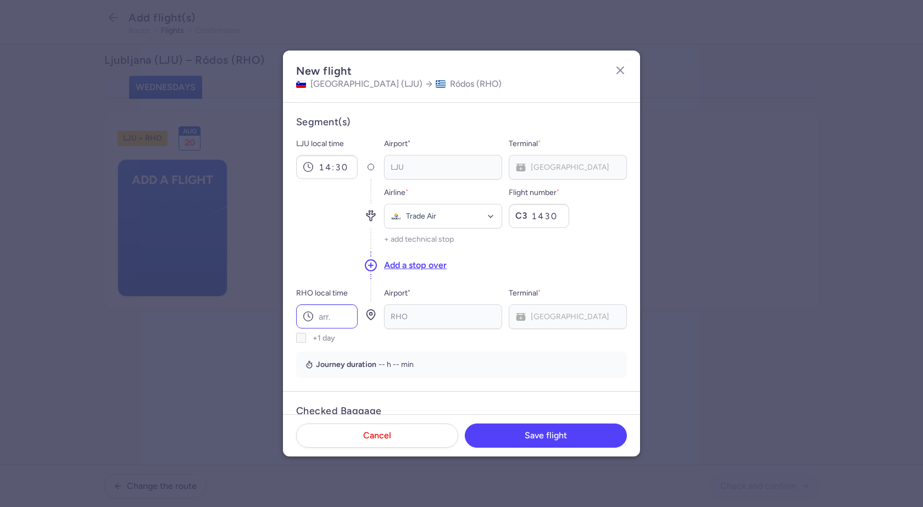
type input "1430"
click at [329, 319] on input "RHO local time" at bounding box center [327, 317] width 62 height 24
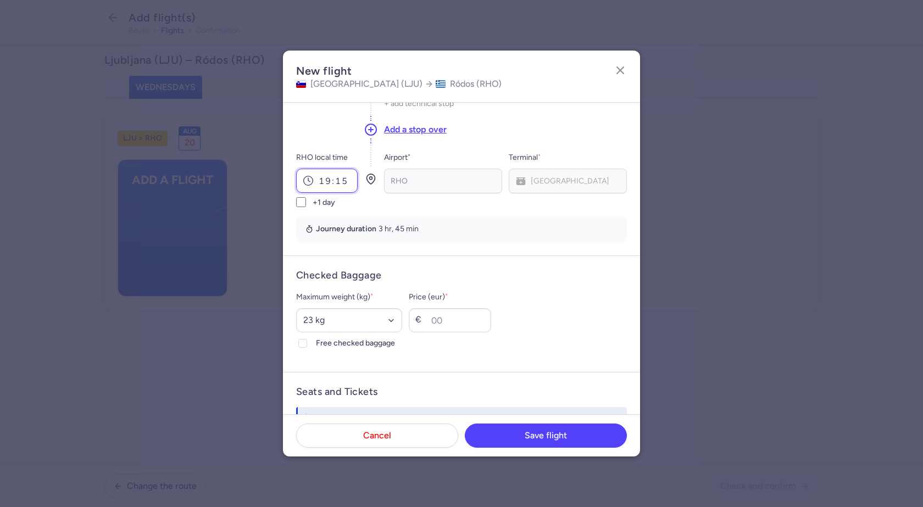
scroll to position [165, 0]
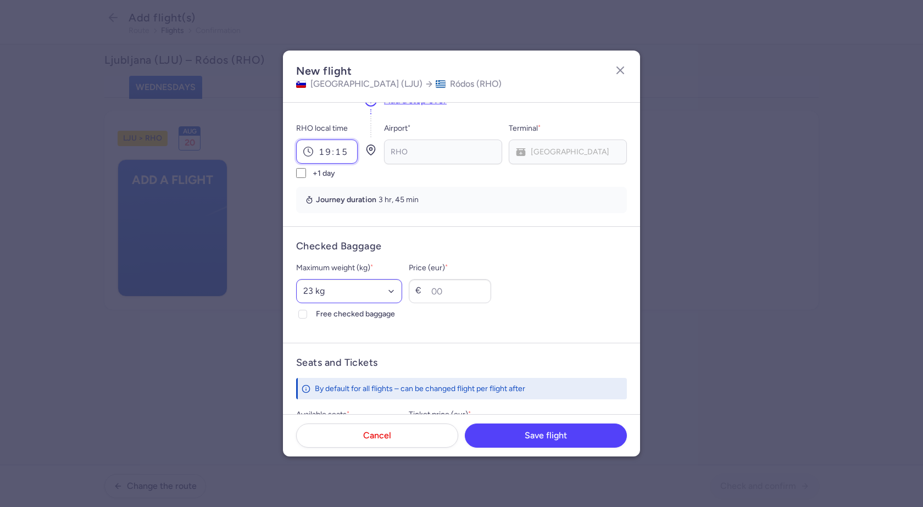
type input "19:15"
click at [324, 288] on select "Select an option 15 kg 16 kg 17 kg 18 kg 19 kg 20 kg 21 kg 22 kg 23 kg 24 kg 25…" at bounding box center [349, 291] width 106 height 24
select select "20"
click at [296, 279] on select "Select an option 15 kg 16 kg 17 kg 18 kg 19 kg 20 kg 21 kg 22 kg 23 kg 24 kg 25…" at bounding box center [349, 291] width 106 height 24
click at [296, 316] on div at bounding box center [302, 314] width 13 height 13
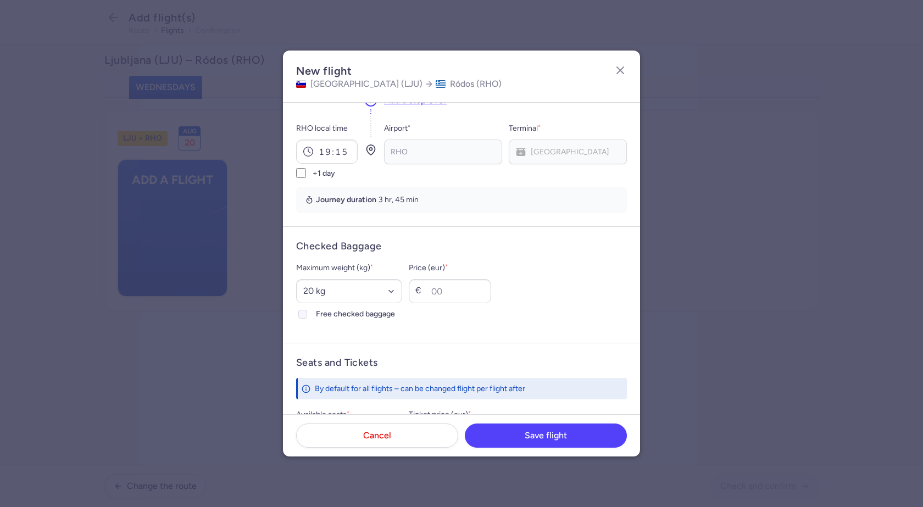
click at [298, 316] on input "Free checked baggage" at bounding box center [302, 314] width 9 height 9
checkbox input "true"
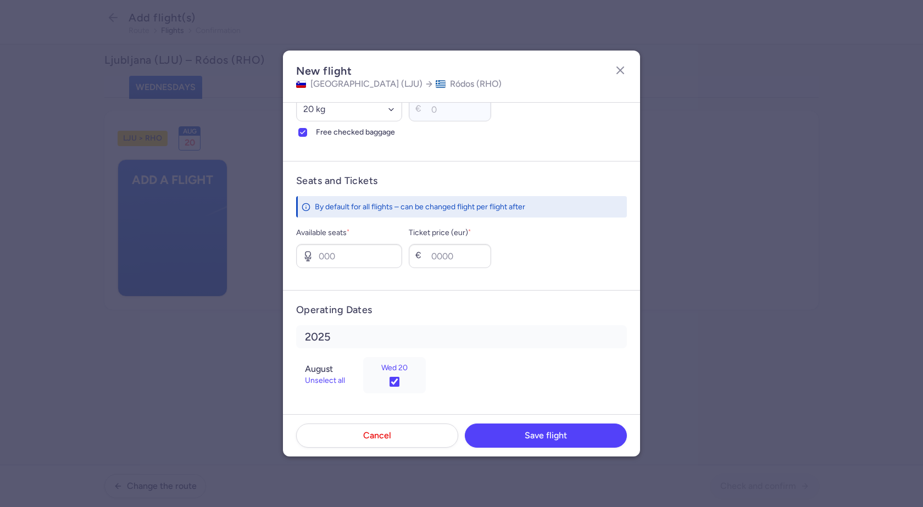
scroll to position [348, 0]
click at [340, 259] on input "Available seats *" at bounding box center [349, 255] width 106 height 24
type input "2"
click at [460, 256] on input "Ticket price (eur) *" at bounding box center [450, 255] width 82 height 24
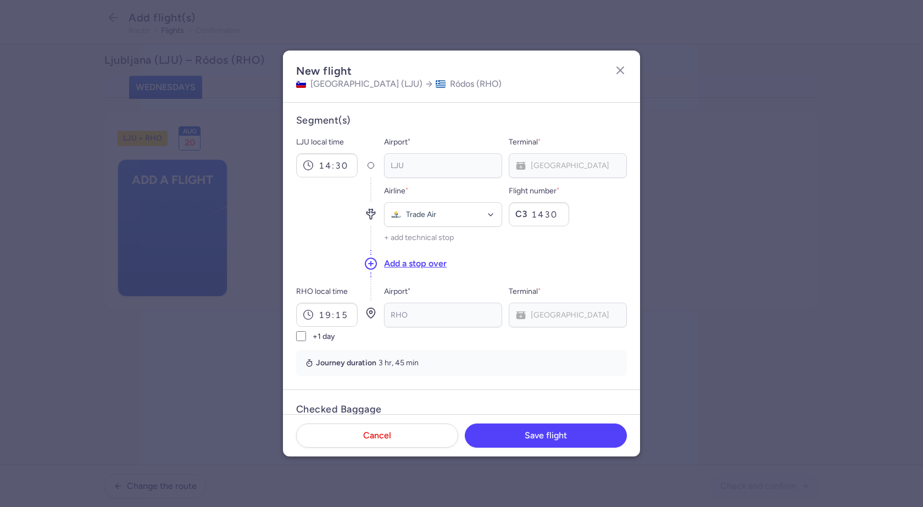
scroll to position [0, 0]
type input "50"
drag, startPoint x: 555, startPoint y: 214, endPoint x: 530, endPoint y: 212, distance: 24.3
click at [530, 212] on input "1430" at bounding box center [539, 216] width 60 height 24
type input "190"
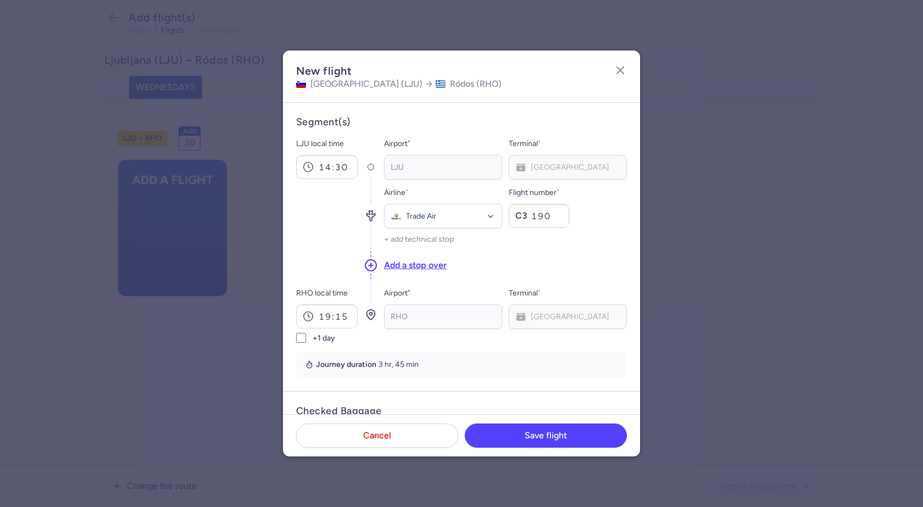
click at [533, 262] on div "Add a stop over" at bounding box center [505, 266] width 243 height 30
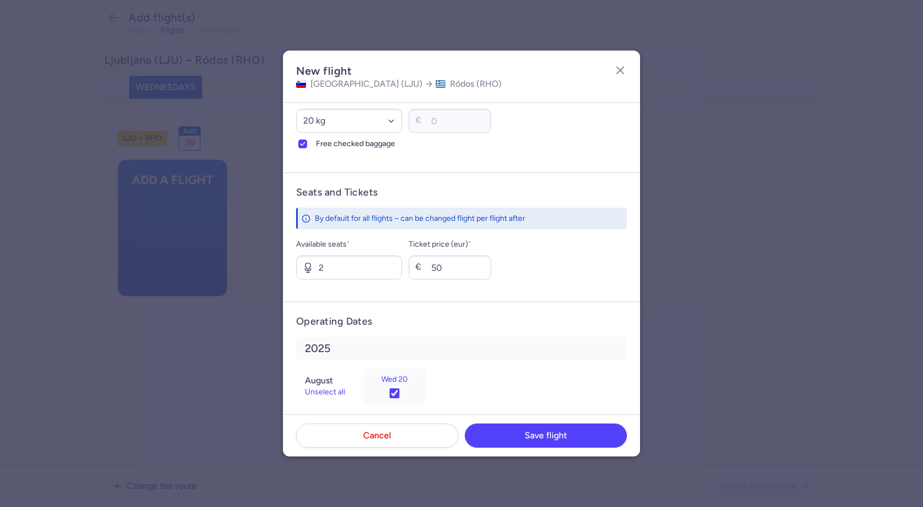
scroll to position [348, 0]
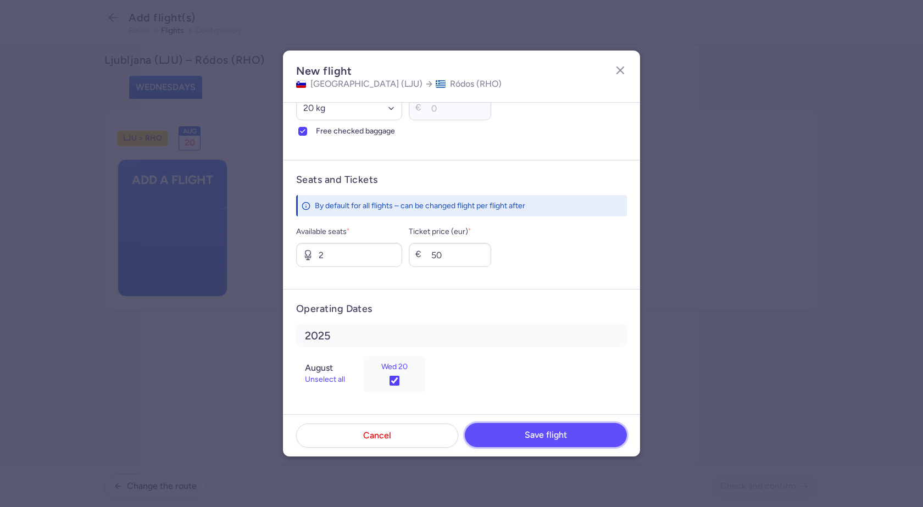
click at [541, 437] on span "Save flight" at bounding box center [546, 435] width 42 height 10
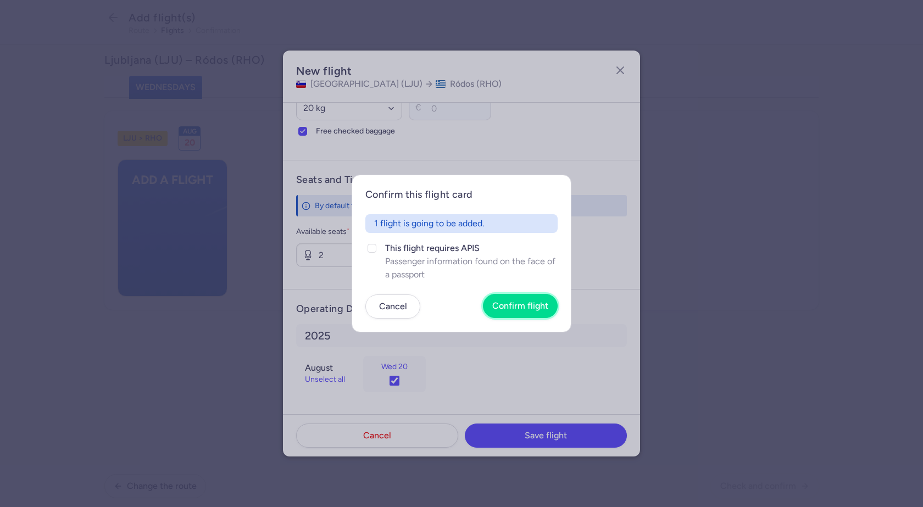
click at [539, 308] on span "Confirm flight" at bounding box center [521, 306] width 56 height 10
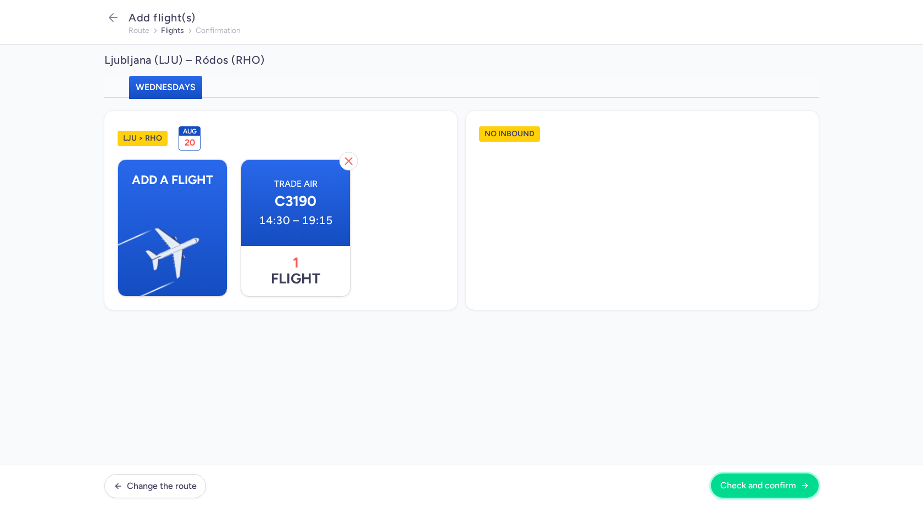
click at [760, 488] on span "Check and confirm" at bounding box center [759, 486] width 76 height 10
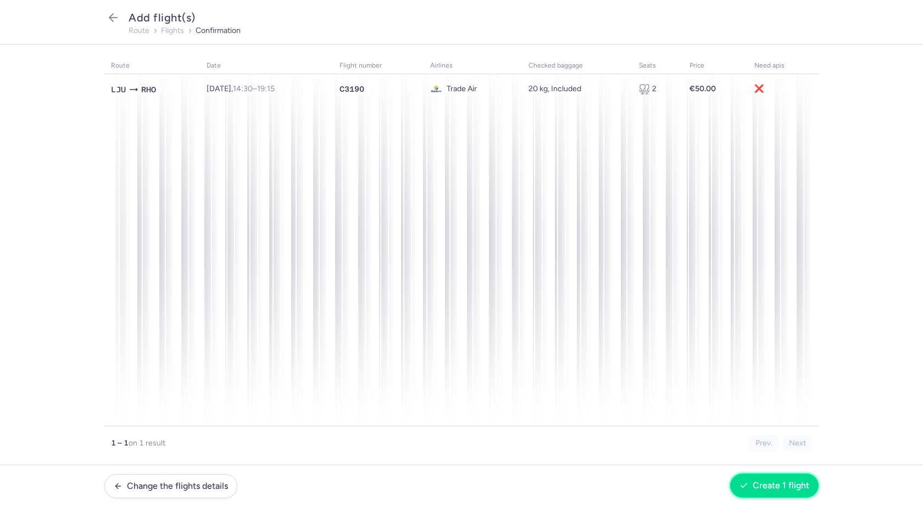
click at [772, 482] on span "Create 1 flight" at bounding box center [781, 486] width 57 height 10
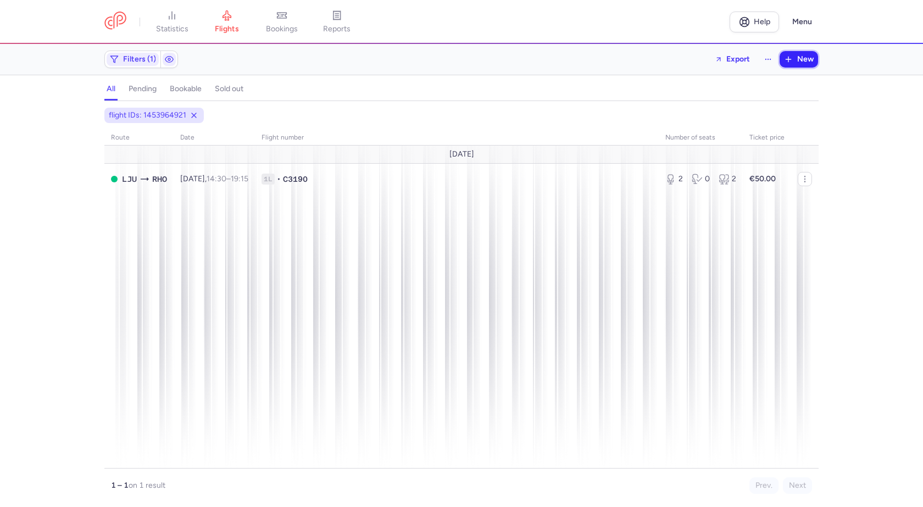
drag, startPoint x: 810, startPoint y: 60, endPoint x: 785, endPoint y: 88, distance: 37.8
click at [810, 60] on span "New" at bounding box center [806, 59] width 16 height 9
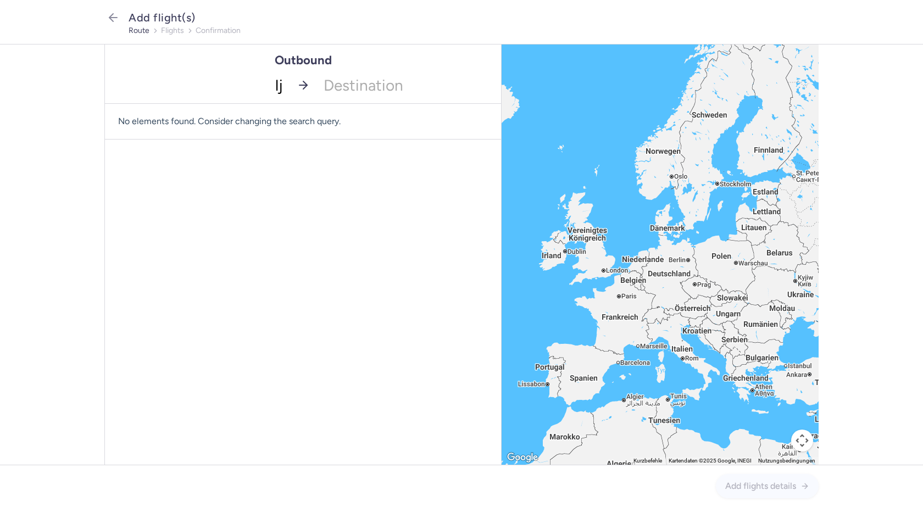
type input "lju"
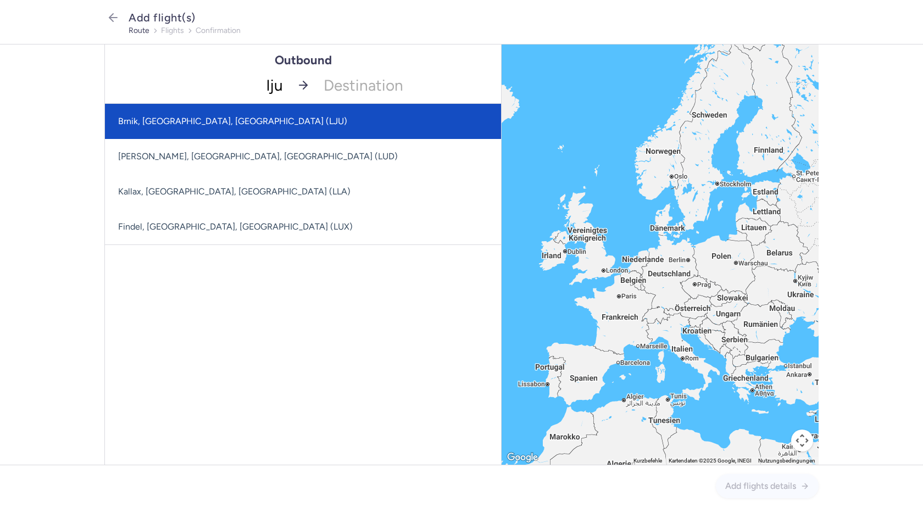
click at [273, 123] on span "Brnik, [GEOGRAPHIC_DATA], [GEOGRAPHIC_DATA] (LJU)" at bounding box center [303, 121] width 396 height 35
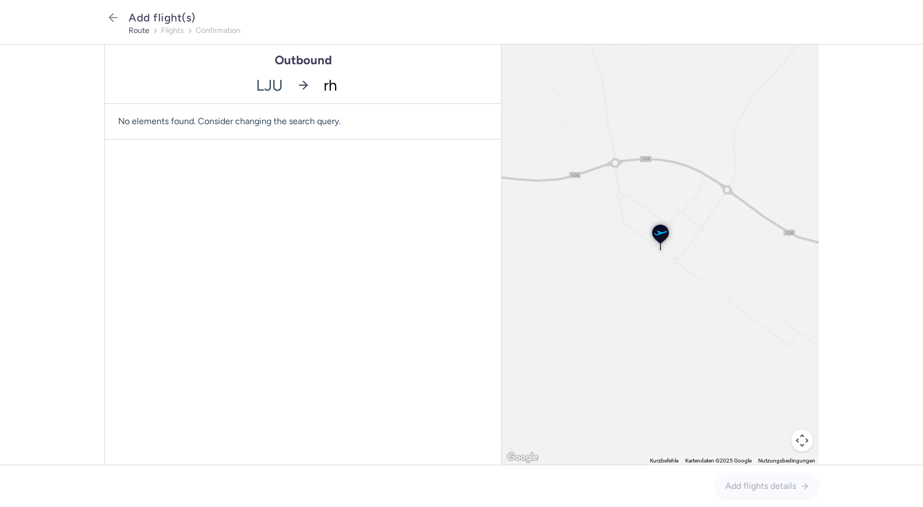
type input "rho"
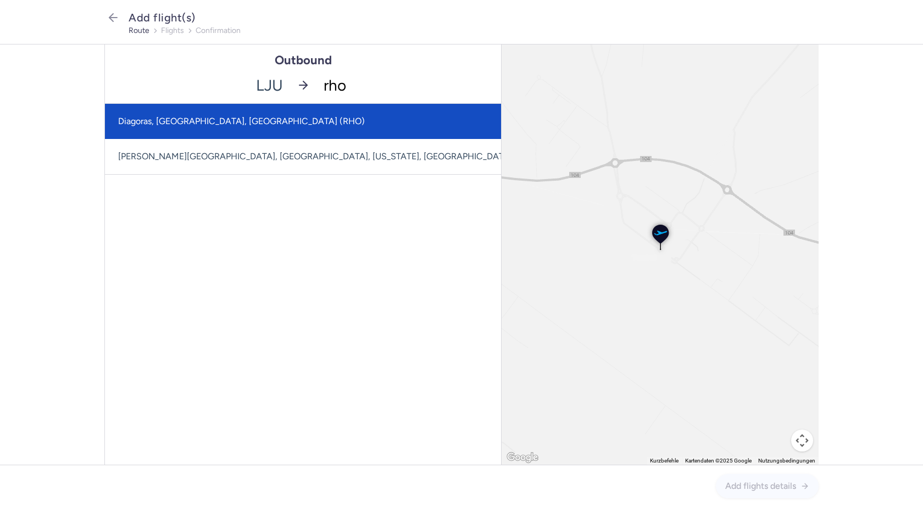
click at [272, 121] on span "Diagoras, [GEOGRAPHIC_DATA], [GEOGRAPHIC_DATA] (RHO)" at bounding box center [328, 121] width 446 height 35
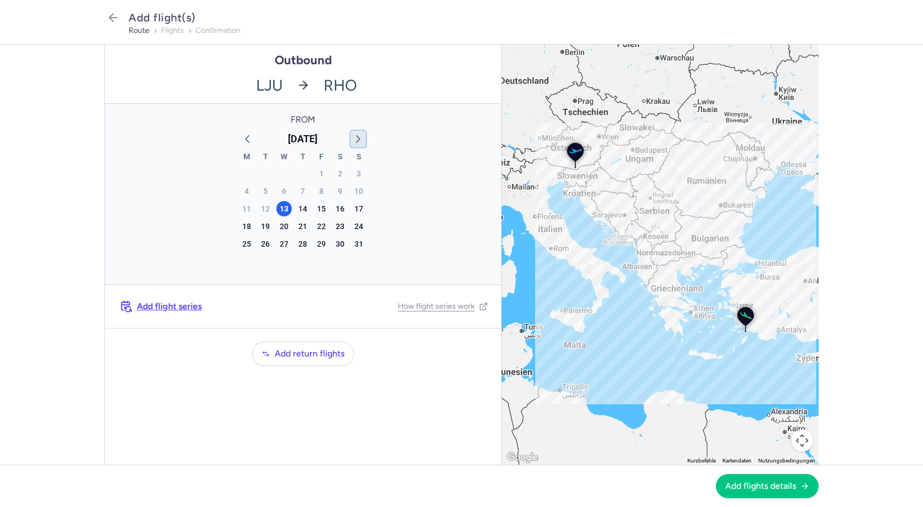
click at [358, 138] on icon "button" at bounding box center [358, 138] width 13 height 13
click at [281, 207] on div "17" at bounding box center [283, 208] width 15 height 15
click at [780, 487] on span "Add flights details" at bounding box center [761, 486] width 71 height 10
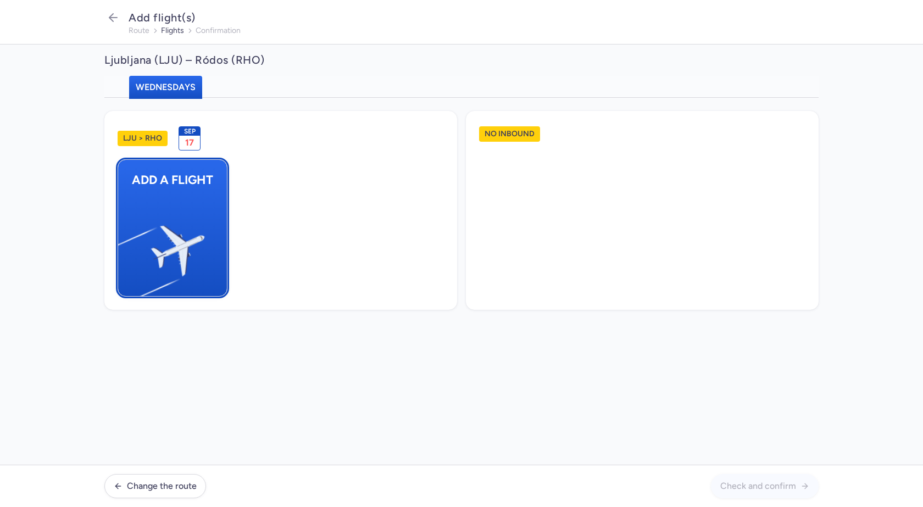
click at [194, 219] on img "button" at bounding box center [124, 246] width 186 height 170
select select "23"
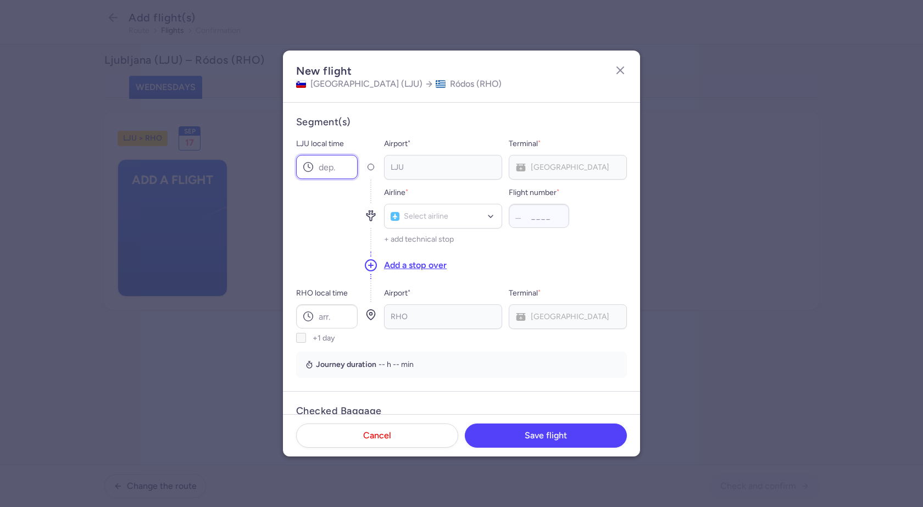
click at [323, 168] on input "LJU local time" at bounding box center [327, 167] width 62 height 24
type input "14:30"
click at [432, 243] on span "Type airline IATA code, name..." at bounding box center [443, 240] width 117 height 22
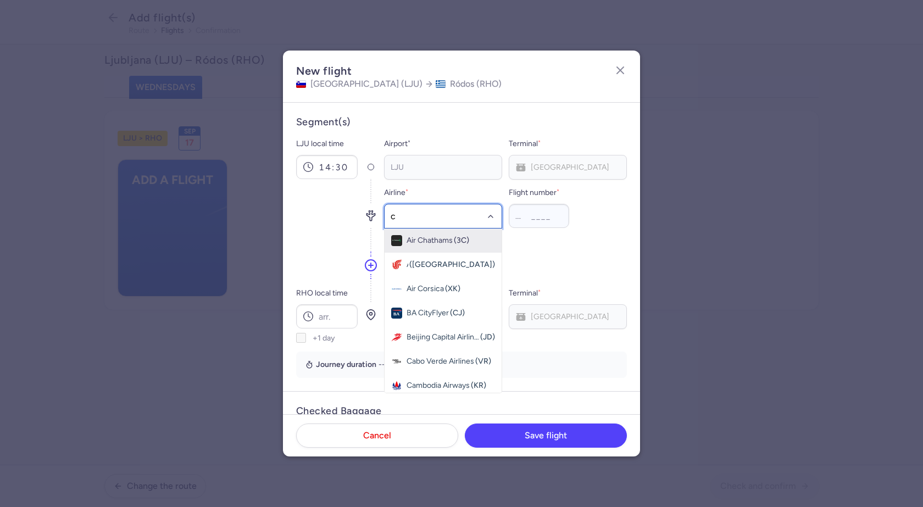
type input "c3"
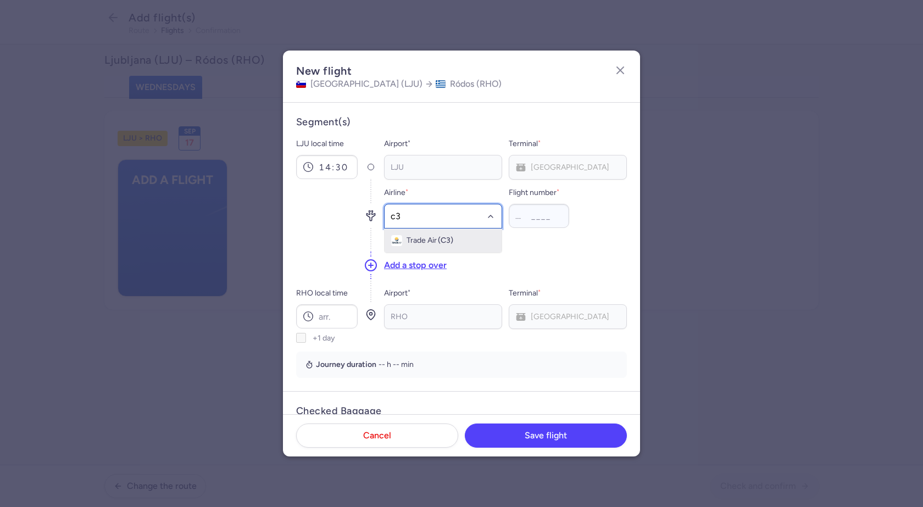
click at [441, 242] on span "(C3)" at bounding box center [445, 240] width 15 height 9
type input "190"
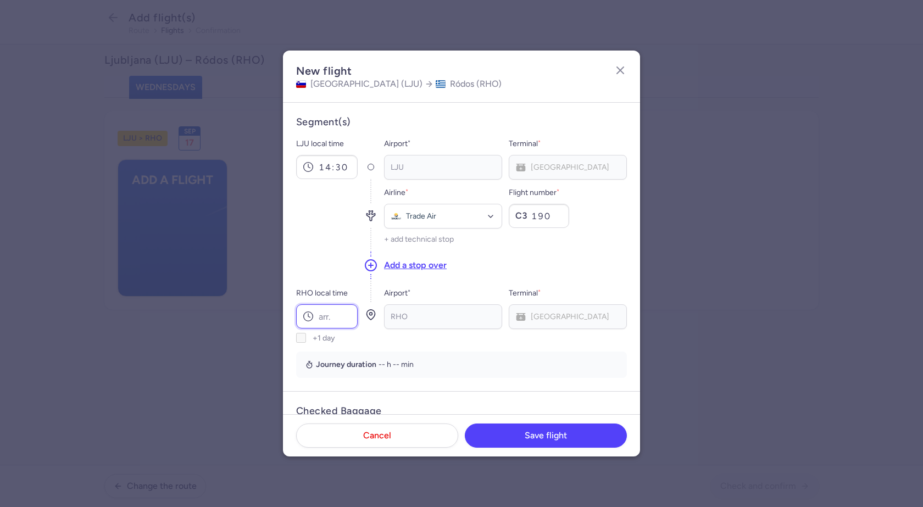
click at [341, 314] on input "RHO local time" at bounding box center [327, 317] width 62 height 24
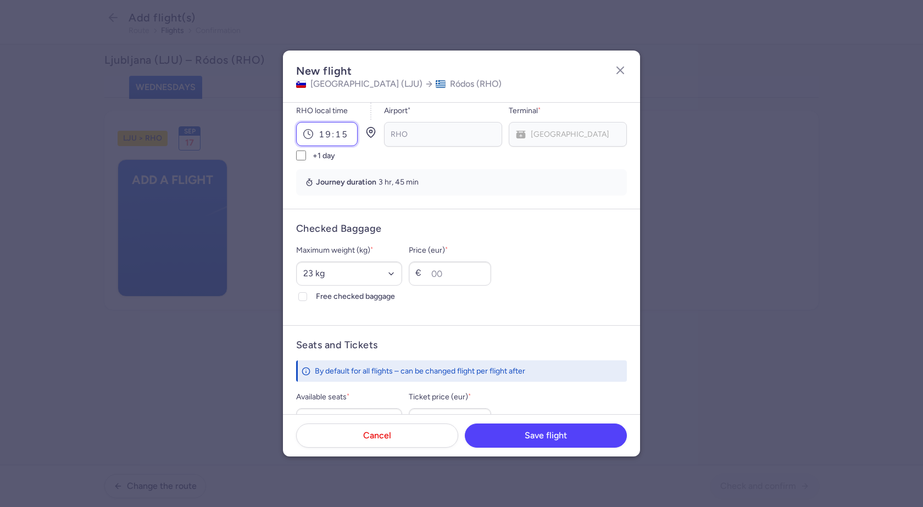
scroll to position [220, 0]
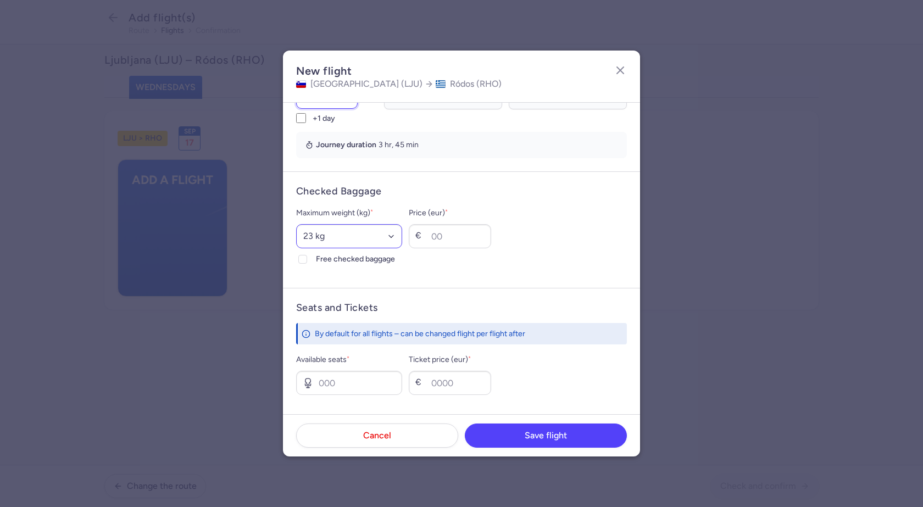
type input "19:15"
drag, startPoint x: 344, startPoint y: 234, endPoint x: 340, endPoint y: 241, distance: 8.1
click at [344, 234] on select "Select an option 15 kg 16 kg 17 kg 18 kg 19 kg 20 kg 21 kg 22 kg 23 kg 24 kg 25…" at bounding box center [349, 236] width 106 height 24
select select "20"
click at [296, 224] on select "Select an option 15 kg 16 kg 17 kg 18 kg 19 kg 20 kg 21 kg 22 kg 23 kg 24 kg 25…" at bounding box center [349, 236] width 106 height 24
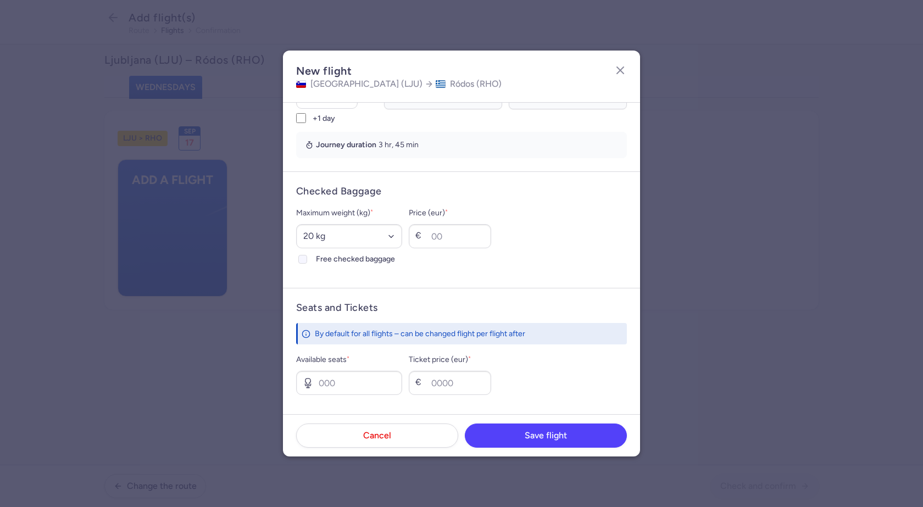
click at [301, 260] on polyline at bounding box center [303, 259] width 4 height 3
click at [301, 260] on input "Free checked baggage" at bounding box center [302, 259] width 9 height 9
checkbox input "true"
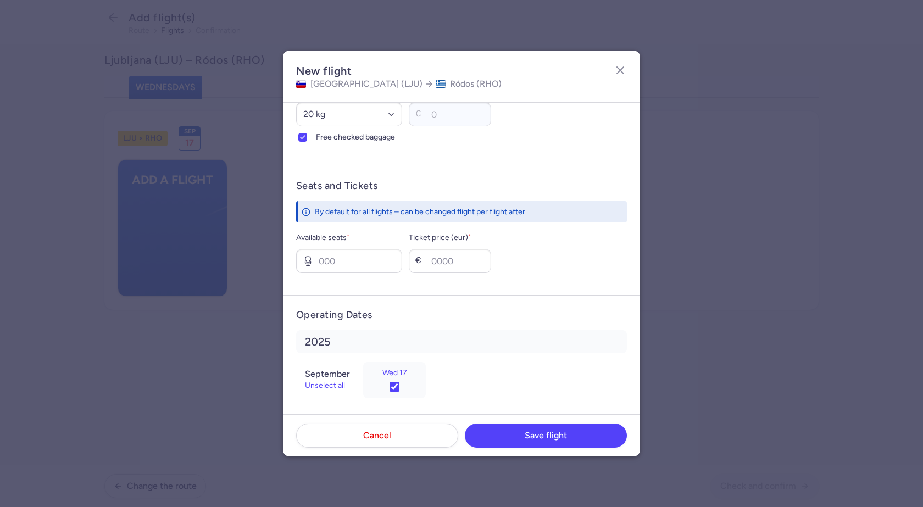
scroll to position [348, 0]
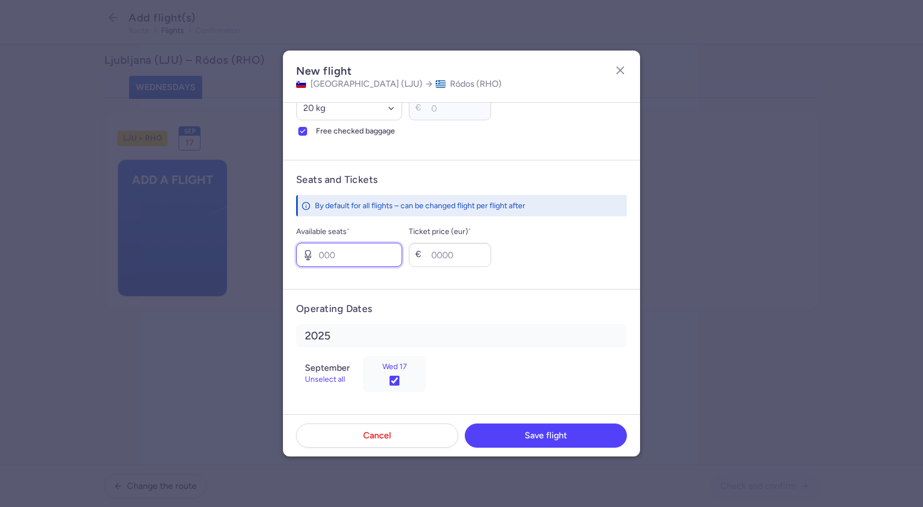
click at [345, 256] on input "Available seats *" at bounding box center [349, 255] width 106 height 24
type input "5"
click at [455, 259] on input "Ticket price (eur) *" at bounding box center [450, 255] width 82 height 24
type input "50"
click at [512, 433] on button "Save flight" at bounding box center [546, 435] width 162 height 24
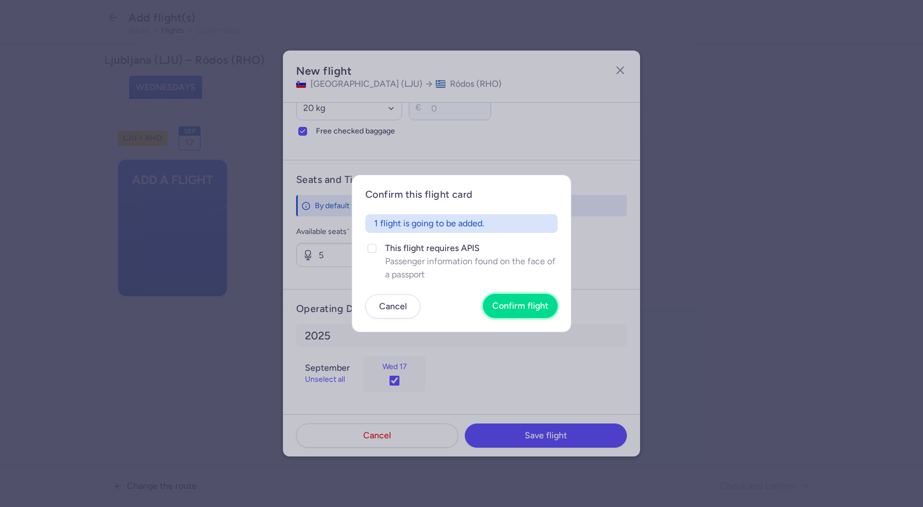
click at [543, 312] on button "Confirm flight" at bounding box center [520, 306] width 75 height 24
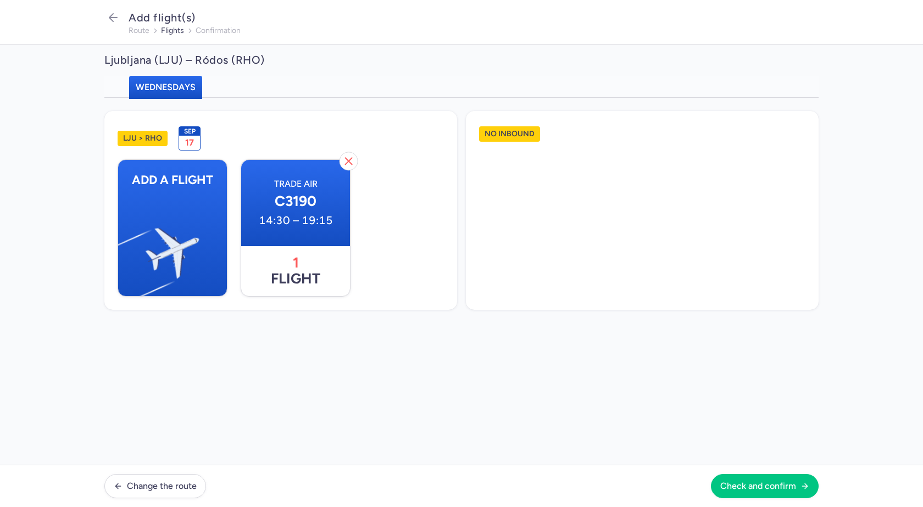
click at [922, 375] on div "LJU > RHO Sep 17 Add a flight Trade Air C3190 14:30 – 19:15 1 flight No inbound" at bounding box center [461, 281] width 923 height 367
click at [788, 482] on span "Check and confirm" at bounding box center [759, 486] width 76 height 10
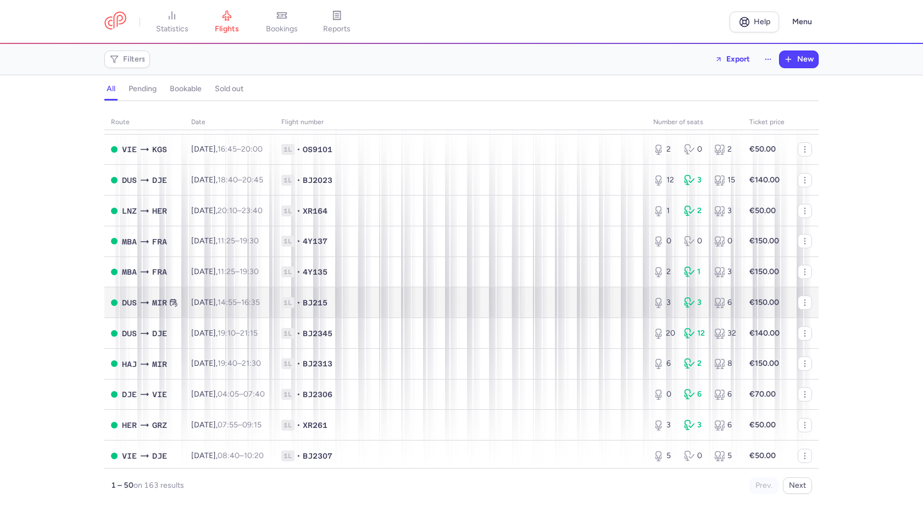
scroll to position [1212, 0]
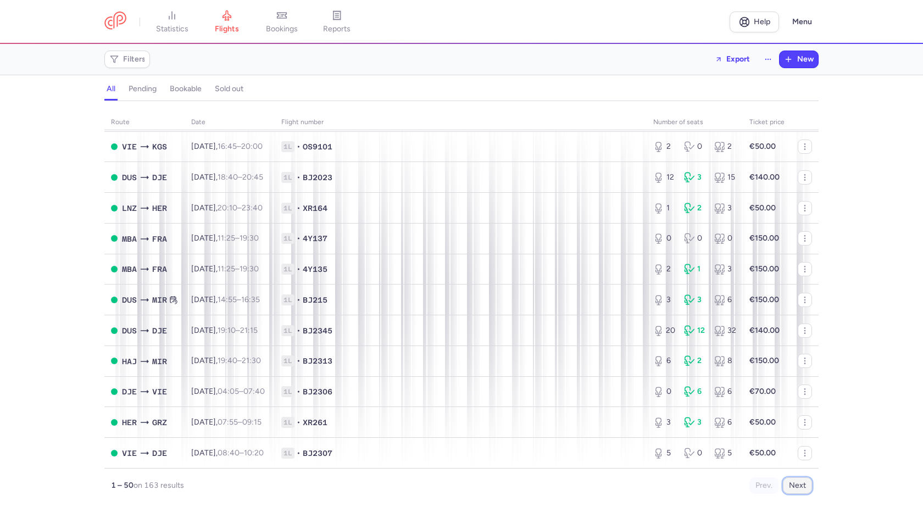
click at [801, 488] on button "Next" at bounding box center [797, 486] width 29 height 16
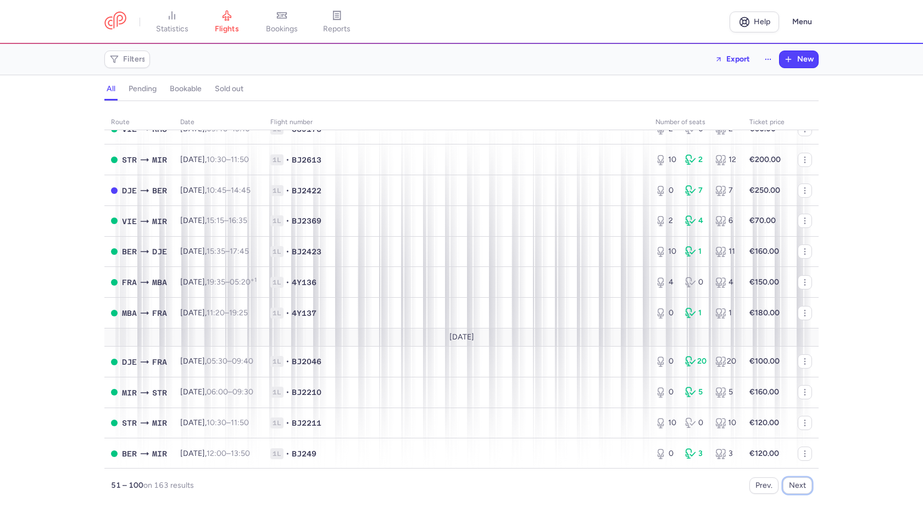
scroll to position [1230, 0]
click at [799, 483] on button "Next" at bounding box center [797, 486] width 29 height 16
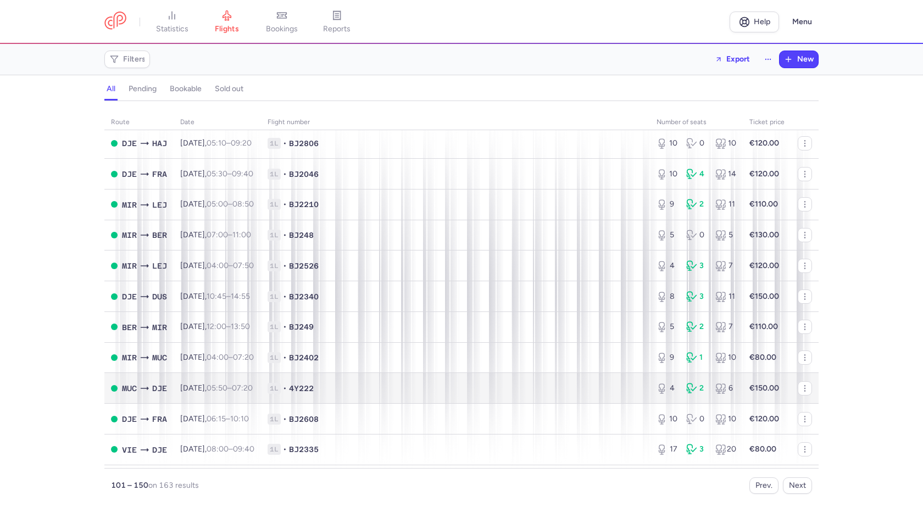
scroll to position [989, 0]
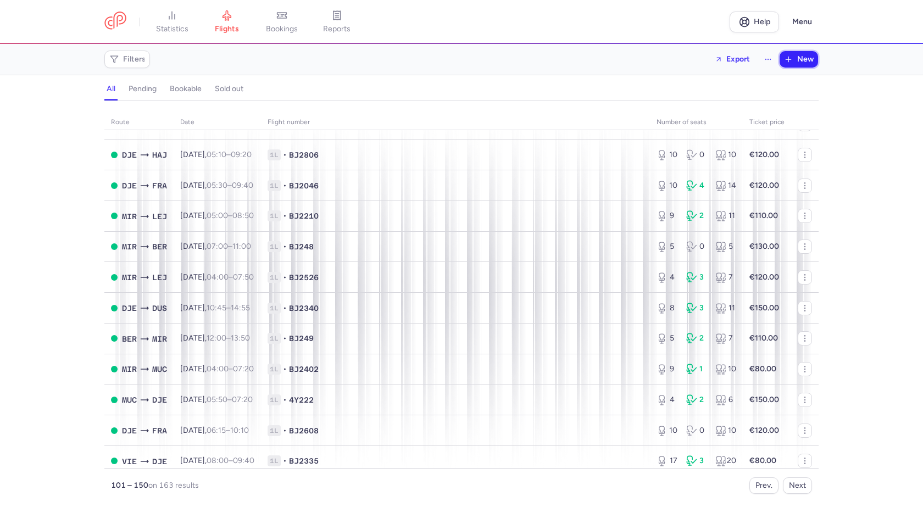
click at [809, 60] on span "New" at bounding box center [806, 59] width 16 height 9
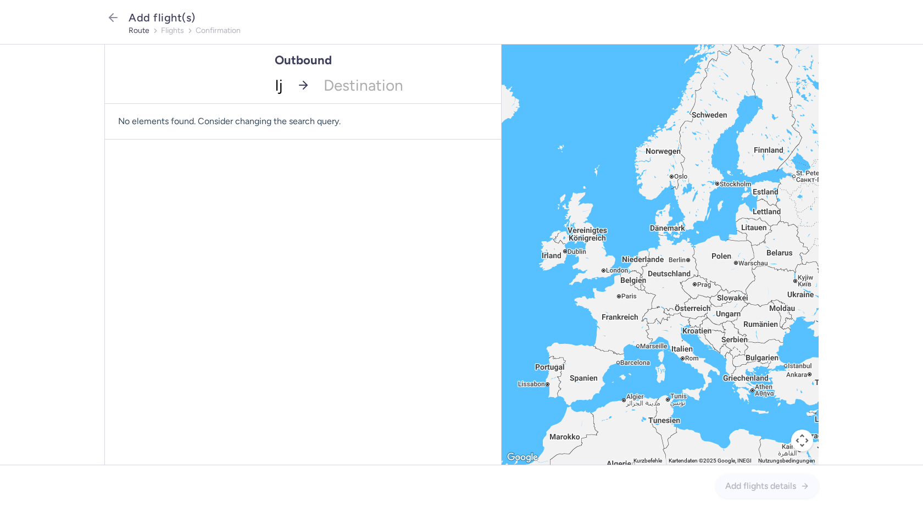
type input "lju"
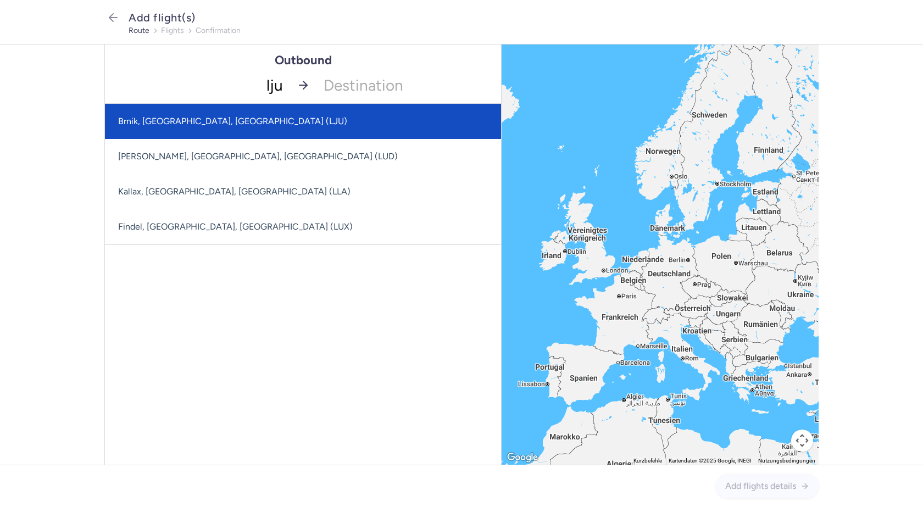
click at [290, 130] on span "Brnik, [GEOGRAPHIC_DATA], [GEOGRAPHIC_DATA] (LJU)" at bounding box center [303, 121] width 396 height 35
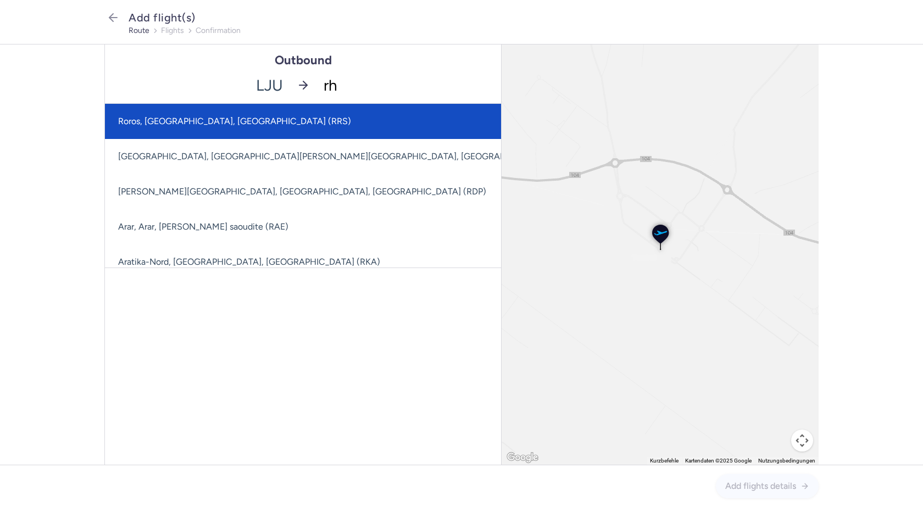
type input "rho"
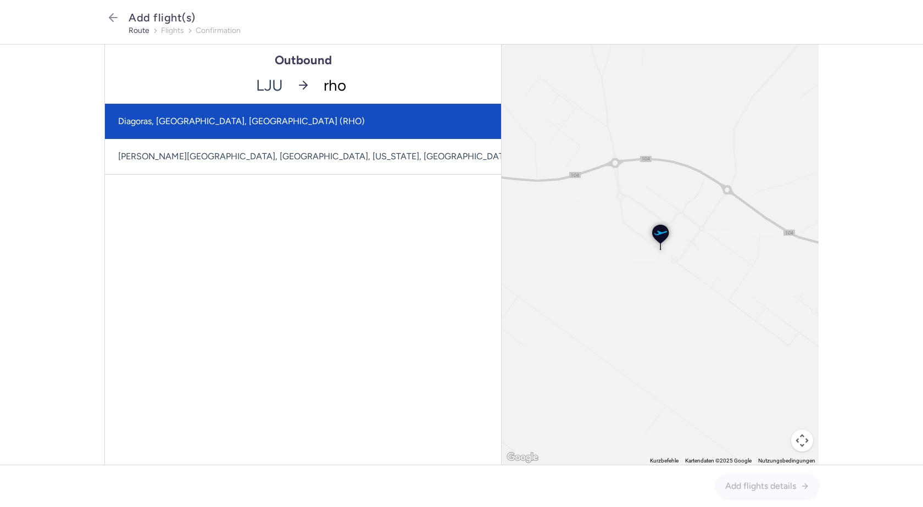
click at [346, 129] on span "Diagoras, [GEOGRAPHIC_DATA], [GEOGRAPHIC_DATA] (RHO)" at bounding box center [328, 121] width 446 height 35
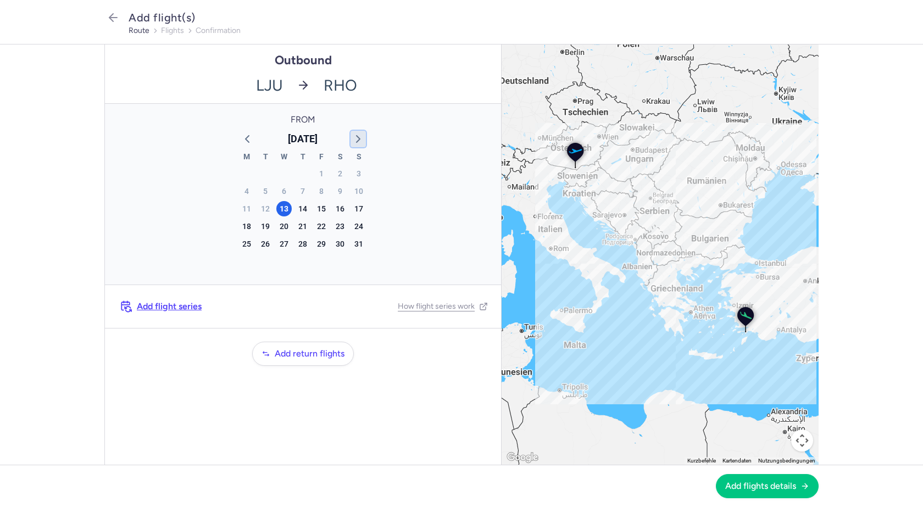
click at [359, 140] on polyline "button" at bounding box center [358, 139] width 3 height 7
click at [284, 205] on div "17" at bounding box center [283, 208] width 15 height 15
click at [735, 483] on span "Add flights details" at bounding box center [761, 486] width 71 height 10
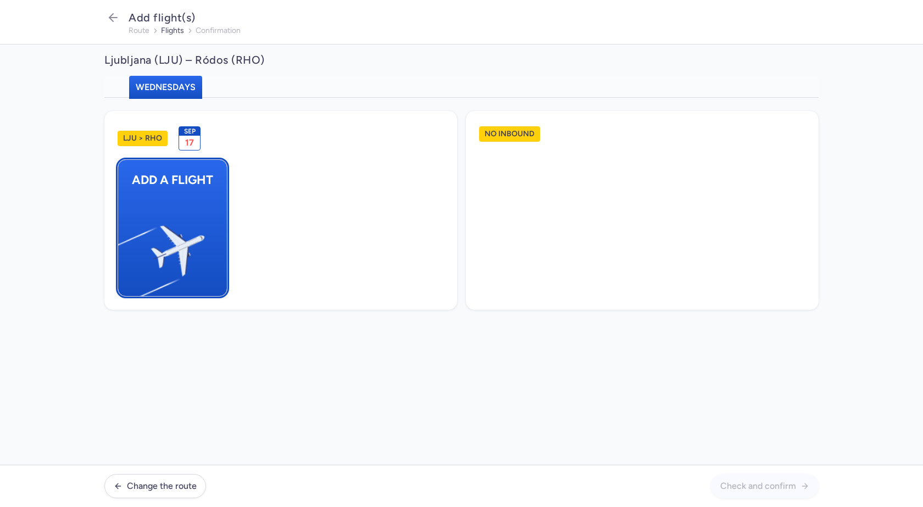
click at [207, 225] on button "Add a flight" at bounding box center [173, 227] width 110 height 137
select select "23"
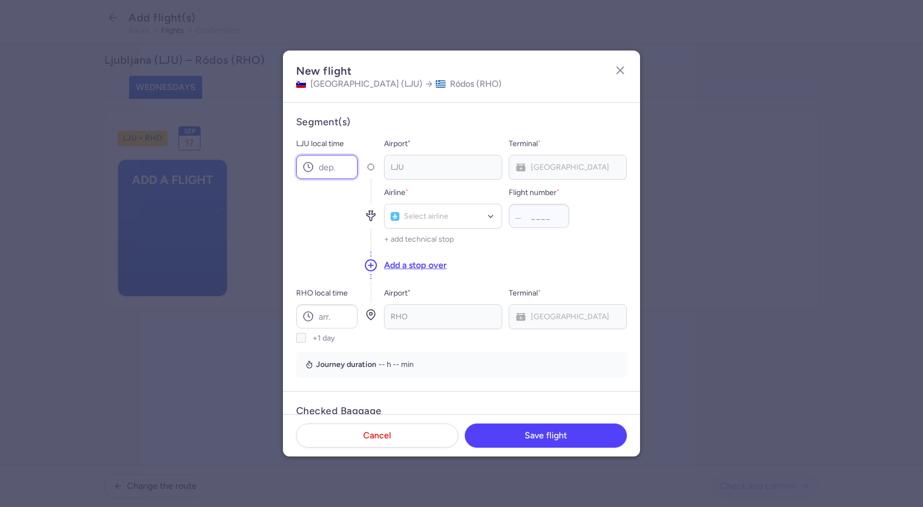
click at [333, 172] on input "LJU local time" at bounding box center [327, 167] width 62 height 24
type input "14:30"
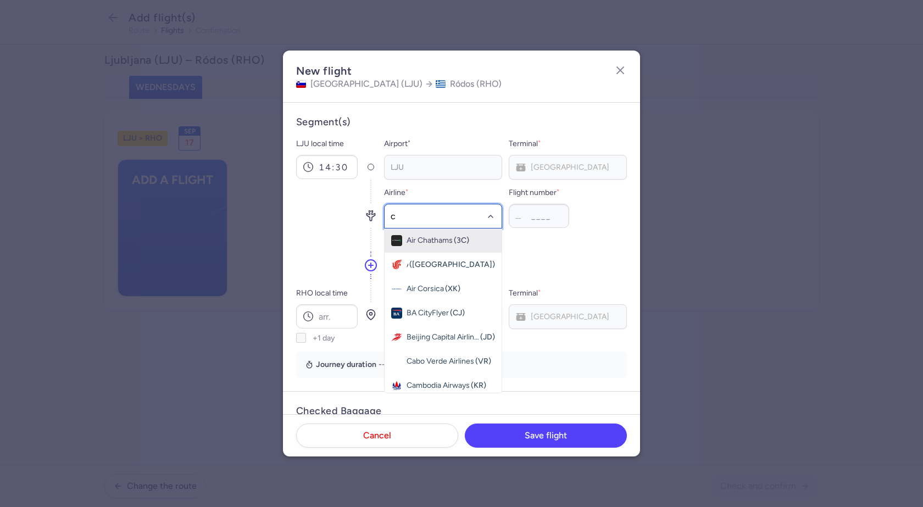
type input "c3"
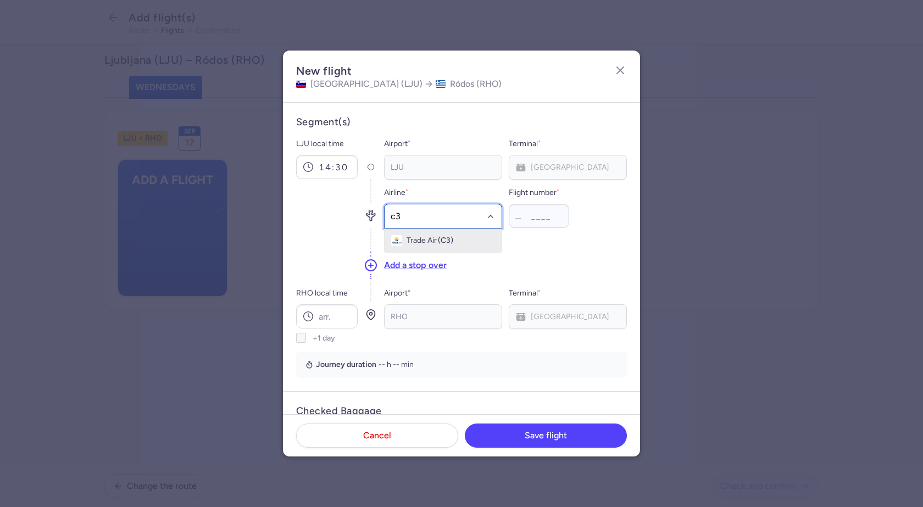
click at [425, 239] on span "Trade Air" at bounding box center [422, 240] width 30 height 9
click at [544, 222] on input "Flight number *" at bounding box center [539, 216] width 60 height 24
type input "190"
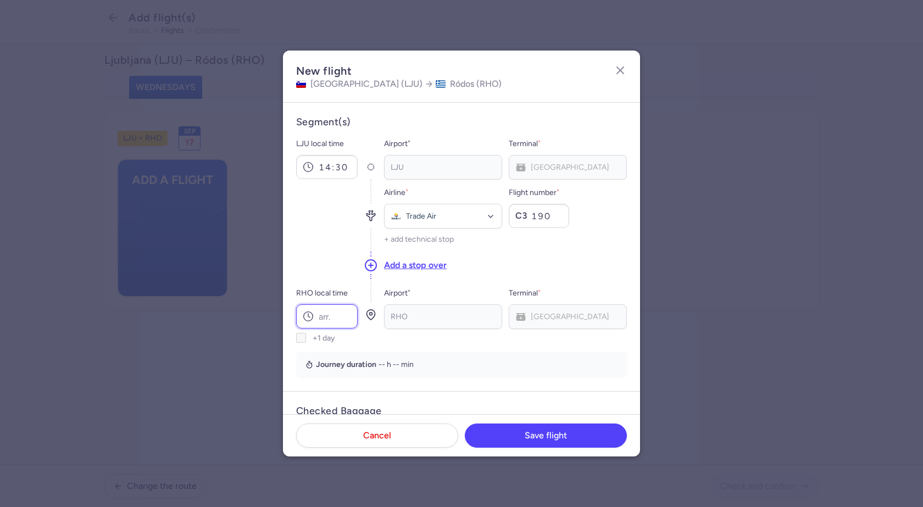
click at [333, 318] on input "RHO local time" at bounding box center [327, 317] width 62 height 24
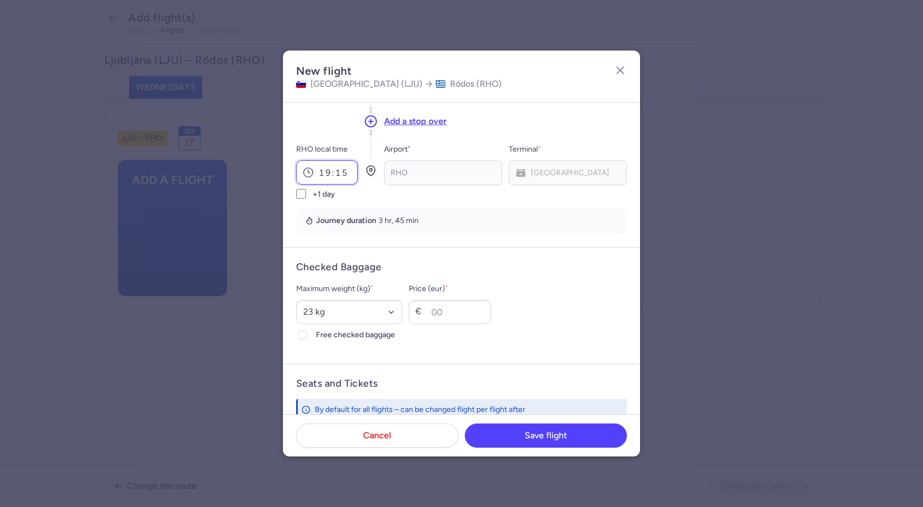
scroll to position [165, 0]
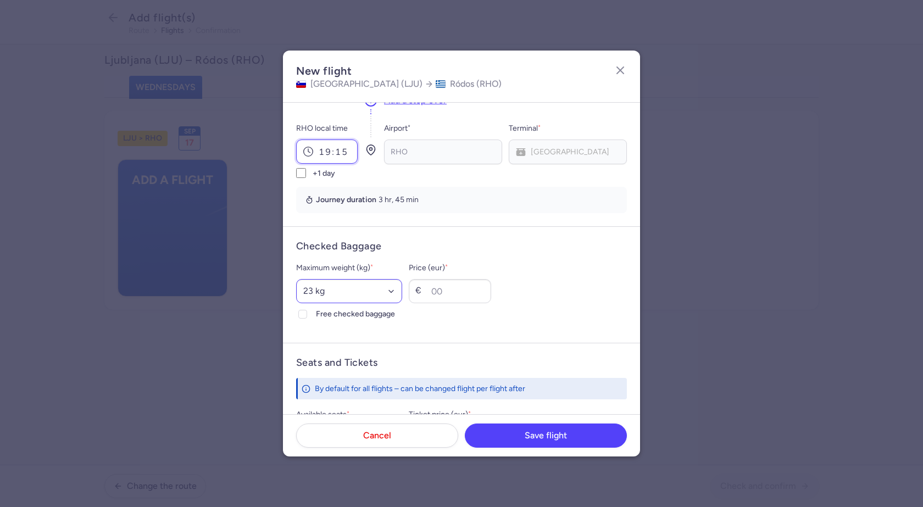
type input "19:15"
click at [320, 288] on select "Select an option 15 kg 16 kg 17 kg 18 kg 19 kg 20 kg 21 kg 22 kg 23 kg 24 kg 25…" at bounding box center [349, 291] width 106 height 24
select select "20"
click at [296, 279] on select "Select an option 15 kg 16 kg 17 kg 18 kg 19 kg 20 kg 21 kg 22 kg 23 kg 24 kg 25…" at bounding box center [349, 291] width 106 height 24
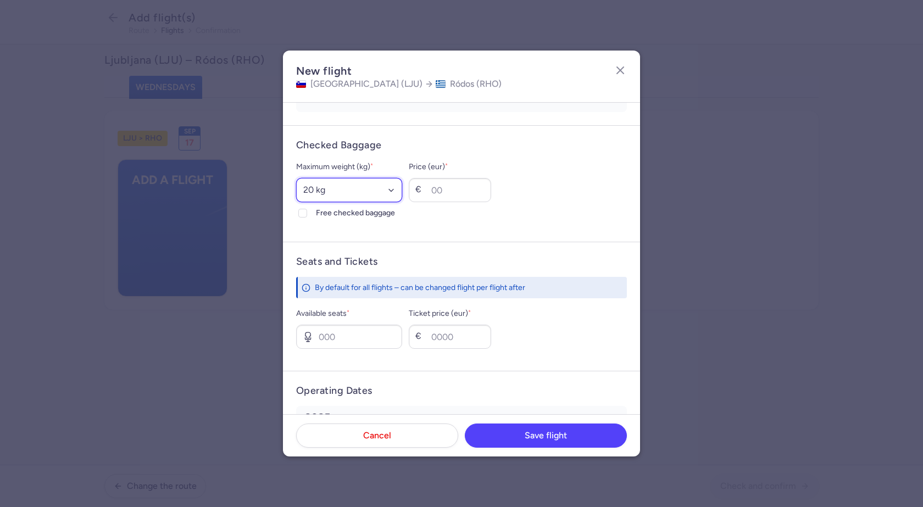
scroll to position [275, 0]
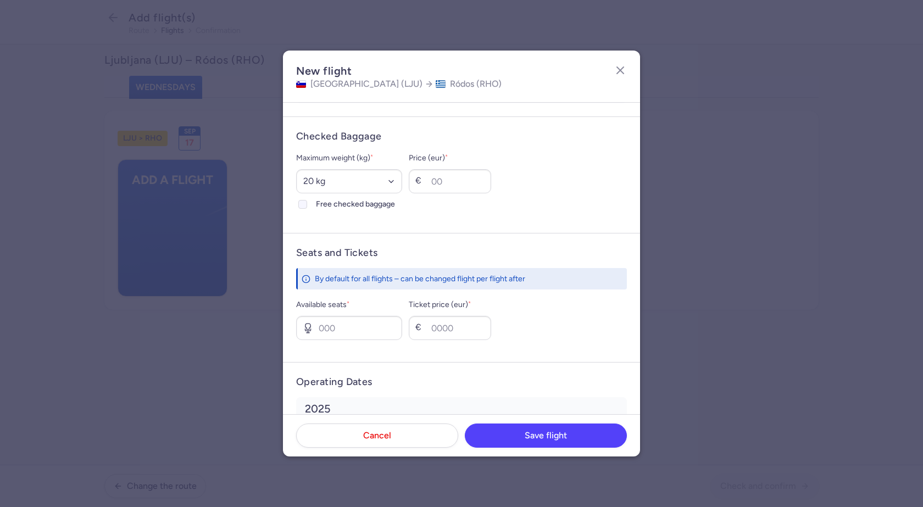
click at [302, 207] on icon at bounding box center [303, 204] width 7 height 7
click at [302, 207] on input "Free checked baggage" at bounding box center [302, 204] width 9 height 9
checkbox input "true"
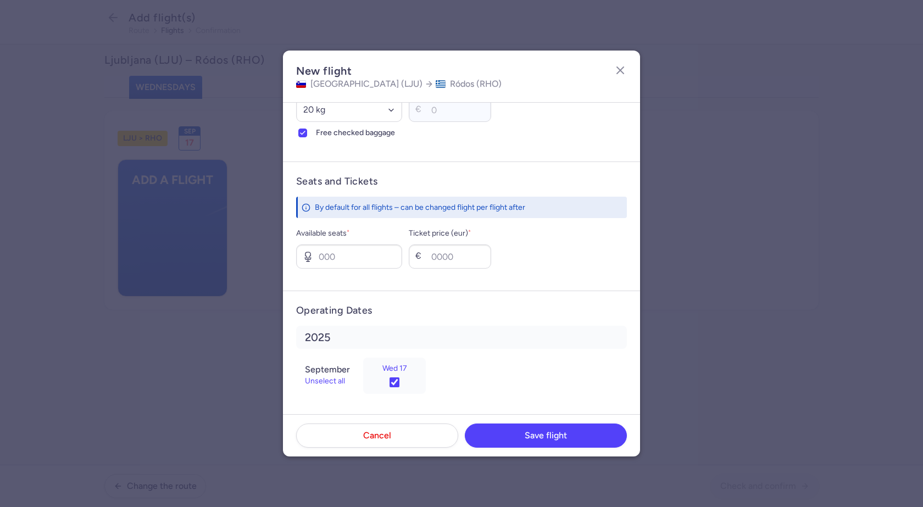
scroll to position [348, 0]
click at [360, 256] on input "Available seats *" at bounding box center [349, 255] width 106 height 24
type input "5"
type input "50"
click at [587, 432] on button "Save flight" at bounding box center [546, 435] width 162 height 24
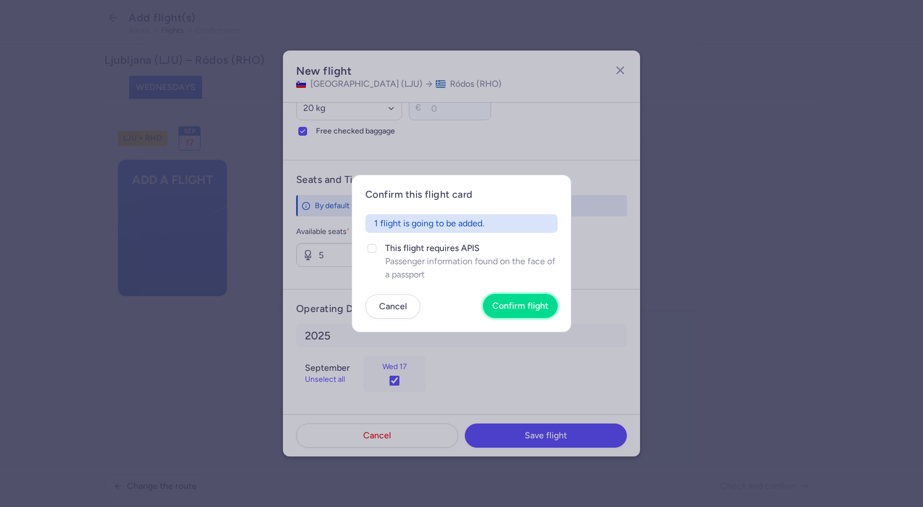
click at [524, 307] on span "Confirm flight" at bounding box center [521, 306] width 56 height 10
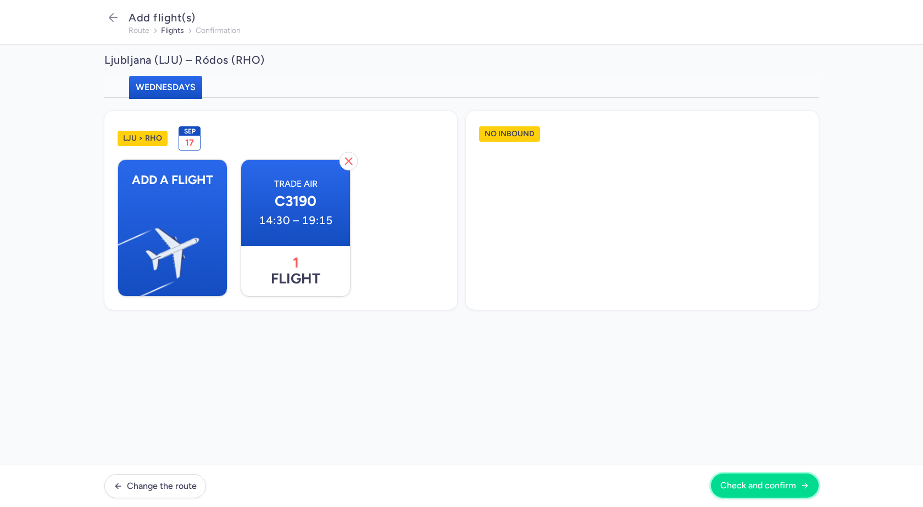
click at [767, 495] on button "Check and confirm" at bounding box center [765, 486] width 108 height 24
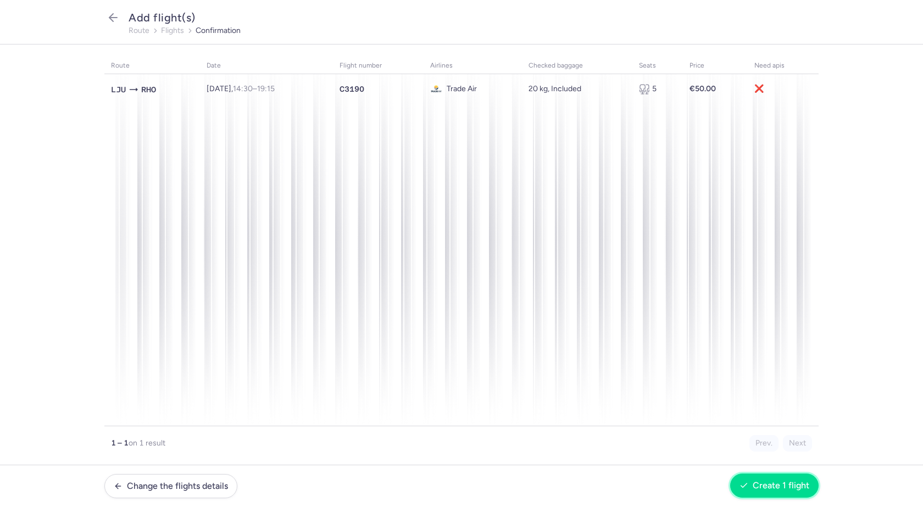
click at [772, 485] on span "Create 1 flight" at bounding box center [781, 486] width 57 height 10
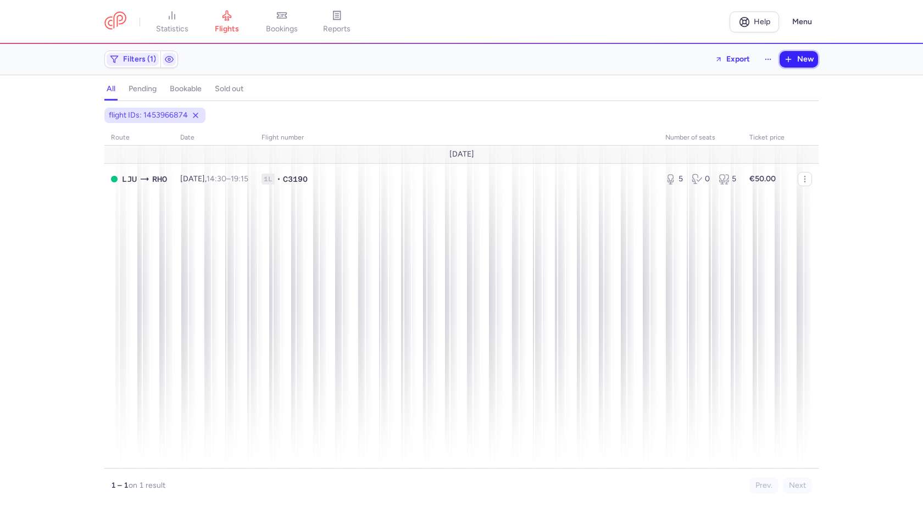
click at [803, 57] on span "New" at bounding box center [806, 59] width 16 height 9
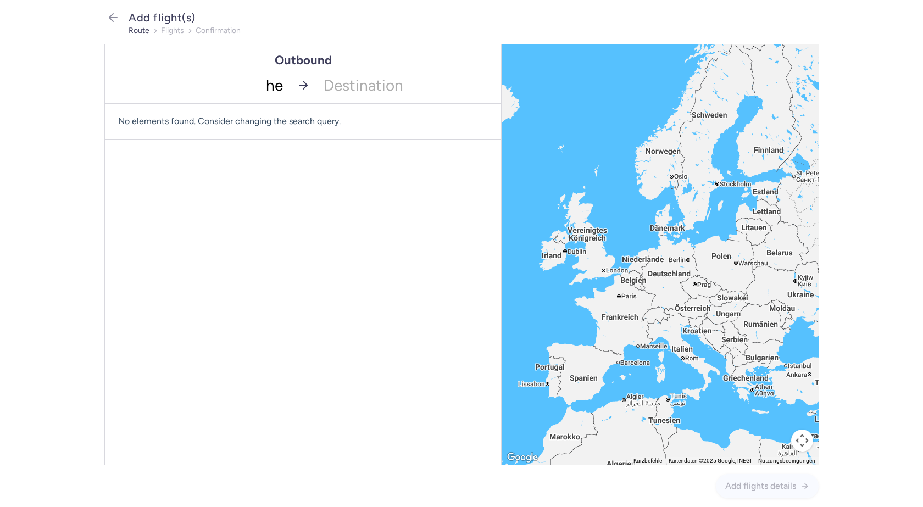
type input "her"
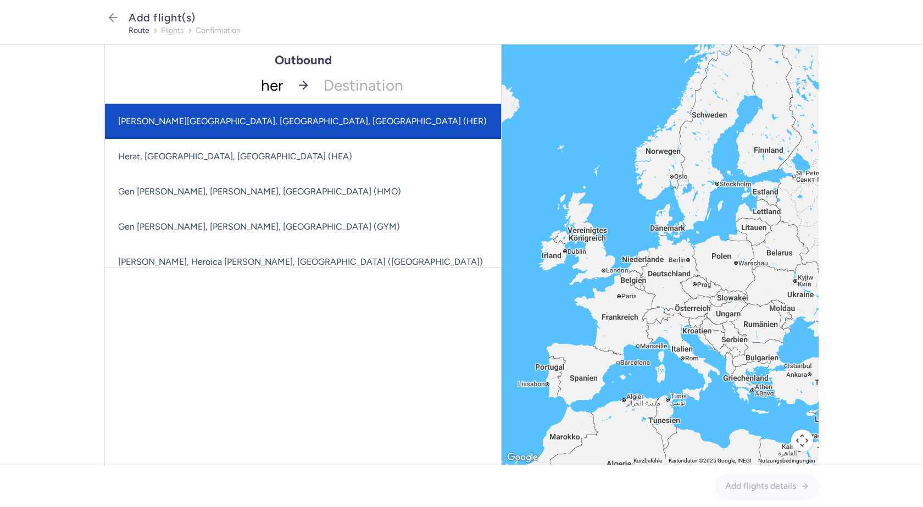
click at [268, 121] on span "[PERSON_NAME][GEOGRAPHIC_DATA], [GEOGRAPHIC_DATA], [GEOGRAPHIC_DATA] (HER)" at bounding box center [302, 121] width 369 height 10
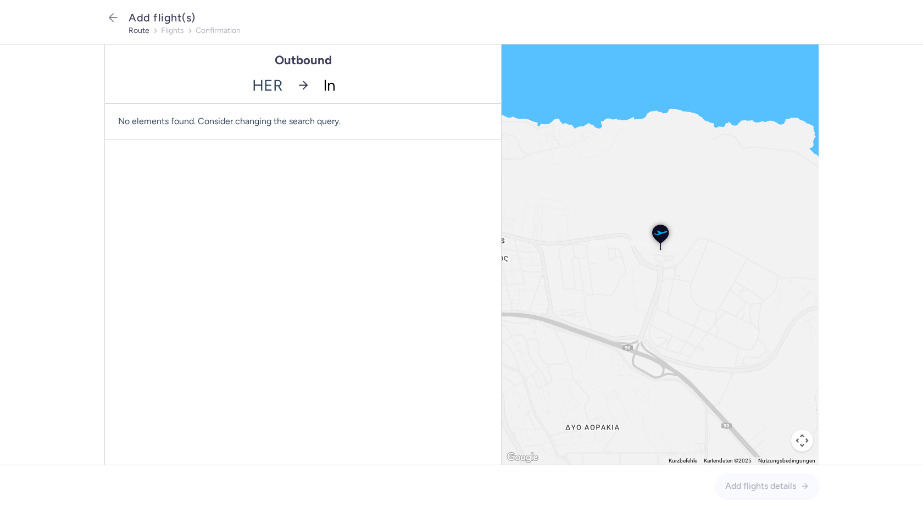
type input "lnz"
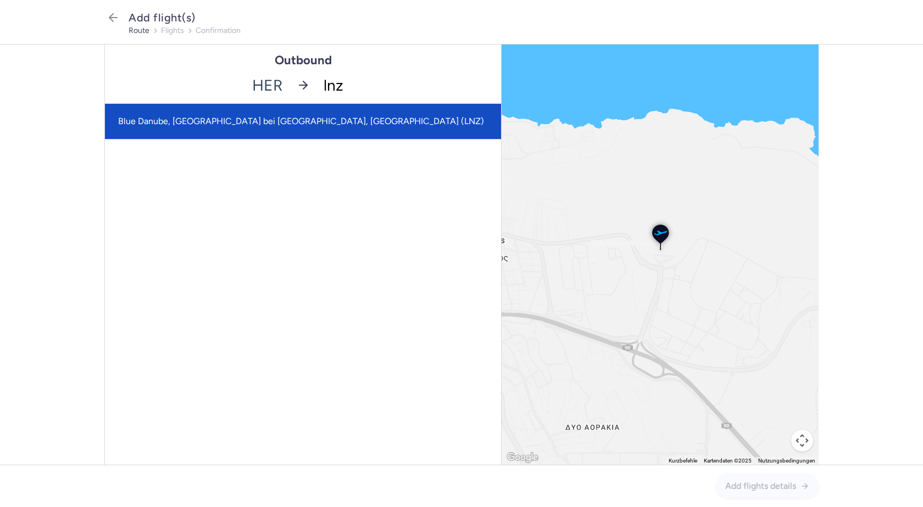
click at [268, 121] on span "Blue Danube, [GEOGRAPHIC_DATA] bei [GEOGRAPHIC_DATA], [GEOGRAPHIC_DATA] (LNZ)" at bounding box center [301, 121] width 366 height 10
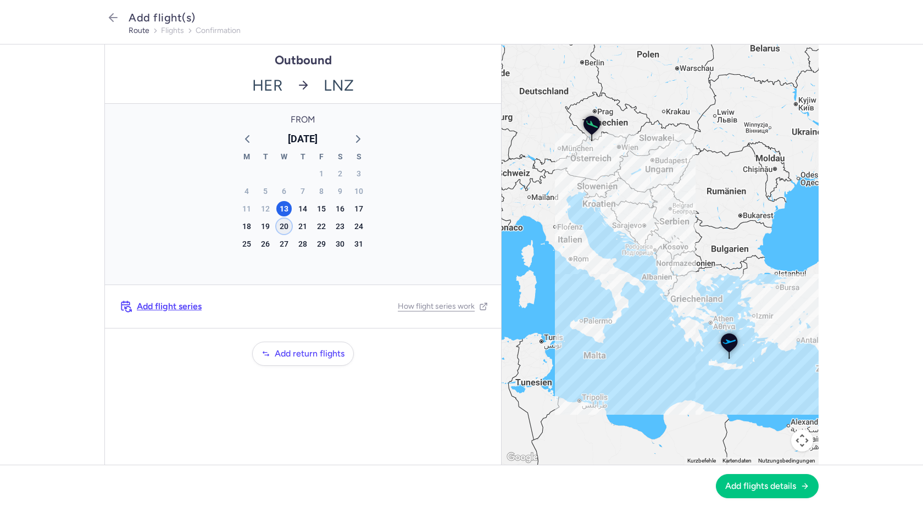
click at [282, 227] on div "20" at bounding box center [283, 226] width 15 height 15
click at [759, 484] on span "Add flights details" at bounding box center [761, 486] width 71 height 10
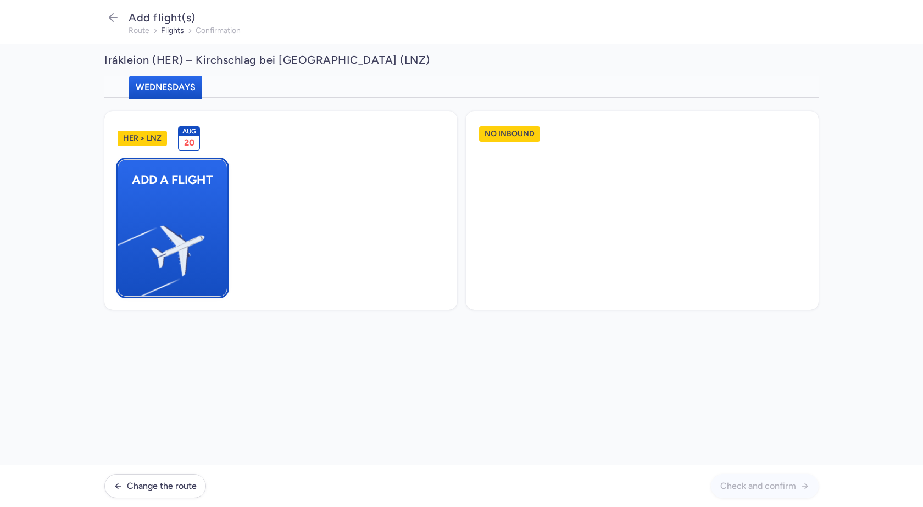
click at [199, 236] on img "button" at bounding box center [124, 246] width 186 height 170
select select "23"
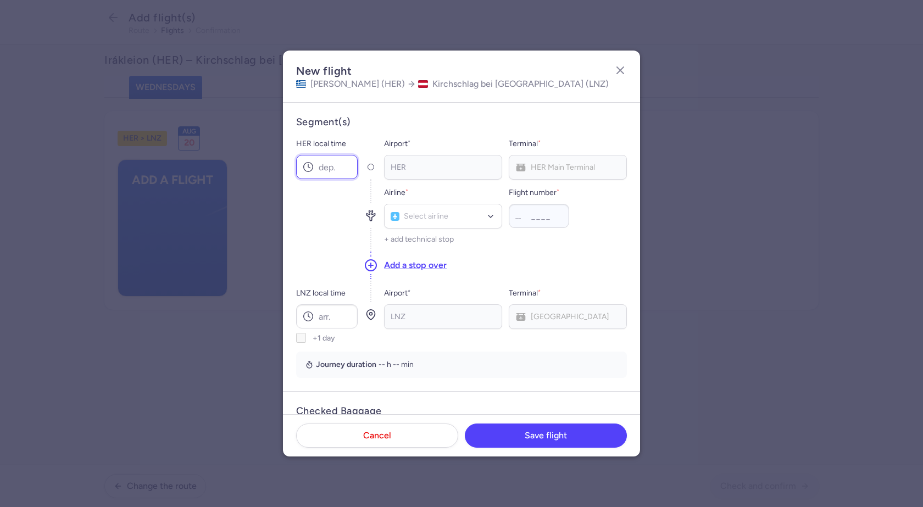
click at [324, 168] on input "HER local time" at bounding box center [327, 167] width 62 height 24
type input "16:55"
type input "xr"
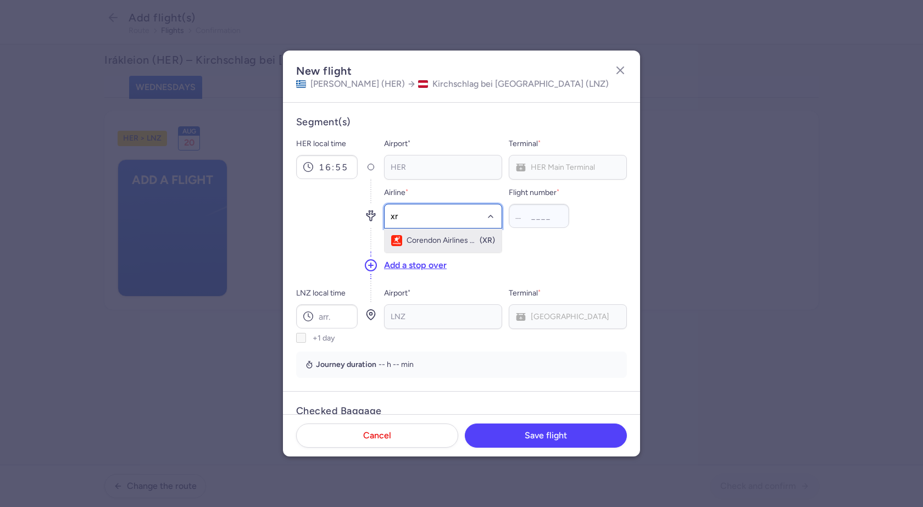
click at [436, 243] on span "Corendon Airlines Europe" at bounding box center [443, 240] width 72 height 9
click at [535, 215] on input "Flight number *" at bounding box center [539, 216] width 60 height 24
type input "363"
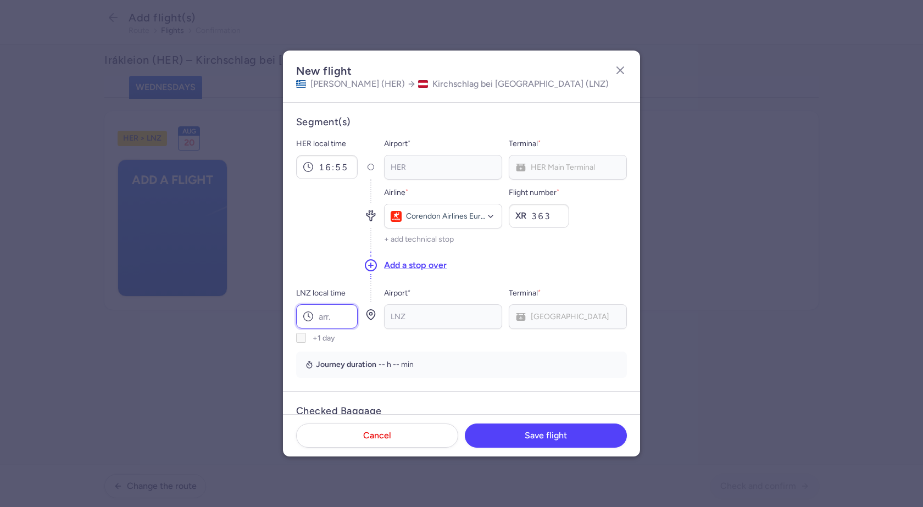
click at [338, 322] on input "LNZ local time" at bounding box center [327, 317] width 62 height 24
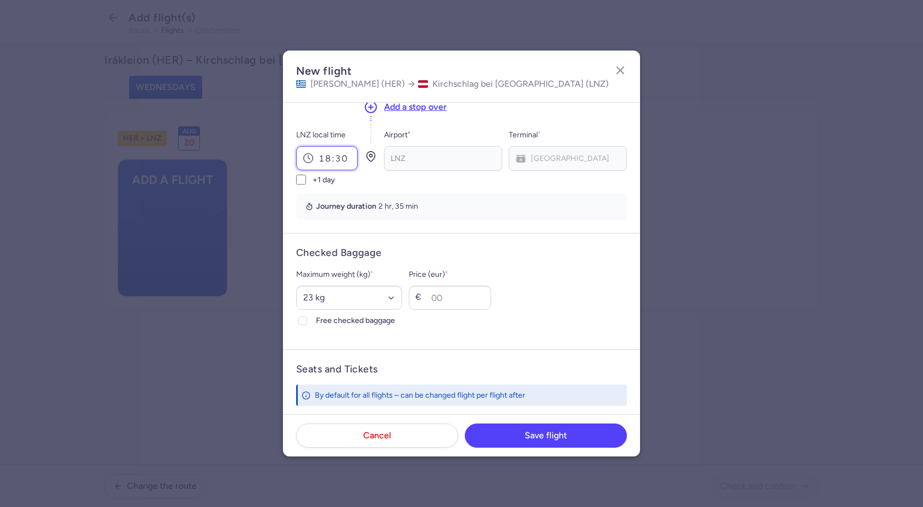
scroll to position [165, 0]
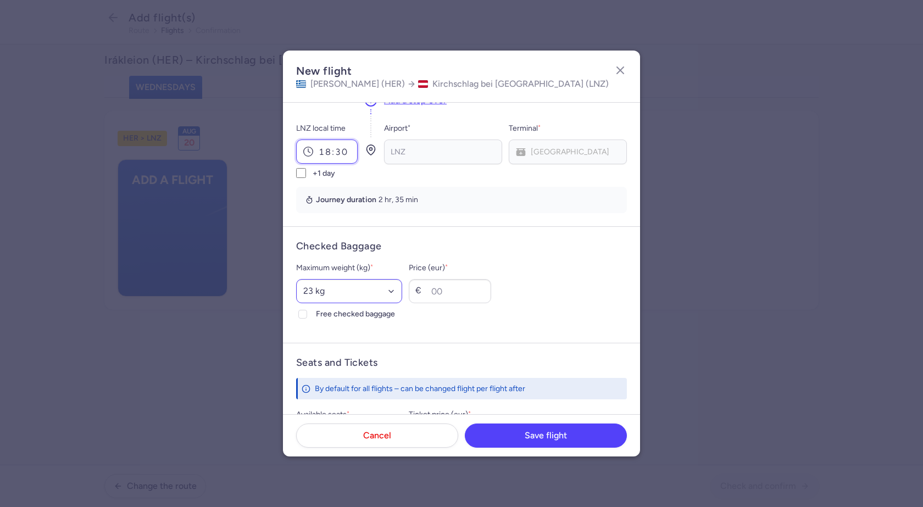
type input "18:30"
click at [333, 292] on select "Select an option 15 kg 16 kg 17 kg 18 kg 19 kg 20 kg 21 kg 22 kg 23 kg 24 kg 25…" at bounding box center [349, 291] width 106 height 24
select select "20"
click at [296, 279] on select "Select an option 15 kg 16 kg 17 kg 18 kg 19 kg 20 kg 21 kg 22 kg 23 kg 24 kg 25…" at bounding box center [349, 291] width 106 height 24
click at [304, 311] on icon at bounding box center [303, 314] width 7 height 7
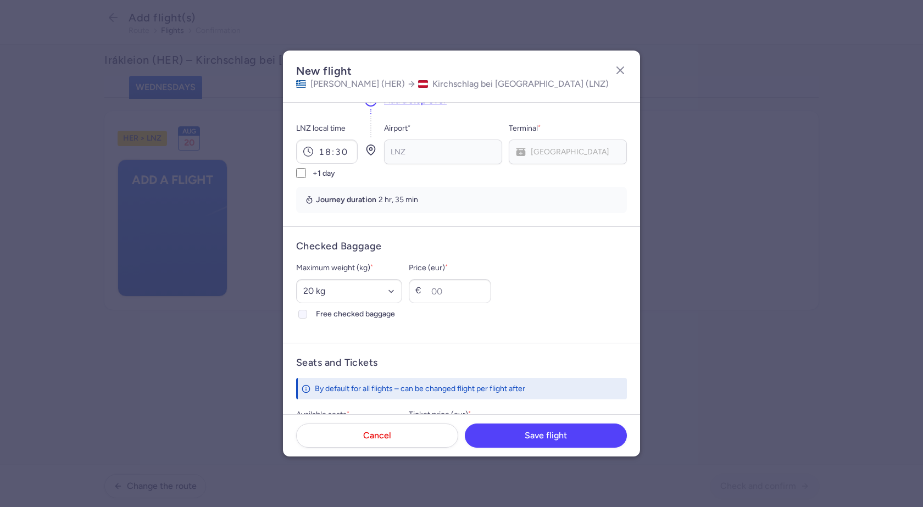
click at [304, 311] on input "Free checked baggage" at bounding box center [302, 314] width 9 height 9
checkbox input "true"
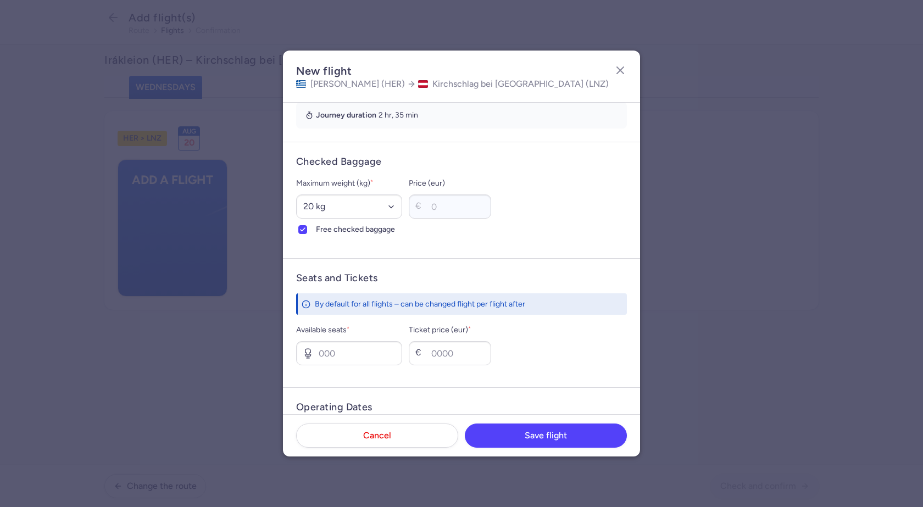
scroll to position [348, 0]
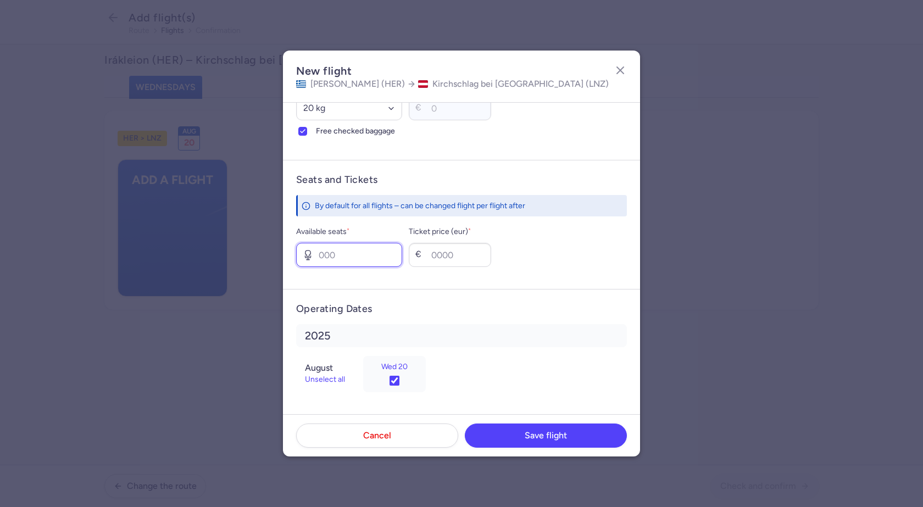
click at [350, 253] on input "Available seats *" at bounding box center [349, 255] width 106 height 24
type input "5"
type input "50"
click at [555, 435] on span "Save flight" at bounding box center [546, 435] width 42 height 10
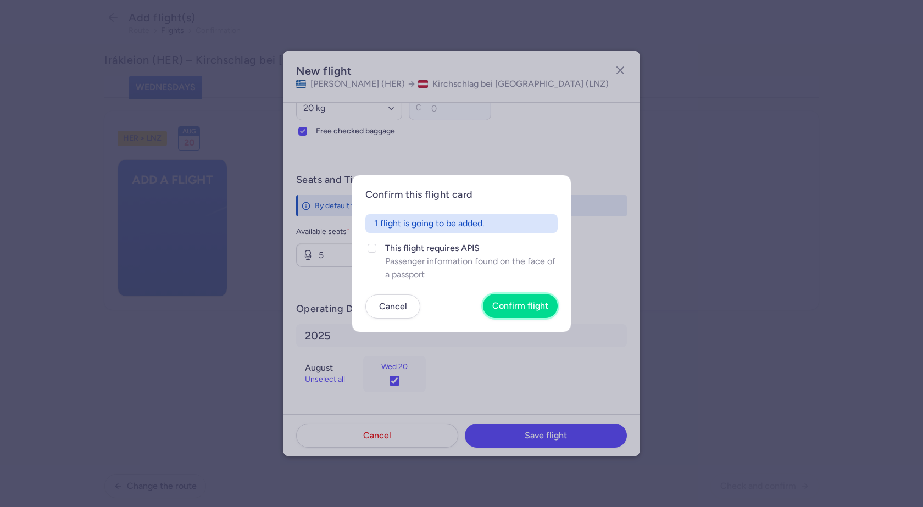
click at [523, 306] on span "Confirm flight" at bounding box center [521, 306] width 56 height 10
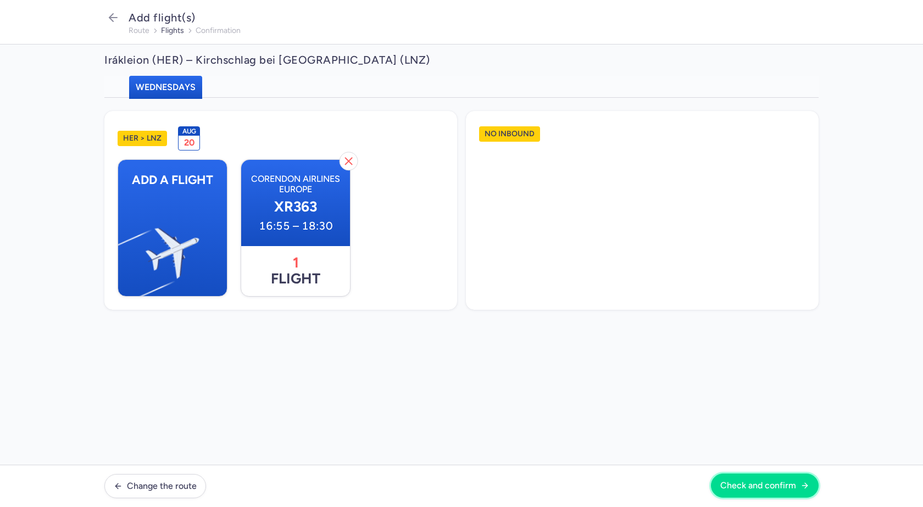
click at [746, 484] on span "Check and confirm" at bounding box center [759, 486] width 76 height 10
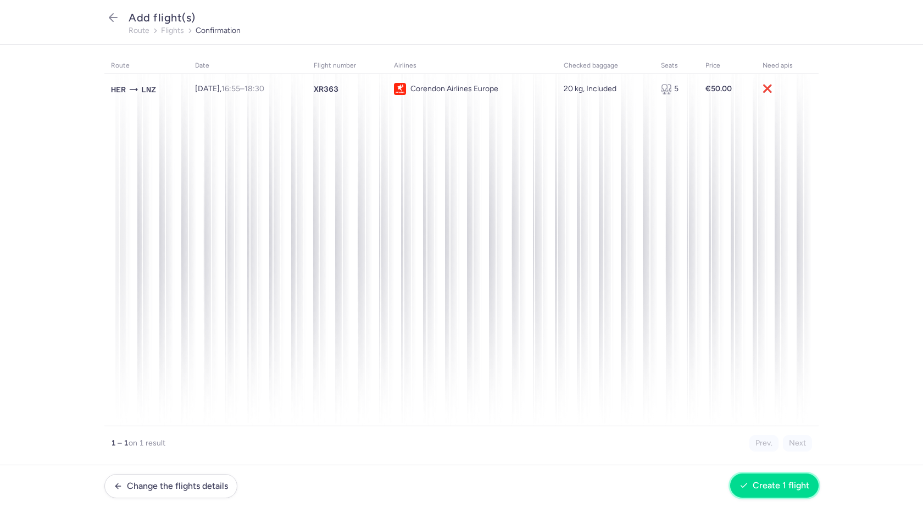
click at [790, 484] on span "Create 1 flight" at bounding box center [781, 486] width 57 height 10
